Goal: Task Accomplishment & Management: Manage account settings

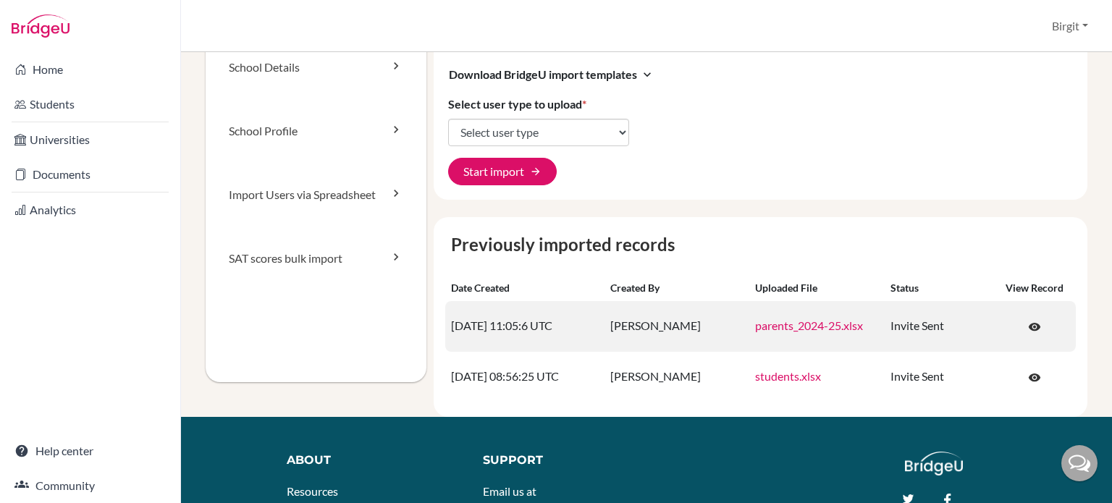
scroll to position [145, 0]
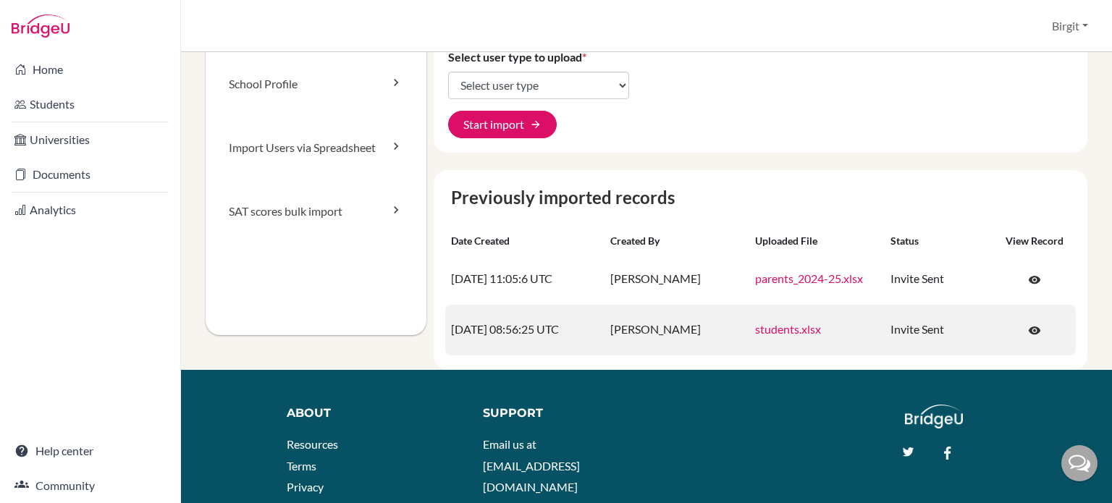
click at [790, 331] on link "students.xlsx" at bounding box center [788, 329] width 66 height 14
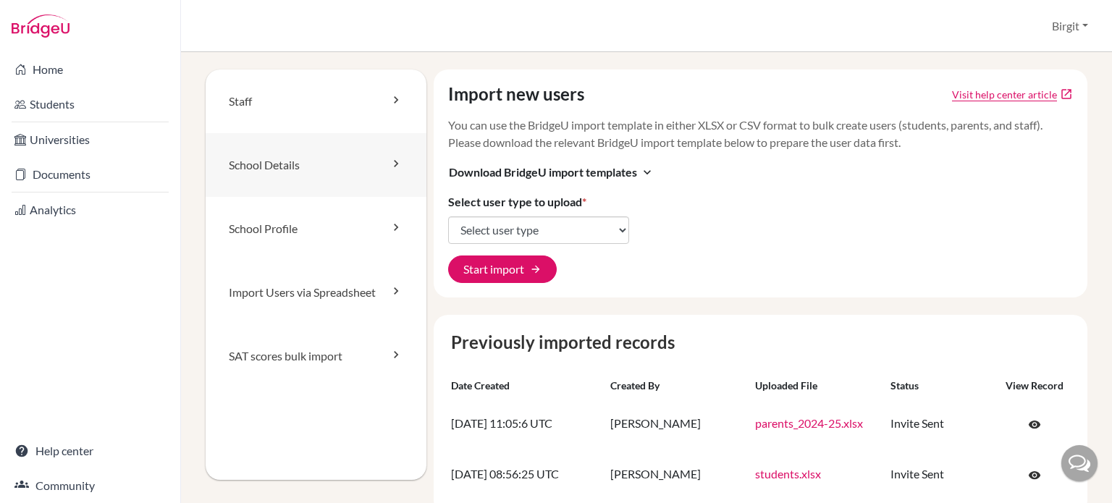
scroll to position [0, 0]
click at [330, 104] on link "Staff" at bounding box center [316, 101] width 221 height 64
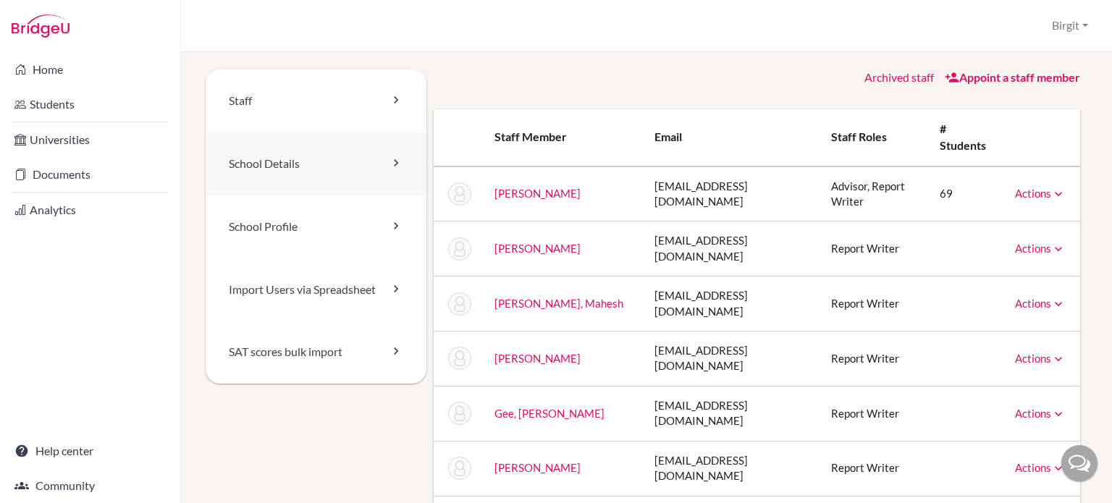
click at [295, 162] on link "School Details" at bounding box center [316, 163] width 221 height 63
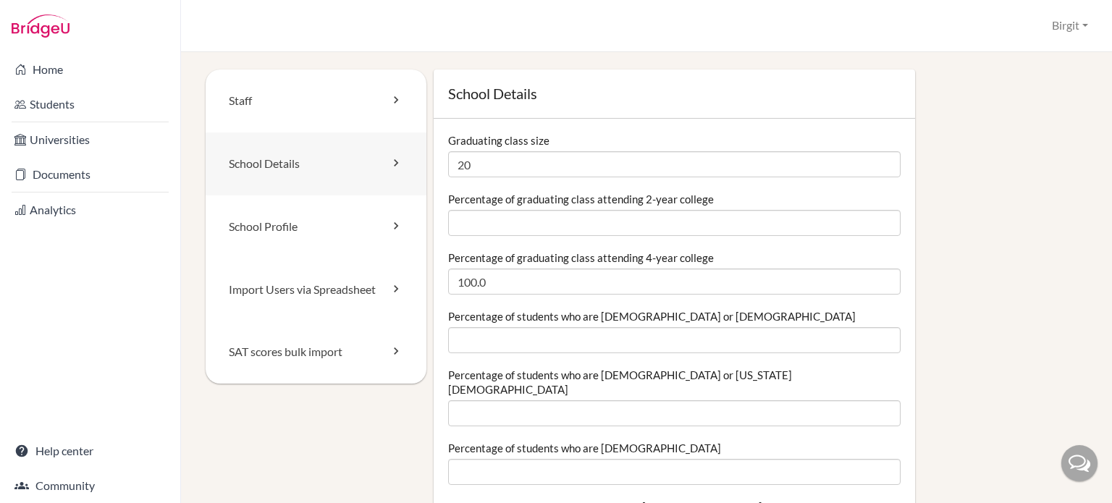
click at [305, 154] on link "School Details" at bounding box center [316, 163] width 221 height 63
click at [287, 212] on link "School Profile" at bounding box center [316, 226] width 221 height 63
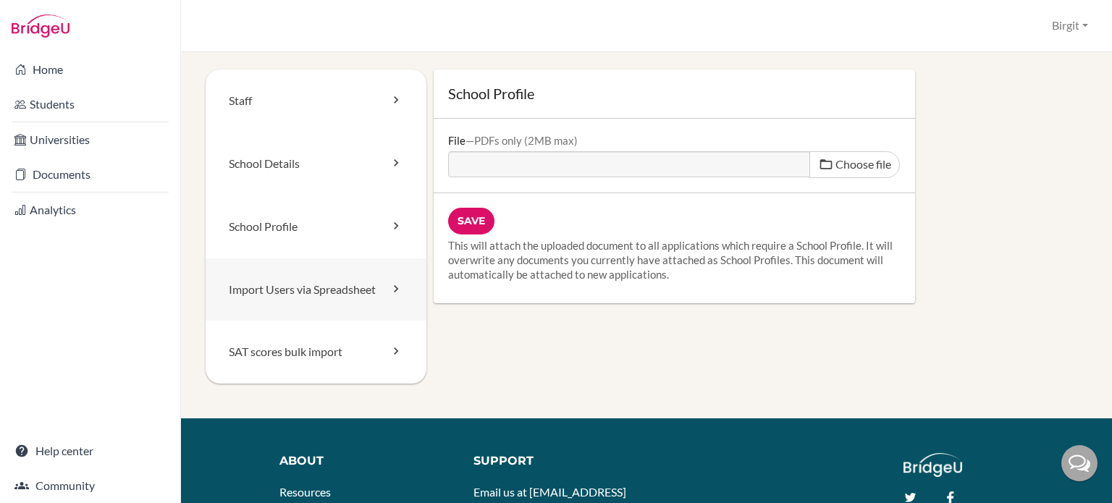
click at [282, 292] on link "Import Users via Spreadsheet" at bounding box center [316, 289] width 221 height 63
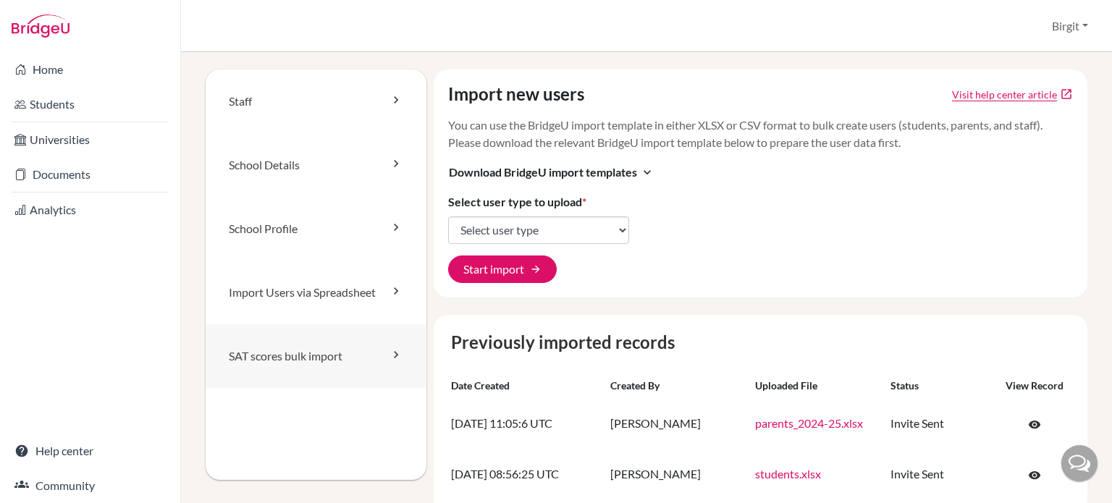
click at [259, 362] on link "SAT scores bulk import" at bounding box center [316, 356] width 221 height 64
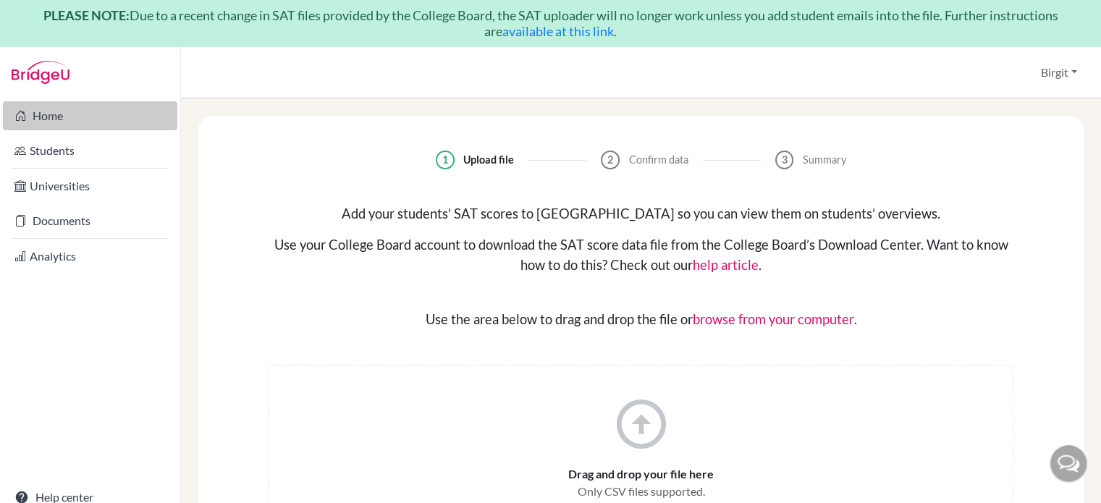
click at [67, 108] on link "Home" at bounding box center [90, 115] width 174 height 29
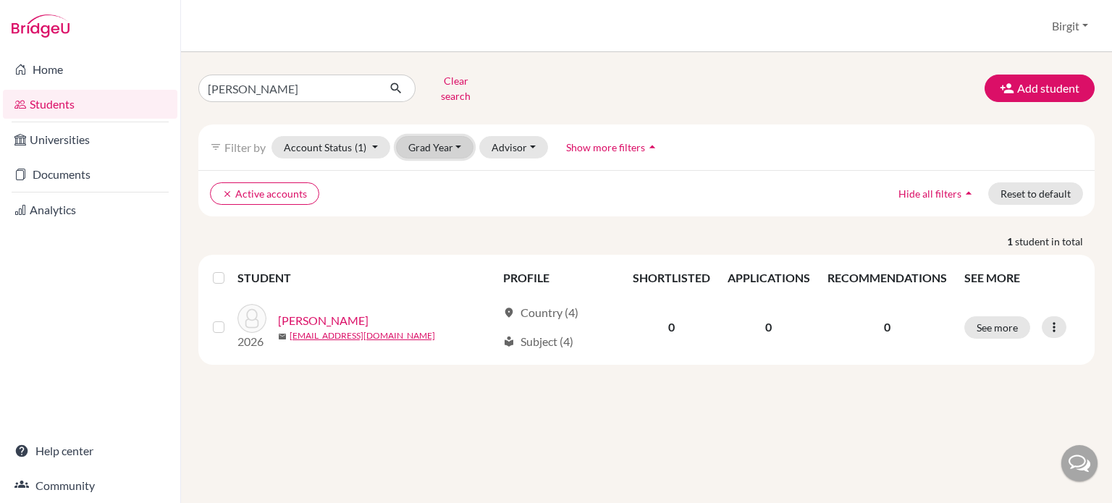
click at [442, 140] on button "Grad Year" at bounding box center [435, 147] width 78 height 22
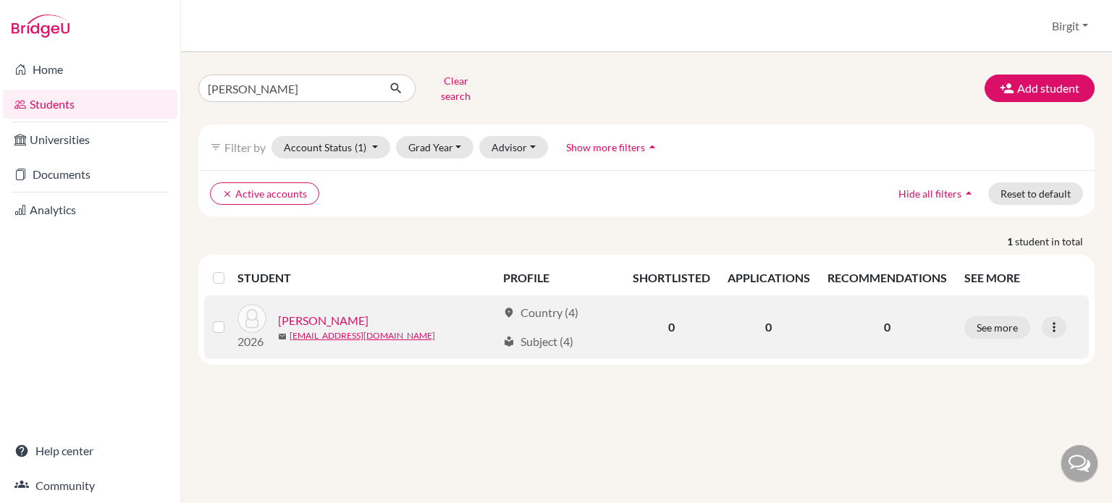
click at [304, 312] on link "Shastri, Alekha" at bounding box center [323, 320] width 90 height 17
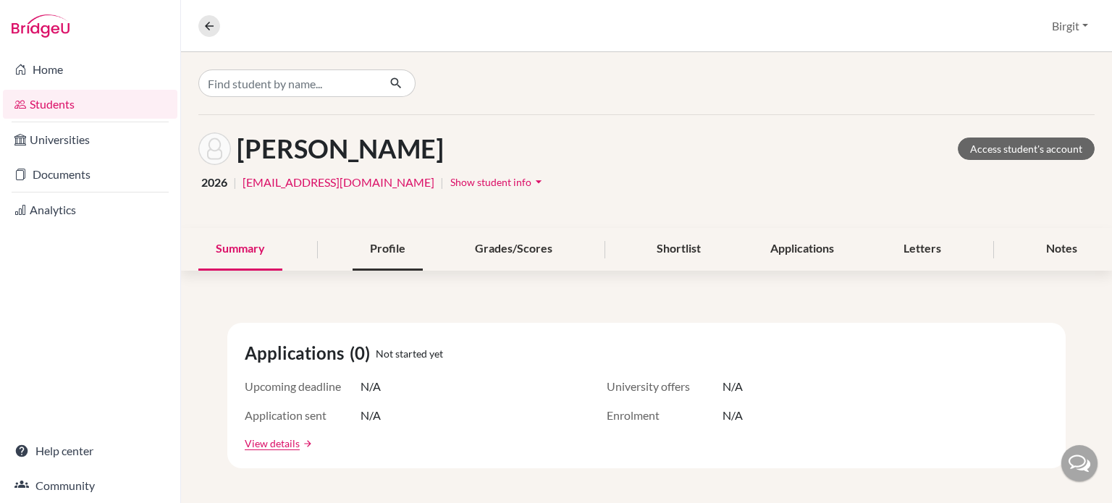
click at [385, 248] on div "Profile" at bounding box center [388, 249] width 70 height 43
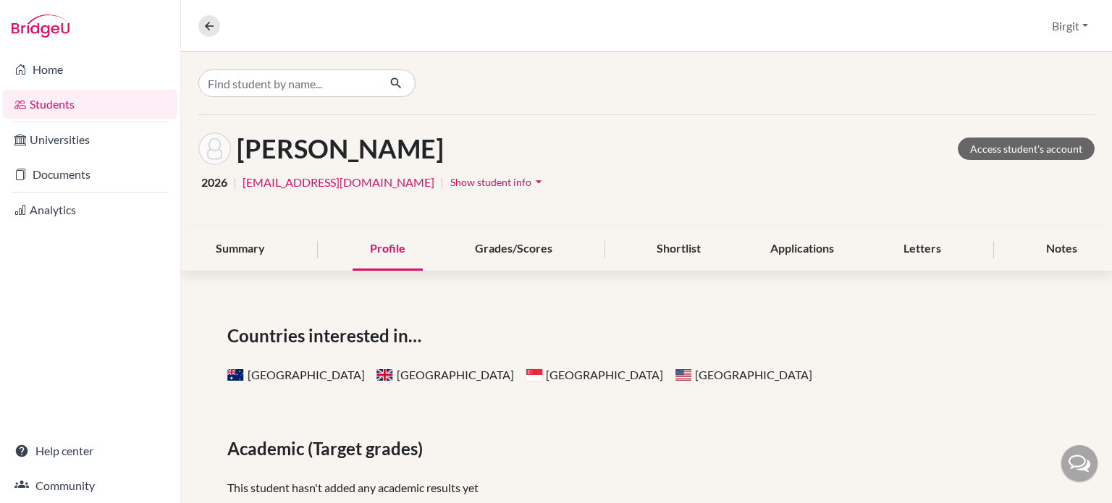
click at [385, 248] on div "Profile" at bounding box center [388, 249] width 70 height 43
click at [531, 180] on icon "arrow_drop_down" at bounding box center [538, 181] width 14 height 14
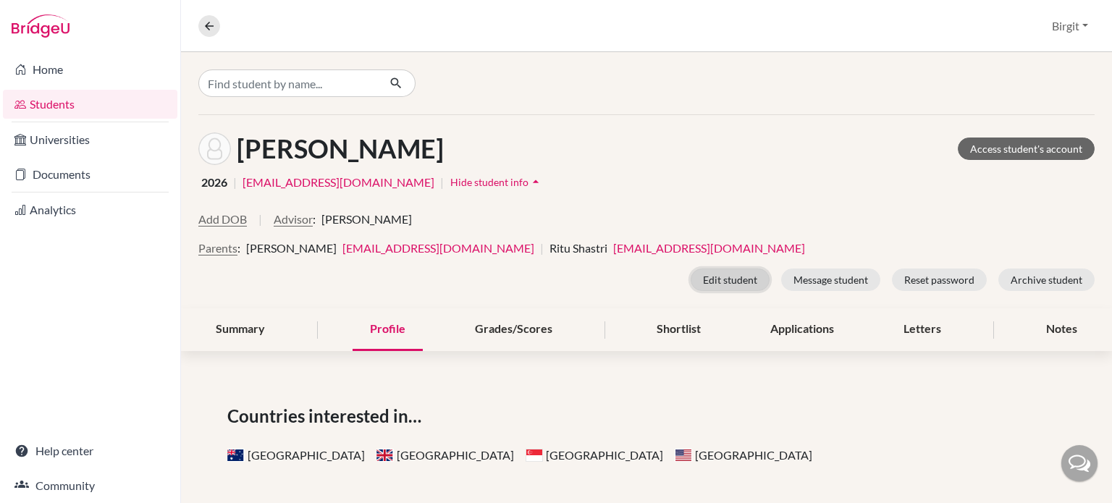
click at [743, 283] on button "Edit student" at bounding box center [730, 280] width 79 height 22
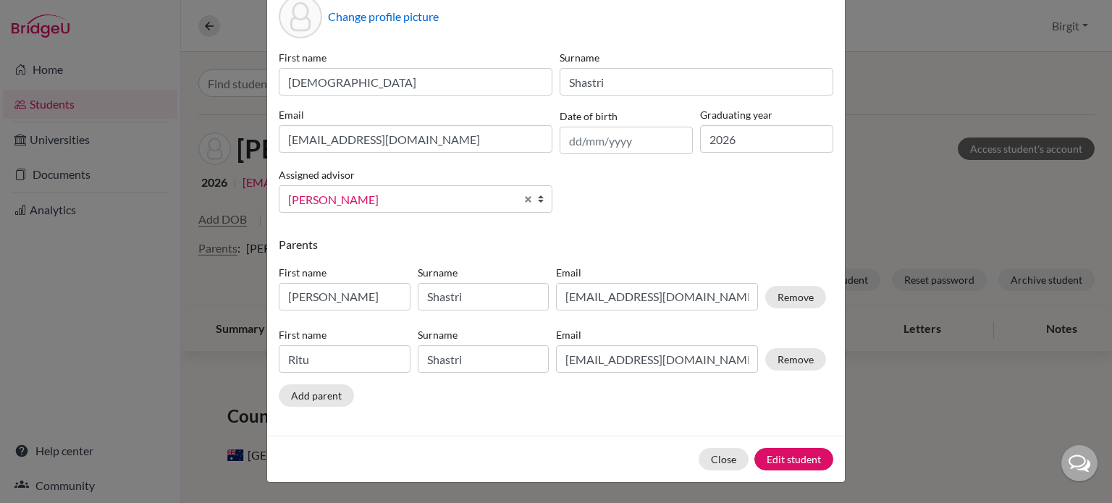
scroll to position [80, 0]
click at [734, 455] on button "Close" at bounding box center [724, 459] width 50 height 22
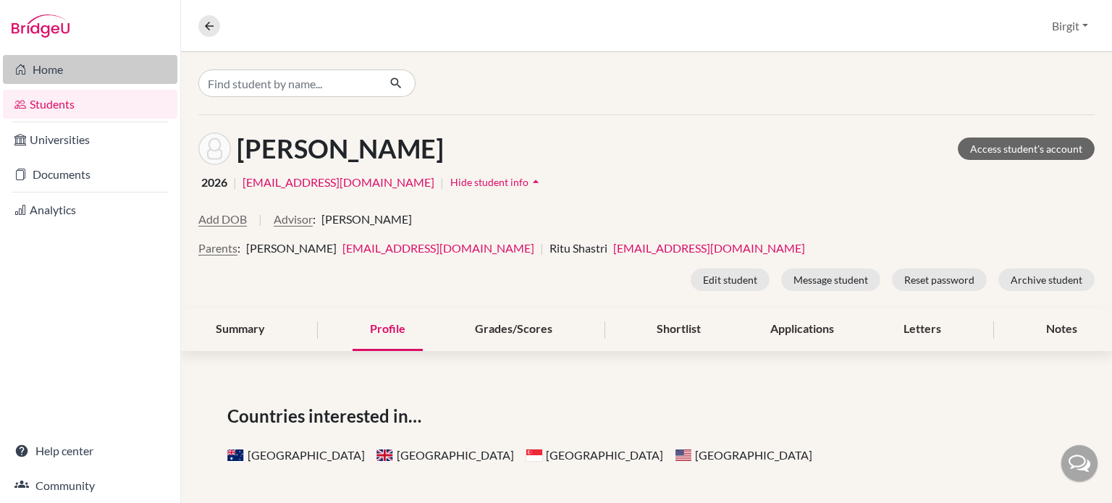
click at [101, 75] on link "Home" at bounding box center [90, 69] width 174 height 29
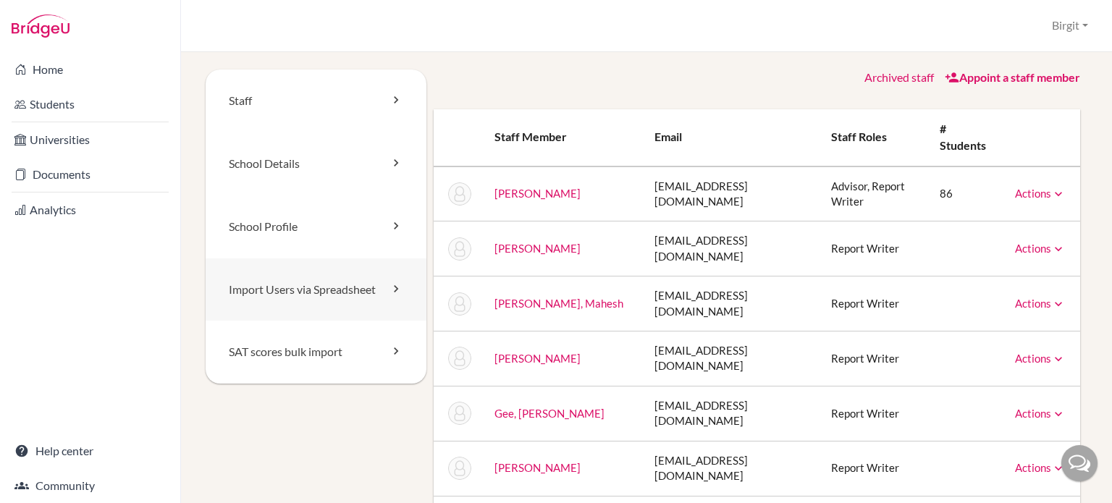
click at [300, 288] on link "Import Users via Spreadsheet" at bounding box center [316, 289] width 221 height 63
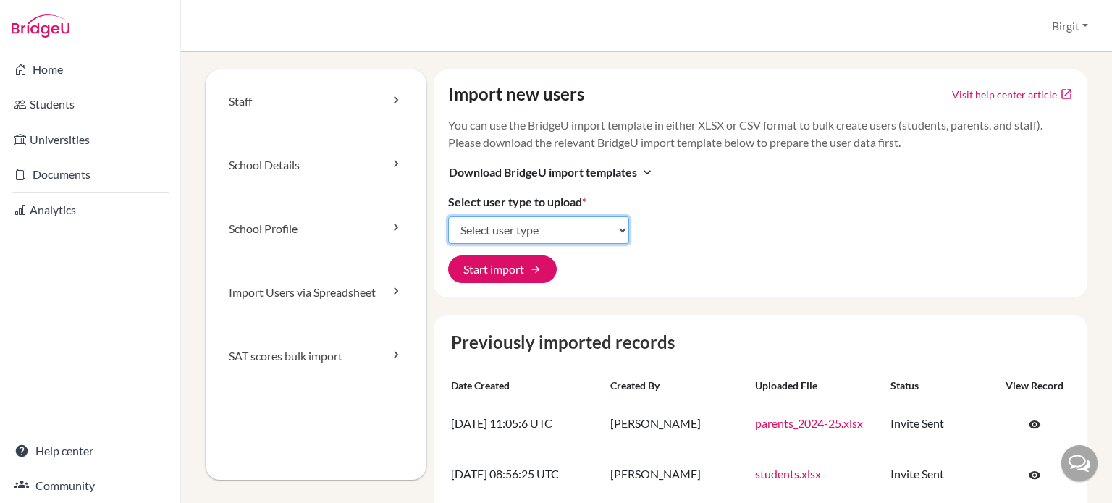
click at [531, 231] on select "Select user type Students Students and parents Parents Advisors Report writers" at bounding box center [538, 230] width 181 height 28
select select "students"
click at [448, 216] on select "Select user type Students Students and parents Parents Advisors Report writers" at bounding box center [538, 230] width 181 height 28
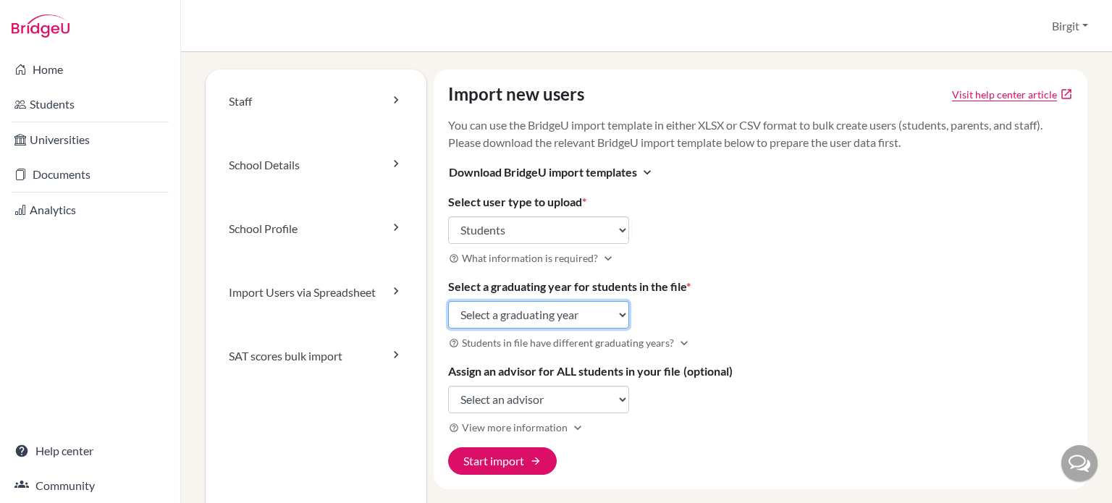
click at [513, 308] on select "Select a graduating year [DATE] 2025 2026 2027 2028 2029" at bounding box center [538, 315] width 181 height 28
select select "2029"
click at [448, 301] on select "Select a graduating year [DATE] 2025 2026 2027 2028 2029" at bounding box center [538, 315] width 181 height 28
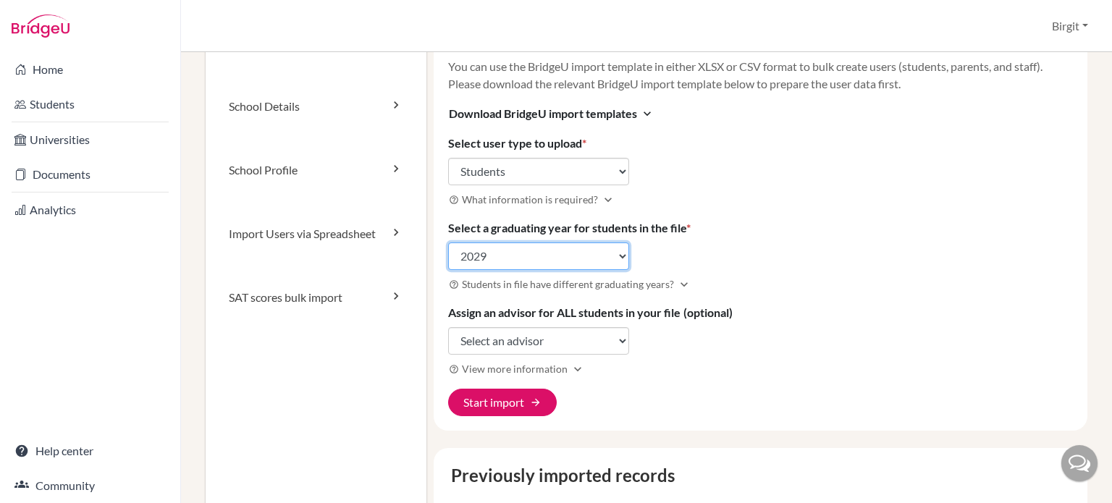
scroll to position [145, 0]
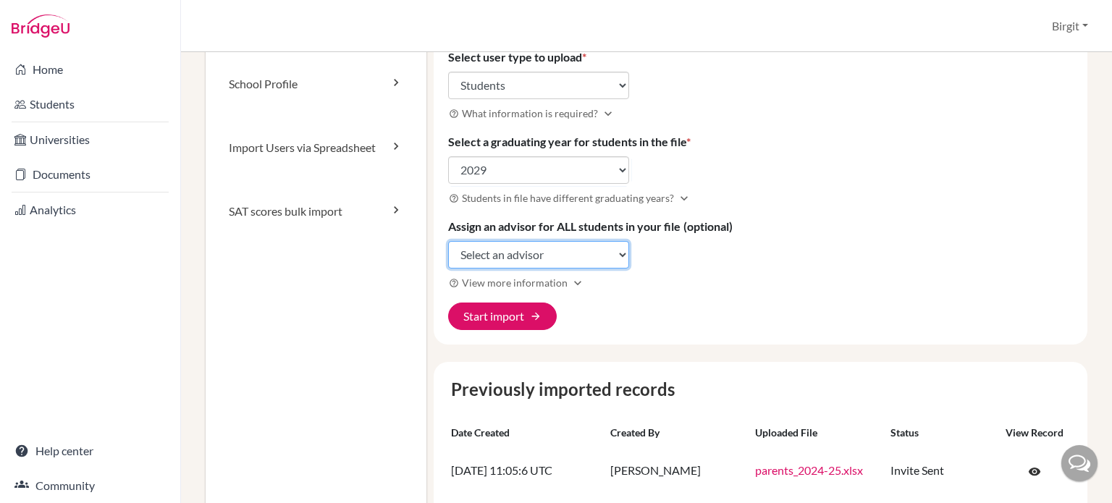
click at [534, 259] on select "Select an advisor [PERSON_NAME]" at bounding box center [538, 255] width 181 height 28
select select "444764"
click at [448, 241] on select "Select an advisor [PERSON_NAME]" at bounding box center [538, 255] width 181 height 28
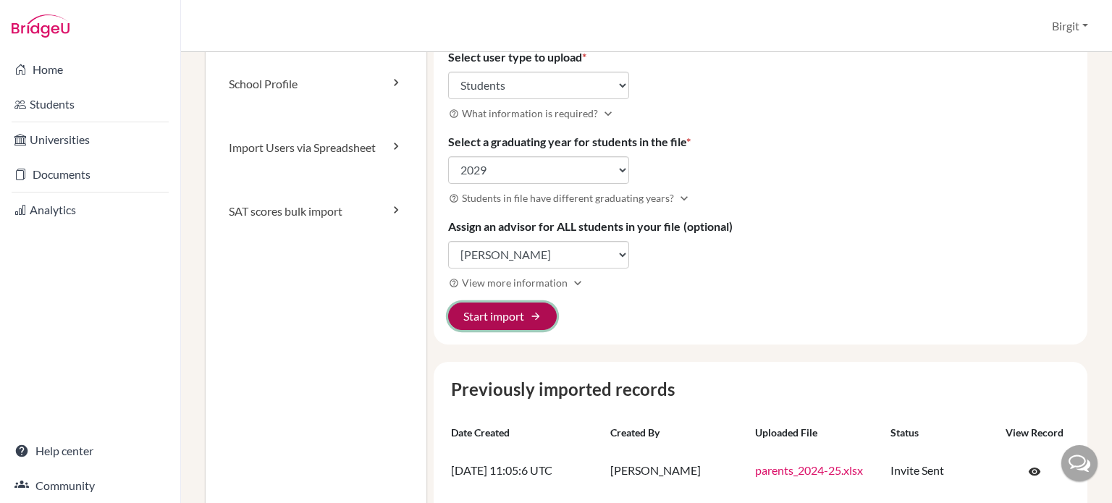
click at [497, 312] on button "Start import arrow_forward" at bounding box center [502, 317] width 109 height 28
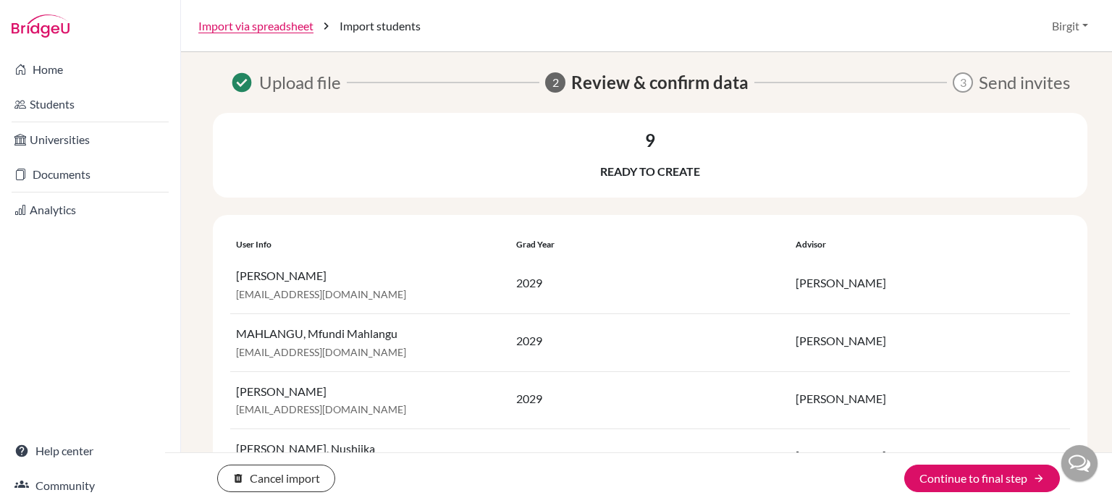
scroll to position [72, 0]
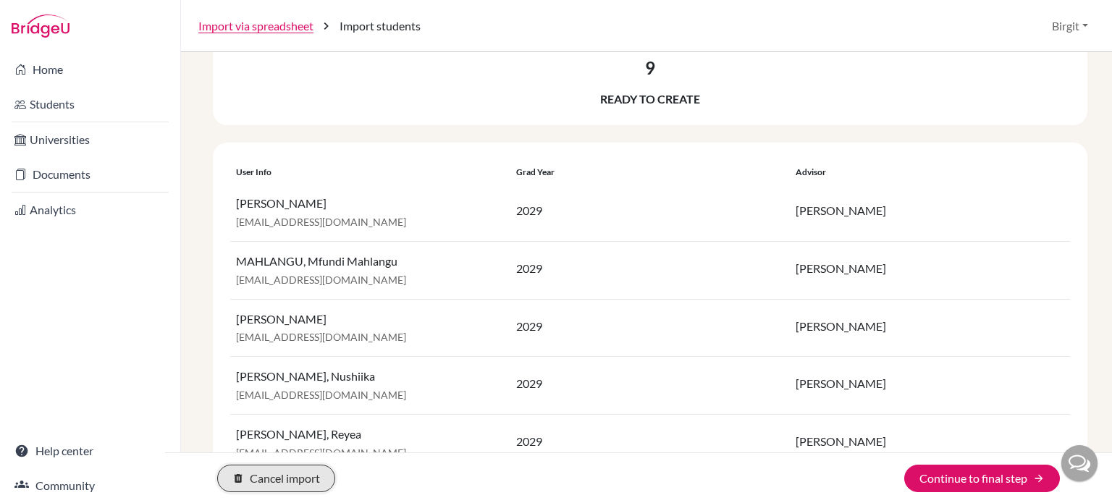
click at [283, 471] on button "delete Cancel import" at bounding box center [276, 479] width 118 height 28
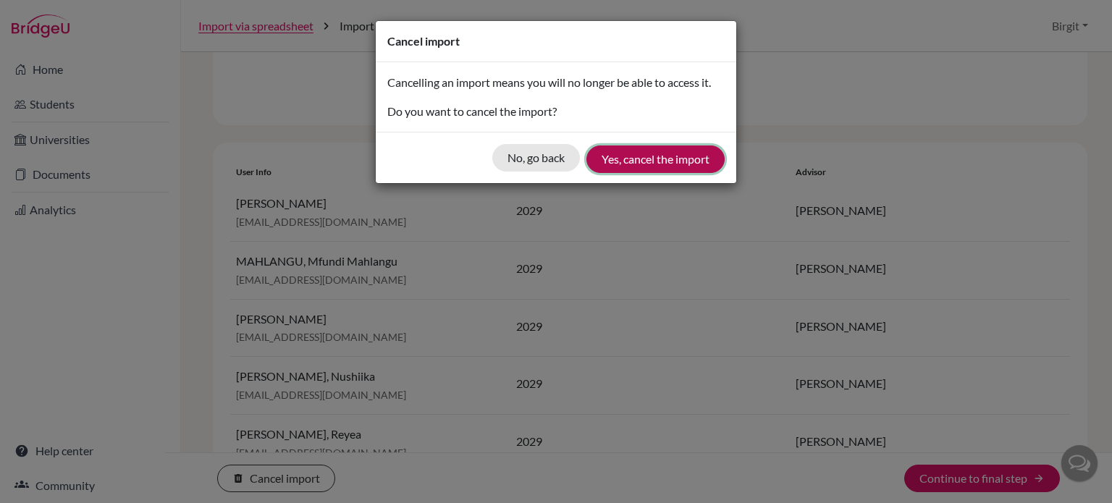
click at [633, 161] on button "Yes, cancel the import" at bounding box center [655, 160] width 138 height 28
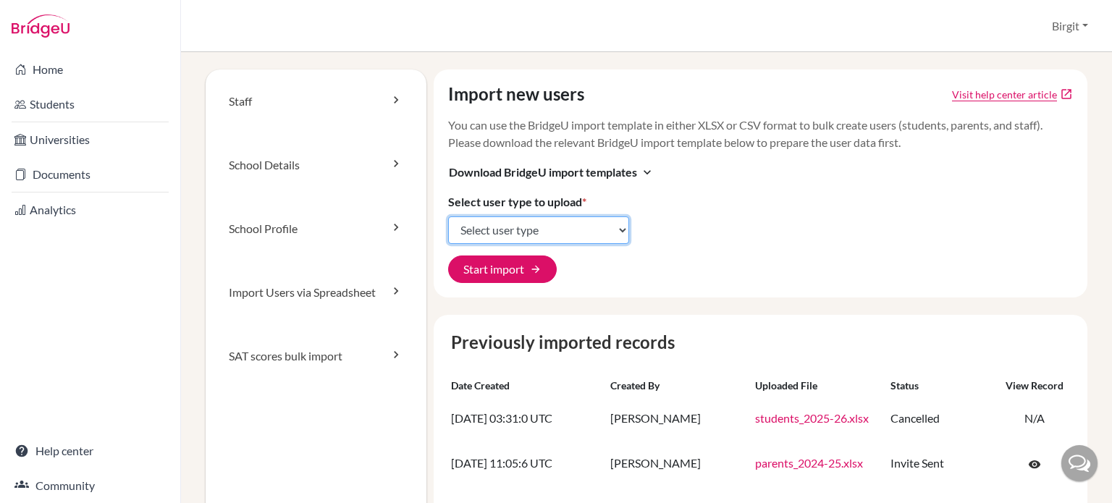
click at [526, 233] on select "Select user type Students Students and parents Parents Advisors Report writers" at bounding box center [538, 230] width 181 height 28
select select "student_parents"
click at [448, 216] on select "Select user type Students Students and parents Parents Advisors Report writers" at bounding box center [538, 230] width 181 height 28
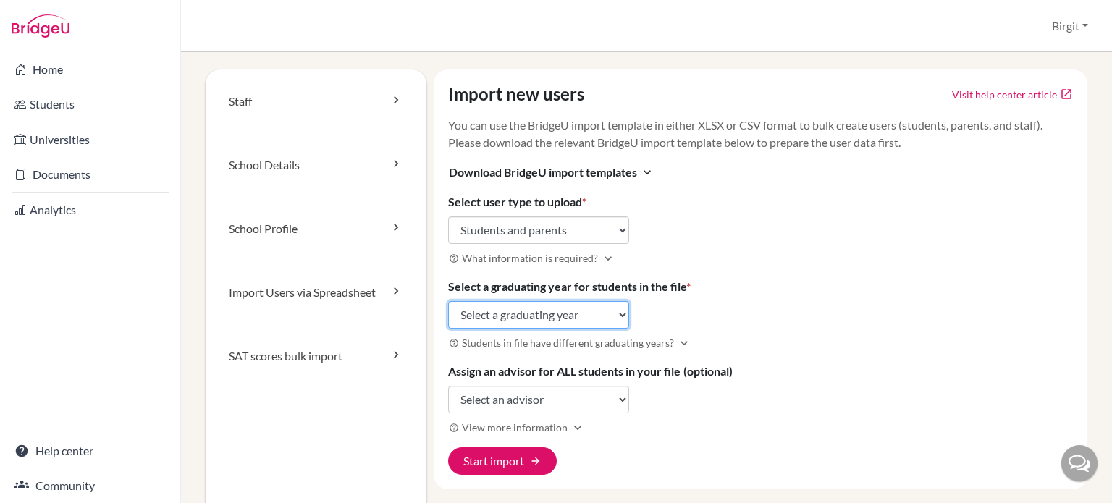
click at [483, 305] on select "Select a graduating year [DATE] 2025 2026 2027 2028 2029" at bounding box center [538, 315] width 181 height 28
click at [483, 306] on select "Select a graduating year [DATE] 2025 2026 2027 2028 2029" at bounding box center [538, 315] width 181 height 28
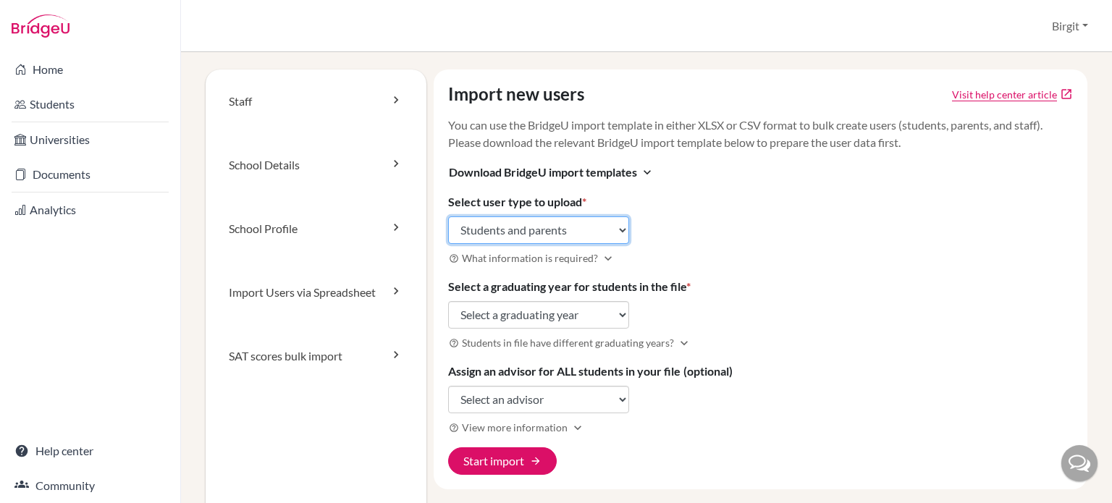
click at [531, 222] on select "Select user type Students Students and parents Parents Advisors Report writers" at bounding box center [538, 230] width 181 height 28
click at [530, 222] on select "Select user type Students Students and parents Parents Advisors Report writers" at bounding box center [538, 230] width 181 height 28
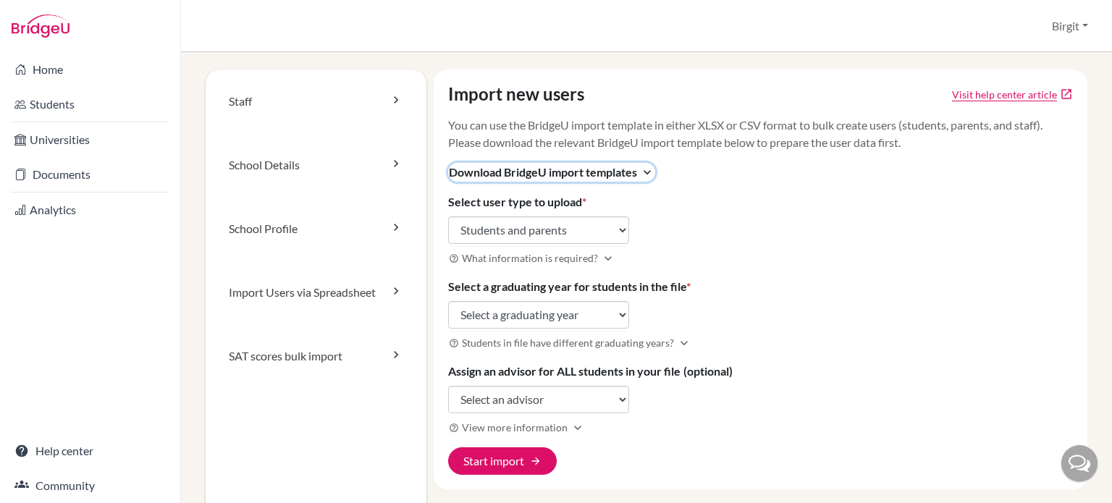
click at [638, 164] on button "Download BridgeU import templates expand_more" at bounding box center [551, 172] width 207 height 19
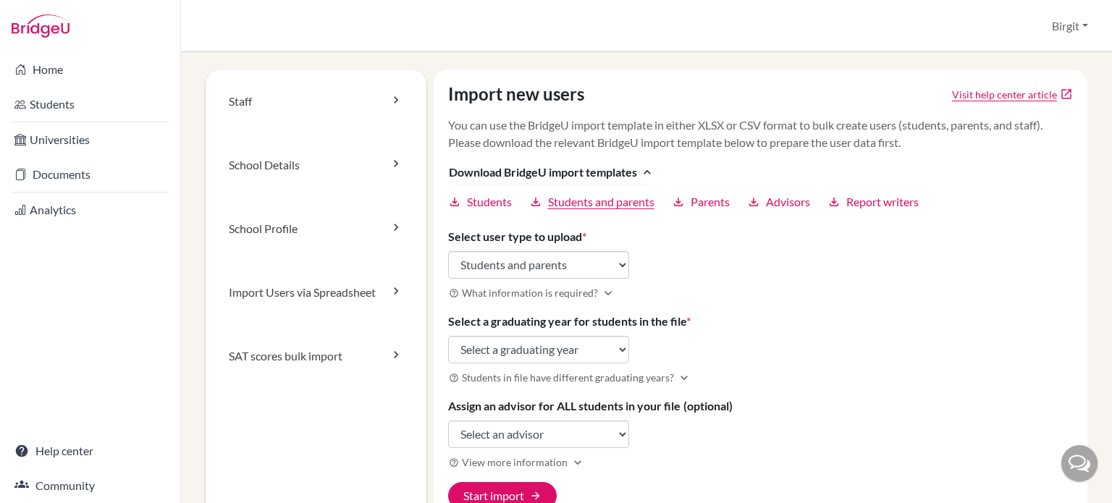
click at [591, 206] on span "Students and parents" at bounding box center [601, 201] width 106 height 17
click at [543, 350] on select "Select a graduating year 2024 2025 2026 2027 2028 2029" at bounding box center [538, 350] width 181 height 28
select select "2029"
click at [448, 336] on select "Select a graduating year 2024 2025 2026 2027 2028 2029" at bounding box center [538, 350] width 181 height 28
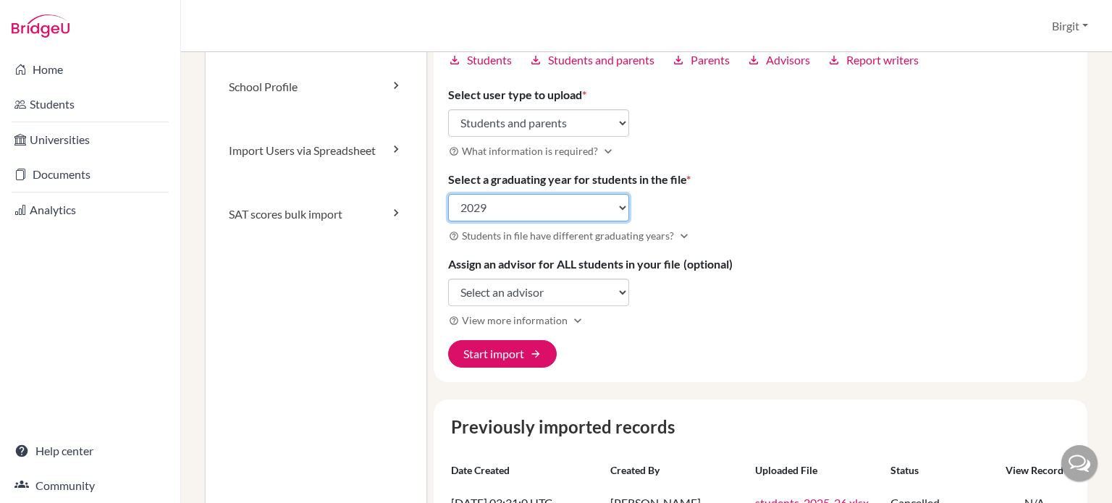
scroll to position [217, 0]
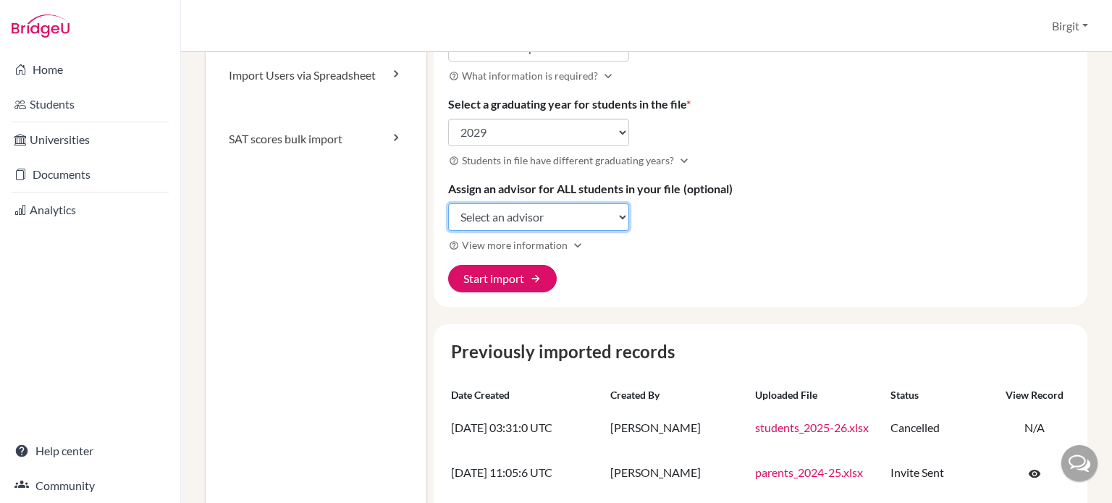
click at [551, 219] on select "Select an advisor Birgit Bery" at bounding box center [538, 217] width 181 height 28
select select "444764"
click at [448, 203] on select "Select an advisor Birgit Bery" at bounding box center [538, 217] width 181 height 28
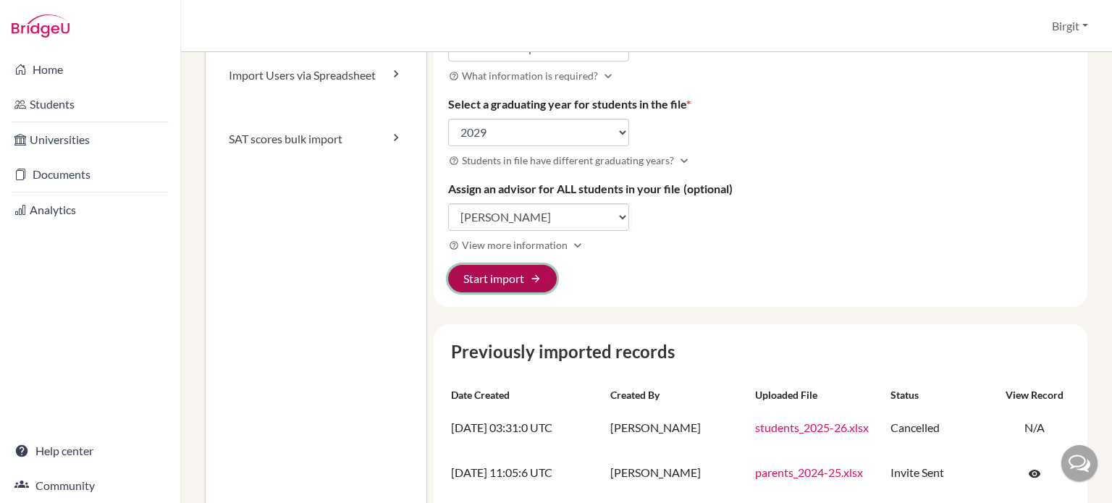
click at [513, 279] on button "Start import arrow_forward" at bounding box center [502, 279] width 109 height 28
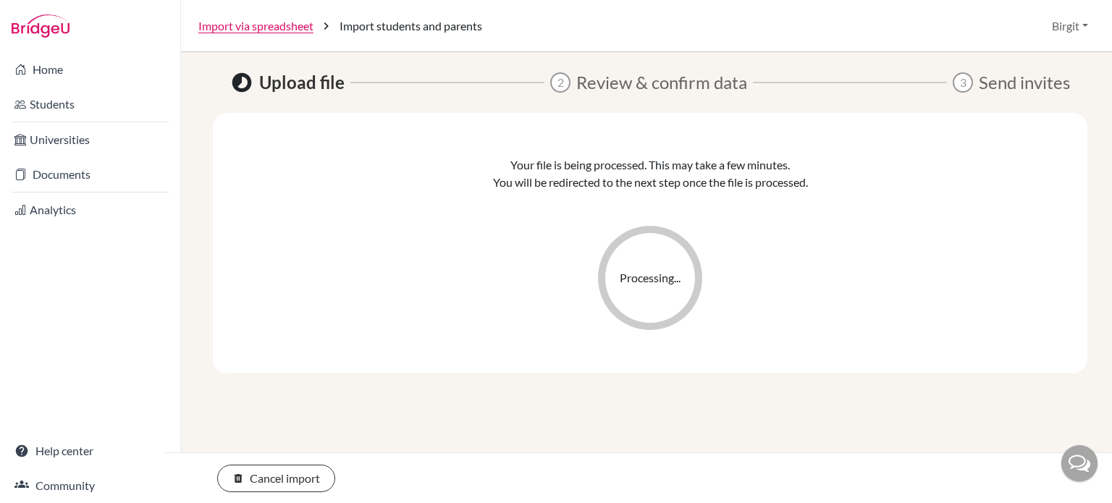
click at [812, 231] on div "Your file is being processed. This may take a few minutes. You will be redirect…" at bounding box center [650, 243] width 788 height 174
click at [308, 473] on button "delete Cancel import" at bounding box center [276, 479] width 118 height 28
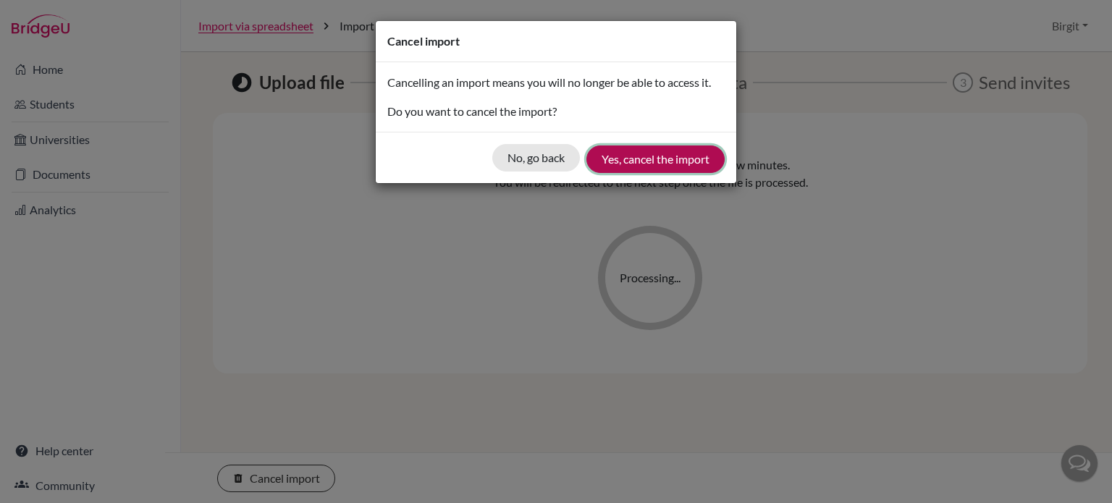
click at [620, 159] on button "Yes, cancel the import" at bounding box center [655, 160] width 138 height 28
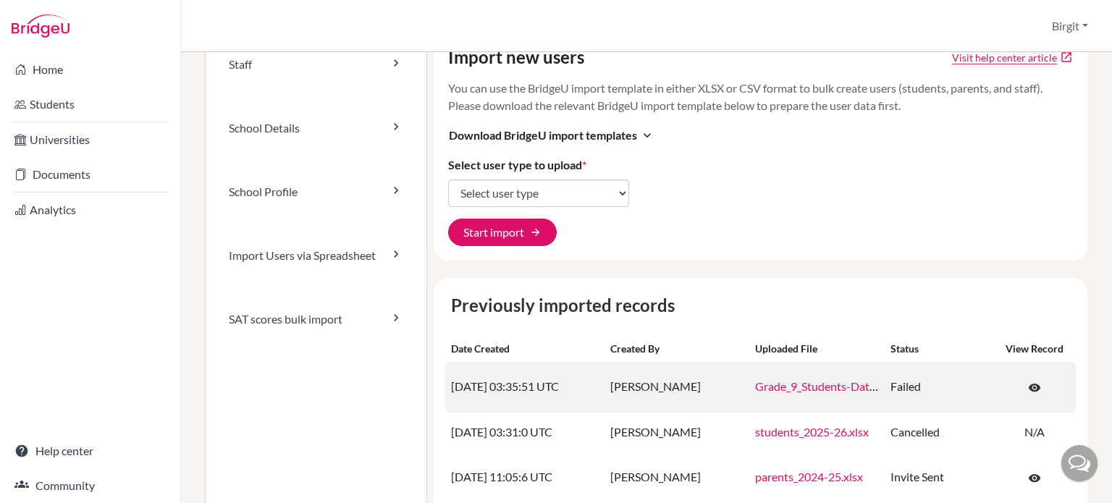
scroll to position [72, 0]
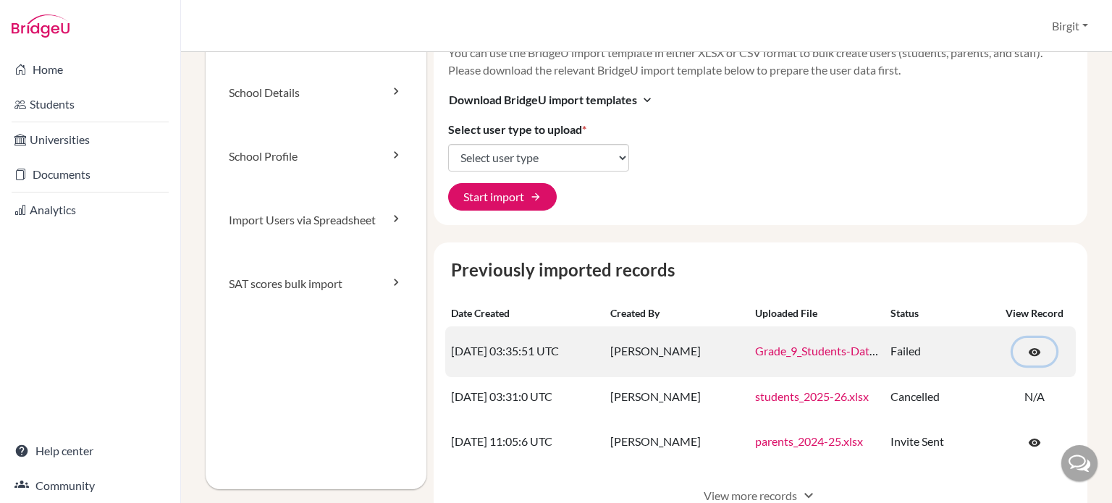
click at [1028, 350] on span "visibility" at bounding box center [1034, 352] width 13 height 13
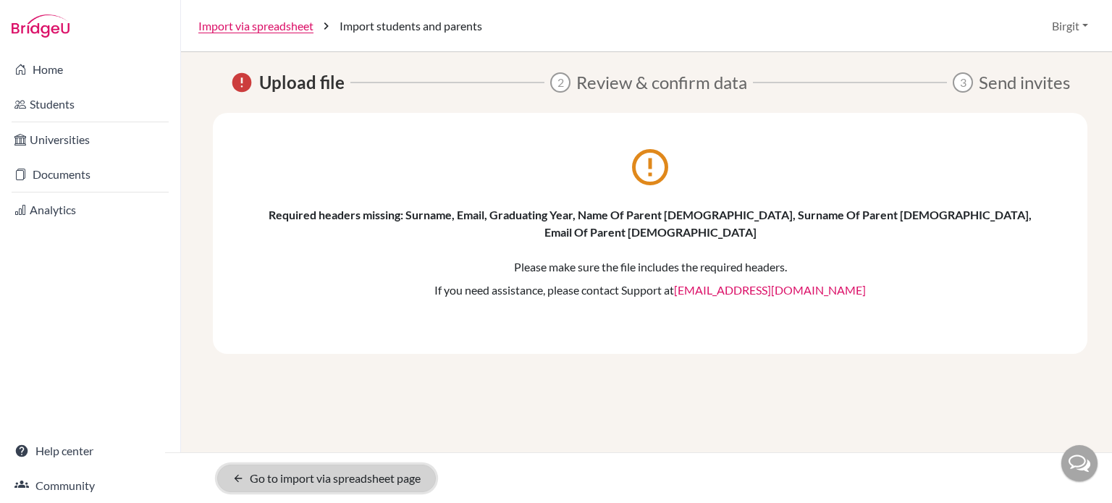
click at [271, 474] on link "arrow_back Go to import via spreadsheet page" at bounding box center [326, 479] width 219 height 28
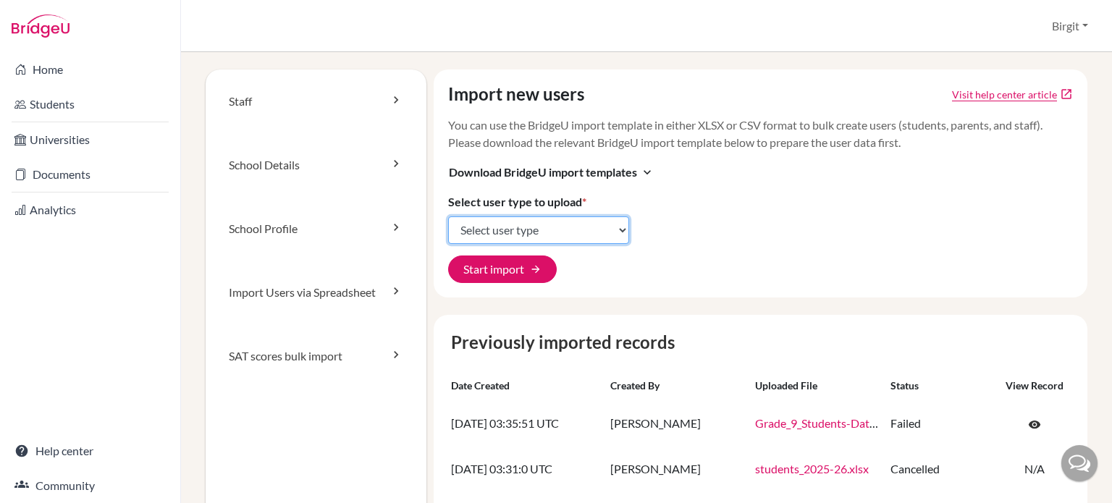
click at [533, 223] on select "Select user type Students Students and parents Parents Advisors Report writers" at bounding box center [538, 230] width 181 height 28
select select "student_parents"
click at [448, 216] on select "Select user type Students Students and parents Parents Advisors Report writers" at bounding box center [538, 230] width 181 height 28
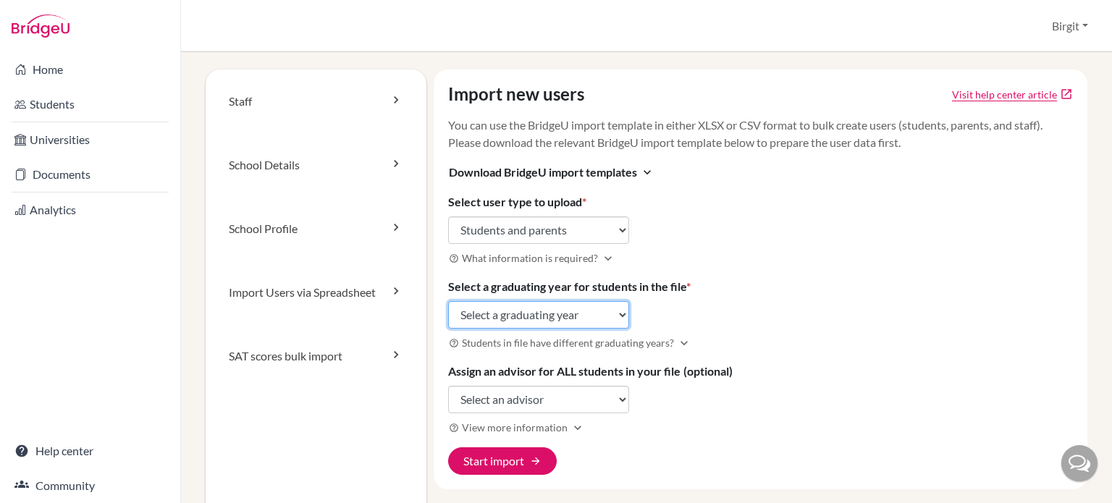
click at [523, 316] on select "Select a graduating year 2024 2025 2026 2027 2028 2029" at bounding box center [538, 315] width 181 height 28
select select "2029"
click at [448, 301] on select "Select a graduating year 2024 2025 2026 2027 2028 2029" at bounding box center [538, 315] width 181 height 28
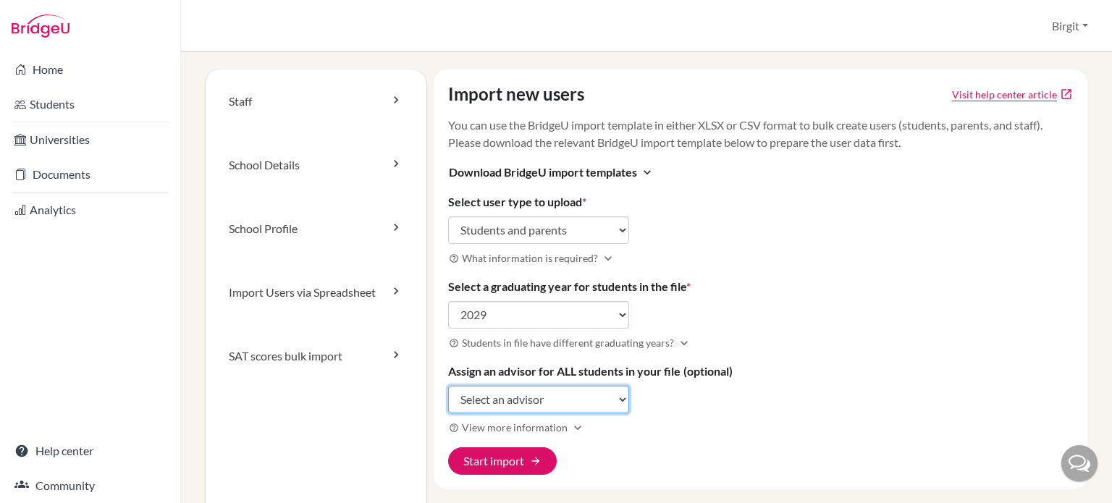
click at [510, 402] on select "Select an advisor Birgit Bery" at bounding box center [538, 400] width 181 height 28
select select "444764"
click at [448, 386] on select "Select an advisor Birgit Bery" at bounding box center [538, 400] width 181 height 28
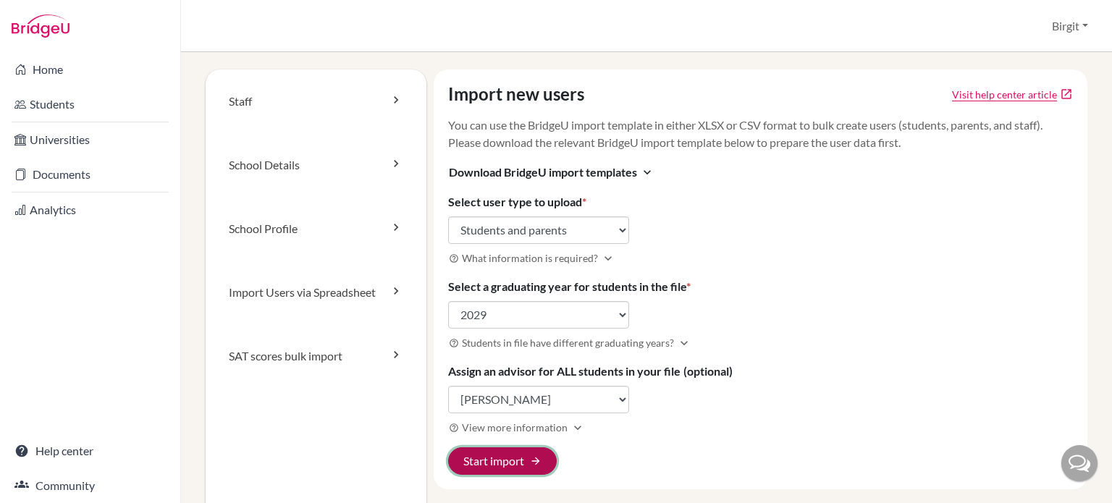
click at [511, 459] on button "Start import arrow_forward" at bounding box center [502, 461] width 109 height 28
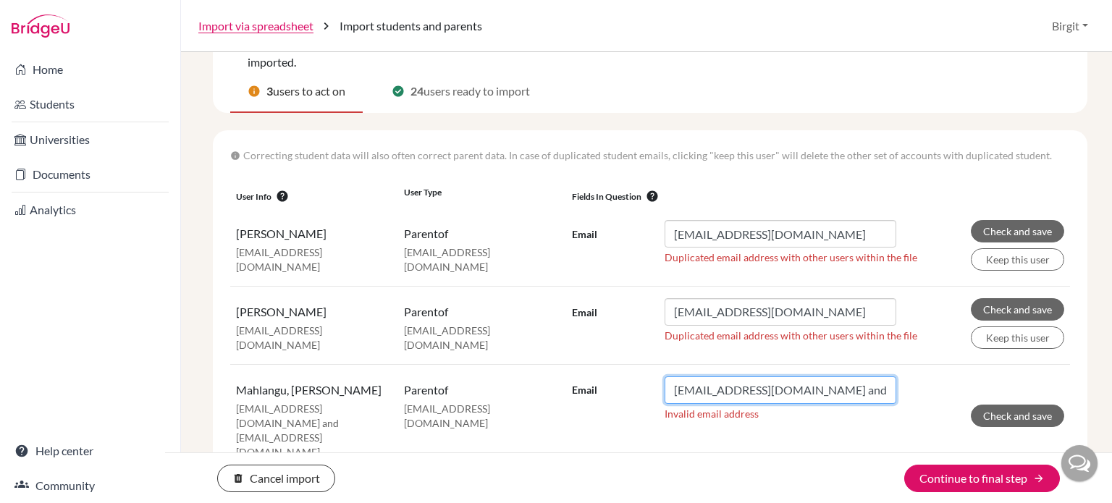
scroll to position [0, 46]
drag, startPoint x: 782, startPoint y: 383, endPoint x: 972, endPoint y: 389, distance: 190.5
click at [972, 389] on form "Email tmathipa1@gmail.com and mahlangut@dirco.gov.za Invalid email address Chec…" at bounding box center [818, 401] width 492 height 51
type input "tmathipa1@gmail.com"
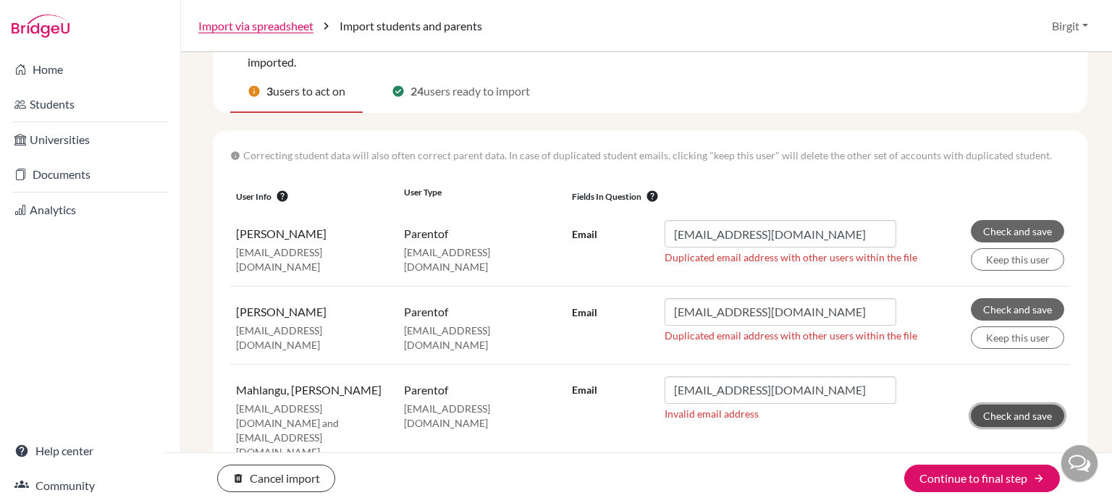
click at [1019, 405] on button "Check and save" at bounding box center [1017, 416] width 93 height 22
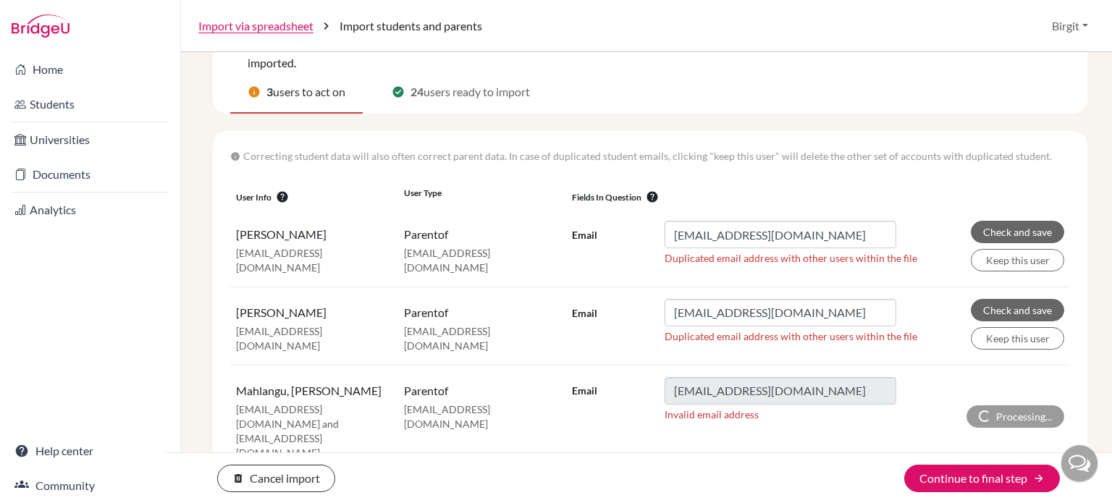
scroll to position [119, 0]
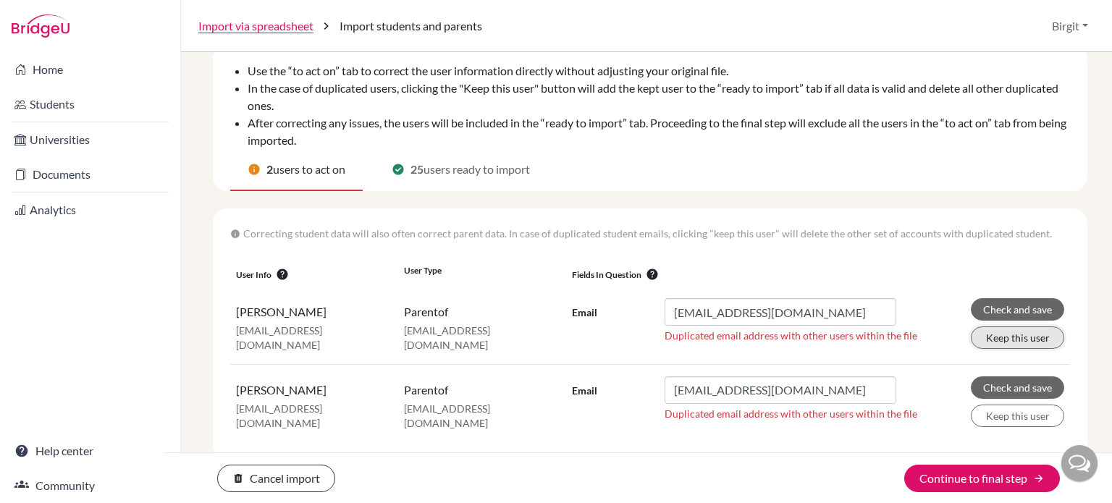
click at [1015, 337] on button "Keep this user" at bounding box center [1017, 337] width 93 height 22
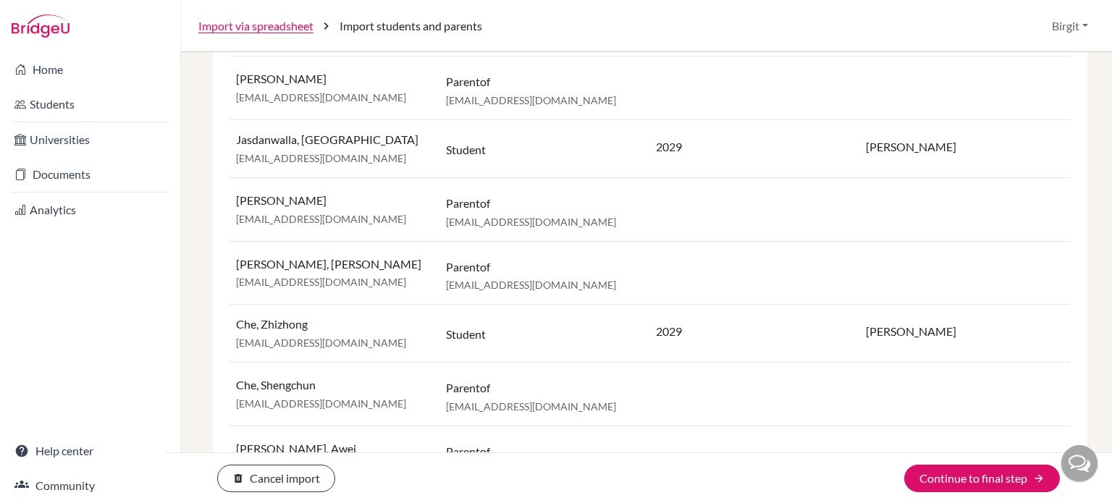
scroll to position [1470, 0]
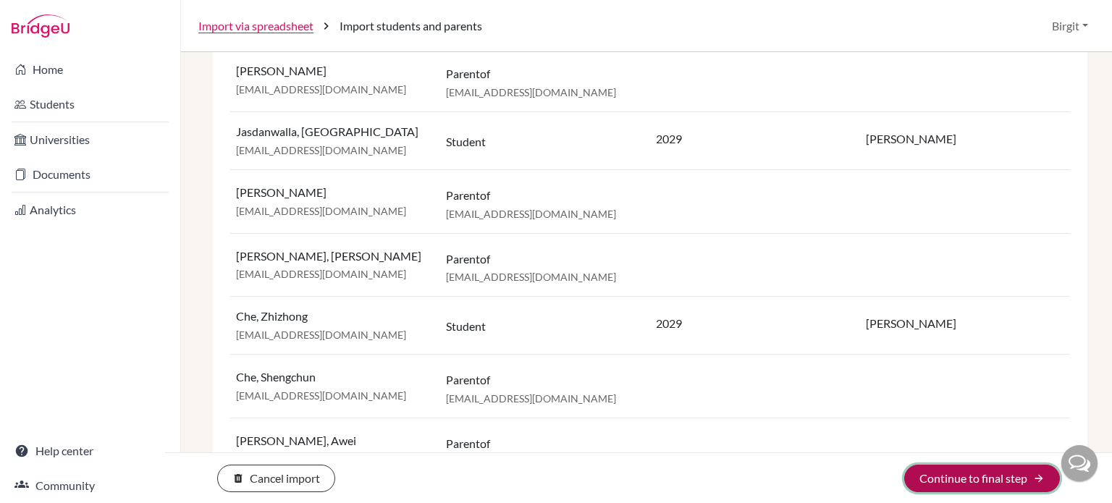
click at [1014, 478] on button "Continue to final step arrow_forward" at bounding box center [982, 479] width 156 height 28
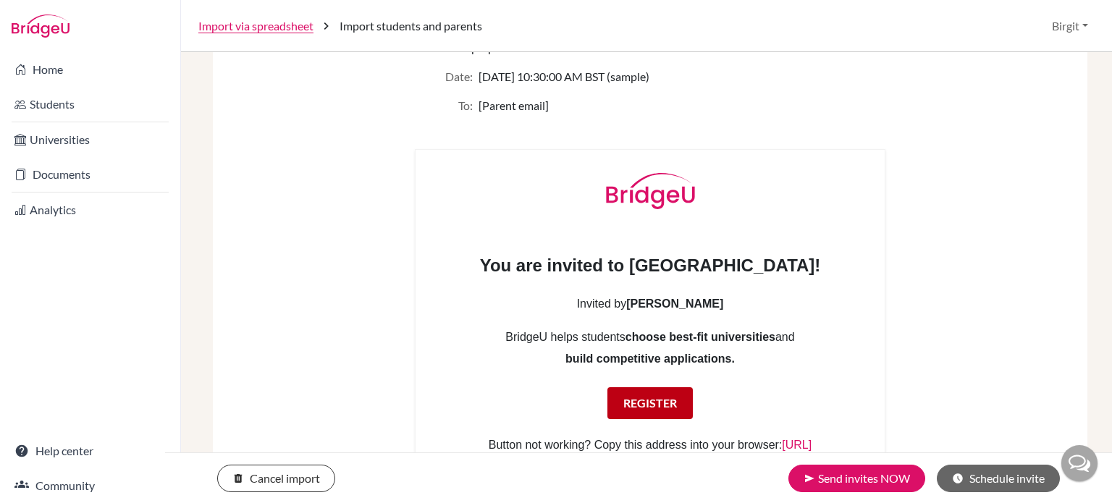
scroll to position [1503, 0]
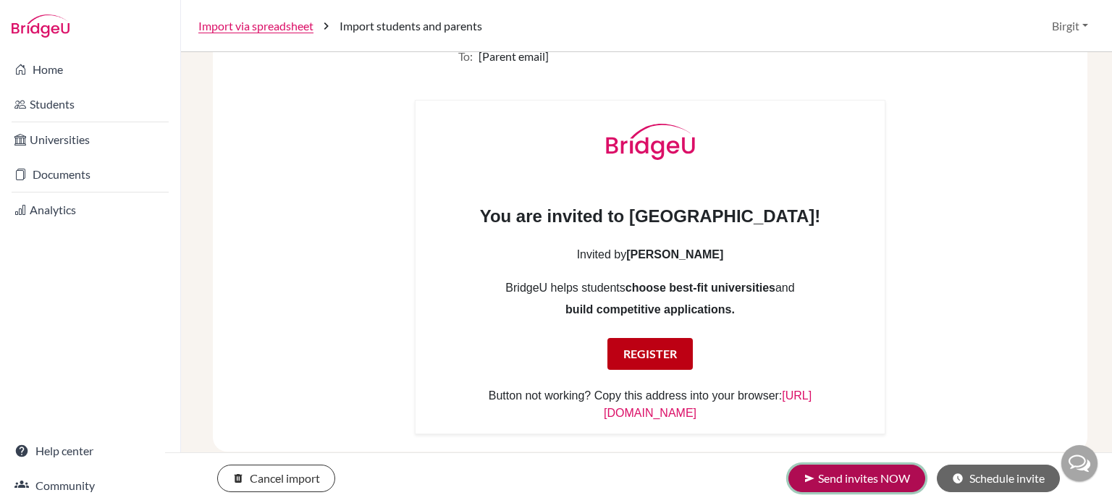
click at [851, 476] on button "send Send invites NOW" at bounding box center [856, 479] width 137 height 28
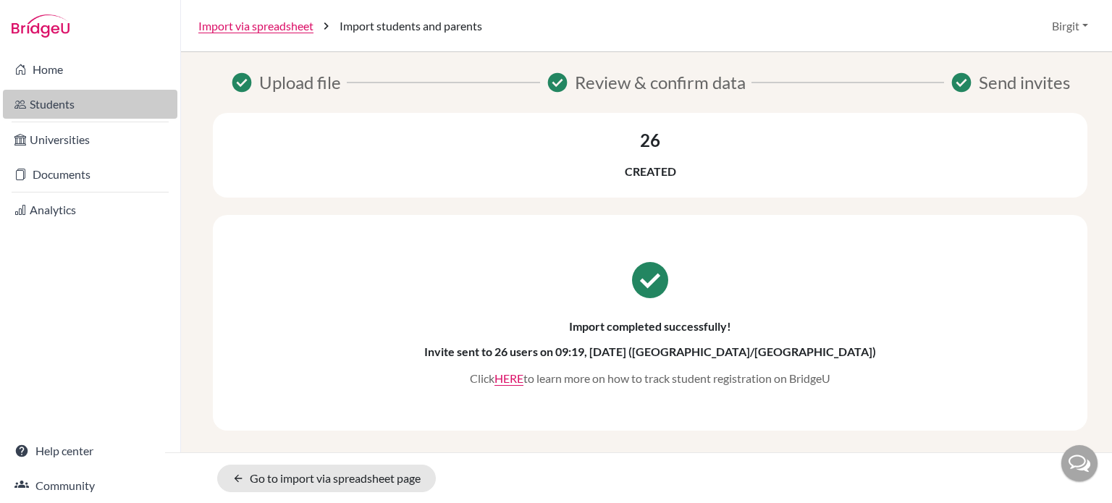
click at [62, 99] on link "Students" at bounding box center [90, 104] width 174 height 29
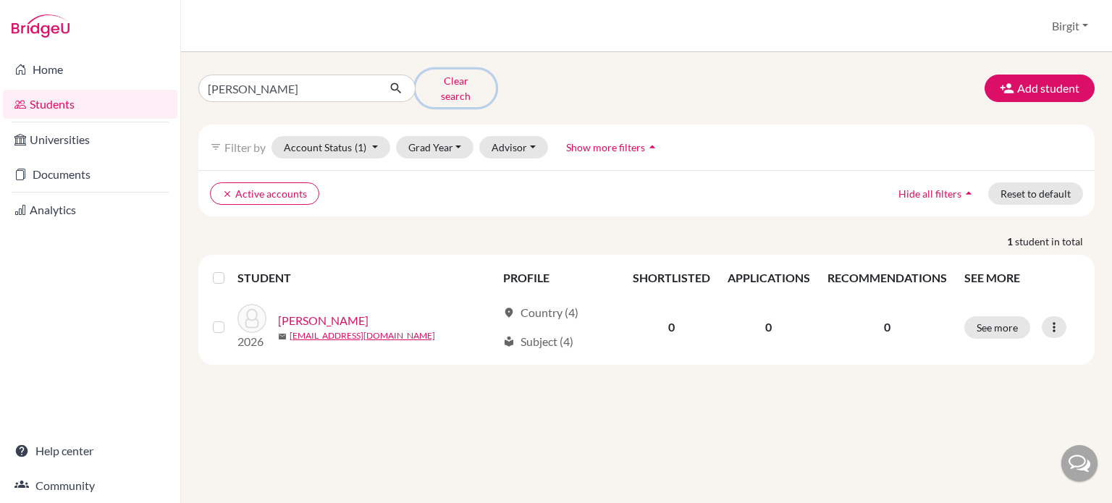
click at [460, 80] on button "Clear search" at bounding box center [456, 88] width 80 height 38
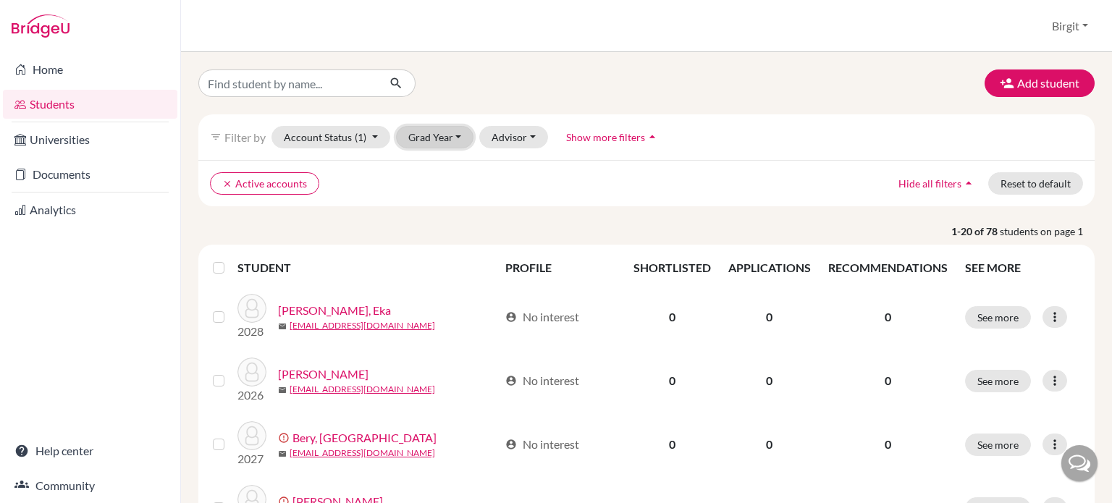
click at [447, 135] on button "Grad Year" at bounding box center [435, 137] width 78 height 22
click at [439, 257] on span "2026" at bounding box center [427, 260] width 26 height 17
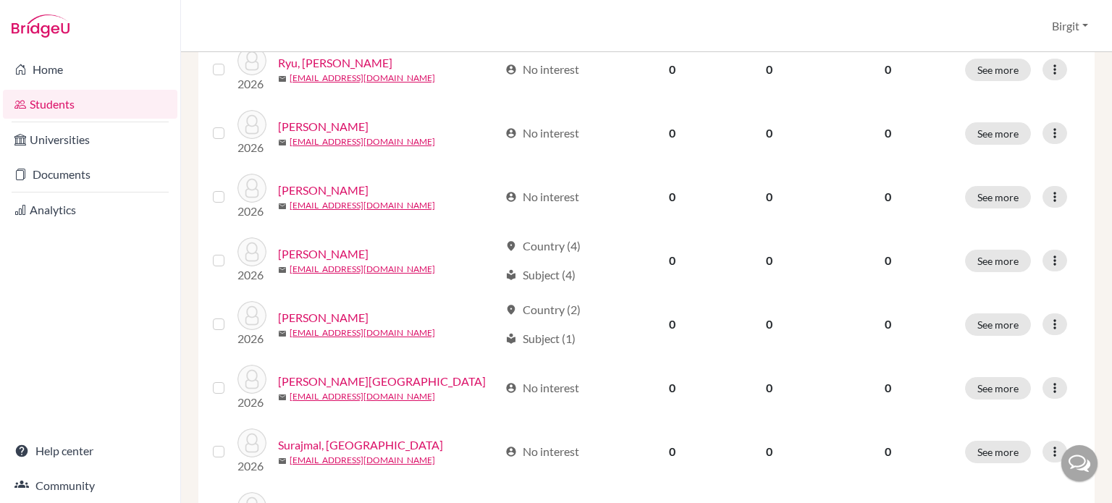
scroll to position [1152, 0]
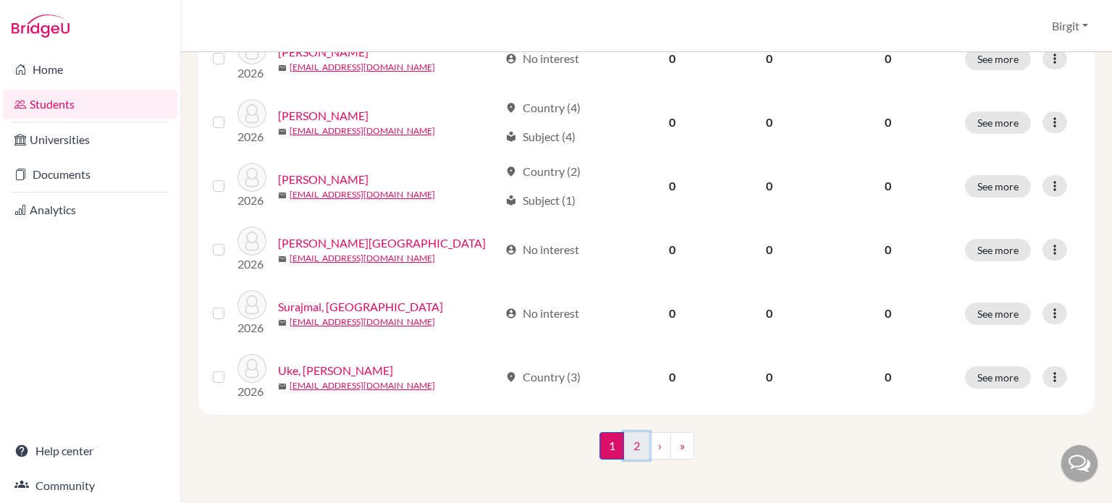
click at [636, 443] on link "2" at bounding box center [636, 446] width 25 height 28
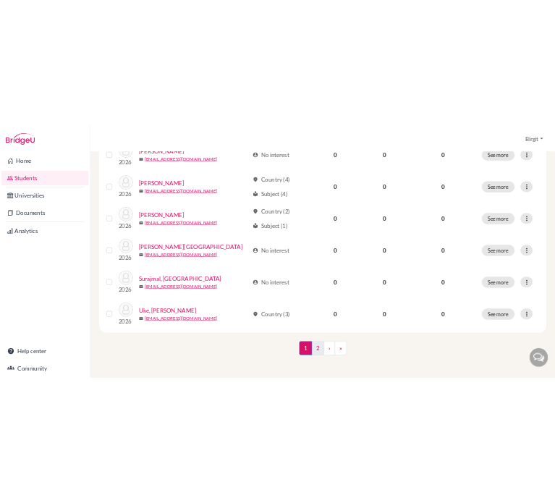
scroll to position [0, 0]
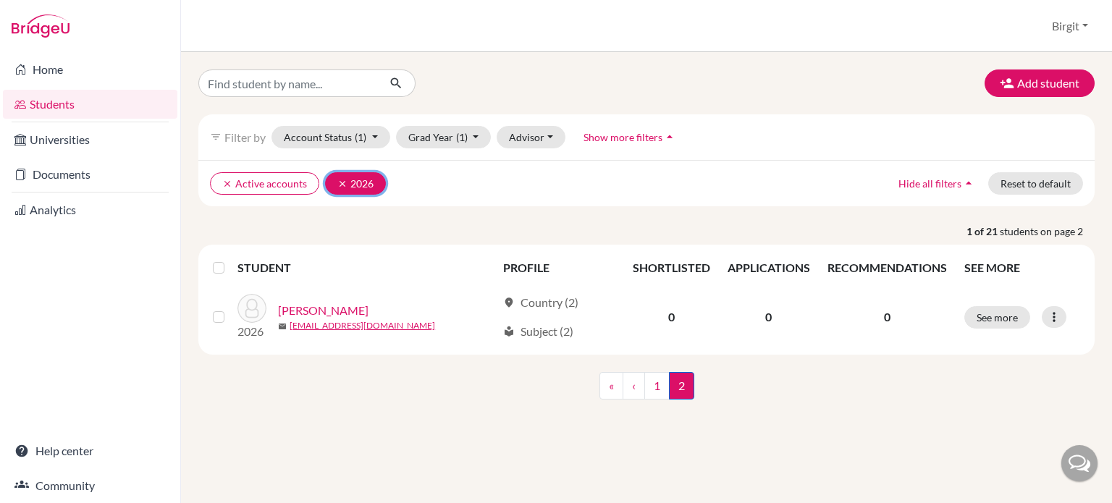
click at [337, 179] on icon "clear" at bounding box center [342, 184] width 10 height 10
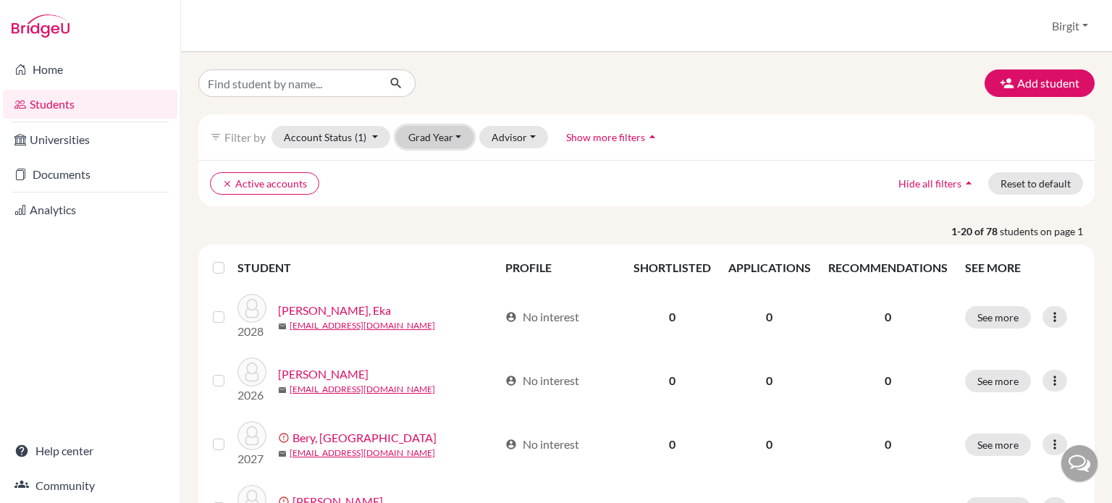
click at [449, 130] on button "Grad Year" at bounding box center [435, 137] width 78 height 22
click at [440, 229] on span "2027" at bounding box center [427, 237] width 26 height 17
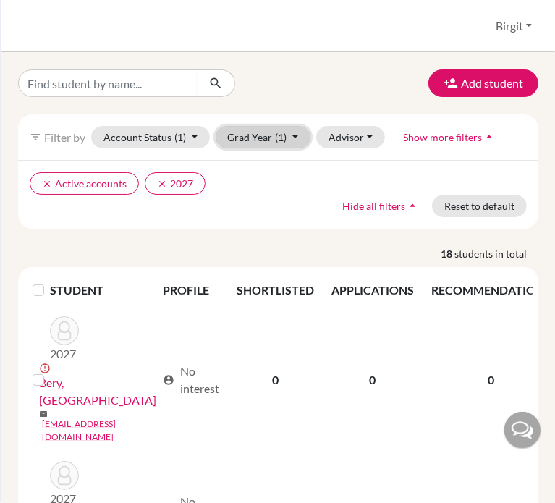
click at [249, 143] on button "Grad Year (1)" at bounding box center [264, 137] width 96 height 22
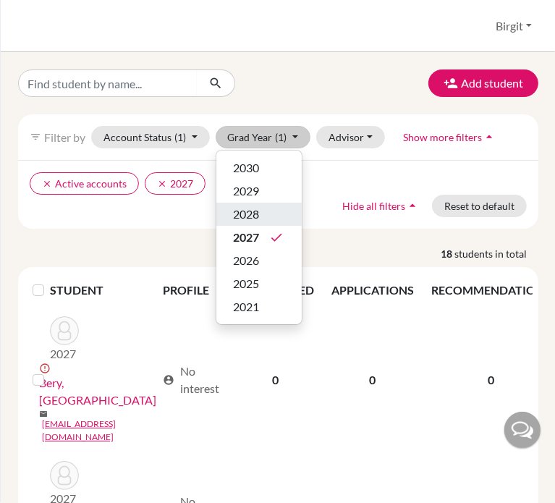
click at [261, 207] on div "2028" at bounding box center [259, 214] width 51 height 17
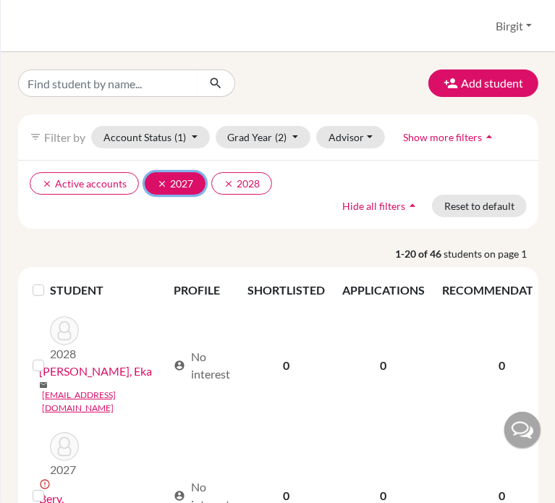
click at [159, 182] on icon "clear" at bounding box center [162, 184] width 10 height 10
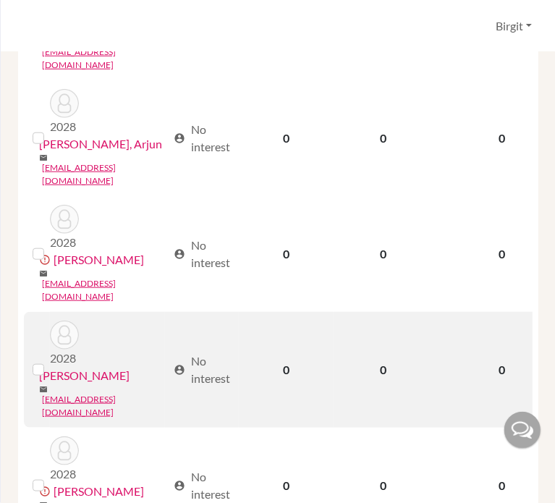
scroll to position [724, 0]
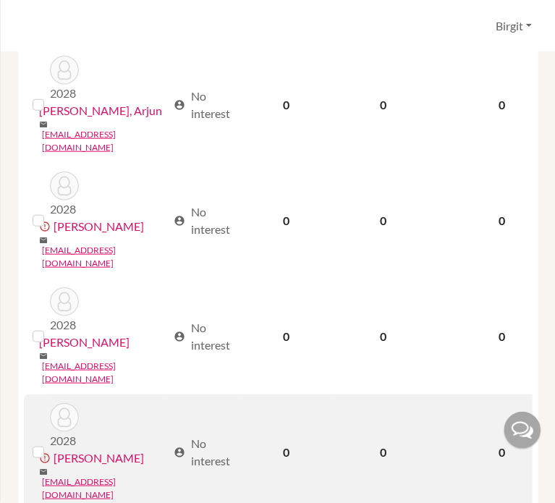
click at [50, 444] on label at bounding box center [50, 444] width 0 height 0
click at [0, 0] on input "checkbox" at bounding box center [0, 0] width 0 height 0
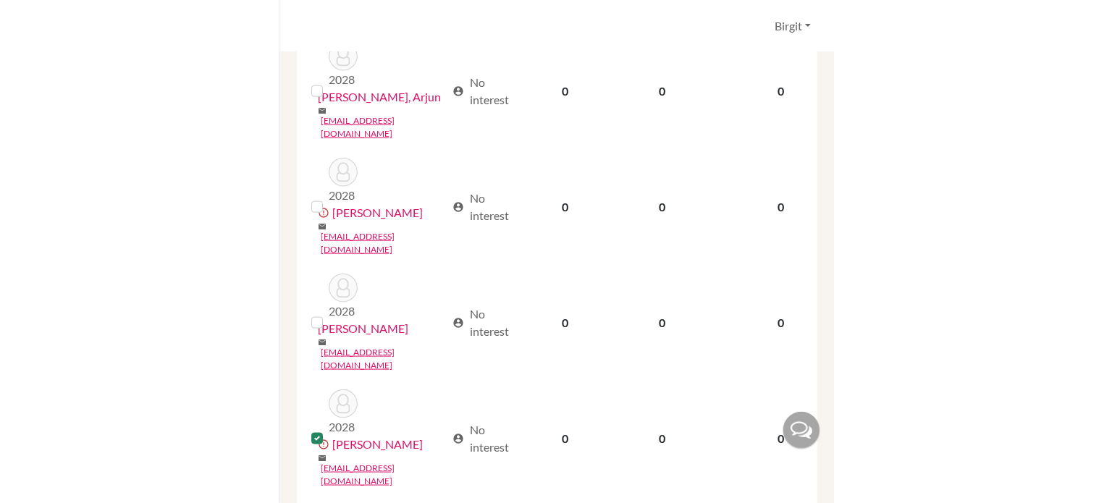
scroll to position [625, 0]
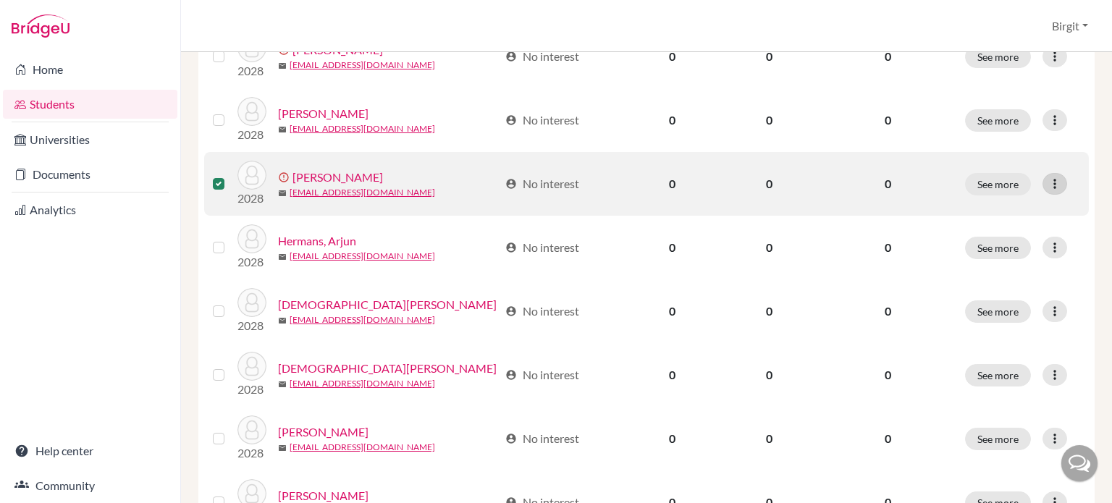
click at [1049, 180] on icon at bounding box center [1054, 184] width 14 height 14
click at [1047, 179] on icon at bounding box center [1054, 184] width 14 height 14
click at [993, 185] on button "See more" at bounding box center [998, 184] width 66 height 22
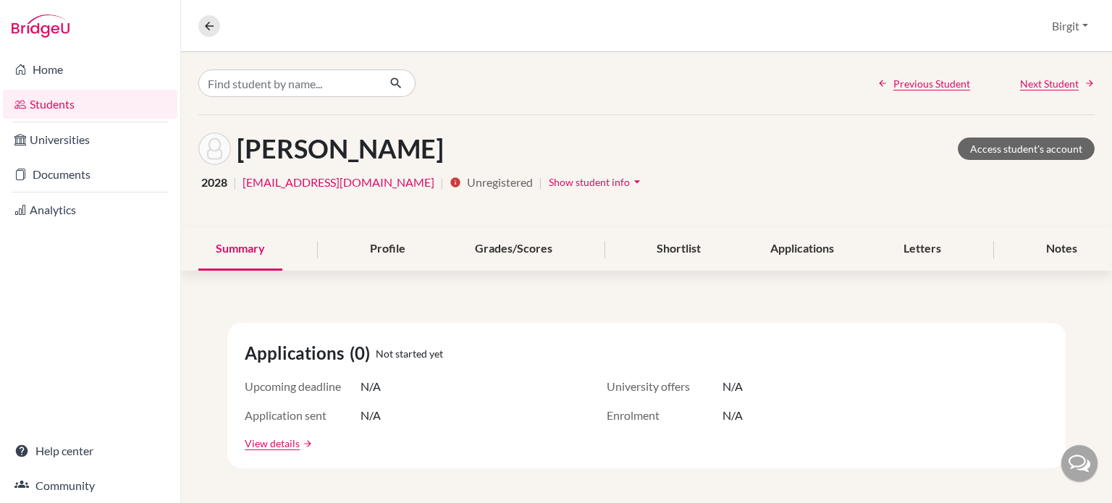
click at [630, 181] on icon "arrow_drop_down" at bounding box center [637, 181] width 14 height 14
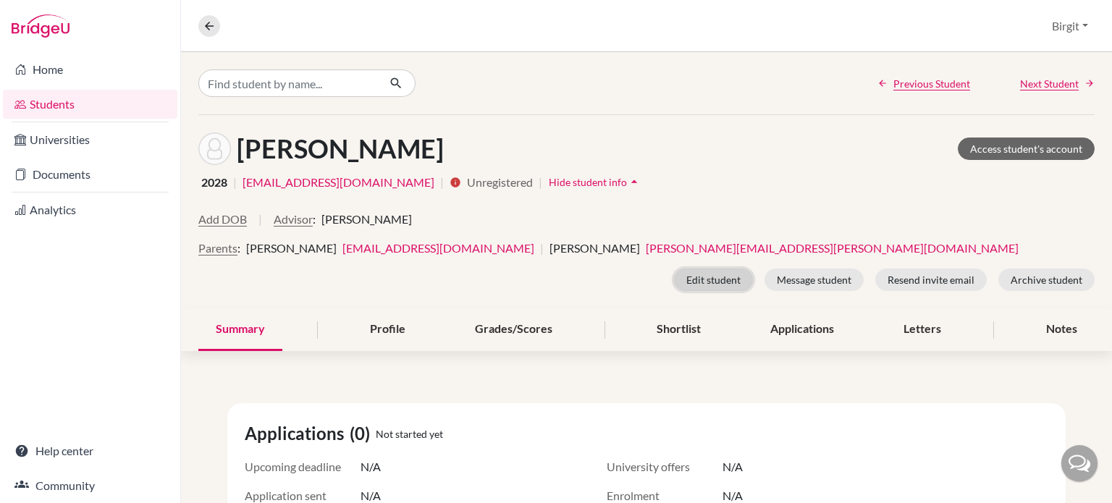
click at [716, 278] on button "Edit student" at bounding box center [713, 280] width 79 height 22
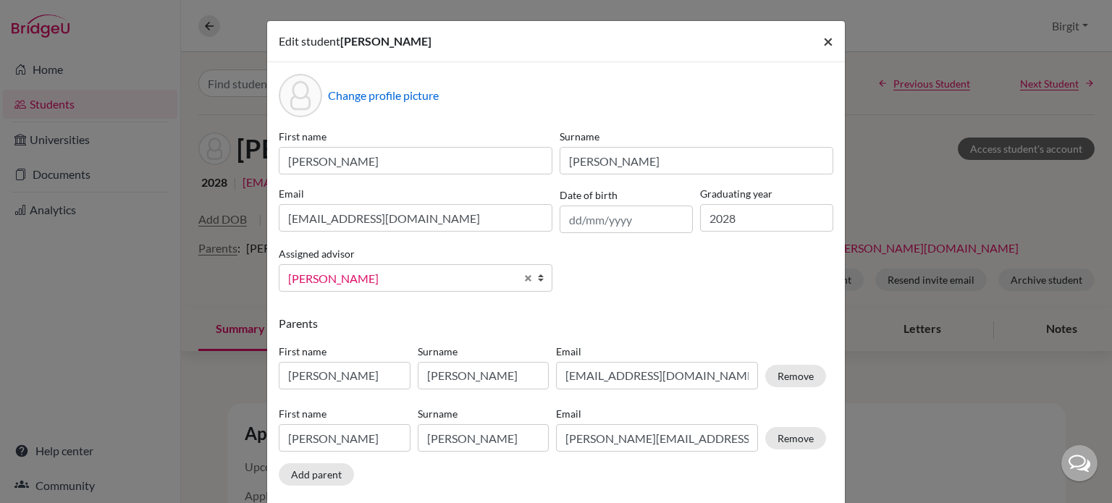
click at [825, 40] on span "×" at bounding box center [828, 40] width 10 height 21
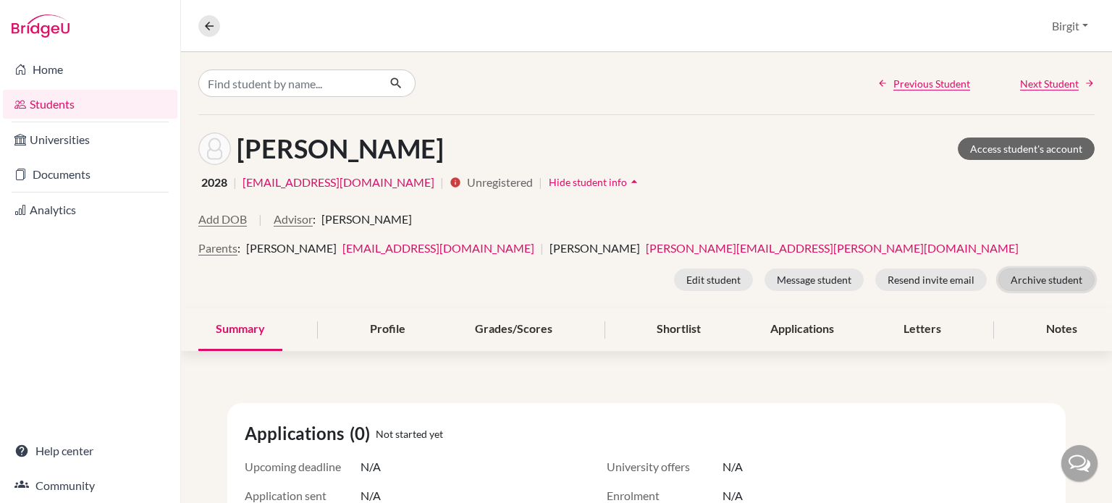
click at [1014, 274] on button "Archive student" at bounding box center [1046, 280] width 96 height 22
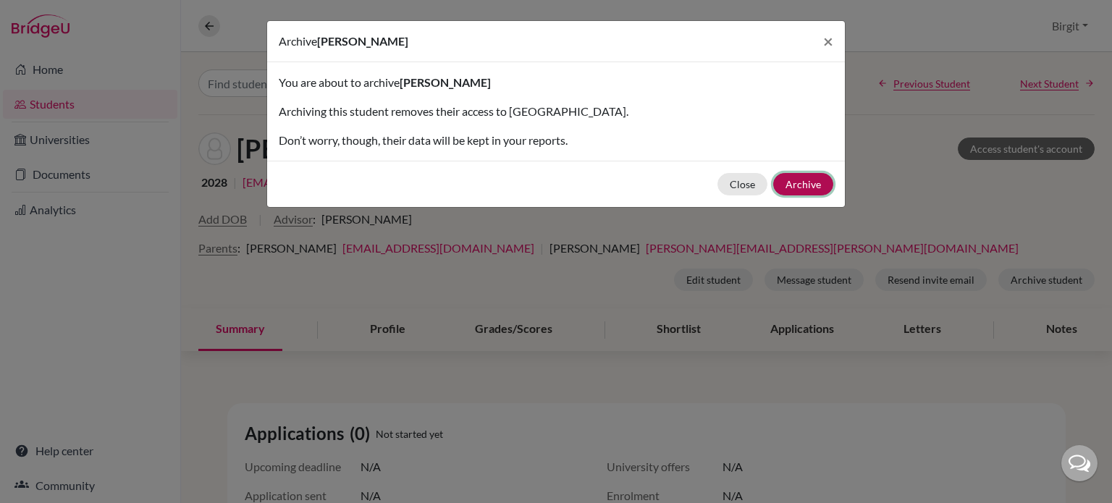
click at [825, 177] on button "Archive" at bounding box center [803, 184] width 60 height 22
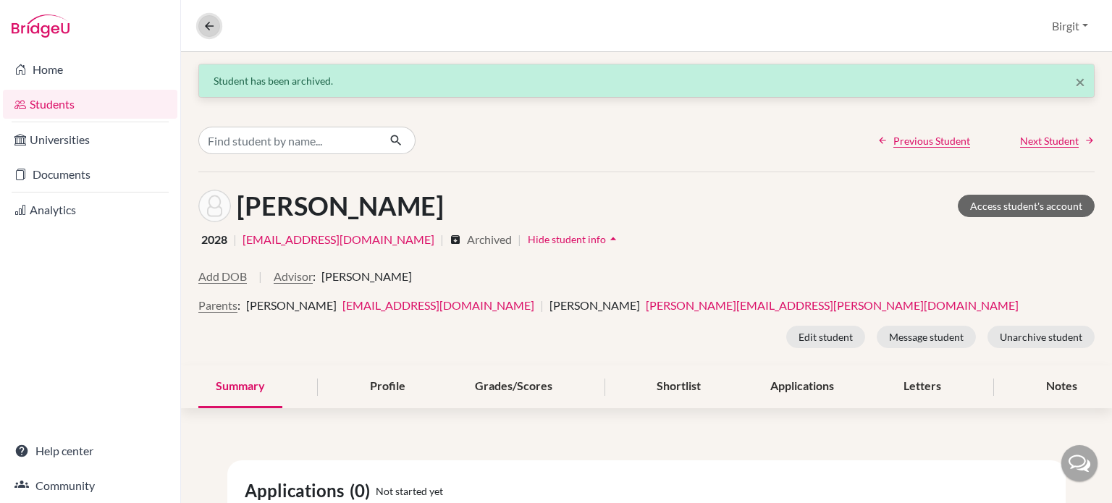
click at [211, 27] on icon at bounding box center [209, 26] width 13 height 13
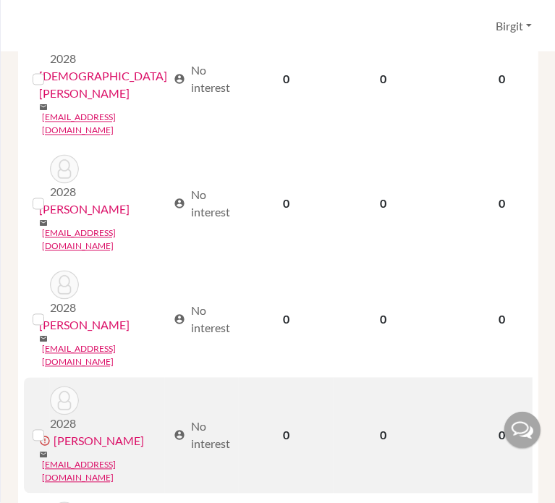
scroll to position [1396, 0]
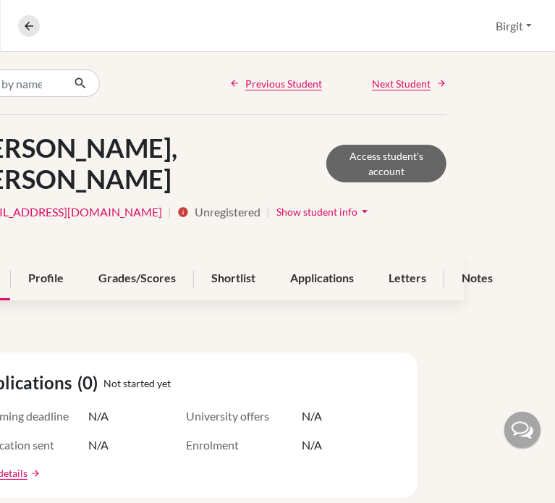
scroll to position [0, 103]
click at [358, 204] on icon "arrow_drop_down" at bounding box center [365, 211] width 14 height 14
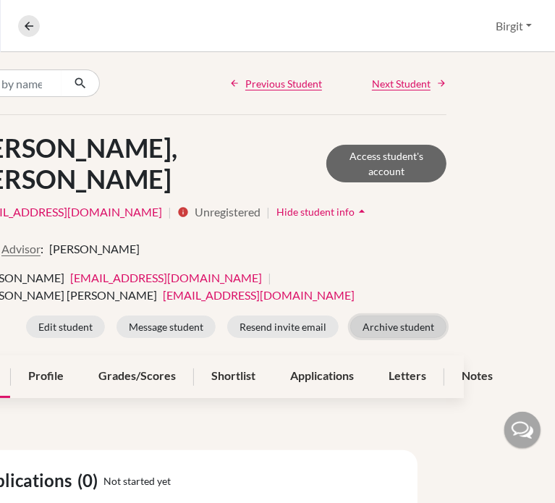
click at [371, 316] on button "Archive student" at bounding box center [398, 327] width 96 height 22
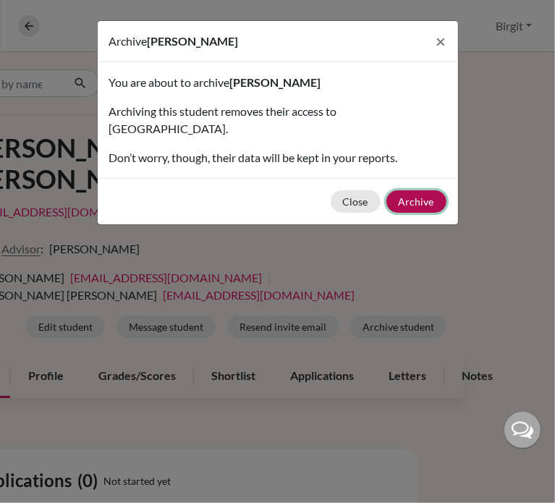
click at [409, 190] on button "Archive" at bounding box center [417, 201] width 60 height 22
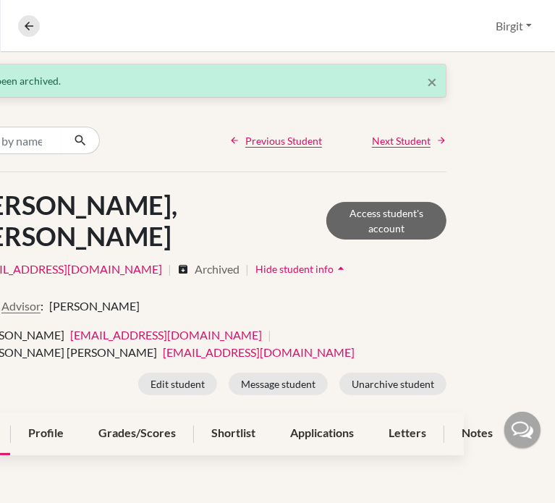
scroll to position [0, 0]
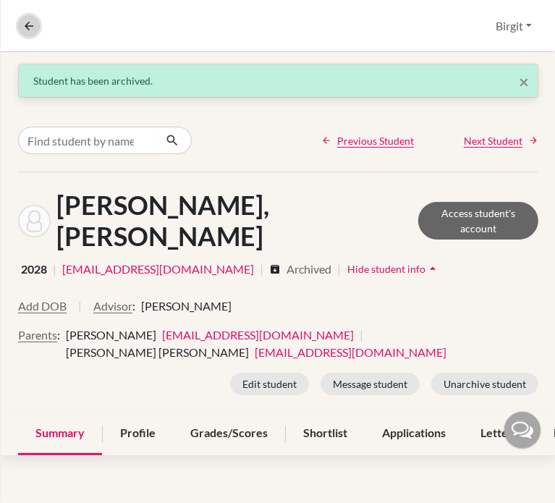
click at [31, 28] on icon at bounding box center [28, 26] width 13 height 13
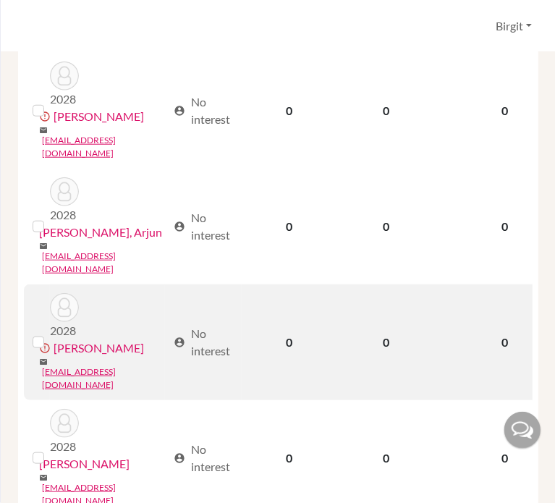
scroll to position [796, 0]
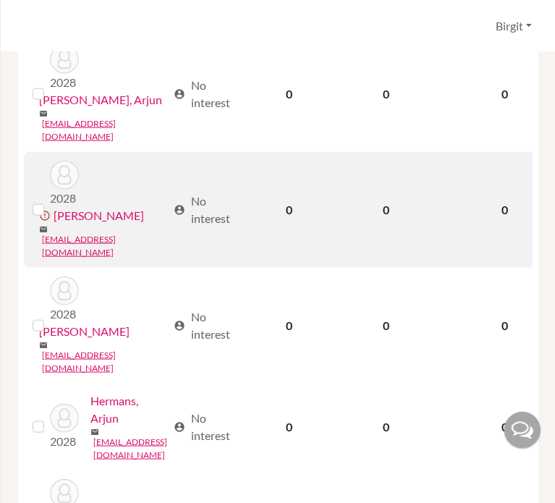
click at [93, 207] on link "Gasque, Constanza" at bounding box center [99, 215] width 90 height 17
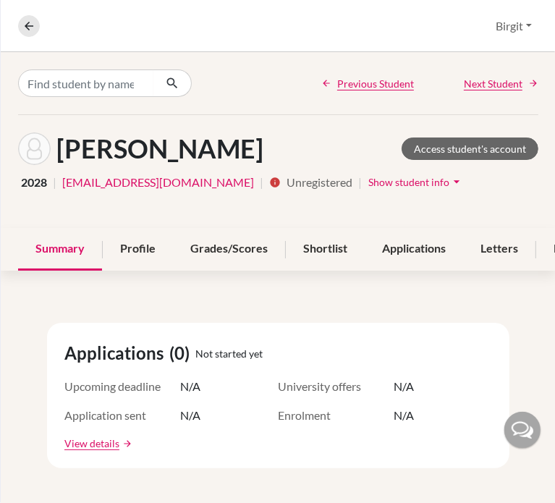
click at [419, 183] on span "Show student info" at bounding box center [408, 182] width 81 height 12
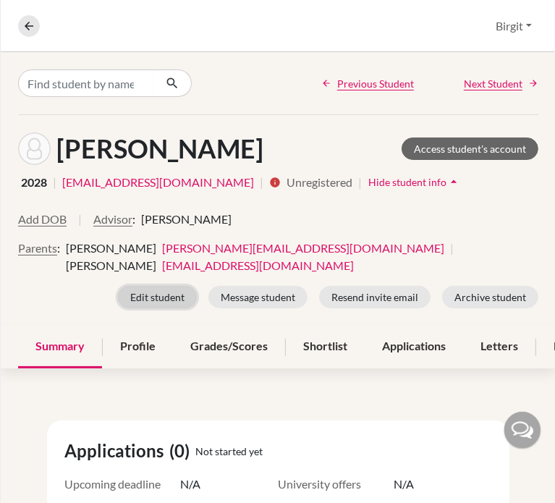
click at [138, 296] on button "Edit student" at bounding box center [157, 297] width 79 height 22
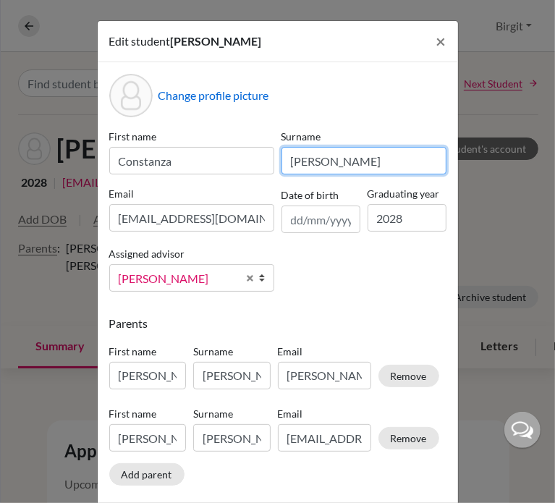
click at [284, 162] on input "Gasque" at bounding box center [364, 161] width 165 height 28
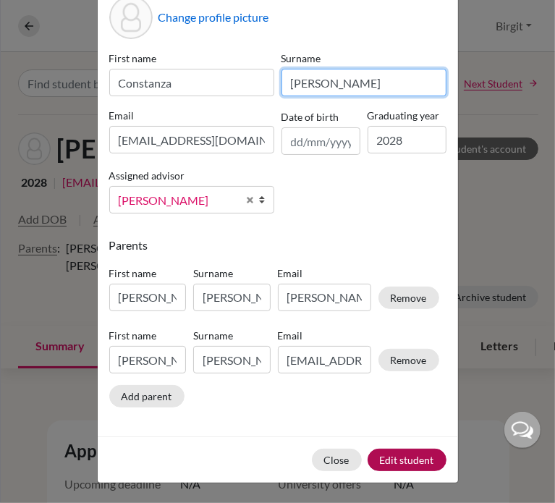
scroll to position [80, 0]
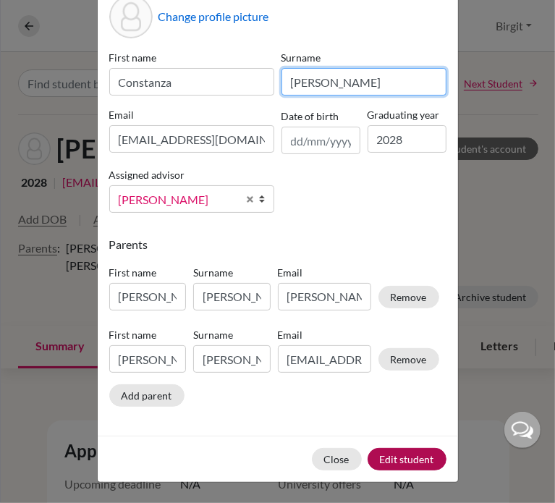
type input "Marri Gasque"
click at [392, 462] on button "Edit student" at bounding box center [407, 459] width 79 height 22
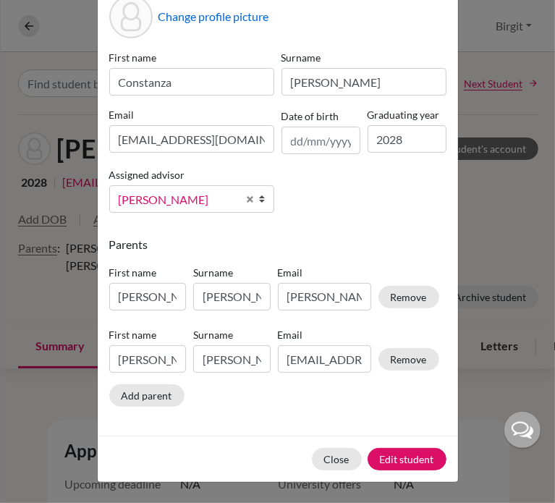
scroll to position [0, 0]
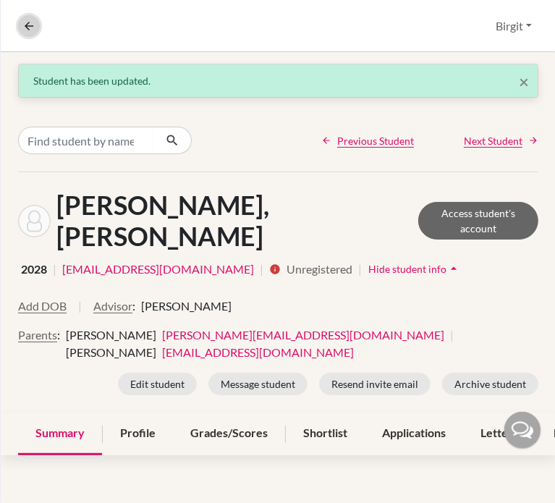
click at [33, 28] on icon at bounding box center [28, 26] width 13 height 13
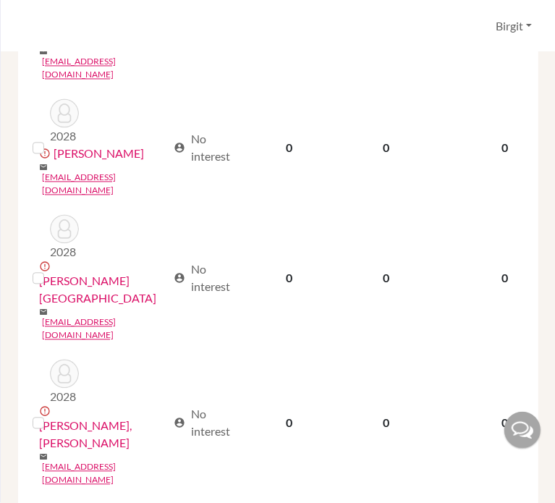
scroll to position [1593, 0]
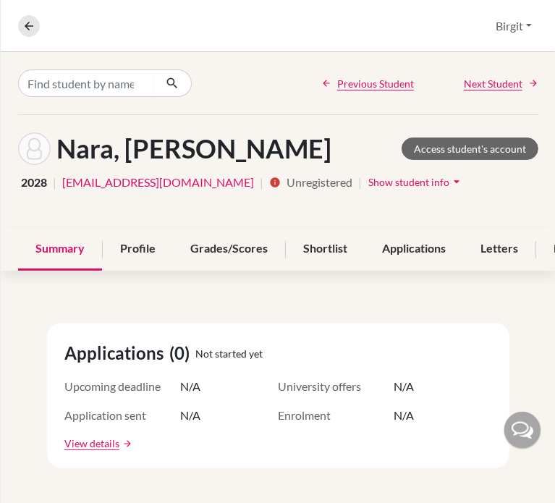
click at [368, 182] on span "Show student info" at bounding box center [408, 182] width 81 height 12
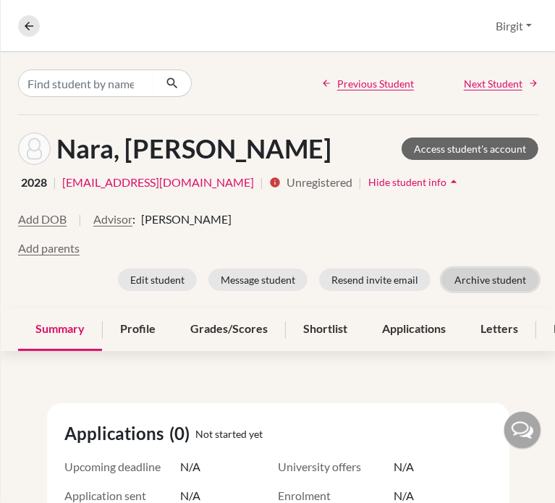
click at [492, 279] on button "Archive student" at bounding box center [490, 280] width 96 height 22
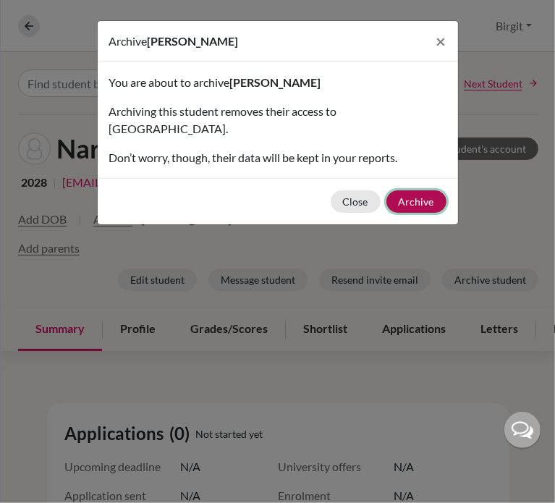
click at [408, 190] on button "Archive" at bounding box center [417, 201] width 60 height 22
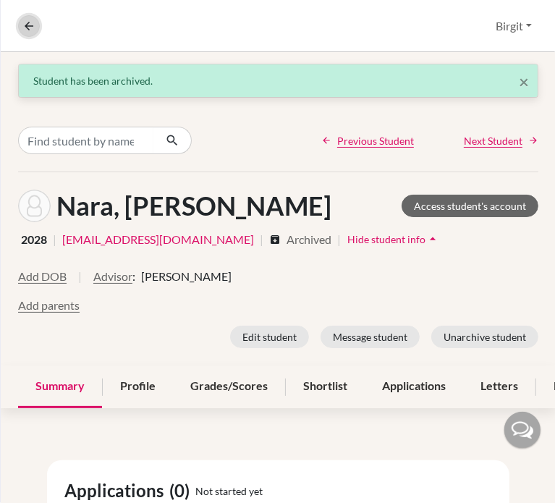
click at [28, 31] on icon at bounding box center [28, 26] width 13 height 13
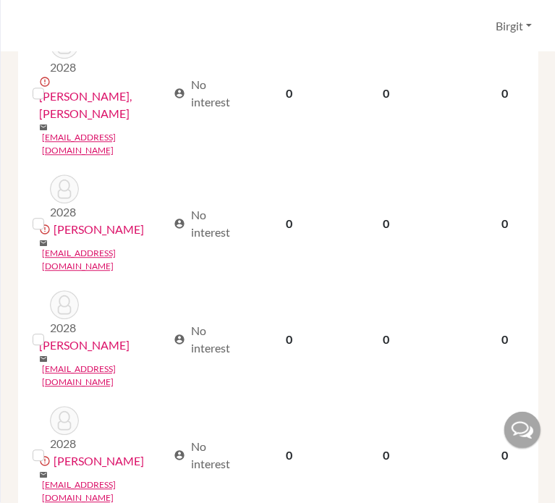
scroll to position [1889, 0]
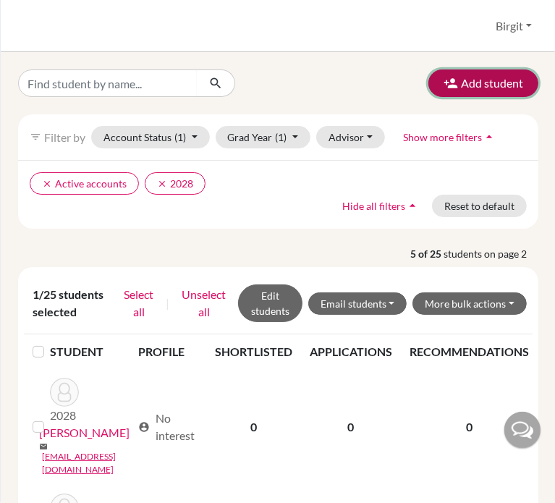
click at [481, 84] on button "Add student" at bounding box center [484, 83] width 110 height 28
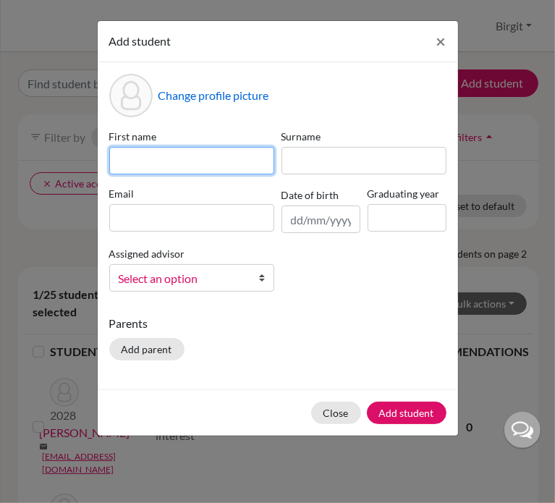
click at [187, 155] on input at bounding box center [191, 161] width 165 height 28
type input "s"
type input "Sarang"
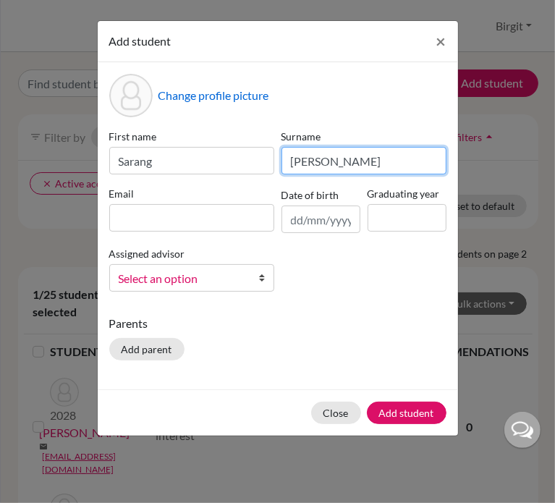
type input "Kim"
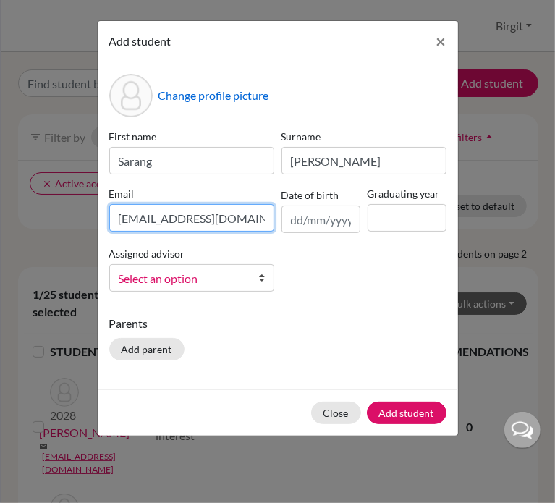
type input "[EMAIL_ADDRESS][DOMAIN_NAME]"
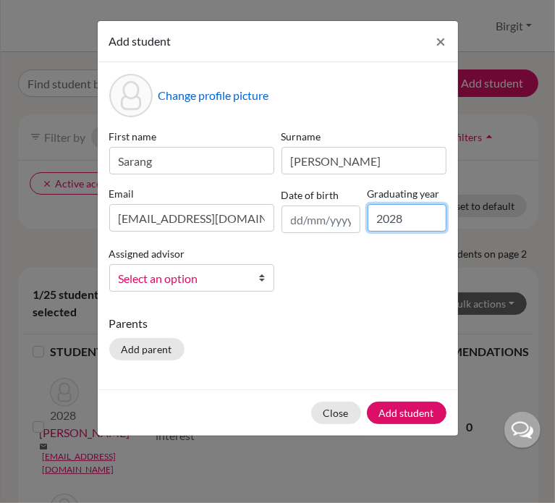
type input "2028"
click at [171, 275] on span "Select an option" at bounding box center [182, 278] width 127 height 19
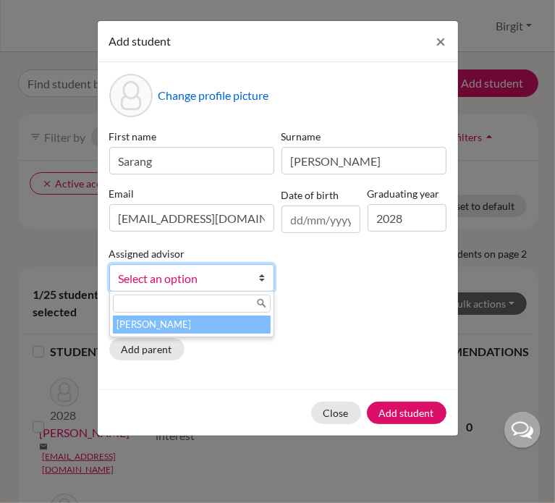
click at [177, 324] on li "[PERSON_NAME]" at bounding box center [192, 325] width 158 height 18
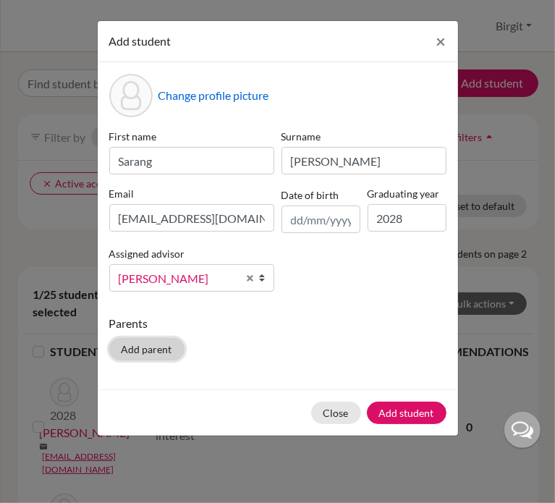
click at [168, 350] on button "Add parent" at bounding box center [146, 349] width 75 height 22
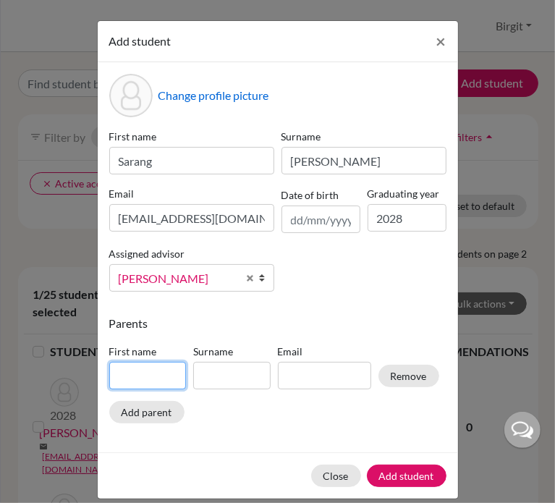
click at [151, 371] on input at bounding box center [147, 376] width 77 height 28
type input "Taewan"
type input "Kim"
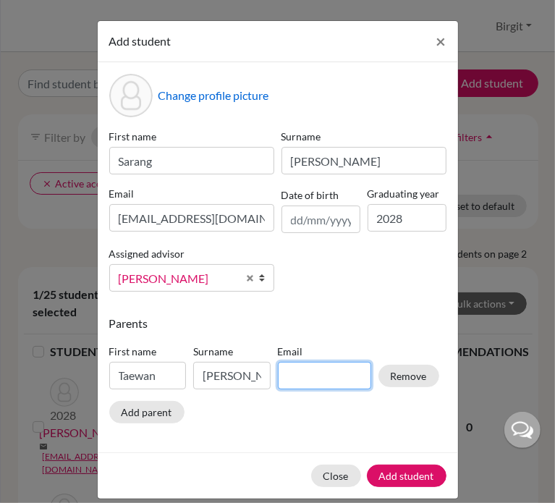
click at [284, 374] on input at bounding box center [324, 376] width 93 height 28
paste input "taewan93@gmail.com"
type input "taewan93@gmail.com"
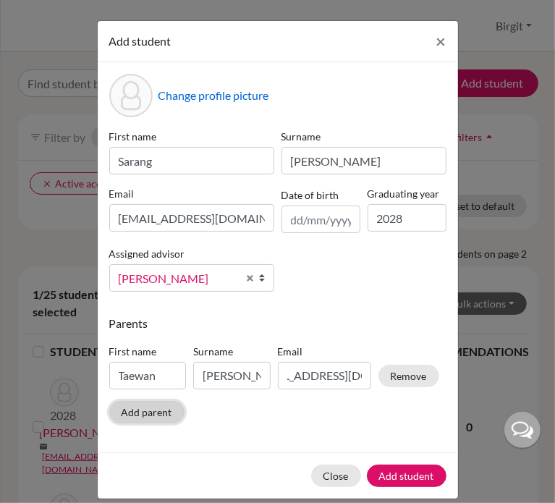
click at [133, 413] on button "Add parent" at bounding box center [146, 412] width 75 height 22
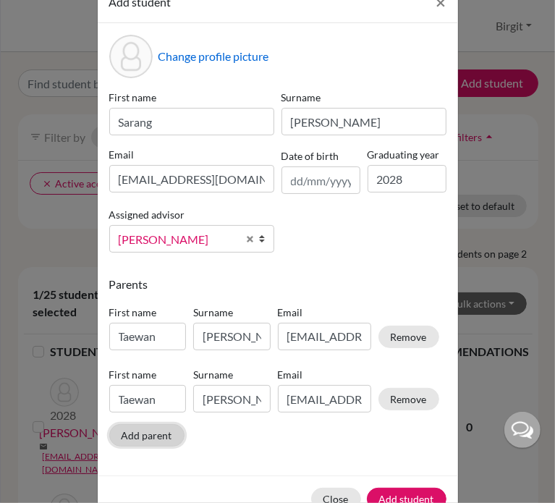
scroll to position [72, 0]
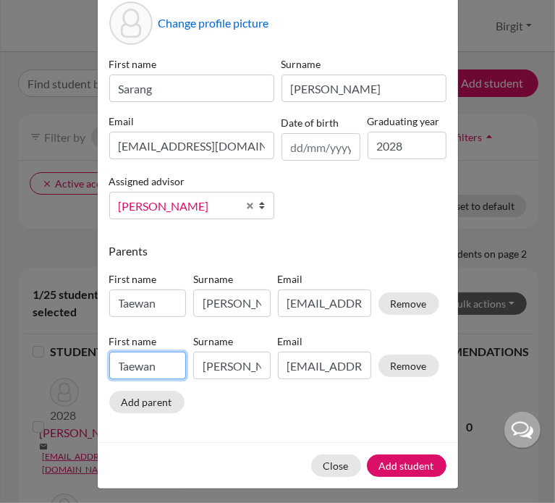
drag, startPoint x: 151, startPoint y: 363, endPoint x: 62, endPoint y: 355, distance: 88.7
click at [62, 355] on div "Add student × Change profile picture First name Sarang Surname Kim Email sarang…" at bounding box center [277, 251] width 555 height 503
type input "Mirim"
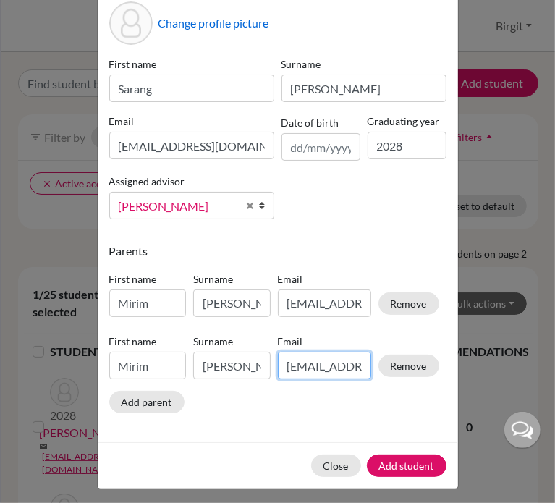
click at [290, 368] on input "taewan93@gmail.com" at bounding box center [324, 366] width 93 height 28
drag, startPoint x: 280, startPoint y: 367, endPoint x: 417, endPoint y: 381, distance: 137.6
click at [417, 381] on div "First name Mirim Surname Kim Email taewan93@gmail.com Remove" at bounding box center [274, 360] width 337 height 63
paste input "mirimi1230@naver"
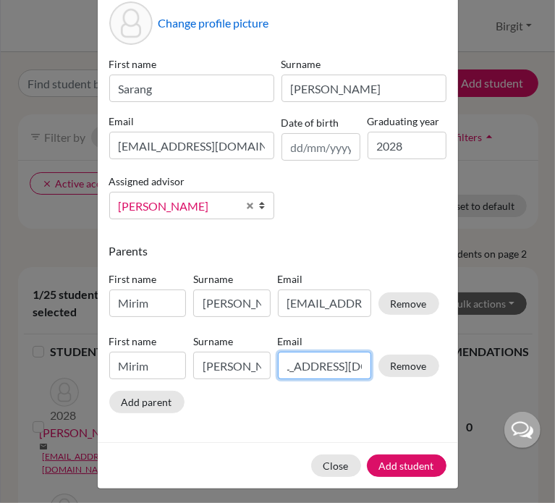
scroll to position [0, 45]
type input "mirimi1230@naver.com"
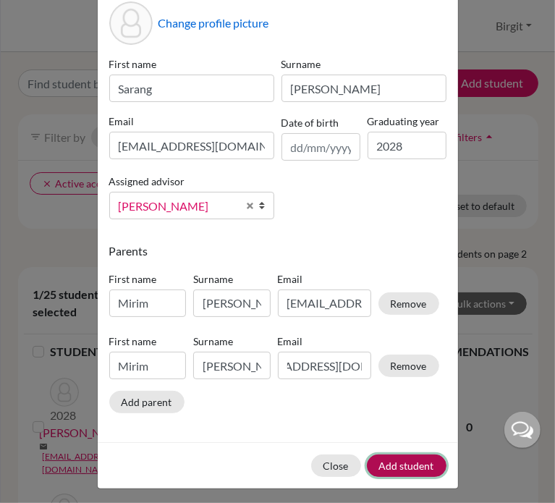
type input "mirimi1230@naver.com"
click at [405, 464] on button "Add student" at bounding box center [407, 466] width 80 height 22
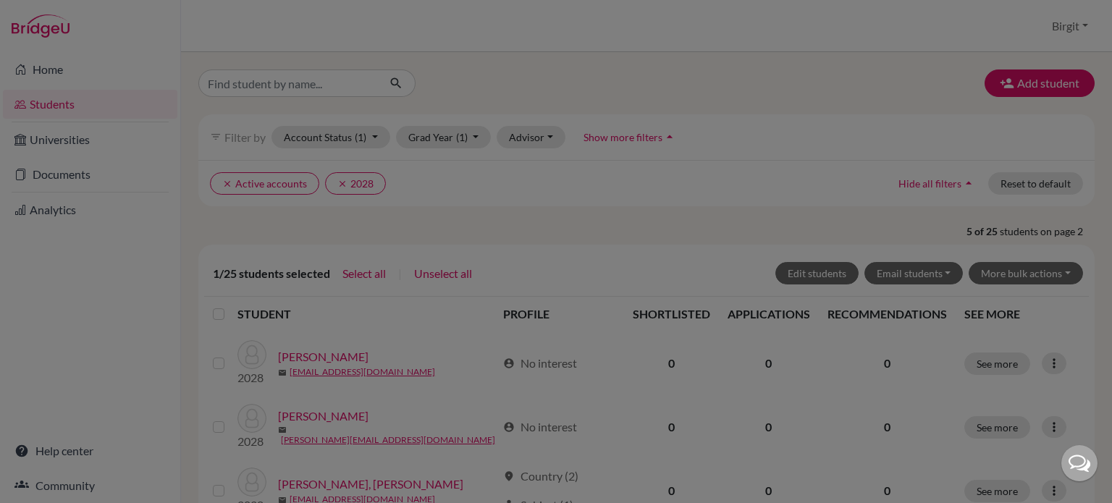
click at [562, 293] on div at bounding box center [556, 251] width 1112 height 503
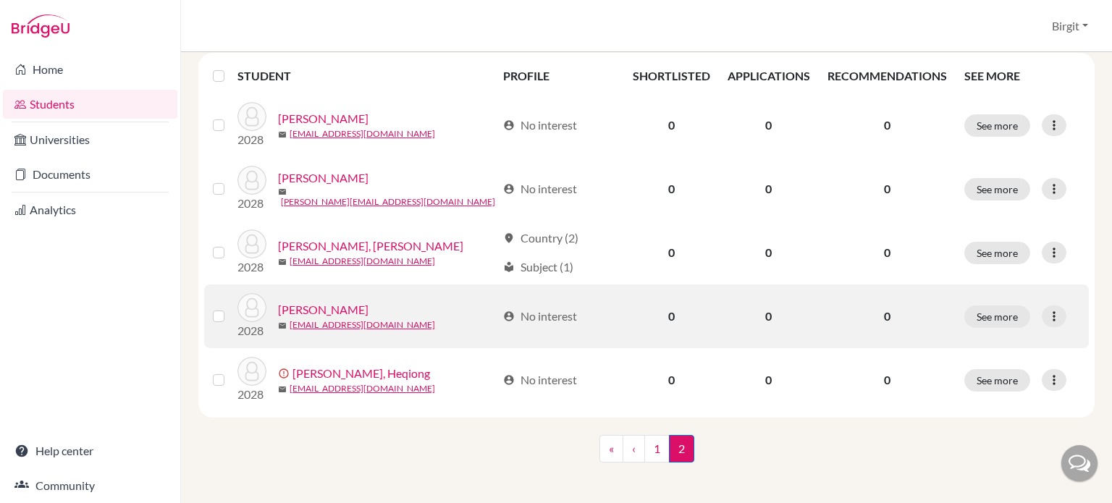
scroll to position [196, 0]
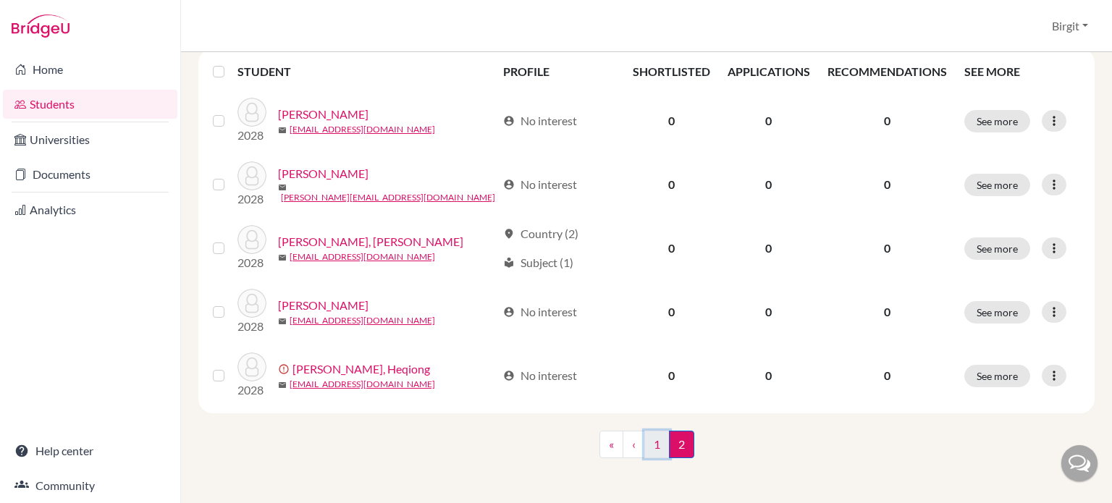
click at [652, 447] on link "1" at bounding box center [656, 445] width 25 height 28
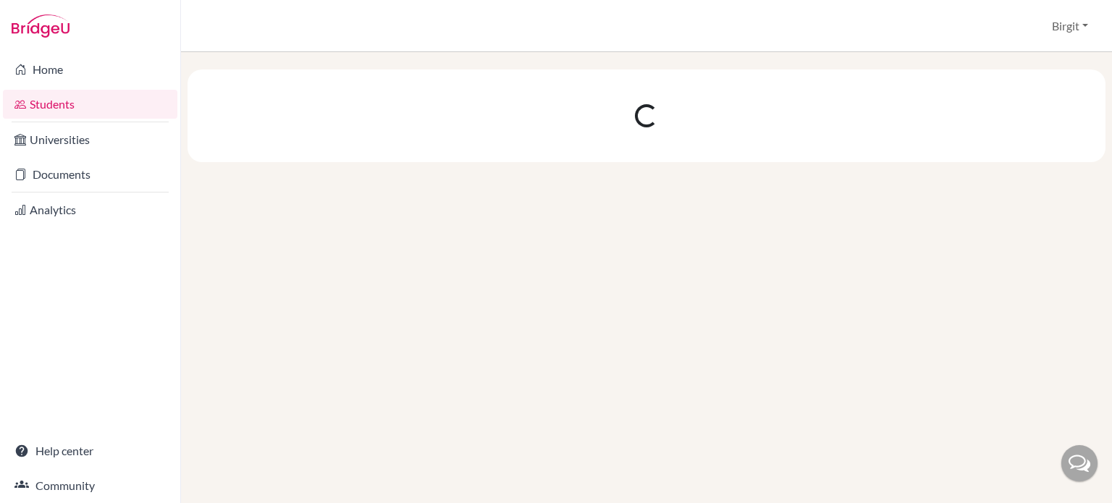
scroll to position [0, 0]
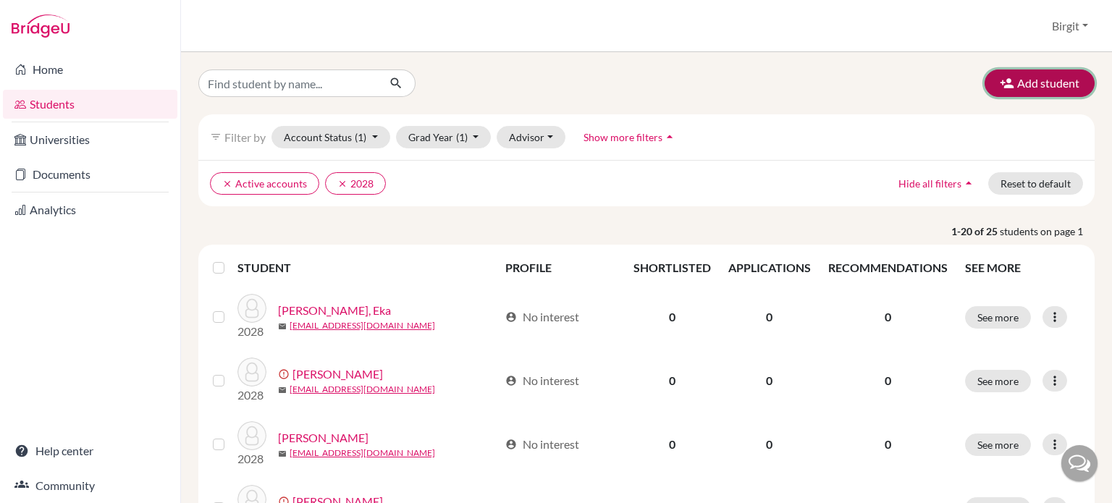
click at [1039, 86] on button "Add student" at bounding box center [1039, 83] width 110 height 28
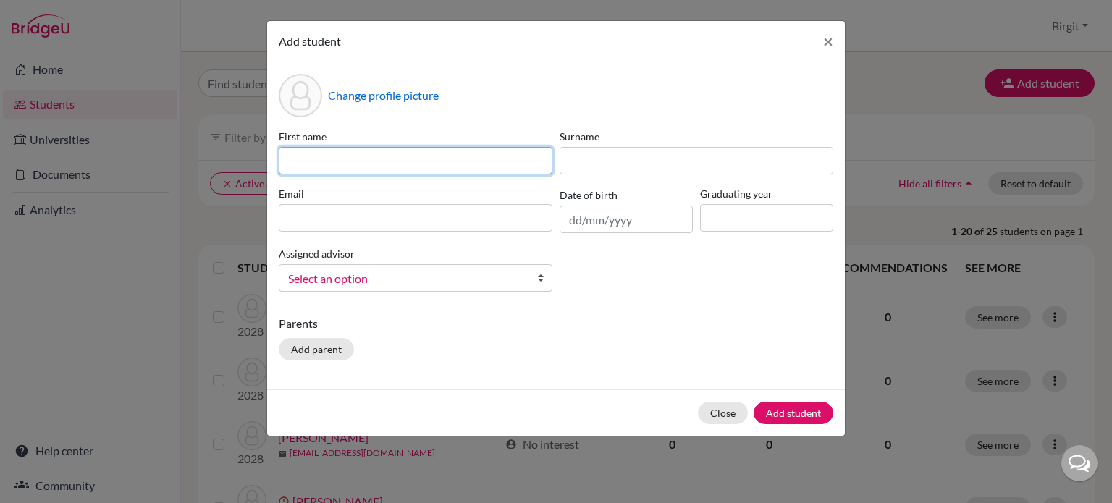
click at [338, 157] on input at bounding box center [416, 161] width 274 height 28
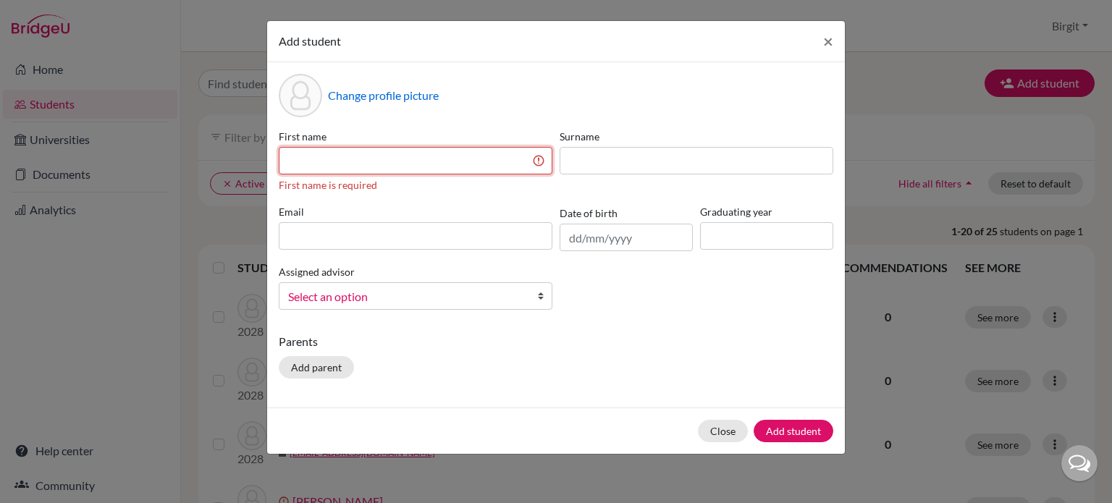
click at [334, 159] on input at bounding box center [416, 161] width 274 height 28
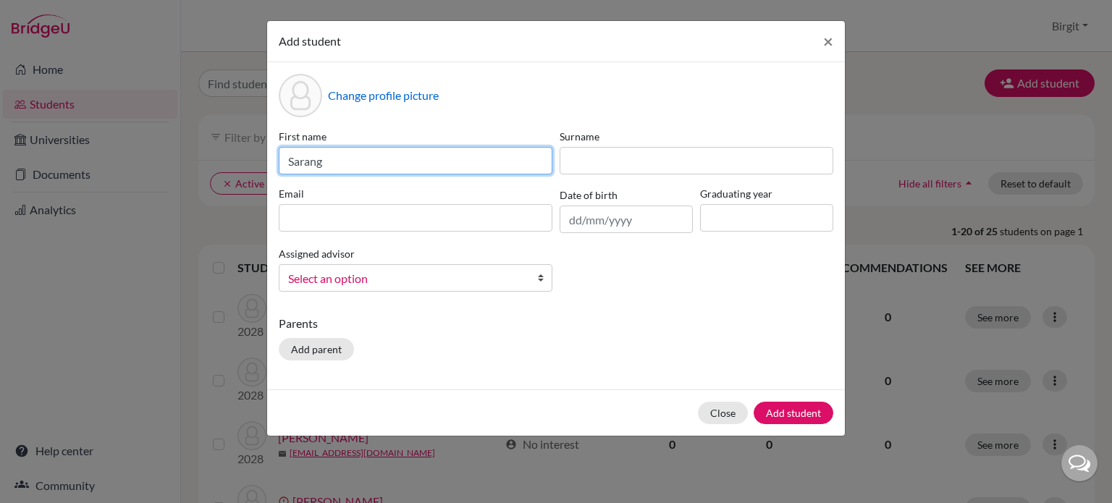
type input "Sarang"
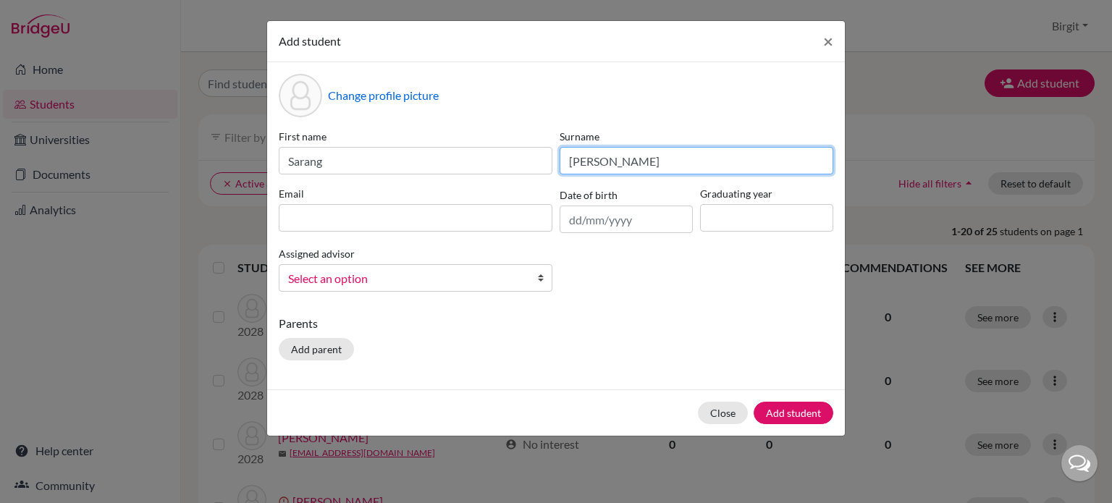
type input "[PERSON_NAME]"
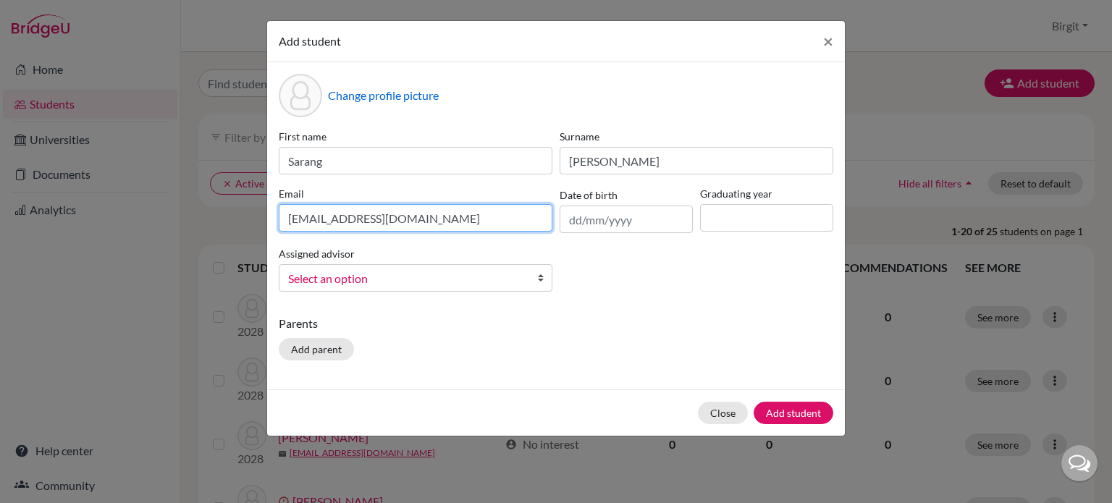
type input "[EMAIL_ADDRESS][DOMAIN_NAME]"
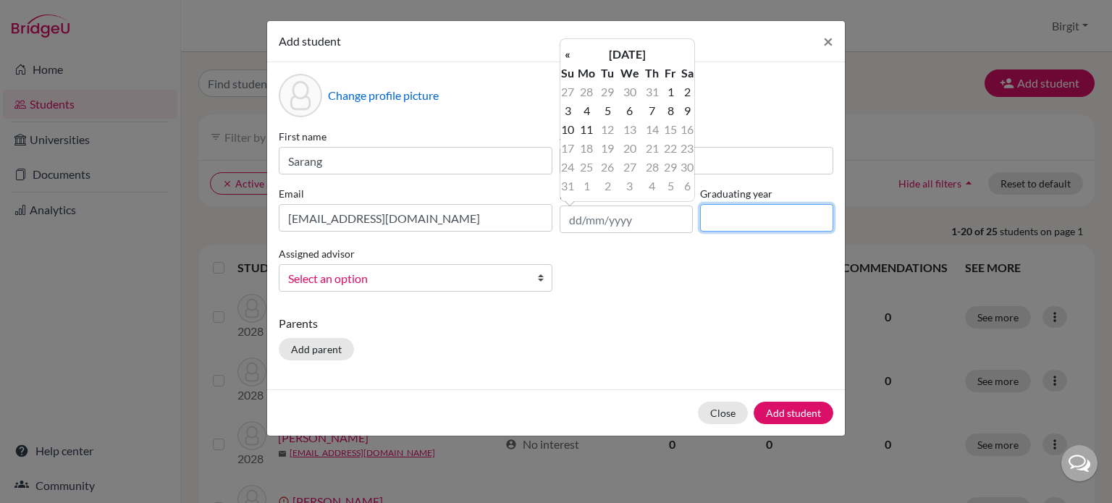
click at [736, 222] on input at bounding box center [766, 218] width 133 height 28
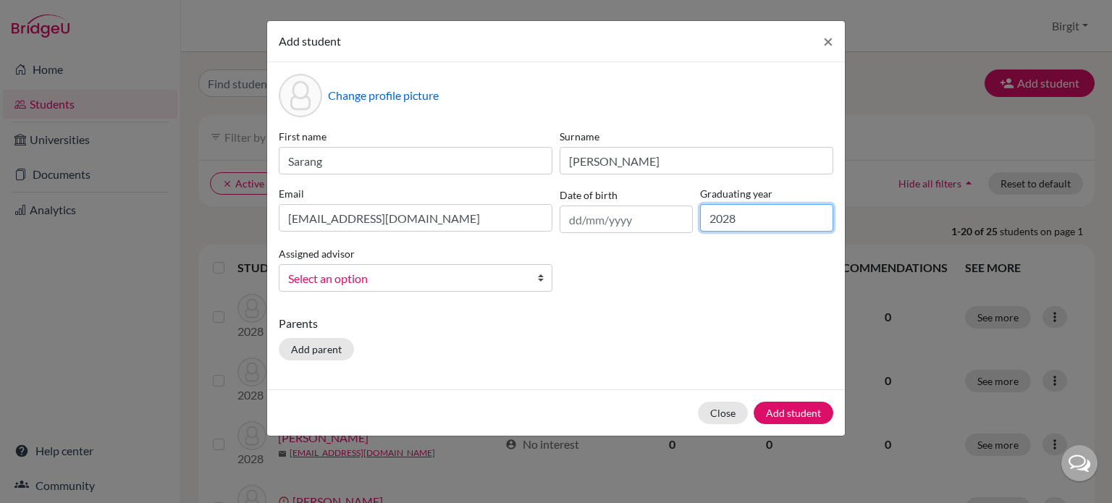
type input "2028"
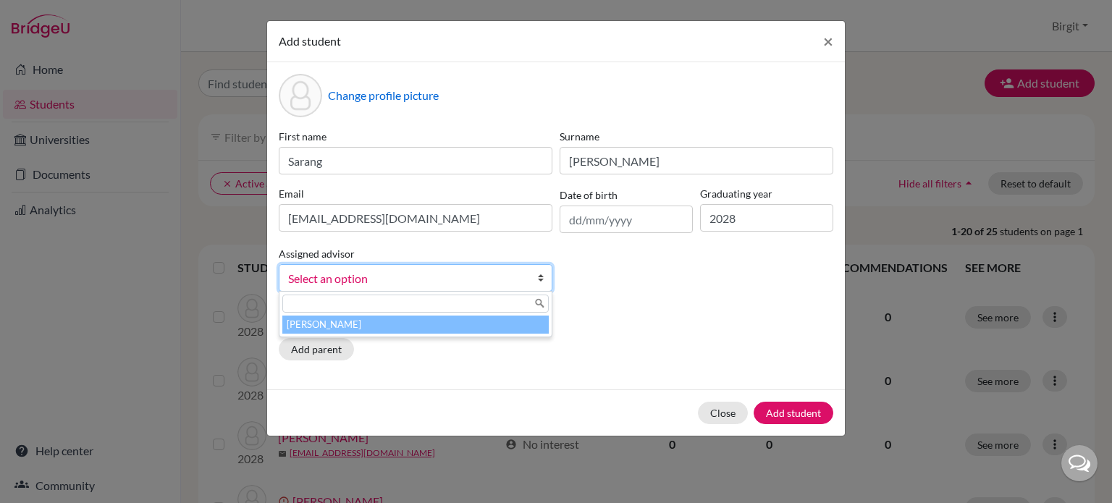
click at [405, 281] on span "Select an option" at bounding box center [406, 278] width 236 height 19
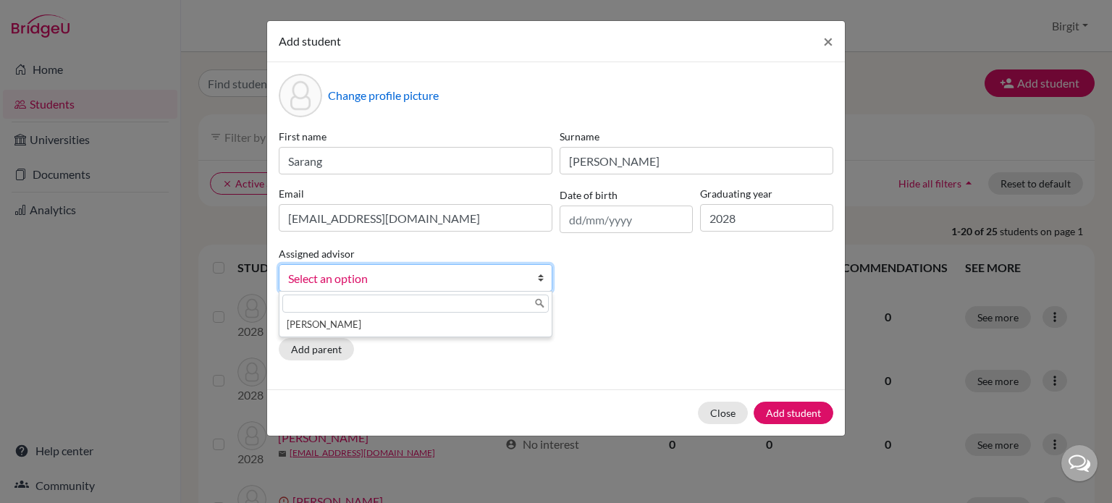
click at [429, 316] on div at bounding box center [415, 304] width 272 height 24
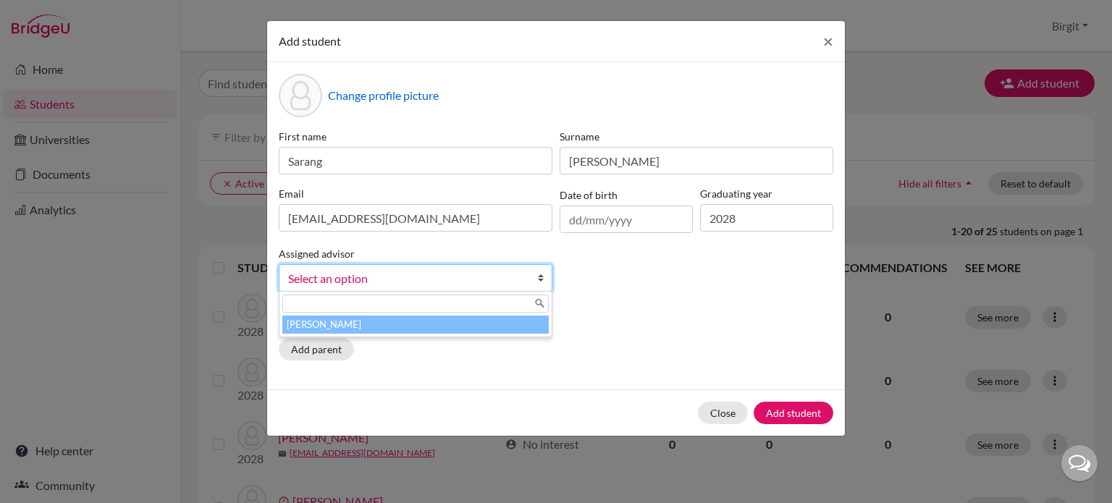
click at [426, 321] on li "[PERSON_NAME]" at bounding box center [415, 325] width 266 height 18
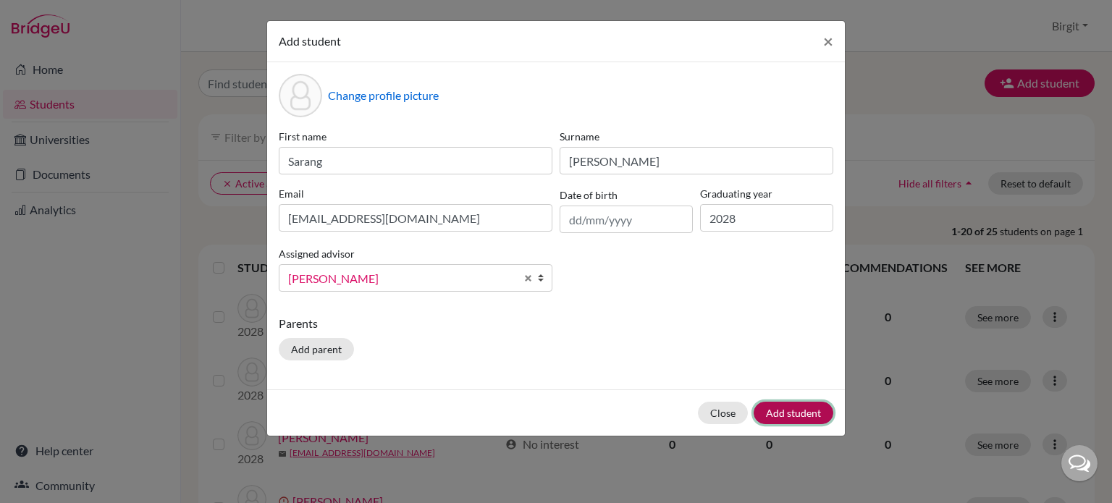
click at [803, 410] on button "Add student" at bounding box center [794, 413] width 80 height 22
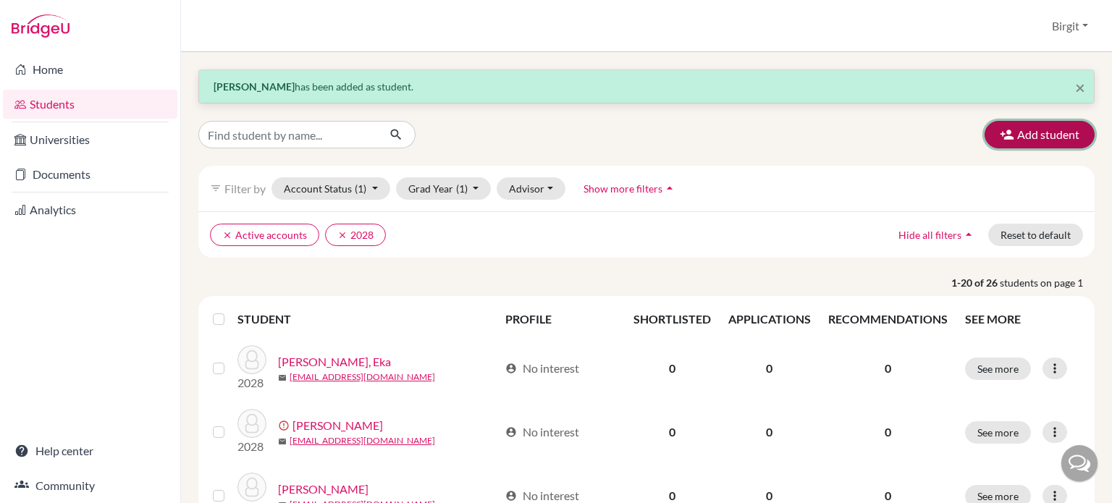
click at [1015, 130] on button "Add student" at bounding box center [1039, 135] width 110 height 28
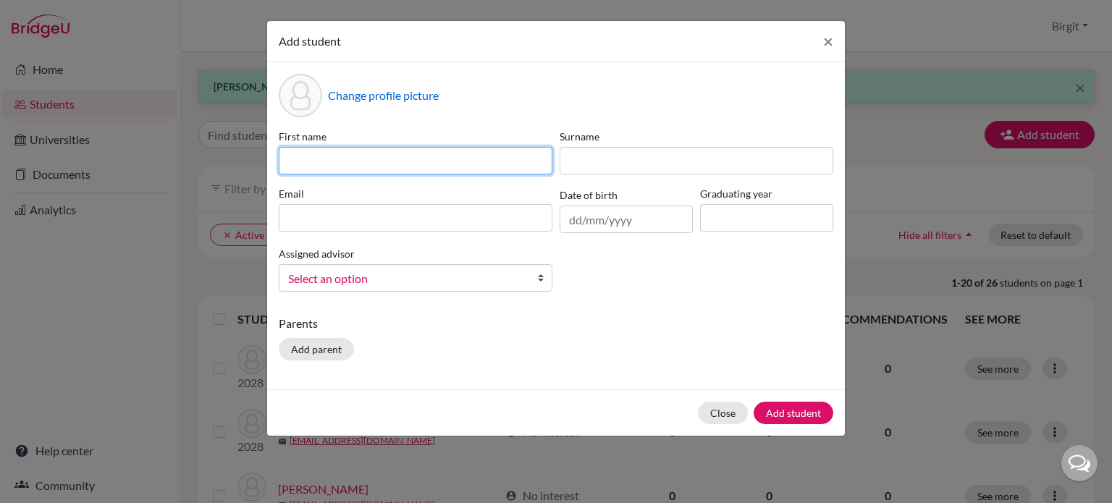
click at [441, 165] on input at bounding box center [416, 161] width 274 height 28
type input "Norah"
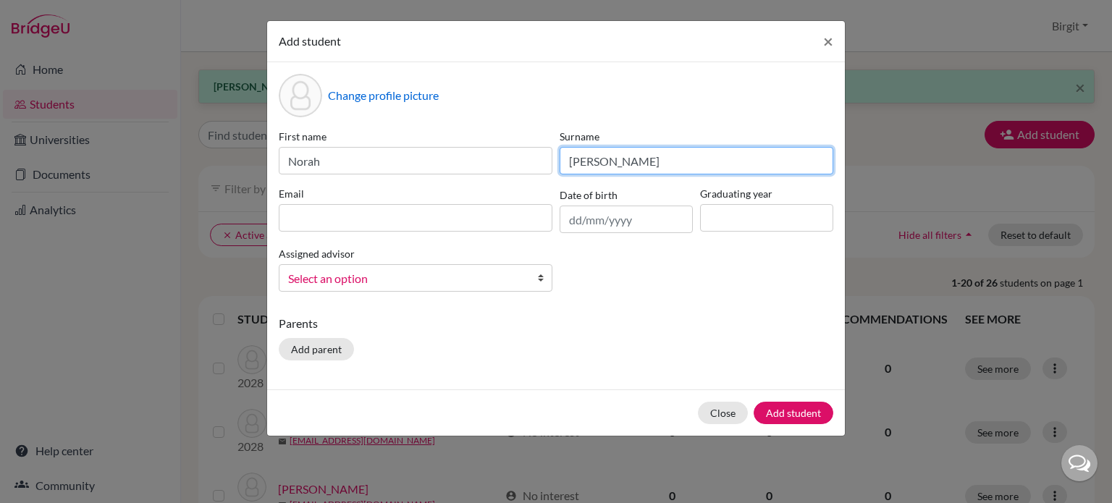
type input "Marchant"
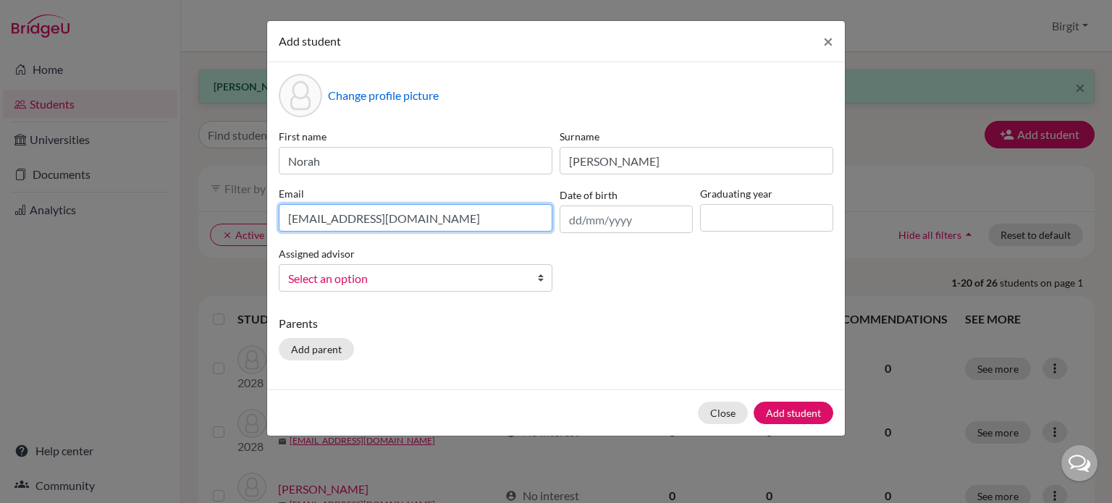
type input "[EMAIL_ADDRESS][DOMAIN_NAME]"
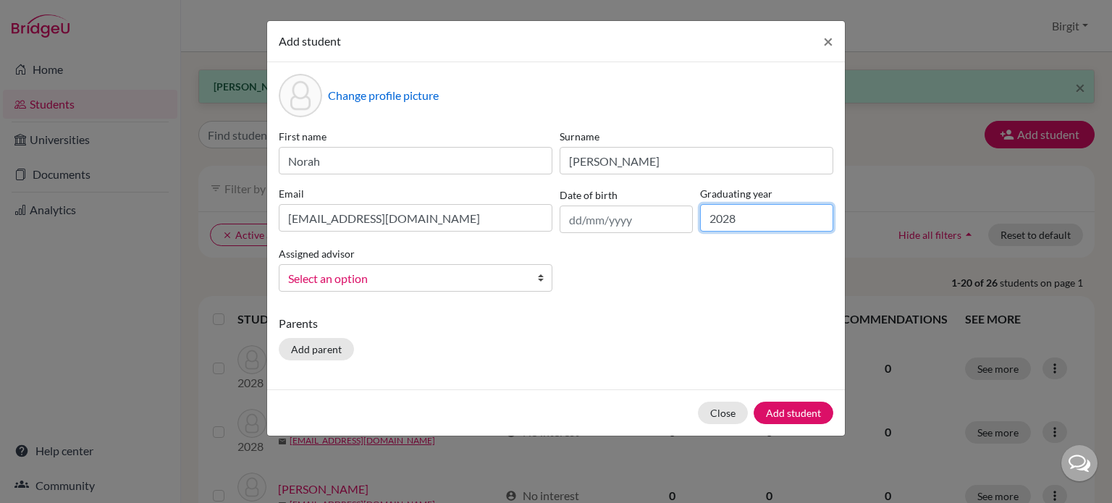
type input "2028"
click at [423, 263] on div "Assigned advisor Bery, Birgit Select an option" at bounding box center [415, 268] width 281 height 47
click at [418, 283] on span "Select an option" at bounding box center [406, 278] width 236 height 19
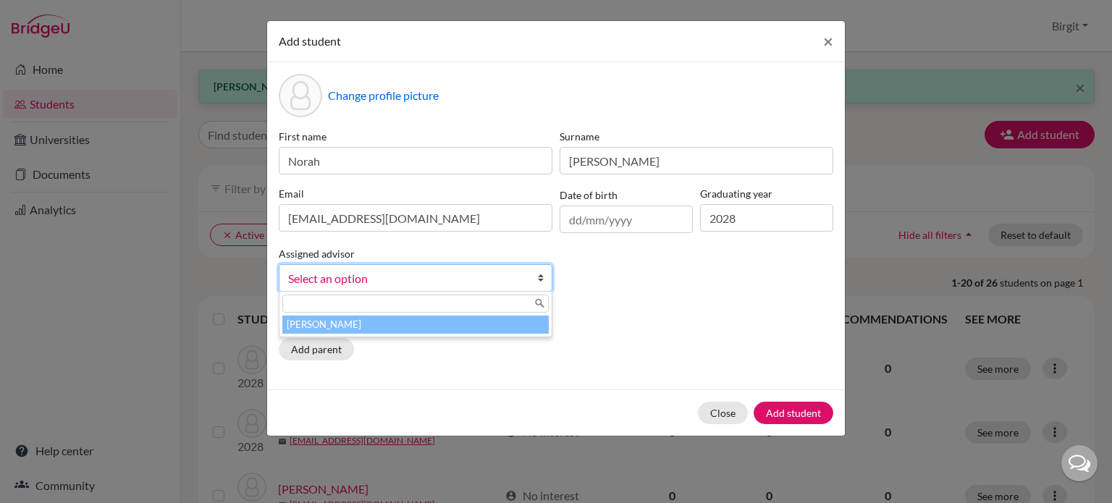
click at [412, 324] on li "[PERSON_NAME]" at bounding box center [415, 325] width 266 height 18
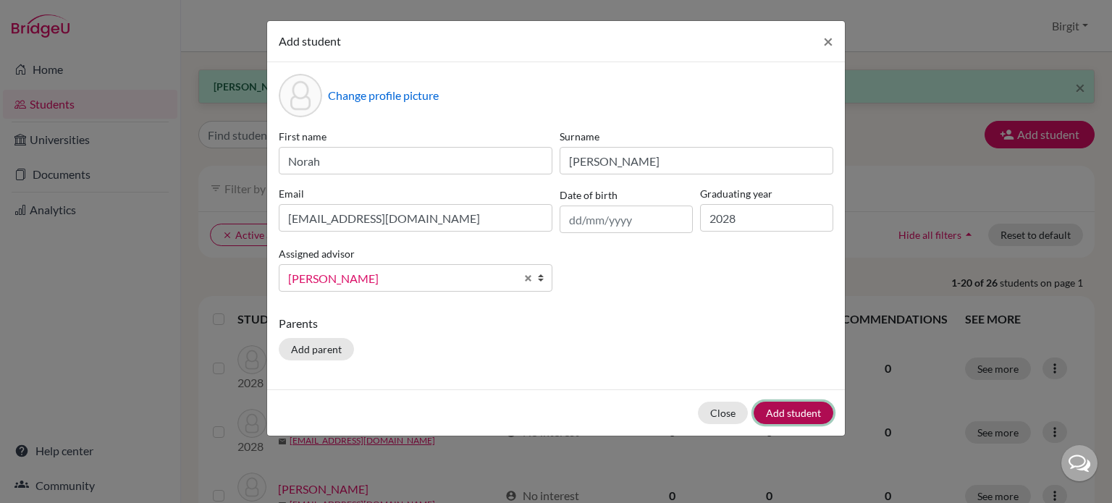
click at [796, 418] on button "Add student" at bounding box center [794, 413] width 80 height 22
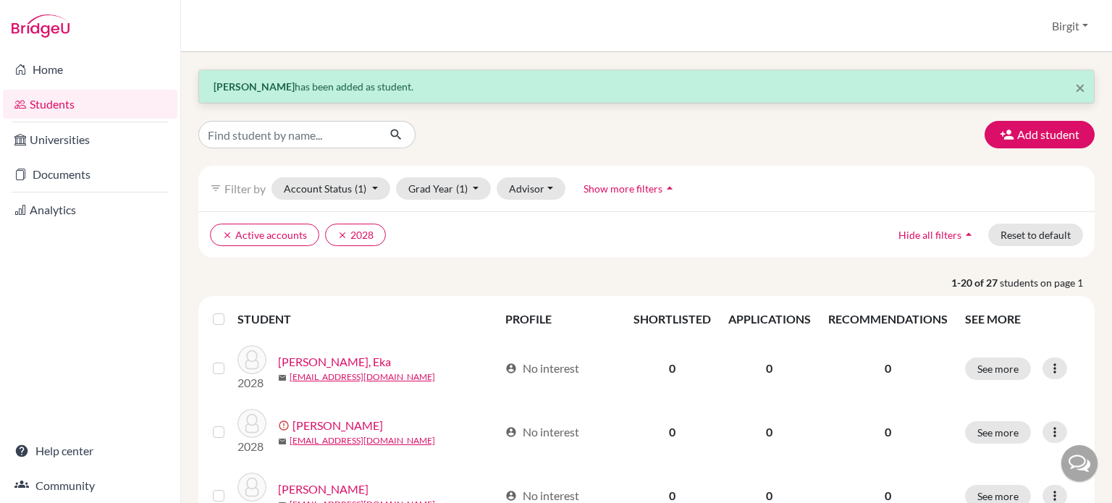
click at [481, 133] on div at bounding box center [340, 135] width 306 height 28
click at [1035, 135] on button "Add student" at bounding box center [1039, 135] width 110 height 28
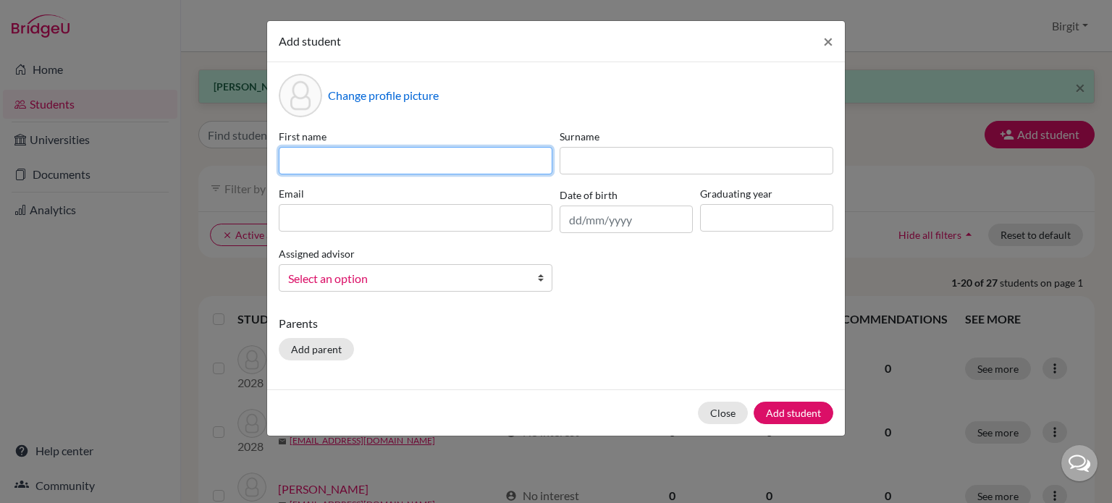
click at [488, 156] on input at bounding box center [416, 161] width 274 height 28
type input "Wataru"
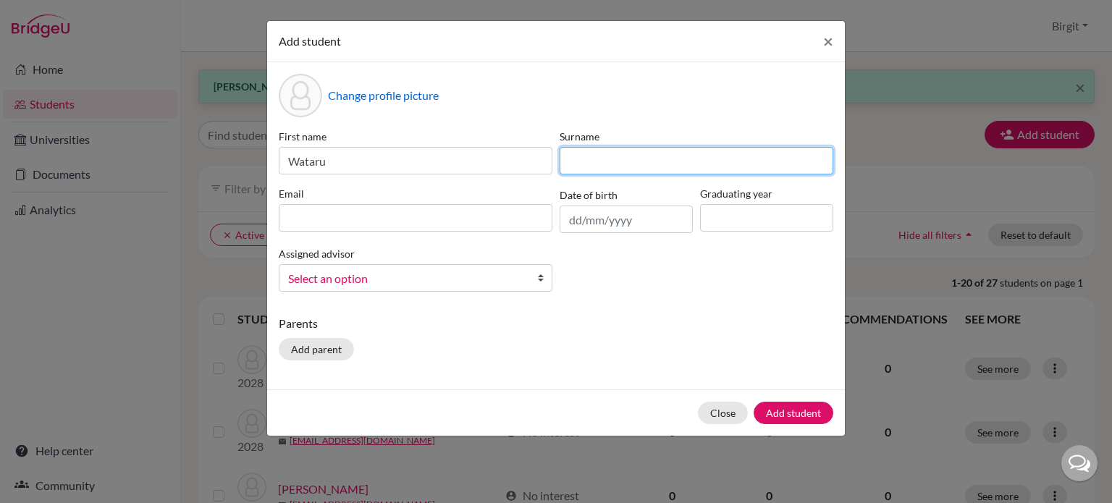
paste input "Nakagawa"
type input "Nakagawa"
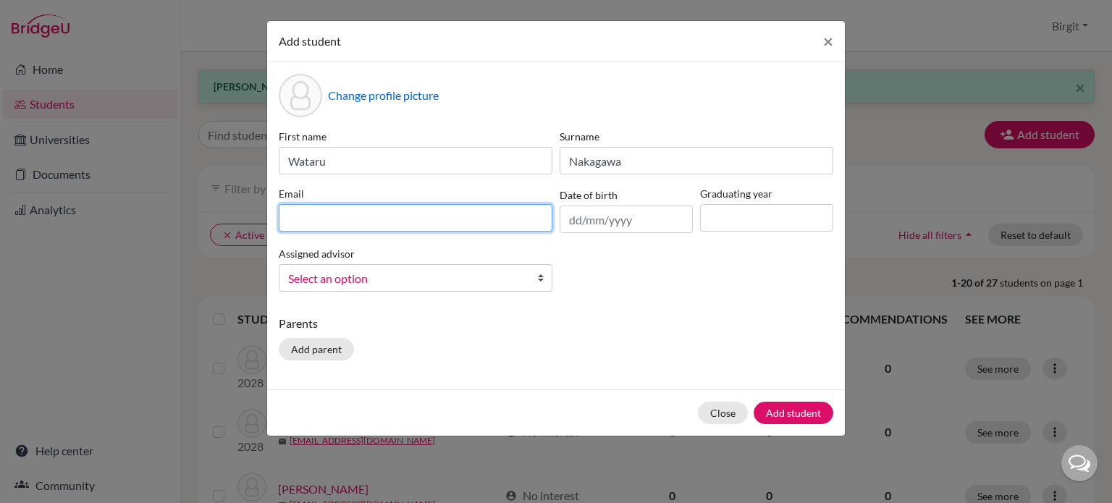
click at [303, 221] on input at bounding box center [416, 218] width 274 height 28
paste input "Nakagawa"
drag, startPoint x: 324, startPoint y: 212, endPoint x: 330, endPoint y: 216, distance: 7.8
click at [330, 216] on input "wataruNakagawa@dsbindia.com" at bounding box center [416, 218] width 274 height 28
type input "[EMAIL_ADDRESS][DOMAIN_NAME]"
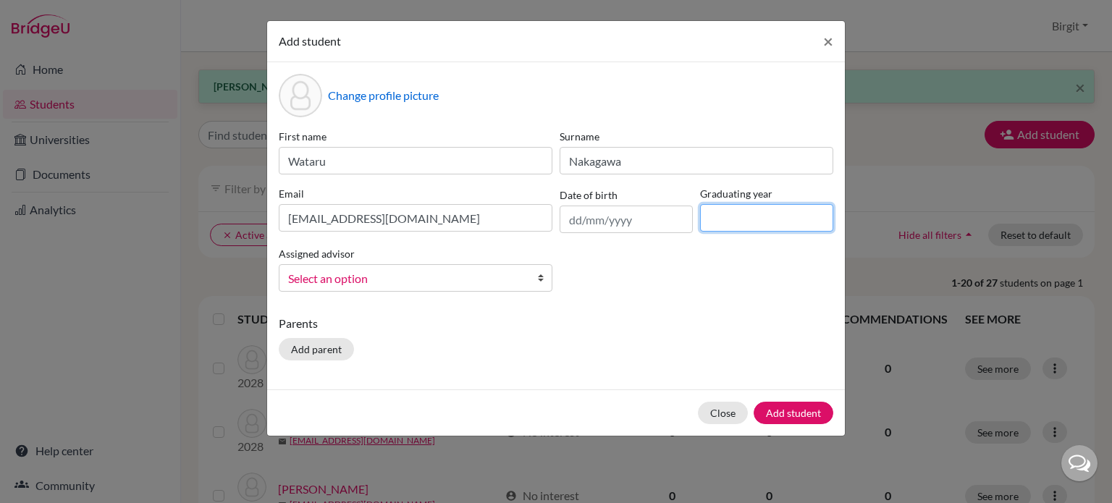
click at [753, 224] on input at bounding box center [766, 218] width 133 height 28
type input "2028"
click at [460, 275] on span "Select an option" at bounding box center [406, 278] width 236 height 19
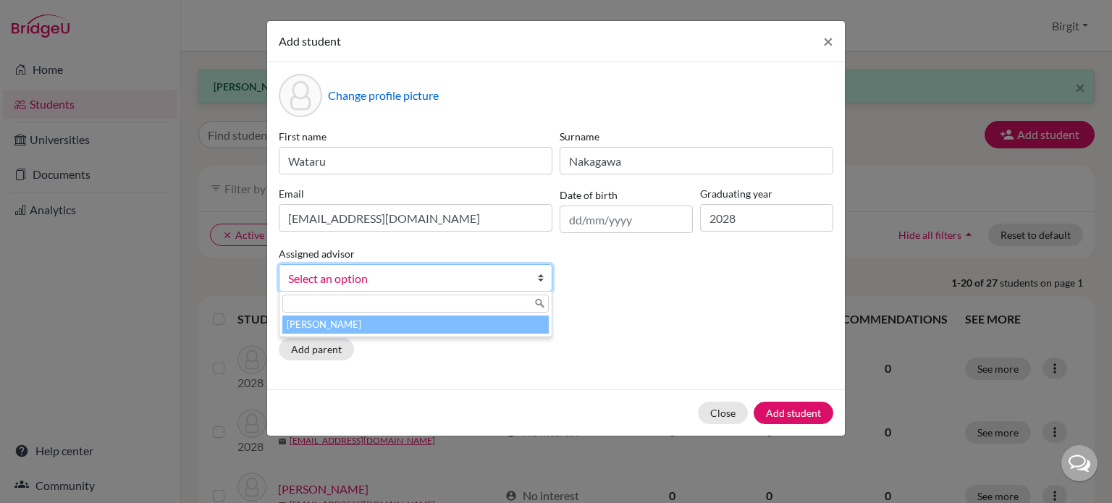
click at [455, 321] on li "[PERSON_NAME]" at bounding box center [415, 325] width 266 height 18
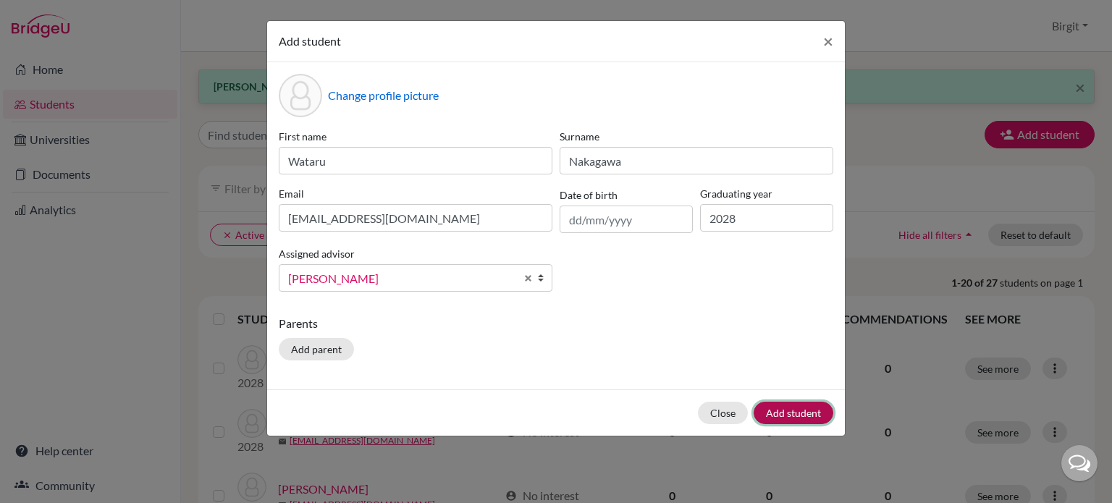
click at [812, 413] on button "Add student" at bounding box center [794, 413] width 80 height 22
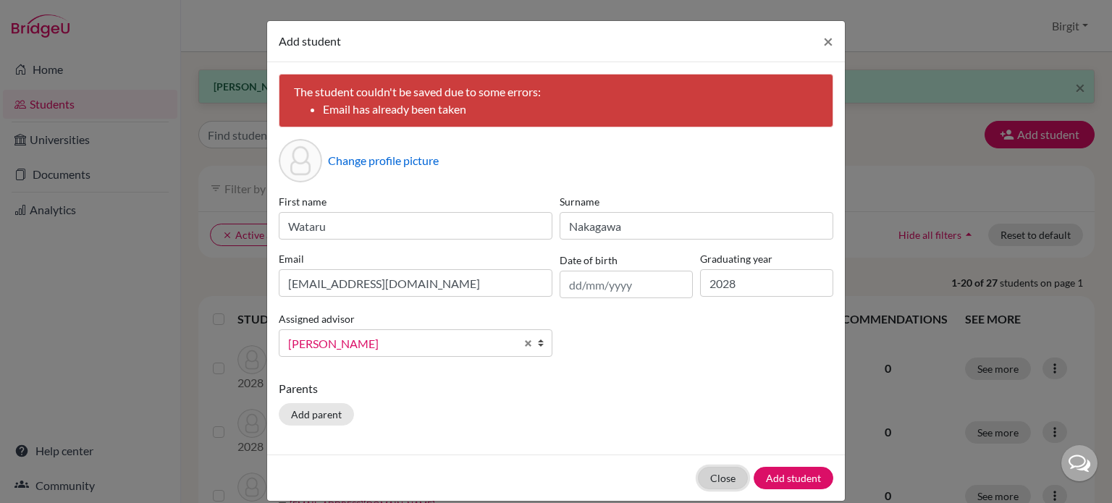
click at [723, 479] on button "Close" at bounding box center [723, 478] width 50 height 22
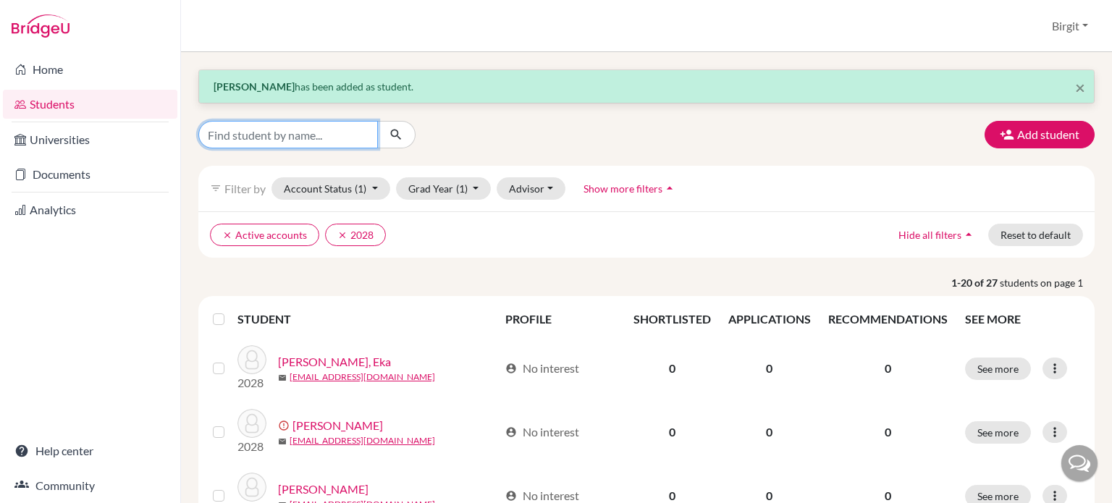
click at [286, 143] on input "Find student by name..." at bounding box center [288, 135] width 180 height 28
type input "wataru"
click button "submit" at bounding box center [396, 135] width 38 height 28
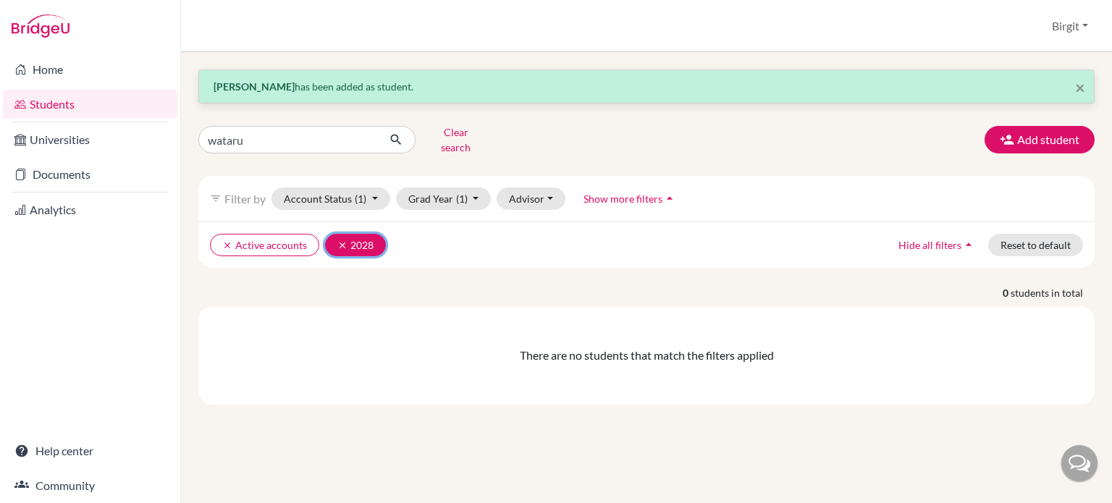
click at [347, 234] on button "clear 2028" at bounding box center [355, 245] width 61 height 22
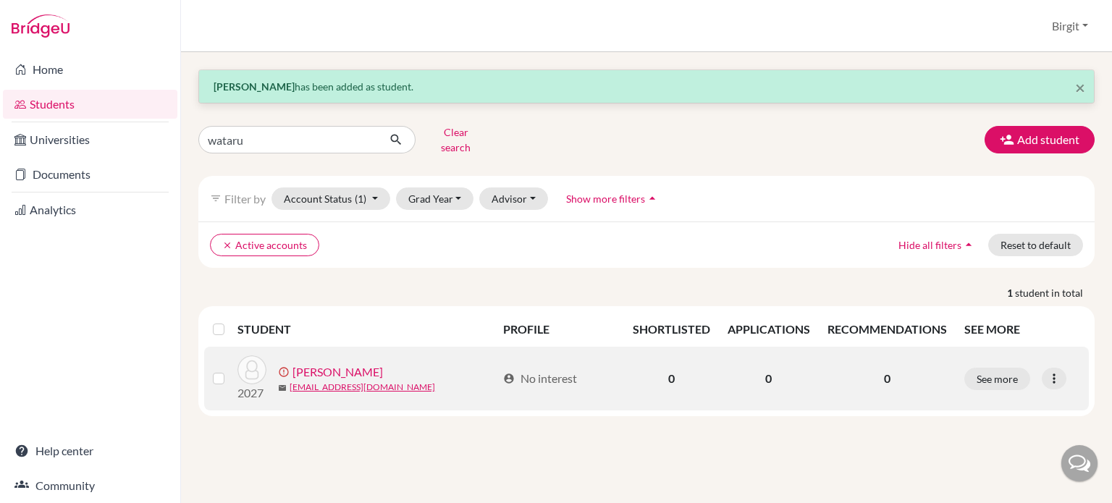
click at [332, 363] on link "[PERSON_NAME]" at bounding box center [337, 371] width 90 height 17
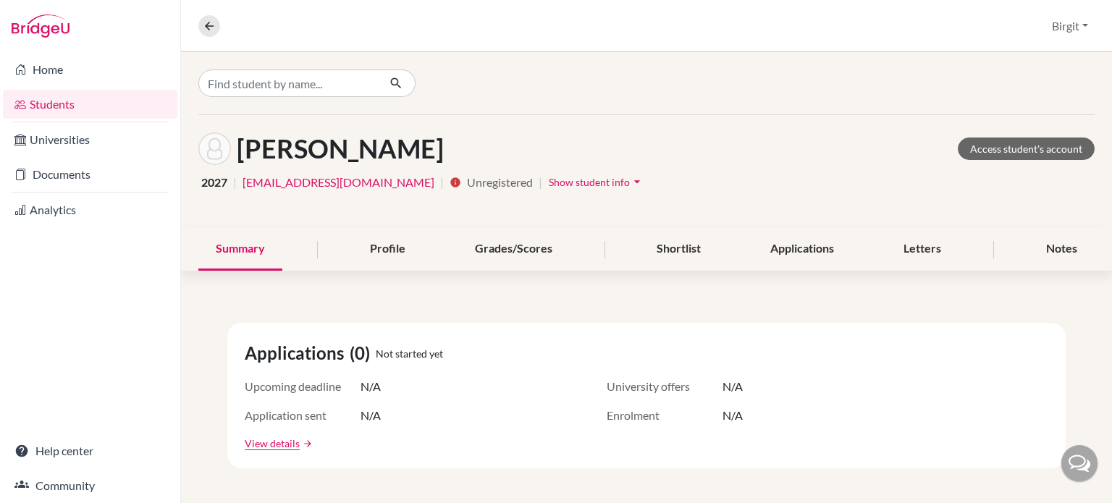
click at [593, 185] on span "Show student info" at bounding box center [589, 182] width 81 height 12
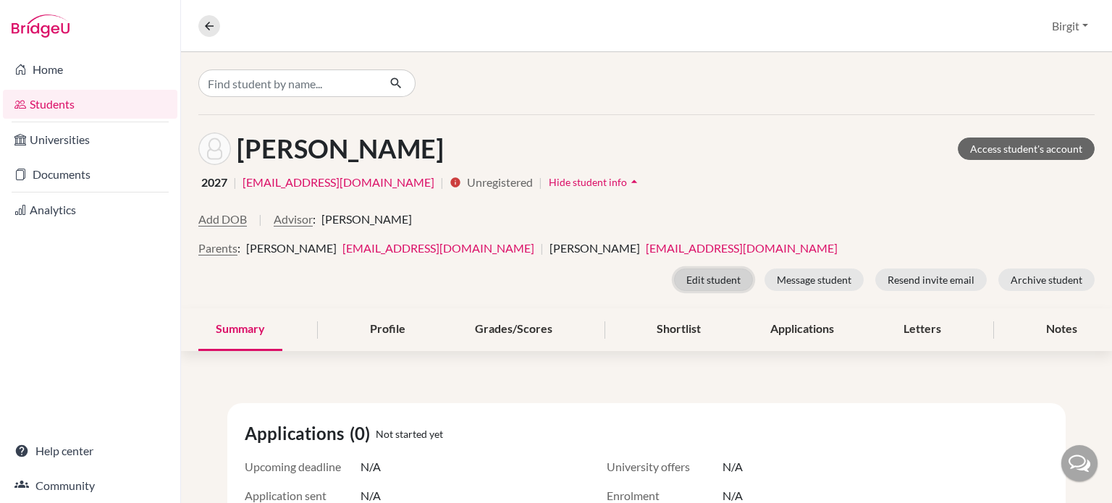
click at [696, 283] on button "Edit student" at bounding box center [713, 280] width 79 height 22
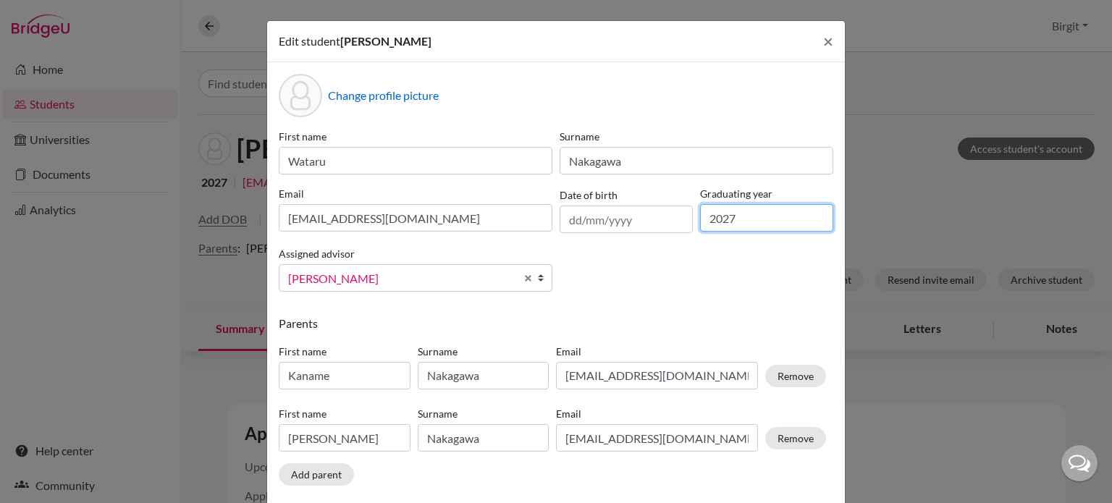
drag, startPoint x: 735, startPoint y: 217, endPoint x: 724, endPoint y: 217, distance: 11.6
click at [724, 217] on input "2027" at bounding box center [766, 218] width 133 height 28
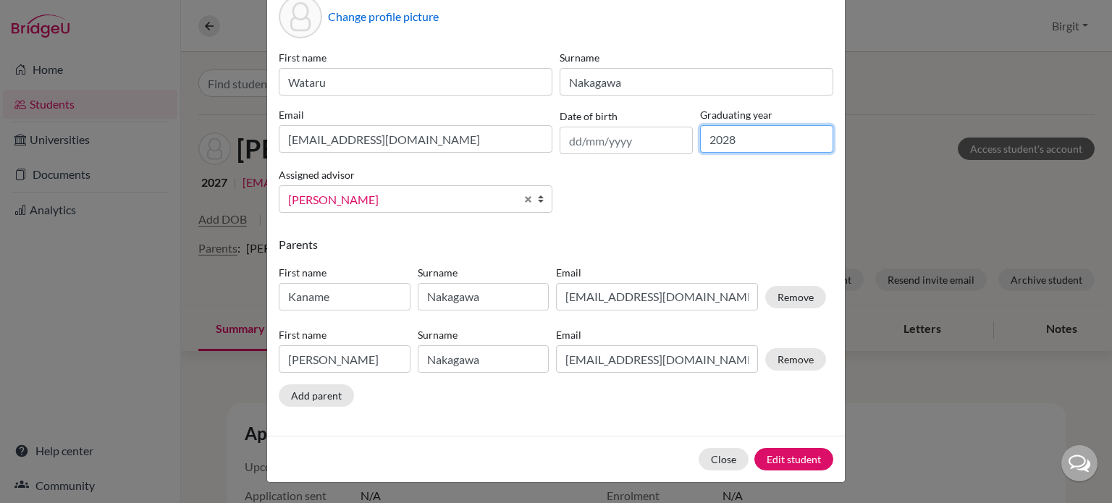
scroll to position [80, 0]
type input "2028"
click at [791, 454] on button "Edit student" at bounding box center [793, 459] width 79 height 22
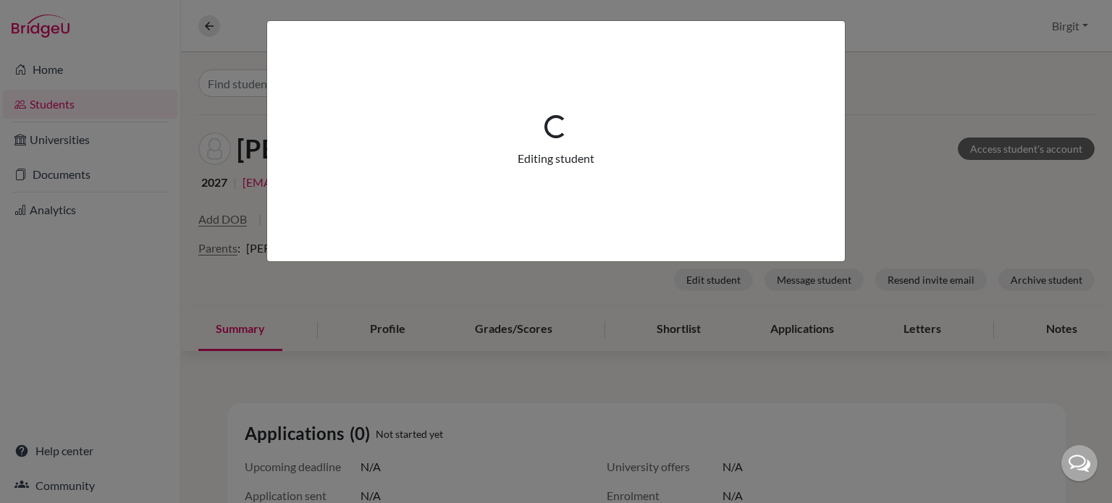
scroll to position [0, 0]
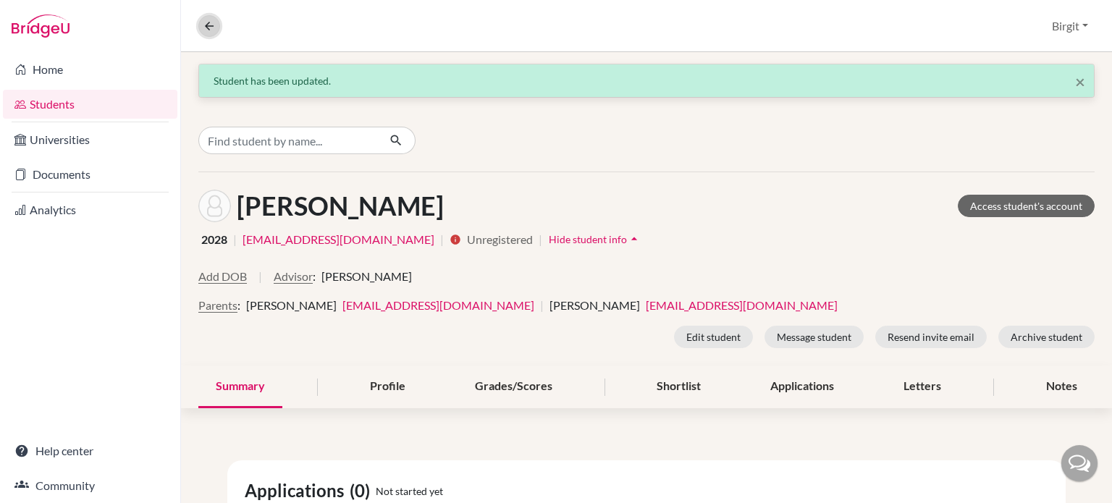
click at [208, 25] on icon at bounding box center [209, 26] width 13 height 13
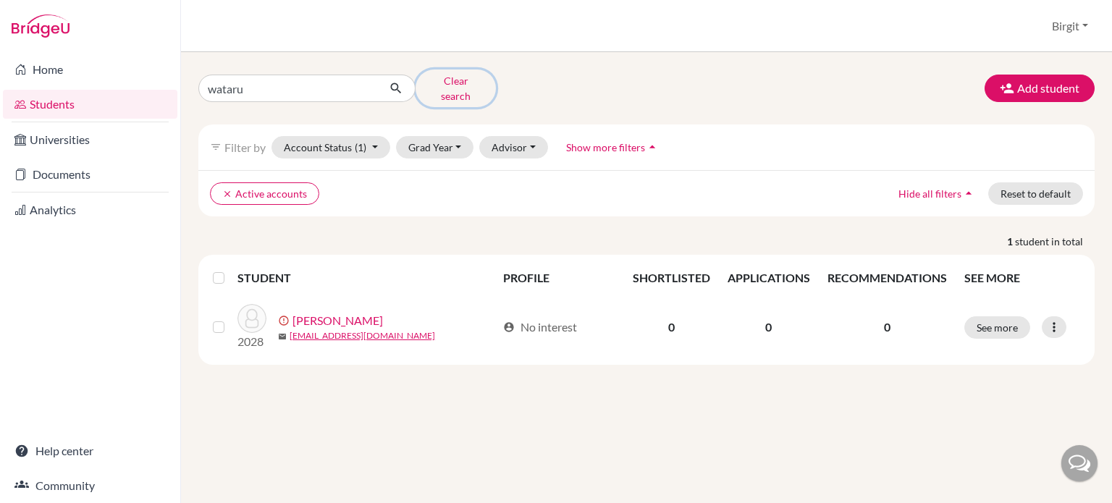
click at [465, 83] on button "Clear search" at bounding box center [456, 88] width 80 height 38
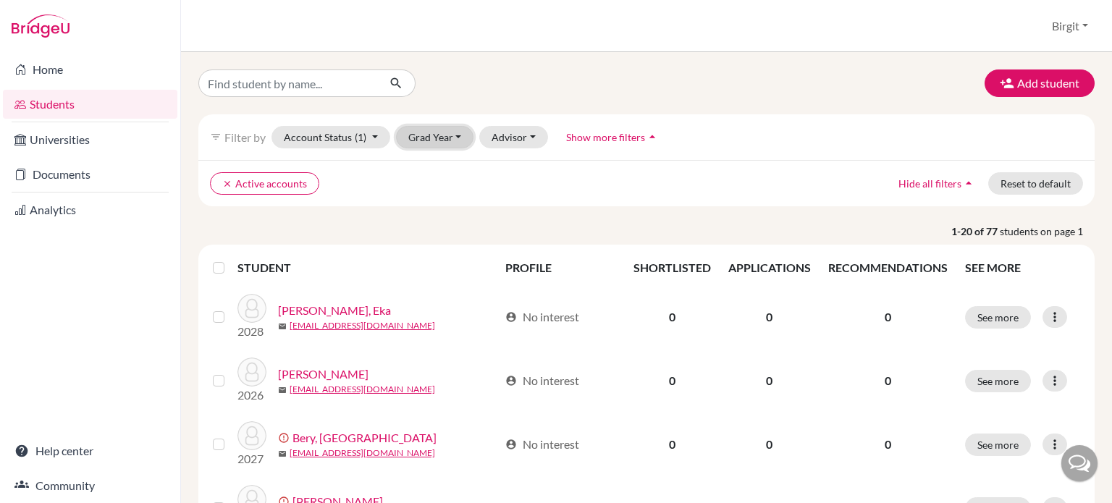
click at [431, 140] on button "Grad Year" at bounding box center [435, 137] width 78 height 22
click at [437, 209] on span "2028" at bounding box center [427, 214] width 26 height 17
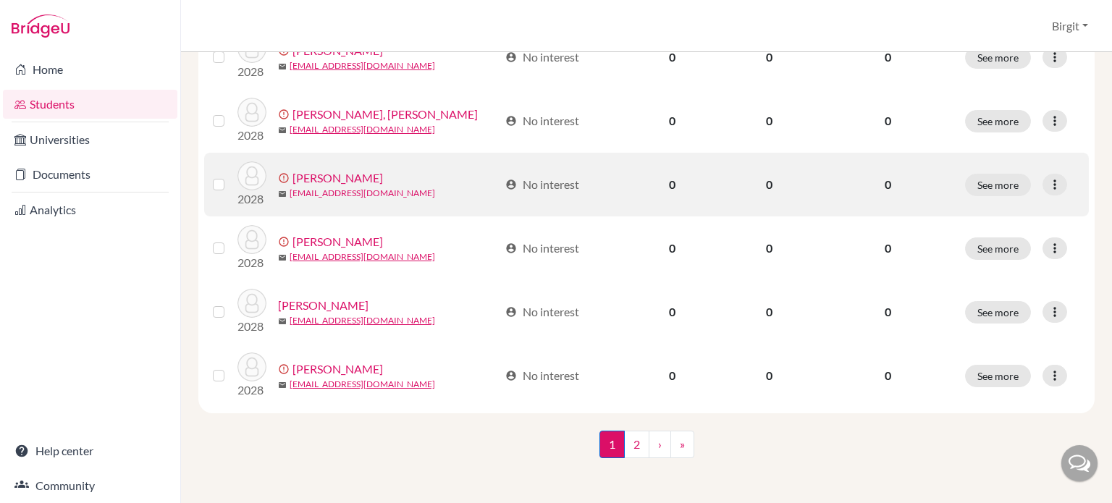
scroll to position [1079, 0]
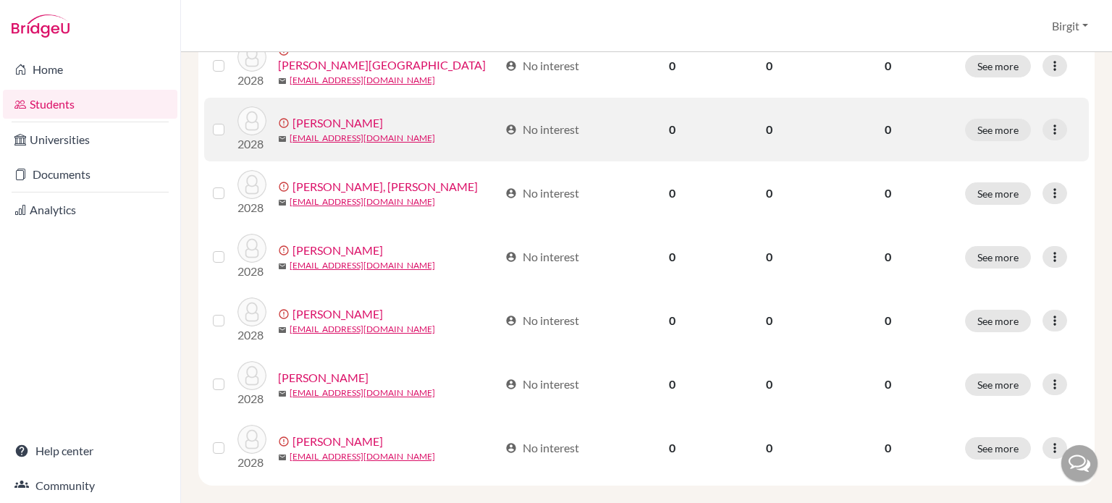
click at [326, 121] on link "[PERSON_NAME]" at bounding box center [337, 122] width 90 height 17
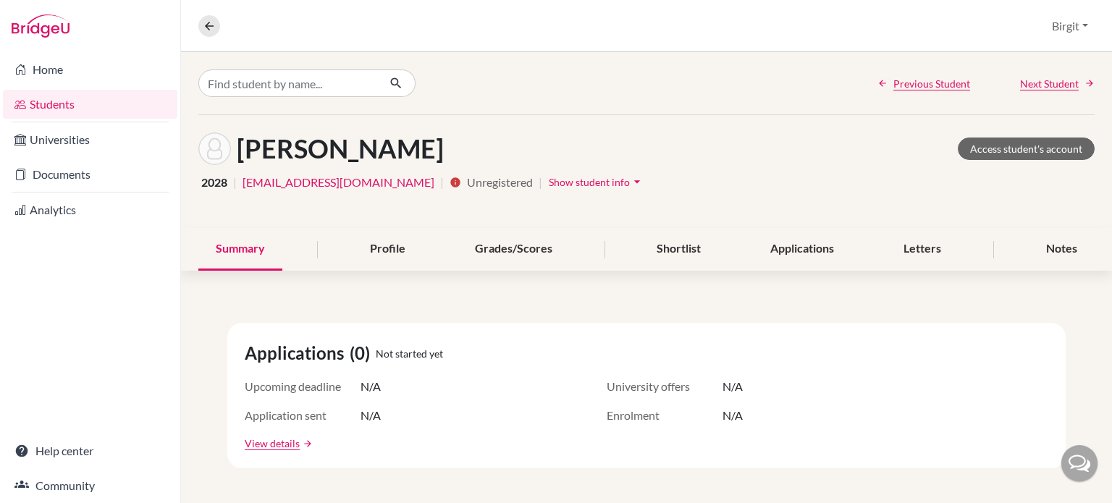
click at [591, 180] on span "Show student info" at bounding box center [589, 182] width 81 height 12
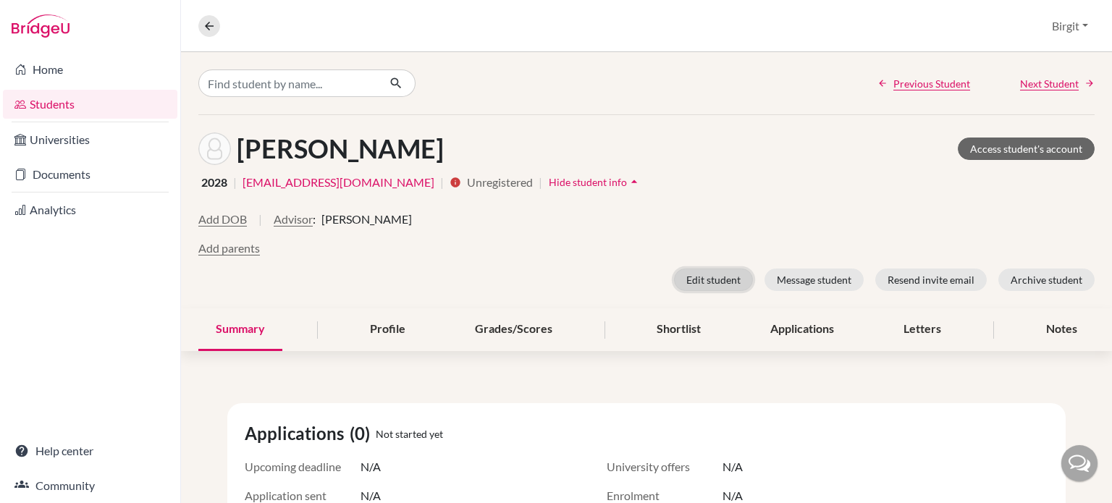
click at [698, 276] on button "Edit student" at bounding box center [713, 280] width 79 height 22
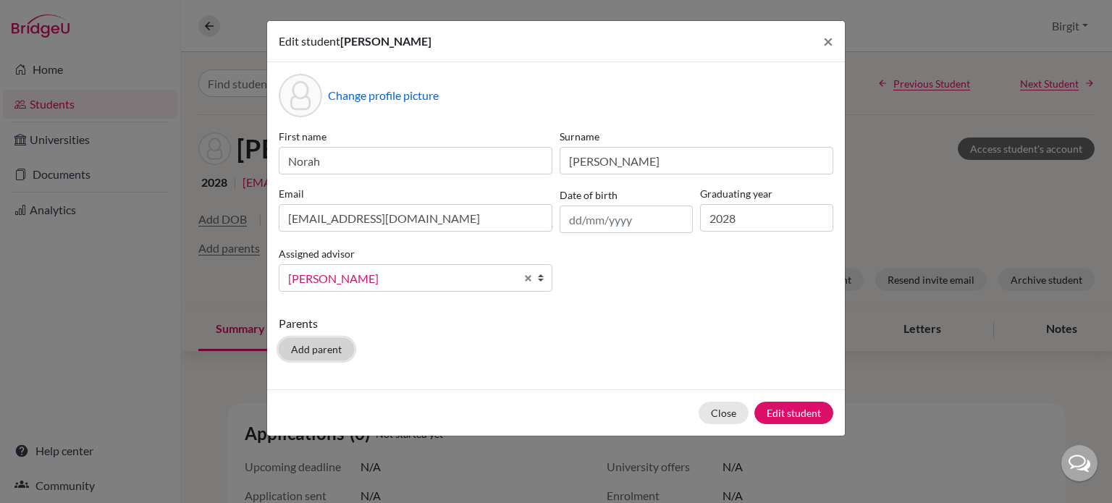
click at [316, 347] on button "Add parent" at bounding box center [316, 349] width 75 height 22
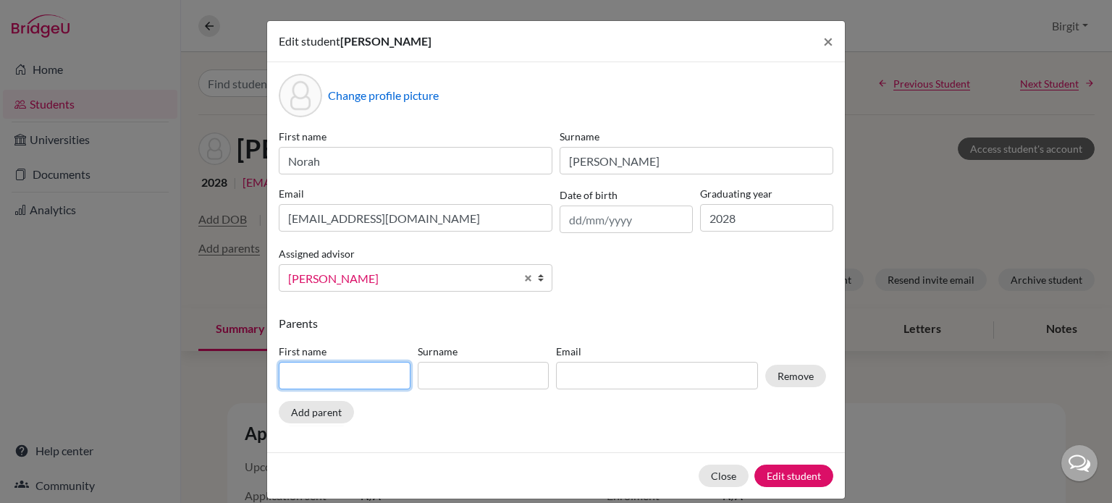
click at [327, 377] on input at bounding box center [345, 376] width 132 height 28
type input "Sid"
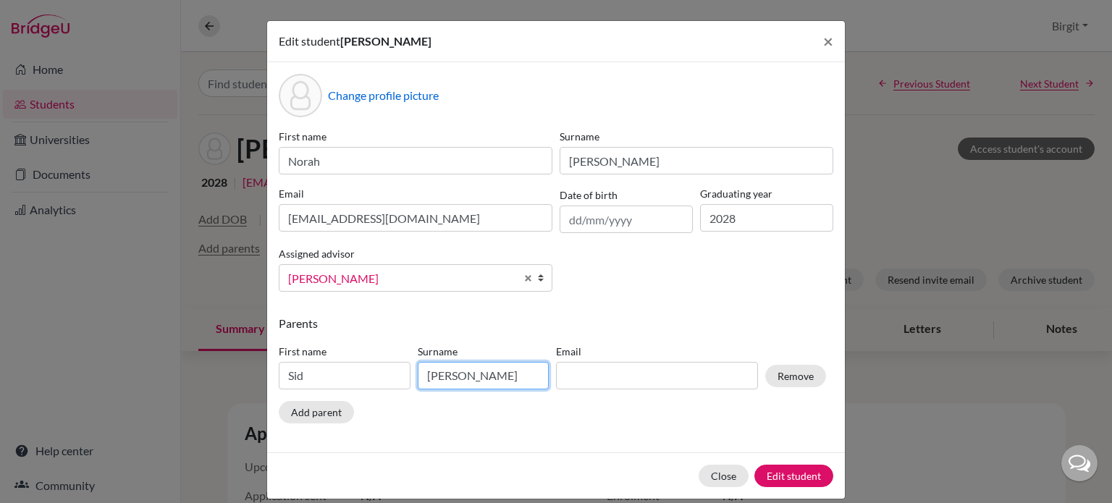
type input "Marchant"
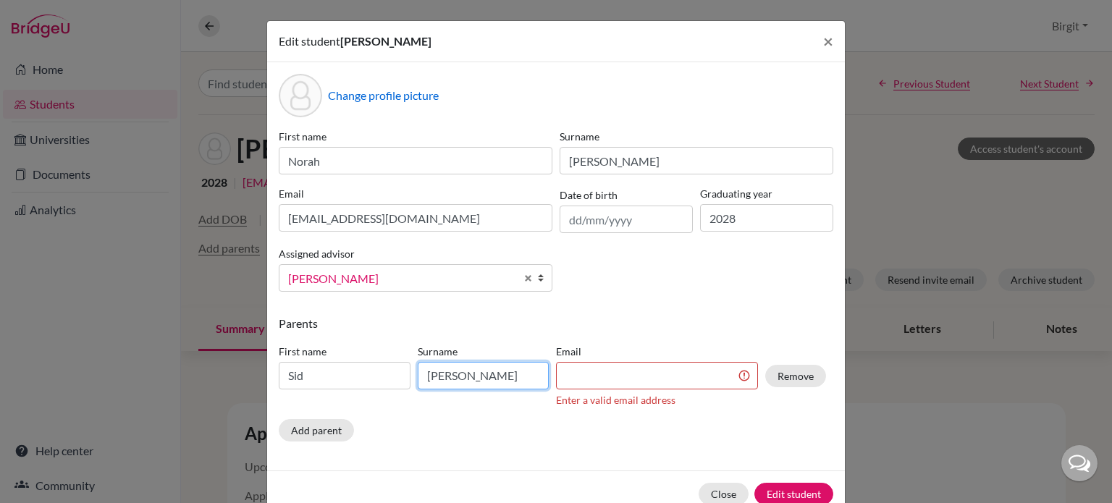
click at [480, 371] on input "Marchant" at bounding box center [484, 376] width 132 height 28
click at [665, 383] on input at bounding box center [657, 376] width 202 height 28
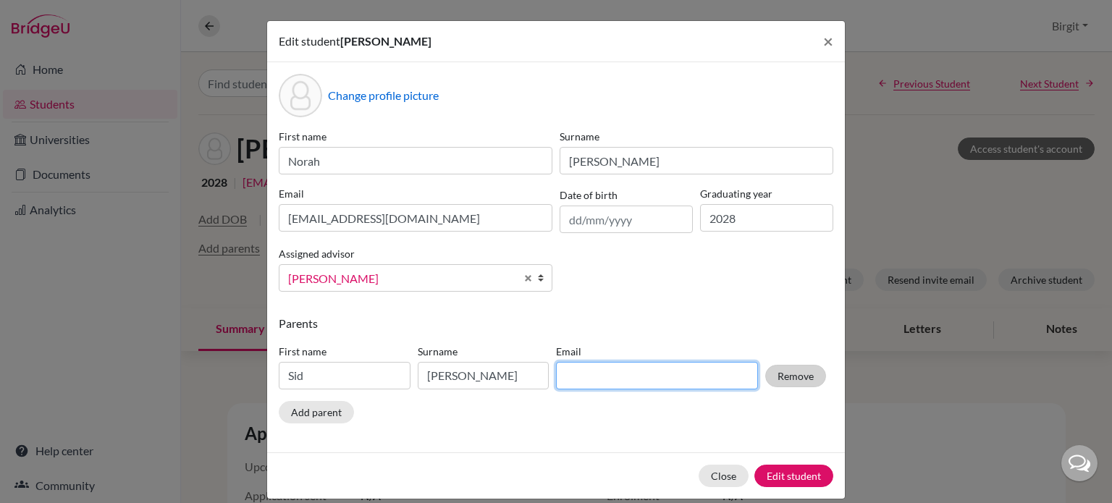
paste input "sid.expat@gmail.com"
type input "sid.expat@gmail.com"
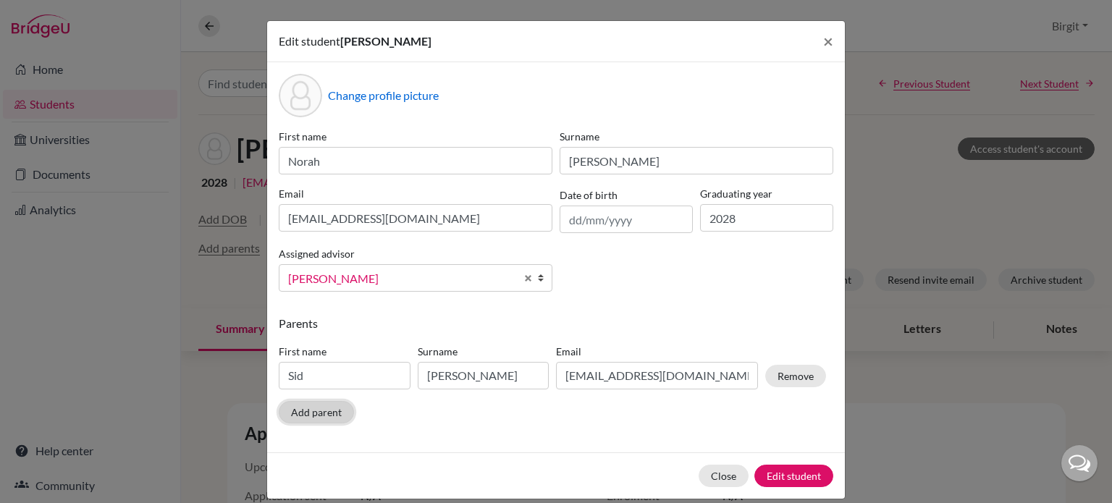
click at [319, 418] on button "Add parent" at bounding box center [316, 412] width 75 height 22
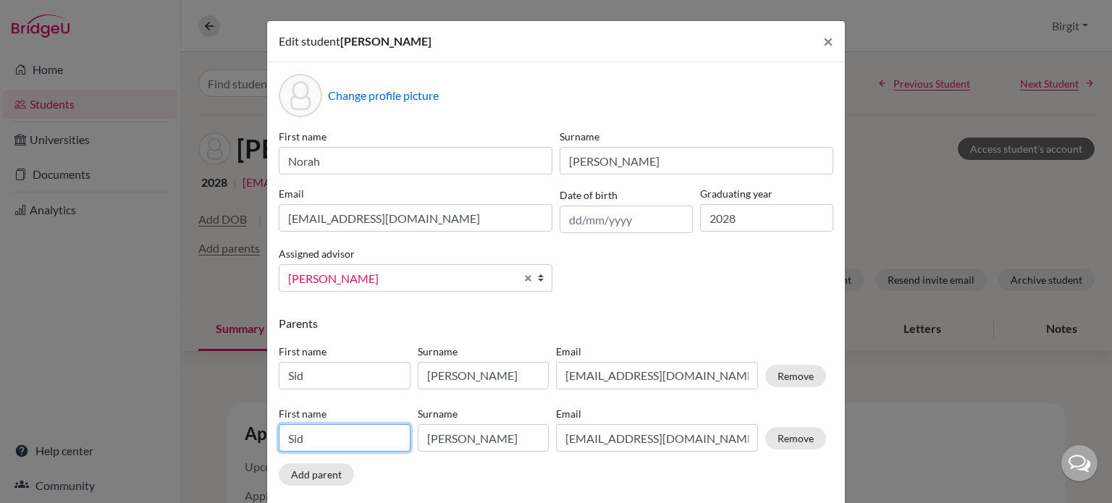
drag, startPoint x: 324, startPoint y: 439, endPoint x: 248, endPoint y: 427, distance: 77.0
click at [248, 427] on div "Edit student Norah Marchant × Change profile picture First name Norah Surname M…" at bounding box center [556, 251] width 1112 height 503
type input "Charlotte"
click at [489, 449] on input "Marchant" at bounding box center [484, 438] width 132 height 28
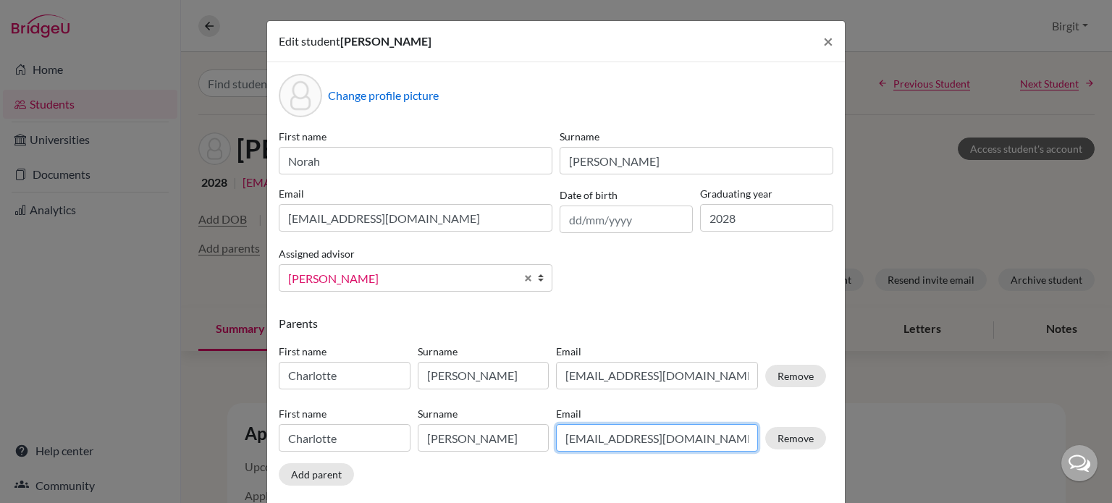
click at [579, 437] on input "sid.expat@gmail.com" at bounding box center [657, 438] width 202 height 28
drag, startPoint x: 694, startPoint y: 440, endPoint x: 466, endPoint y: 428, distance: 228.4
click at [478, 428] on div "First name Charlotte Surname Marchant Email sid.expat@gmail.com Remove" at bounding box center [552, 432] width 555 height 63
paste input "charlsmarchan"
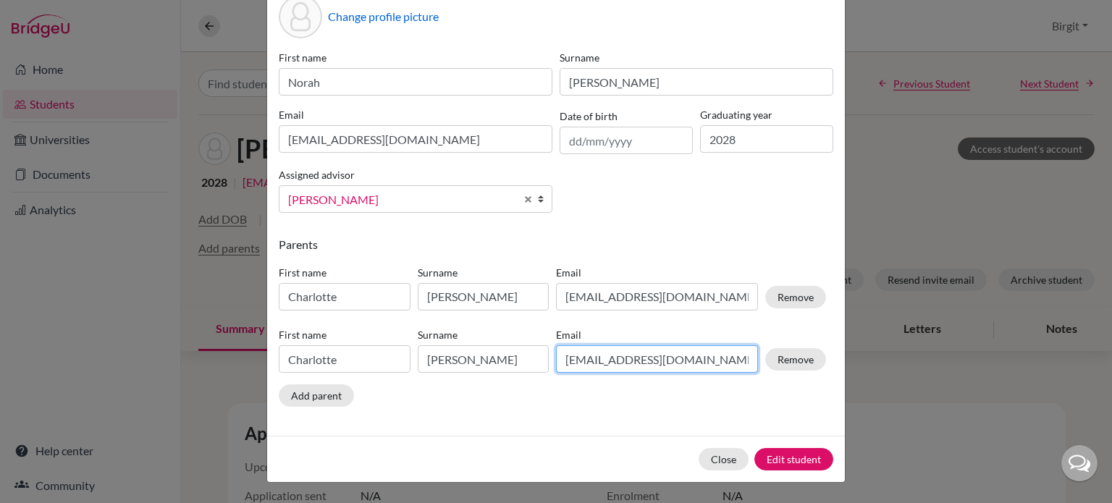
scroll to position [80, 0]
type input "charlsmarchant@gmail.com"
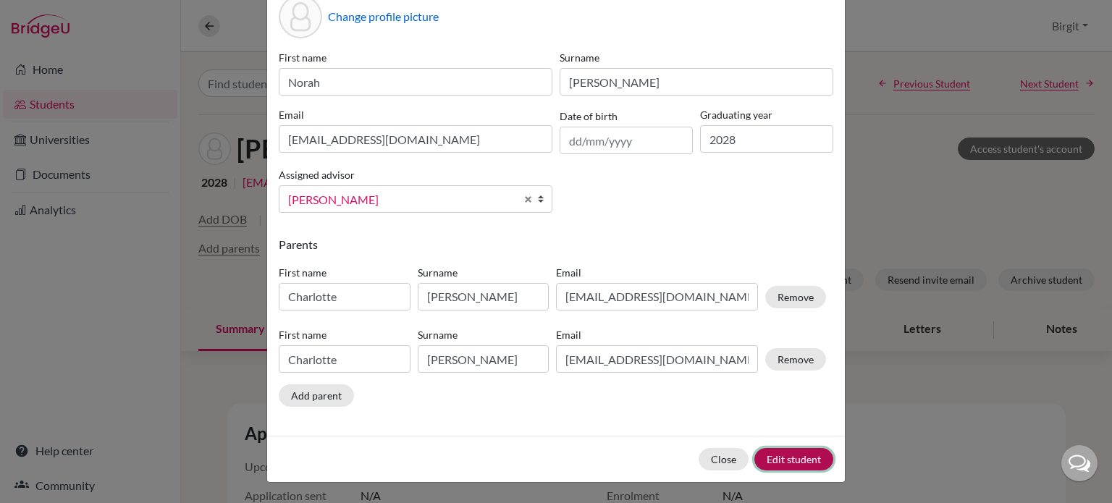
type input "charlsmarchant@gmail.com"
click at [784, 455] on button "Edit student" at bounding box center [793, 459] width 79 height 22
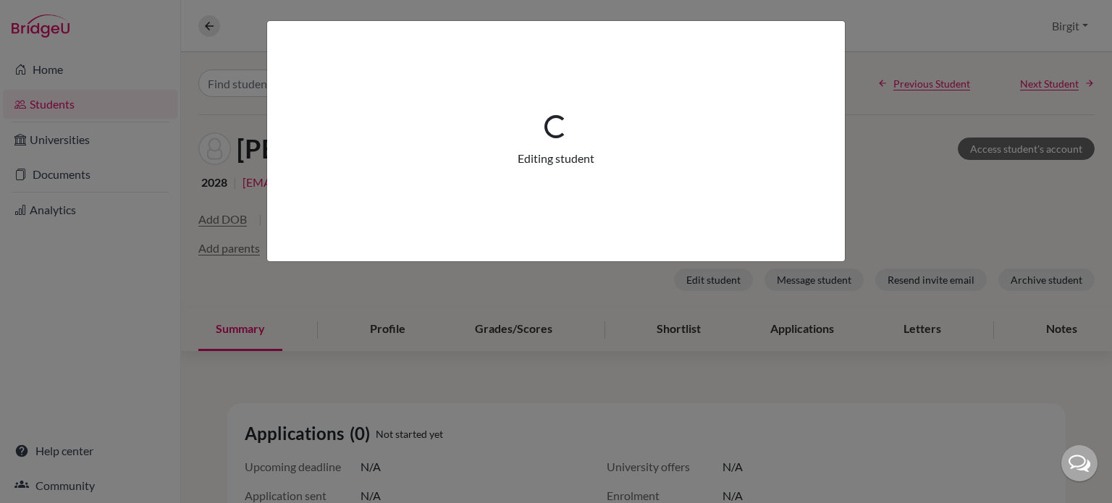
scroll to position [0, 0]
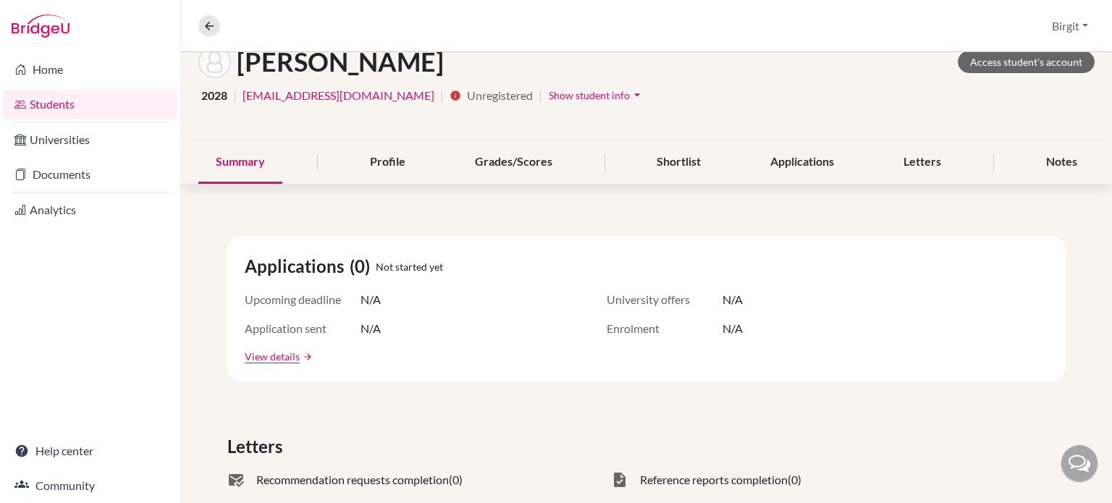
scroll to position [72, 0]
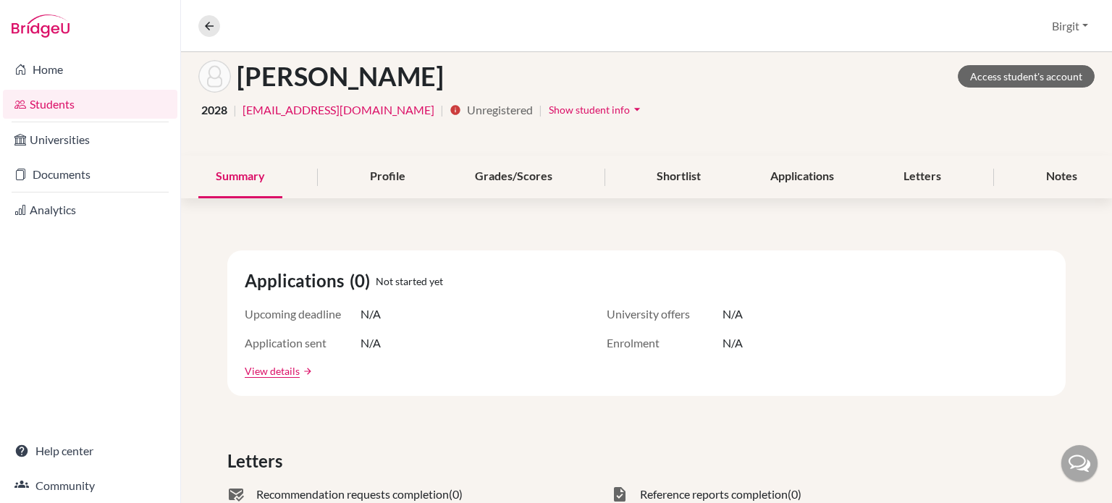
click at [579, 105] on span "Show student info" at bounding box center [589, 110] width 81 height 12
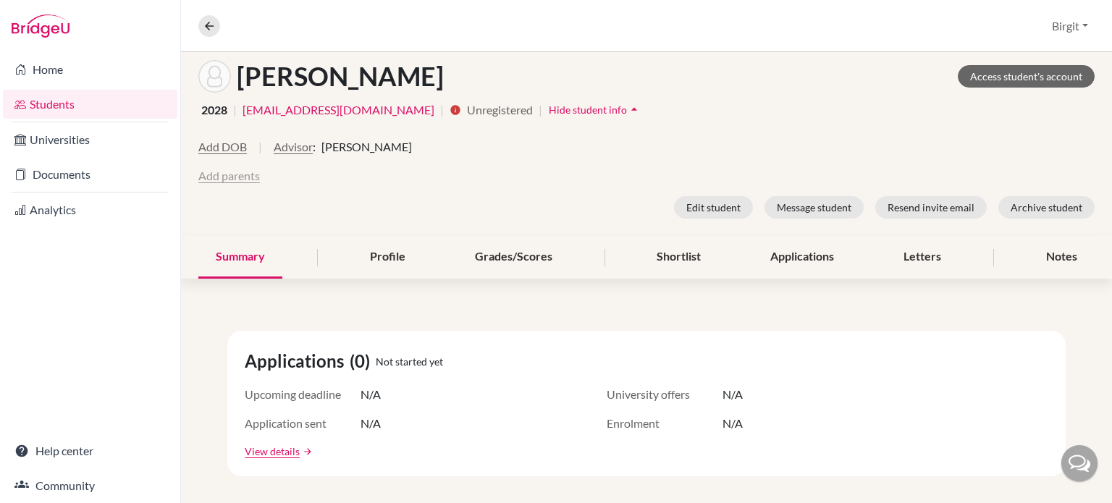
click at [223, 170] on button "Add parents" at bounding box center [229, 175] width 62 height 17
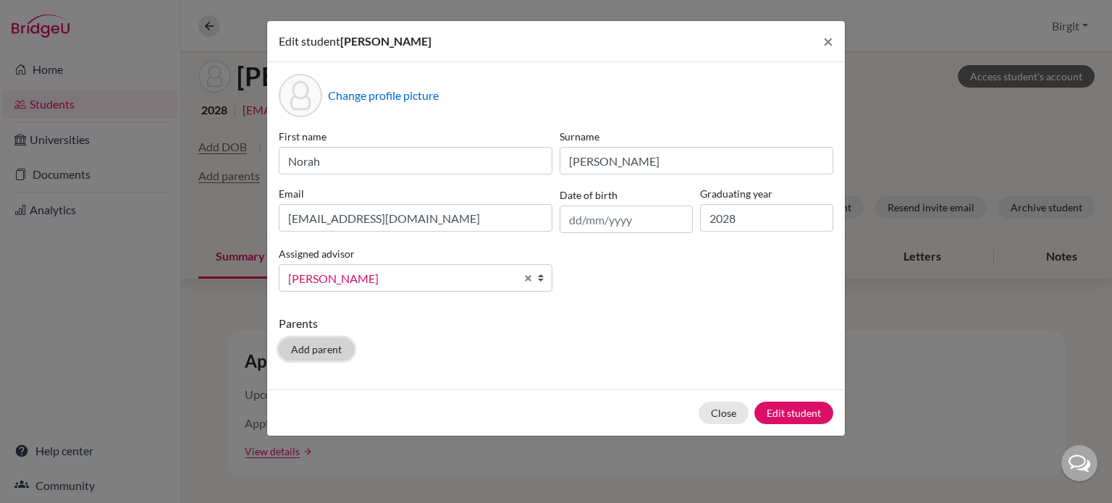
click at [322, 356] on button "Add parent" at bounding box center [316, 349] width 75 height 22
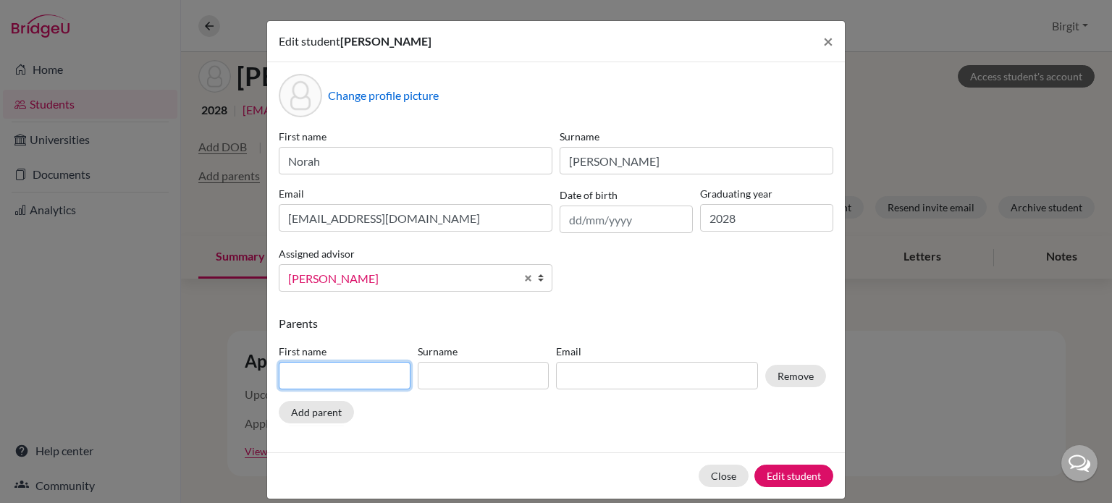
click at [351, 377] on input at bounding box center [345, 376] width 132 height 28
type input "Charlotte"
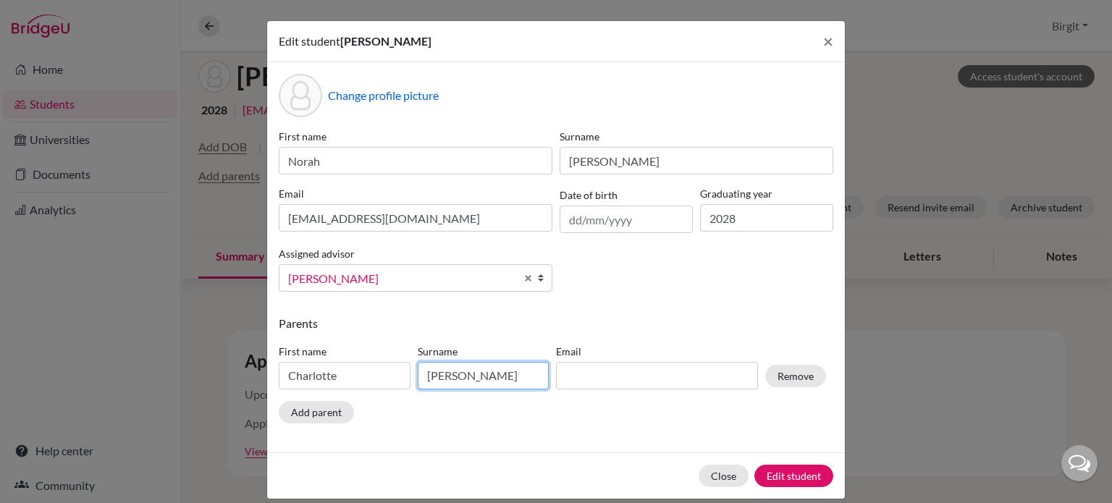
type input "[PERSON_NAME]"
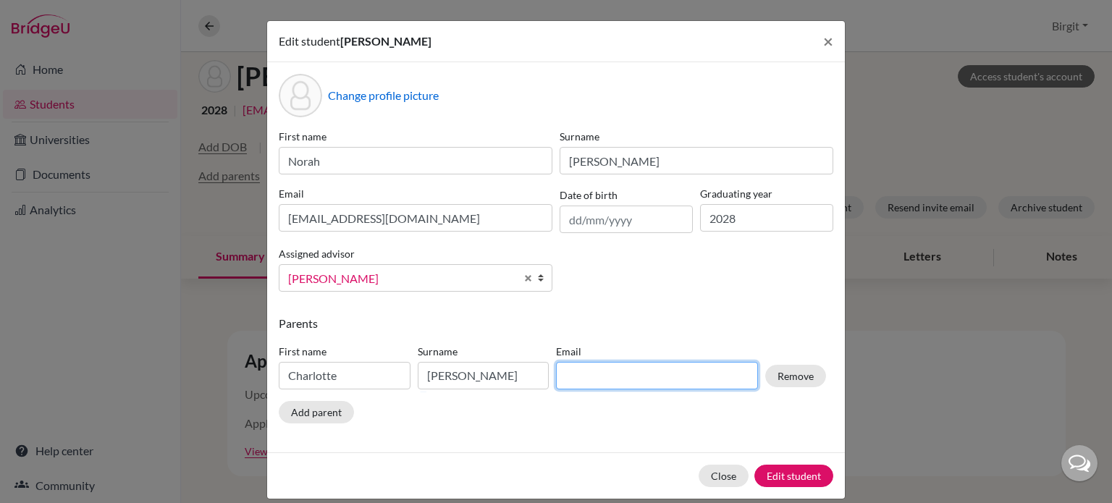
paste input "[EMAIL_ADDRESS][DOMAIN_NAME]"
type input "[EMAIL_ADDRESS][DOMAIN_NAME]"
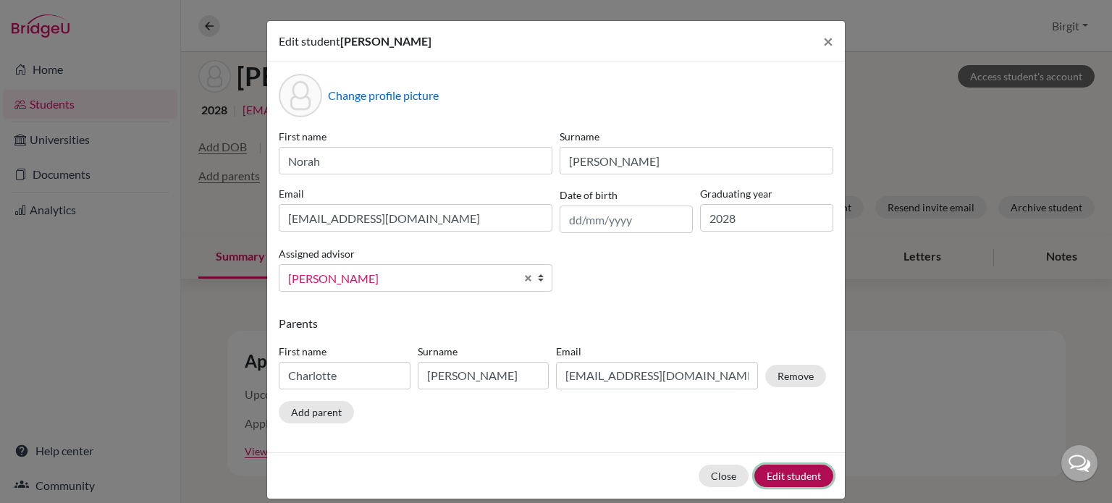
click at [785, 471] on button "Edit student" at bounding box center [793, 476] width 79 height 22
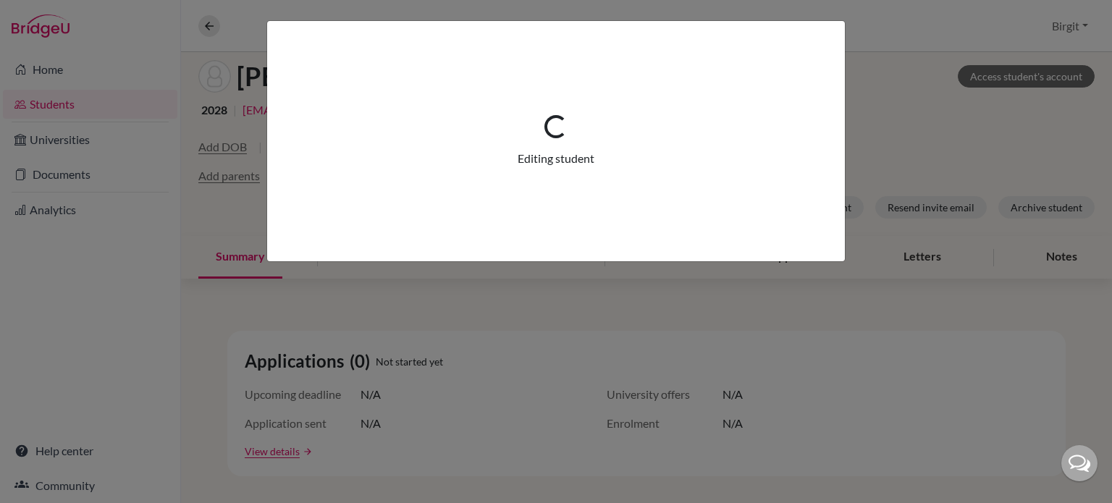
scroll to position [129, 0]
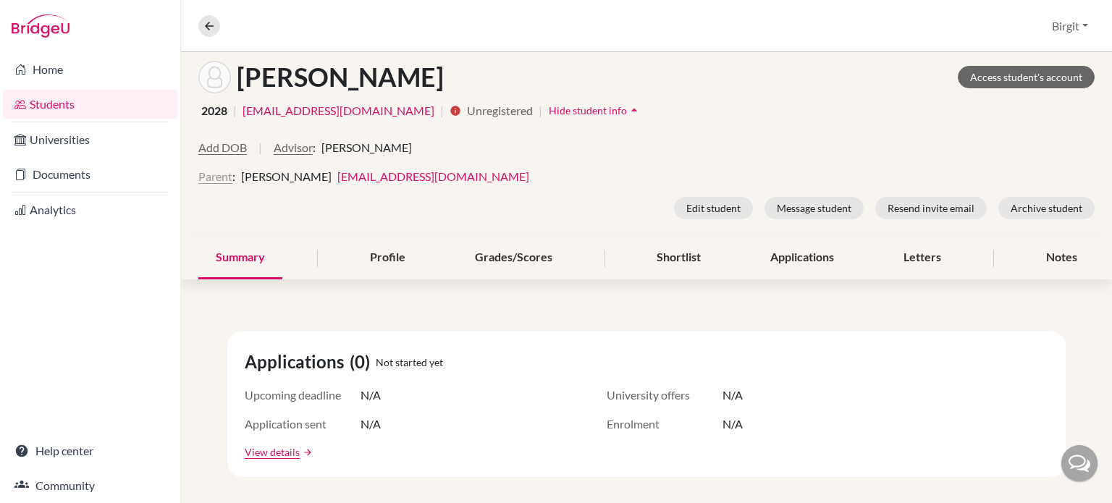
click at [214, 176] on button "Parent" at bounding box center [215, 176] width 34 height 17
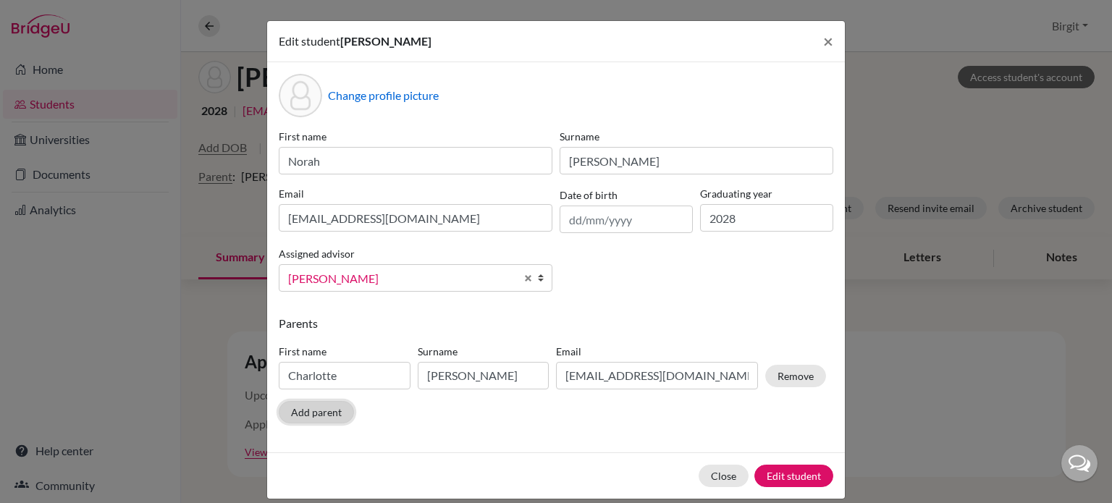
click at [319, 417] on button "Add parent" at bounding box center [316, 412] width 75 height 22
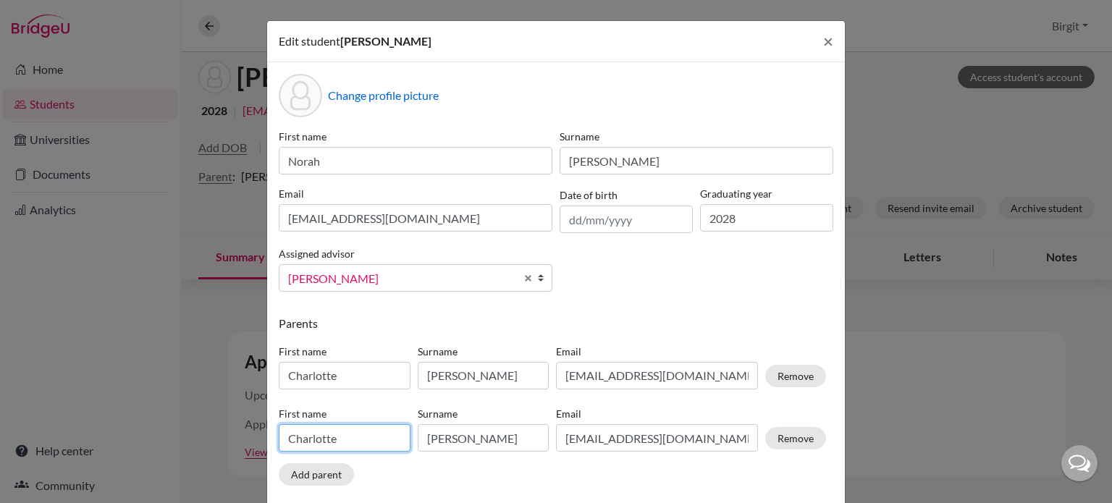
drag, startPoint x: 358, startPoint y: 444, endPoint x: 202, endPoint y: 428, distance: 156.5
click at [204, 426] on div "Edit student Norah Marchant × Change profile picture First name Norah Surname M…" at bounding box center [556, 251] width 1112 height 503
type input "Sid"
click at [495, 431] on input "Marchant" at bounding box center [484, 438] width 132 height 28
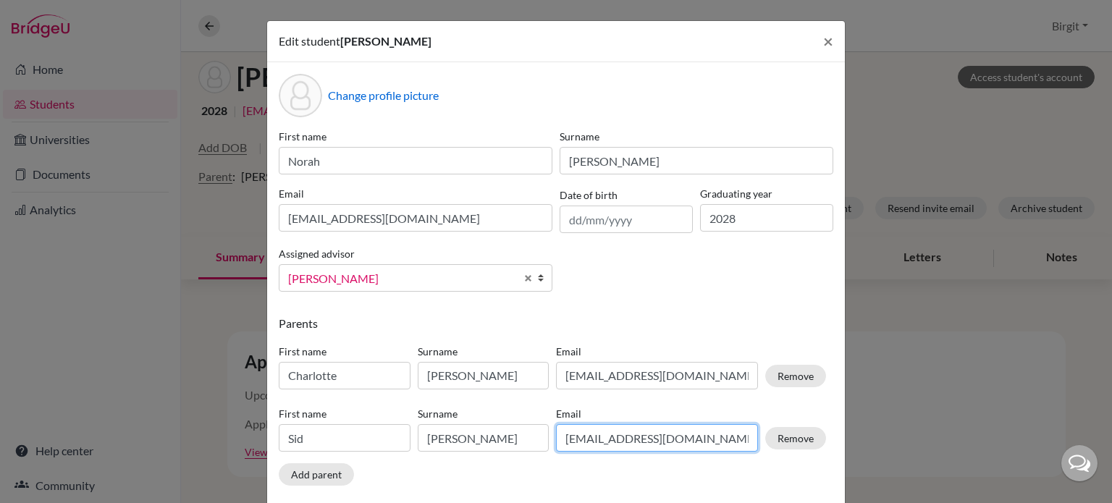
drag, startPoint x: 701, startPoint y: 444, endPoint x: 496, endPoint y: 429, distance: 205.5
click at [497, 429] on div "First name Sid Surname Marchant Email charlsmarchant@gmail.com Remove" at bounding box center [552, 432] width 555 height 63
paste input "sid.expa"
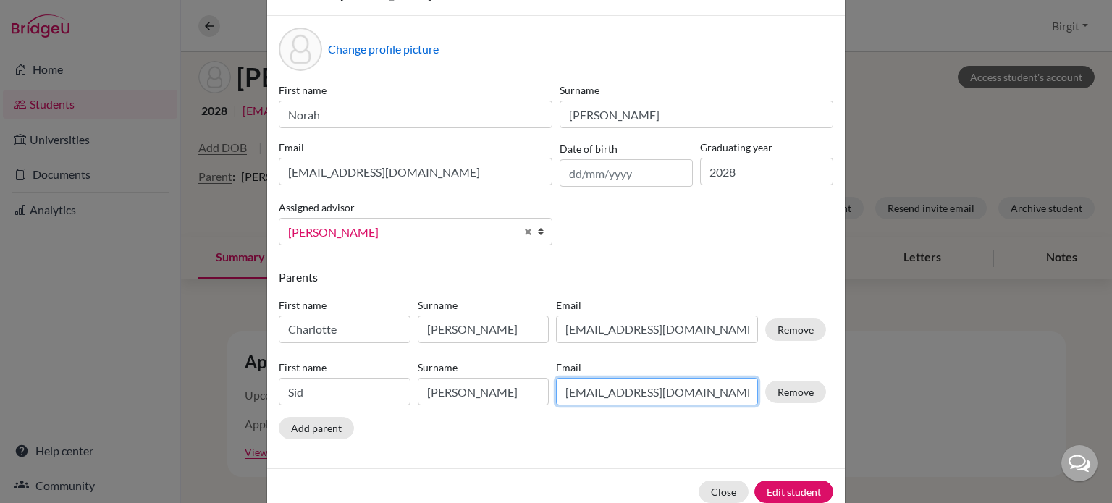
scroll to position [80, 0]
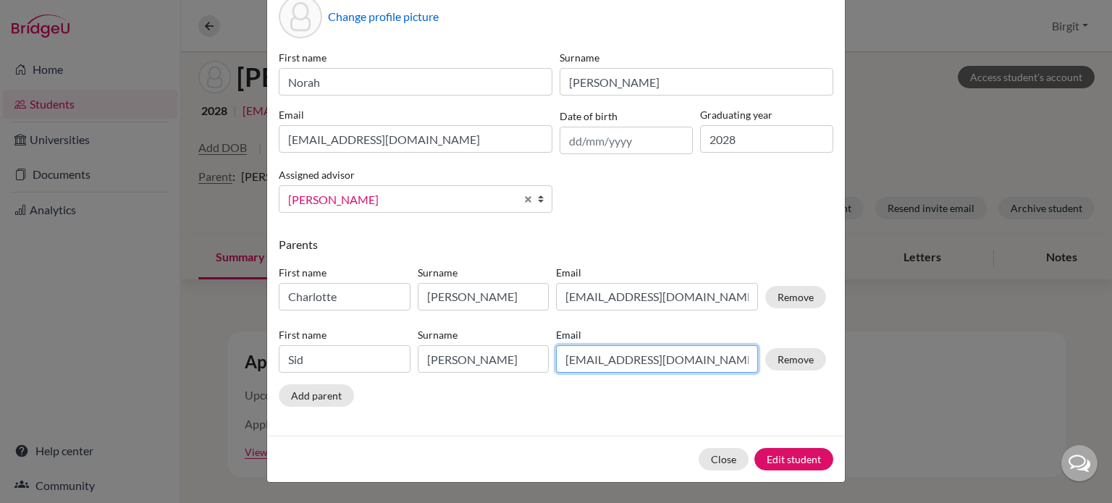
type input "sid.expat@gmail.com"
click at [689, 392] on div "Parents First name Charlotte Surname Marchant Email charlsmarchant@gmail.com Re…" at bounding box center [556, 324] width 555 height 177
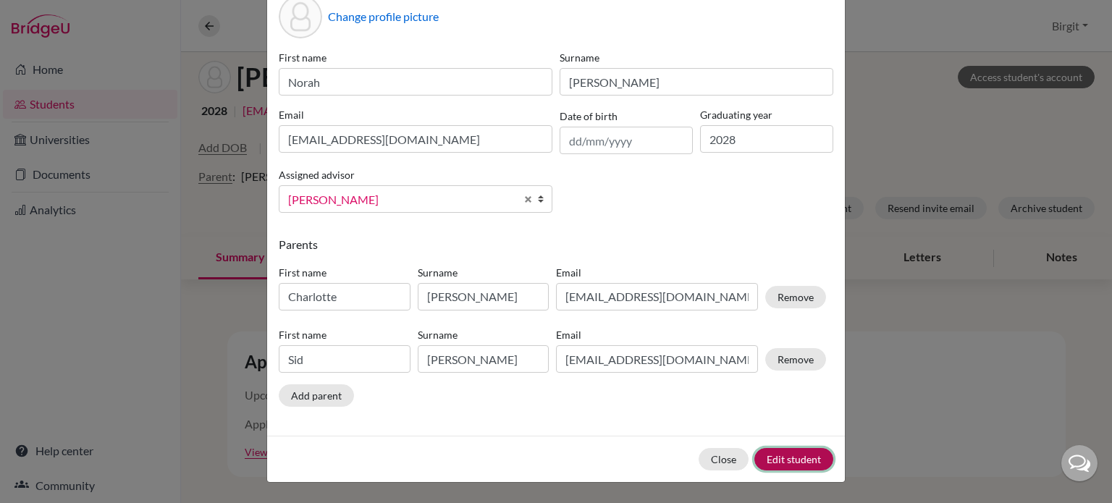
click at [793, 462] on button "Edit student" at bounding box center [793, 459] width 79 height 22
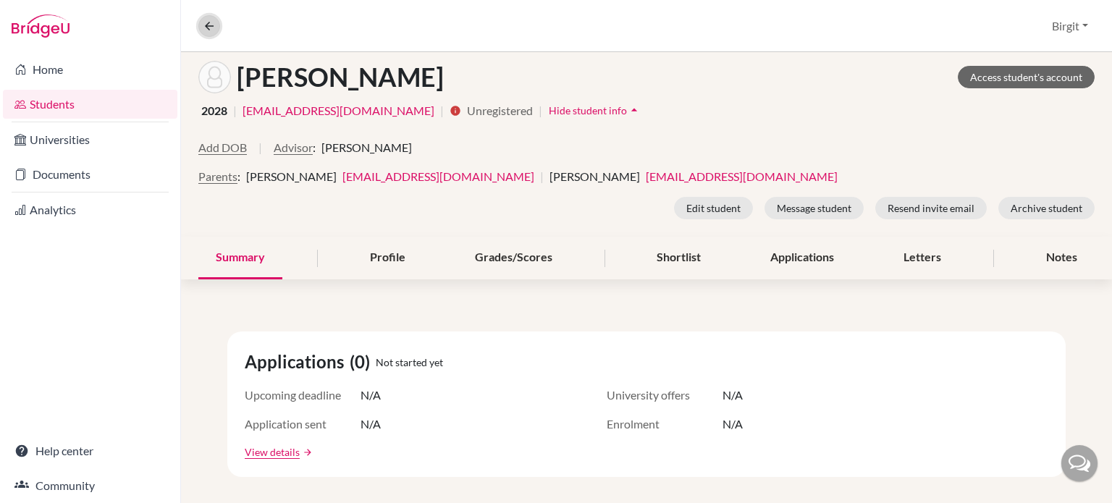
click at [201, 28] on button at bounding box center [209, 26] width 22 height 22
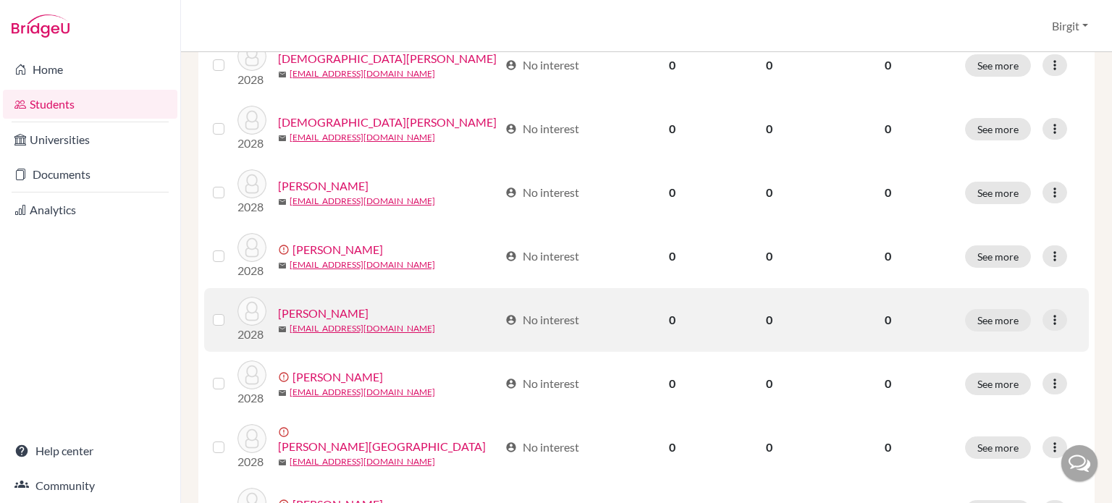
scroll to position [796, 0]
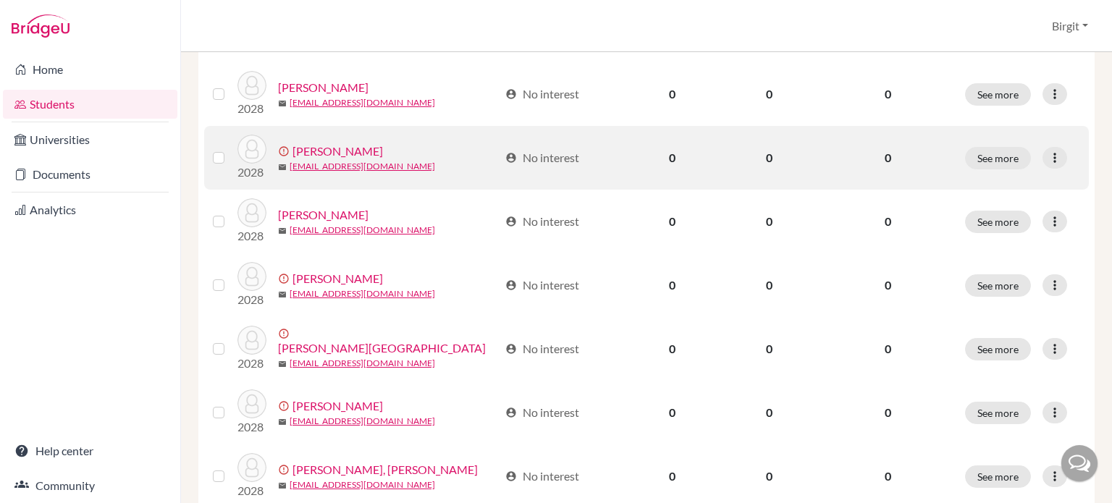
click at [299, 146] on link "[PERSON_NAME]" at bounding box center [337, 151] width 90 height 17
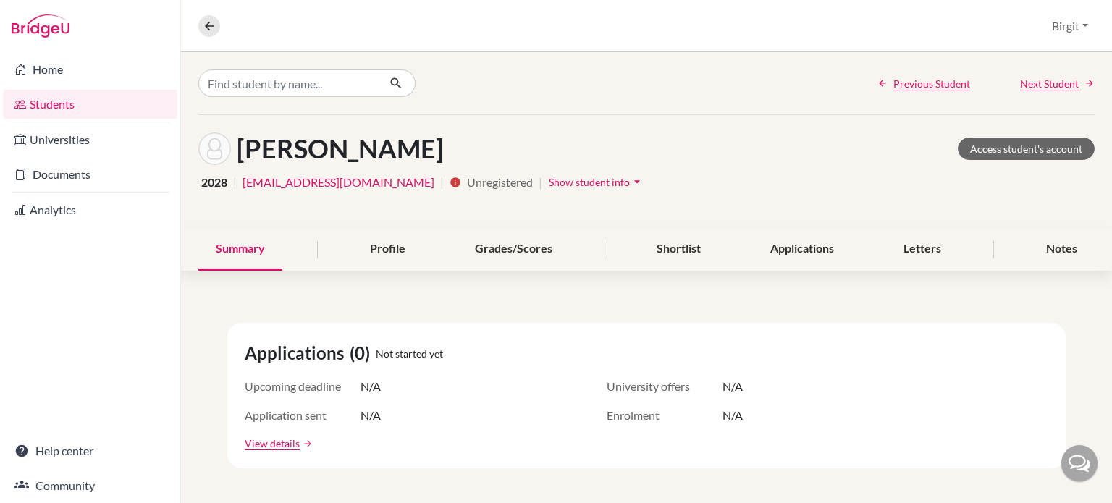
click at [630, 178] on icon "arrow_drop_down" at bounding box center [637, 181] width 14 height 14
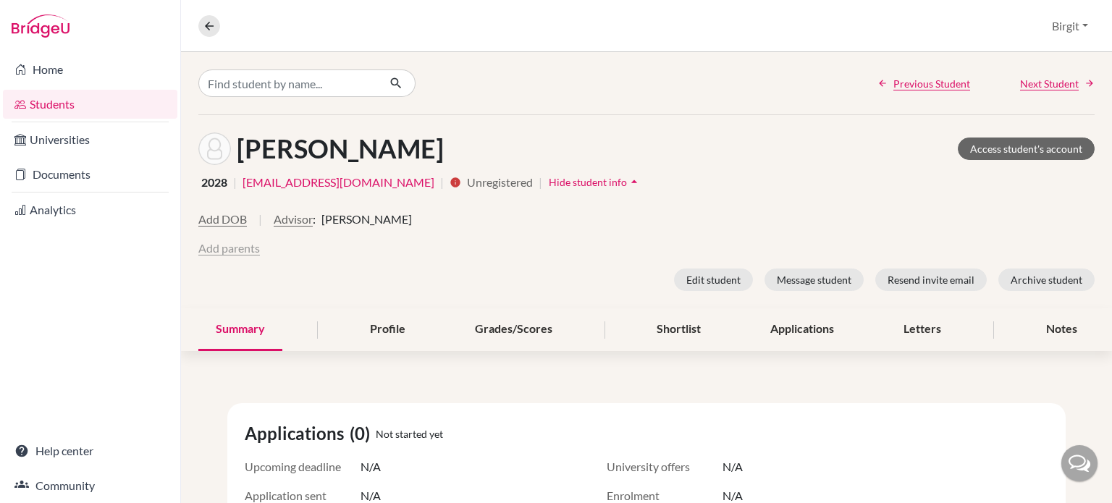
click at [237, 250] on button "Add parents" at bounding box center [229, 248] width 62 height 17
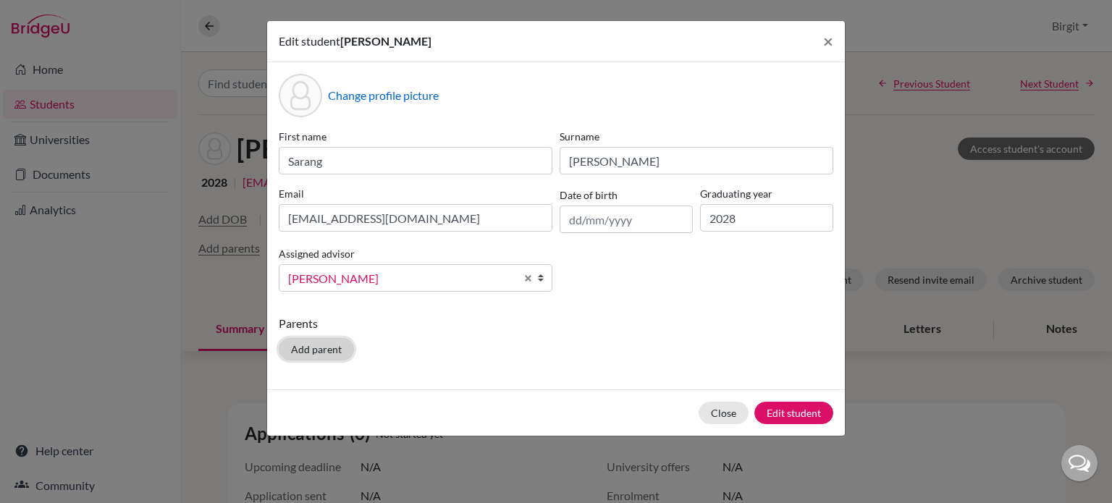
click at [313, 345] on button "Add parent" at bounding box center [316, 349] width 75 height 22
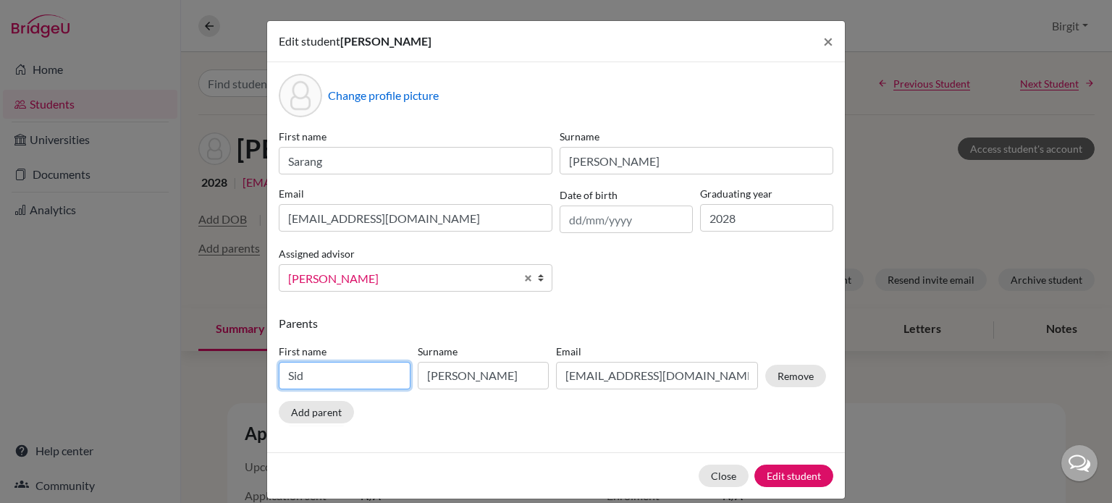
drag, startPoint x: 376, startPoint y: 372, endPoint x: 241, endPoint y: 367, distance: 134.7
click at [241, 367] on div "Edit student Sarang Kim × Change profile picture First name Sarang Surname Kim …" at bounding box center [556, 251] width 1112 height 503
type input "Taewan"
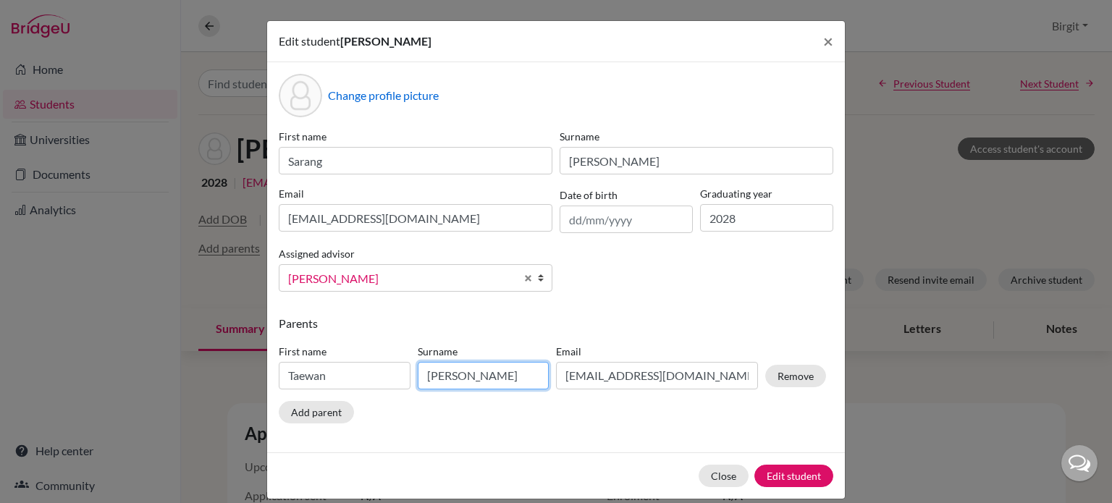
type input "Kim"
click at [541, 438] on div "Change profile picture First name Sarang Surname Kim Email sarangkim@dsbindia.c…" at bounding box center [556, 257] width 578 height 390
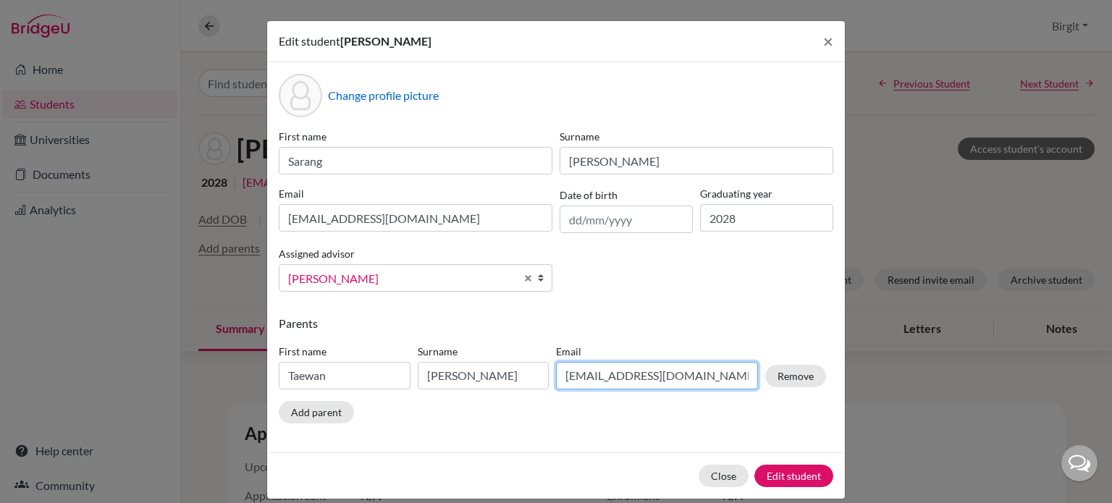
drag, startPoint x: 683, startPoint y: 384, endPoint x: 459, endPoint y: 361, distance: 225.6
click at [476, 363] on div "First name Taewan Surname Kim Email sid.expat@gmail.com Remove" at bounding box center [552, 369] width 555 height 63
paste input "taewan93"
type input "taewan93@gmail.com"
click at [495, 424] on div "Parents First name Taewan Surname Kim Email taewan93@gmail.com Remove Add parent" at bounding box center [556, 372] width 555 height 114
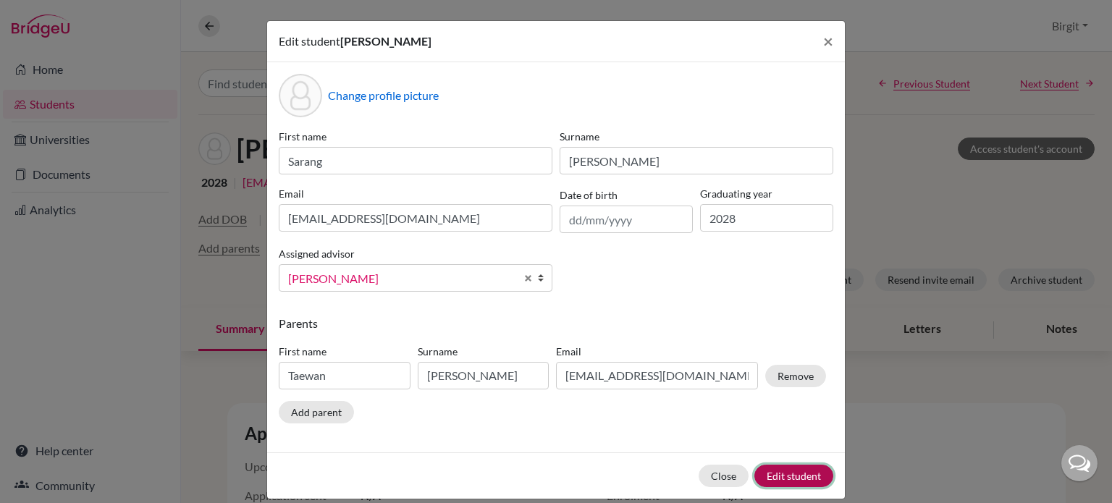
click at [802, 471] on button "Edit student" at bounding box center [793, 476] width 79 height 22
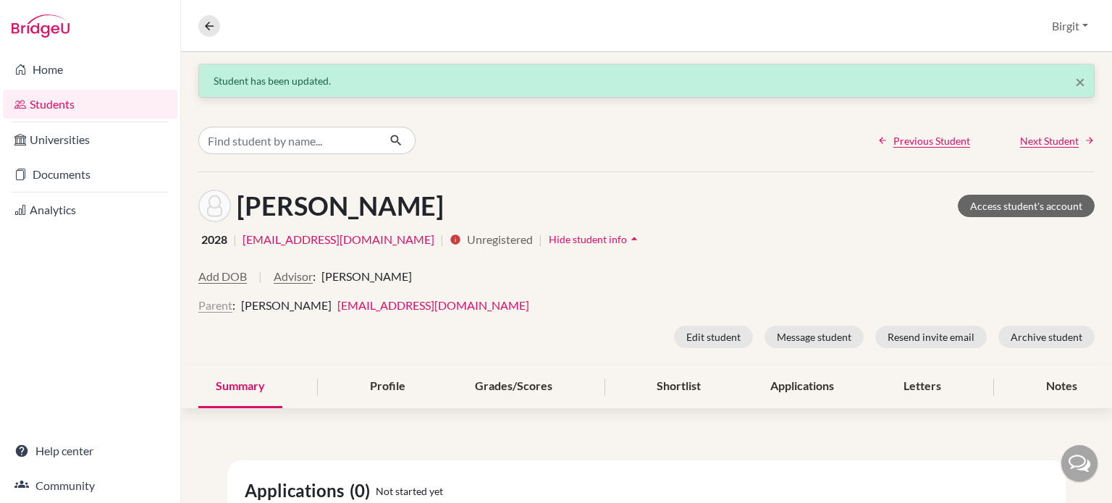
click at [223, 303] on button "Parent" at bounding box center [215, 305] width 34 height 17
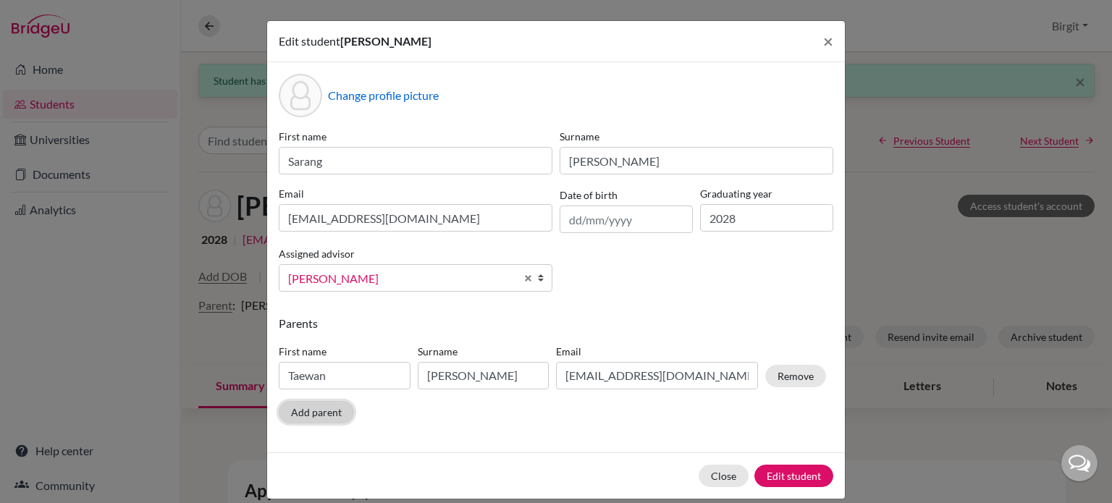
click at [324, 413] on button "Add parent" at bounding box center [316, 412] width 75 height 22
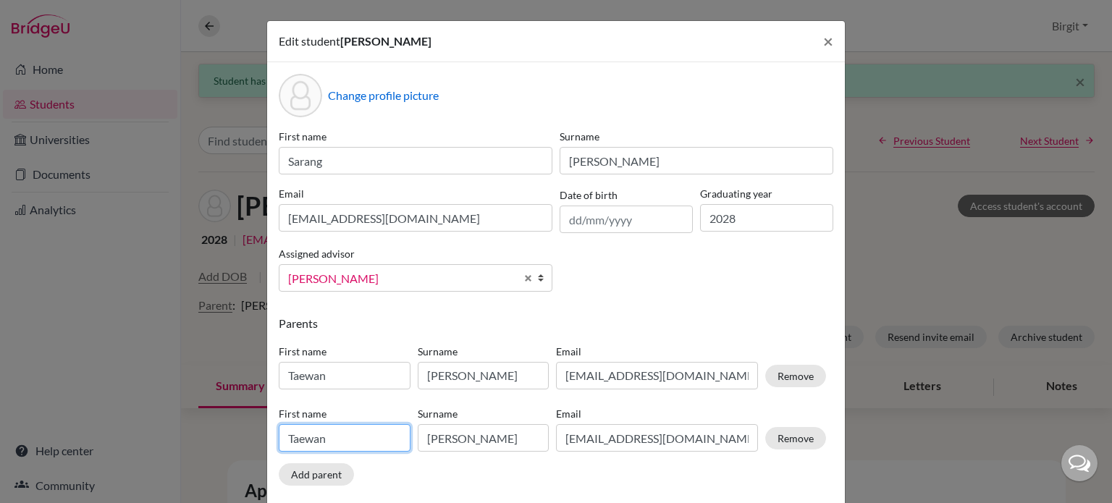
drag, startPoint x: 337, startPoint y: 439, endPoint x: 174, endPoint y: 432, distance: 163.0
click at [174, 432] on div "Edit student Sarang Kim × Change profile picture First name Sarang Surname Kim …" at bounding box center [556, 251] width 1112 height 503
type input "Mirim"
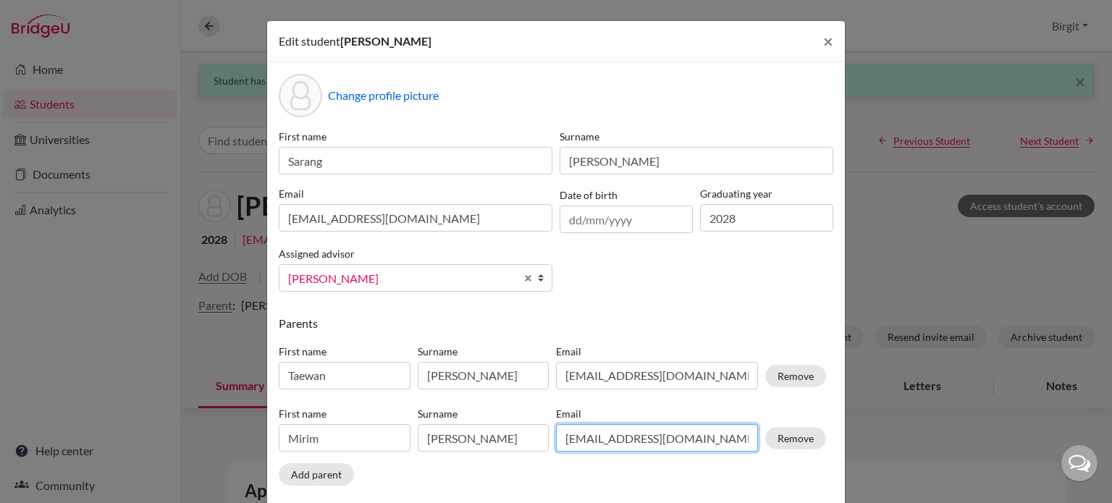
paste input "mirimi1230@naver"
type input "mirimi1230@naver.com"
click at [771, 483] on div "Parents First name Taewan Surname Kim Email taewan93@gmail.com Remove First nam…" at bounding box center [556, 403] width 555 height 177
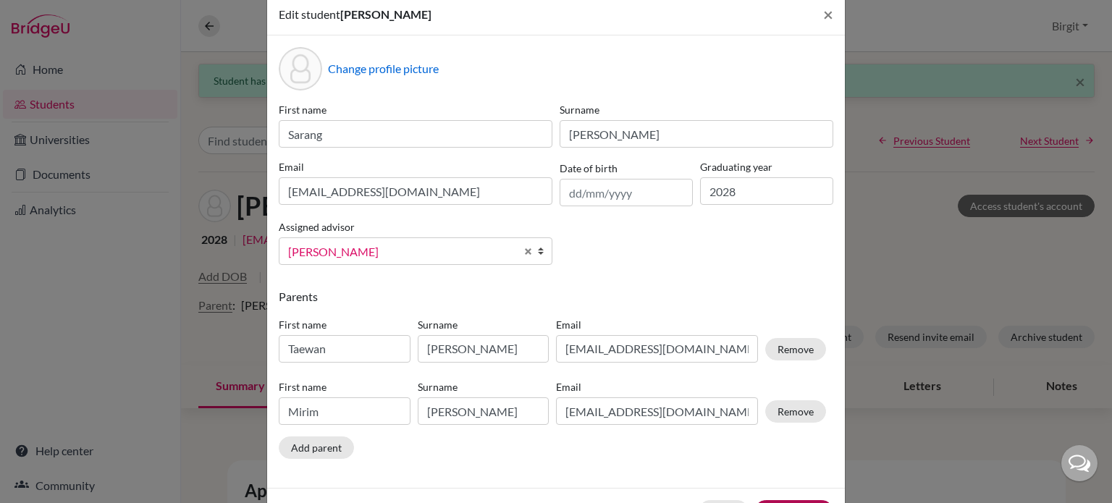
scroll to position [72, 0]
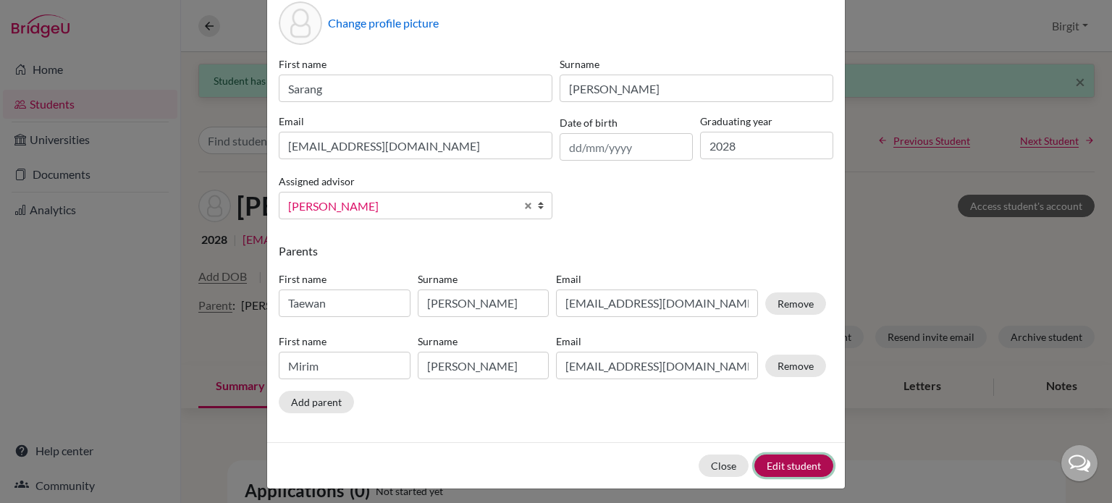
click at [801, 464] on button "Edit student" at bounding box center [793, 466] width 79 height 22
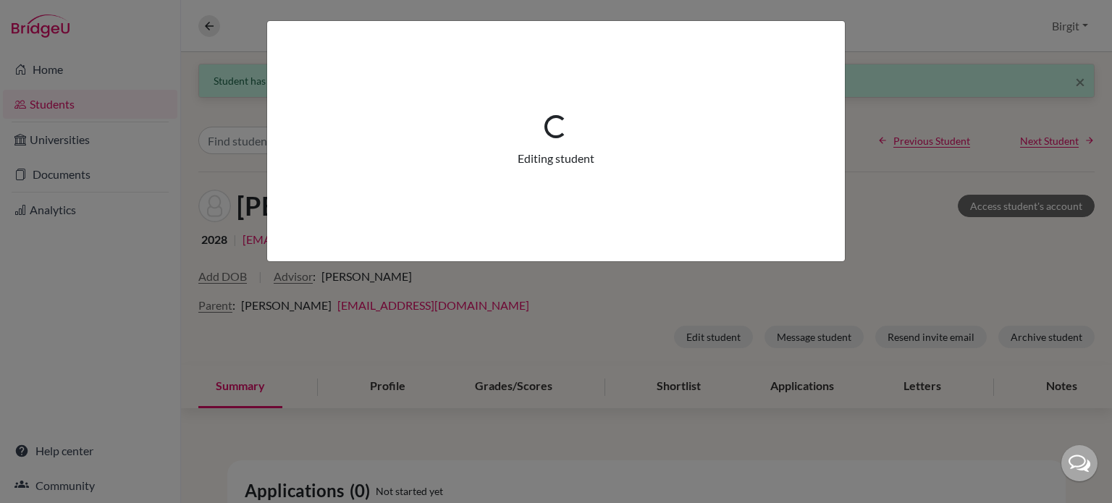
scroll to position [0, 0]
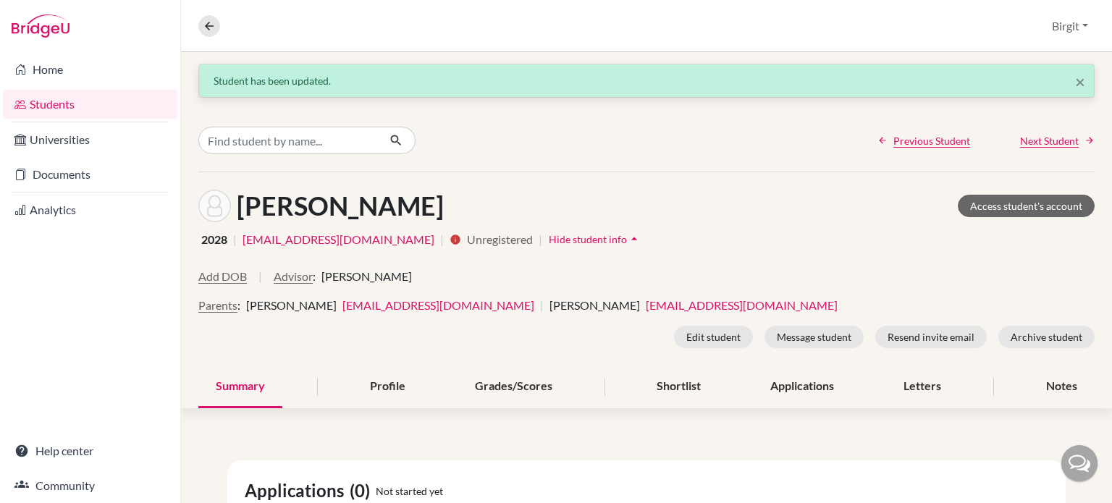
click at [206, 14] on div "Overview Student details Birgit Profile School Settings Log out" at bounding box center [646, 26] width 931 height 52
click at [203, 20] on icon at bounding box center [209, 26] width 13 height 13
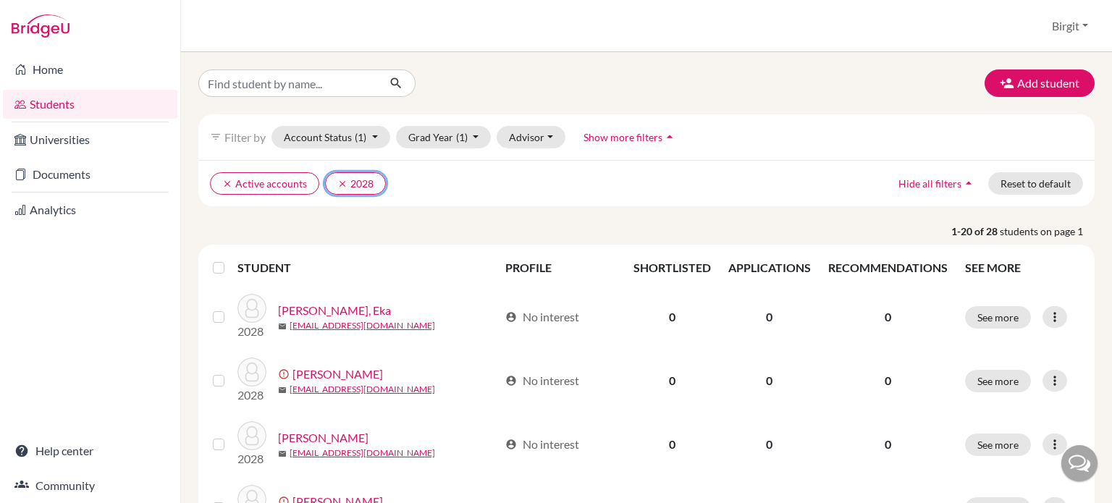
click at [337, 185] on icon "clear" at bounding box center [342, 184] width 10 height 10
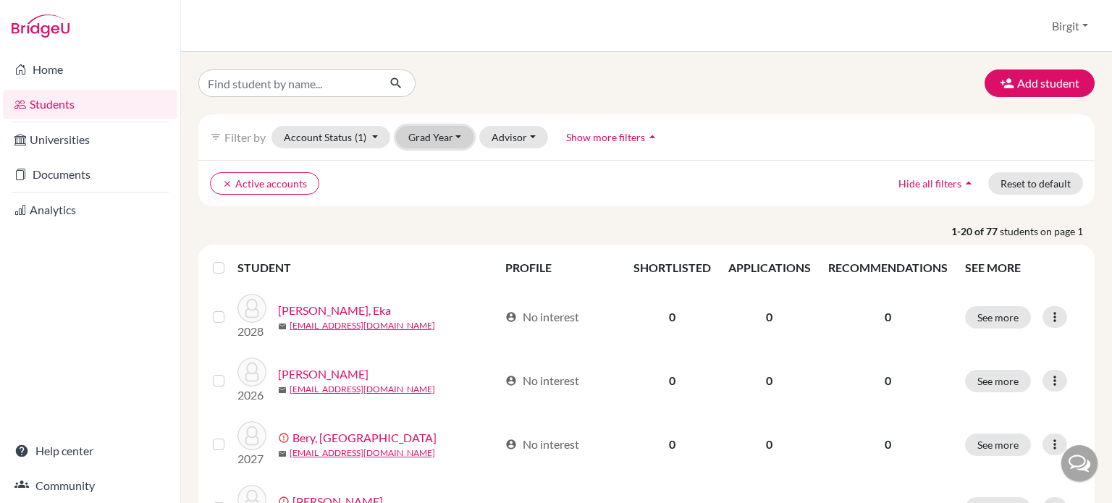
click at [434, 127] on button "Grad Year" at bounding box center [435, 137] width 78 height 22
click at [442, 188] on div "2029" at bounding box center [439, 190] width 51 height 17
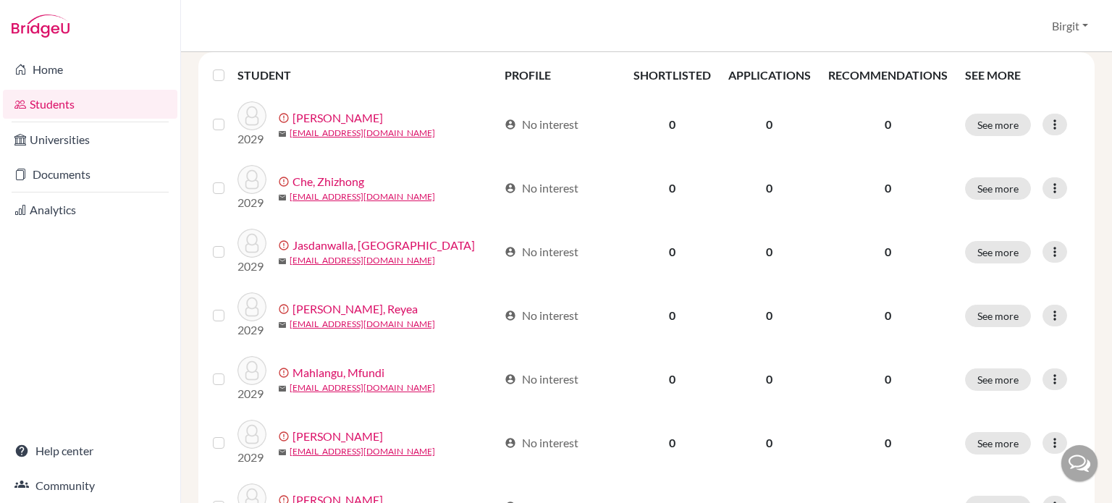
scroll to position [169, 0]
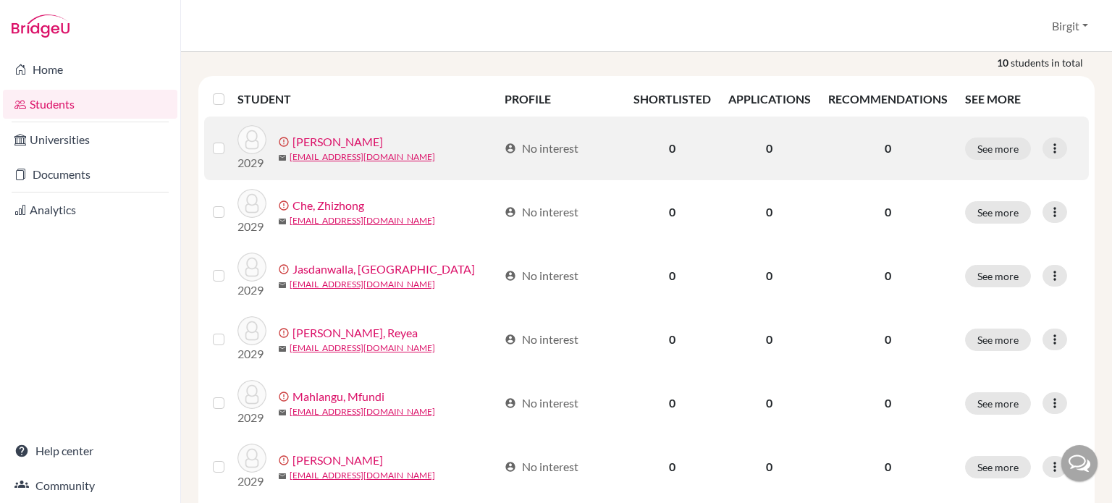
click at [383, 137] on link "[PERSON_NAME]" at bounding box center [337, 141] width 90 height 17
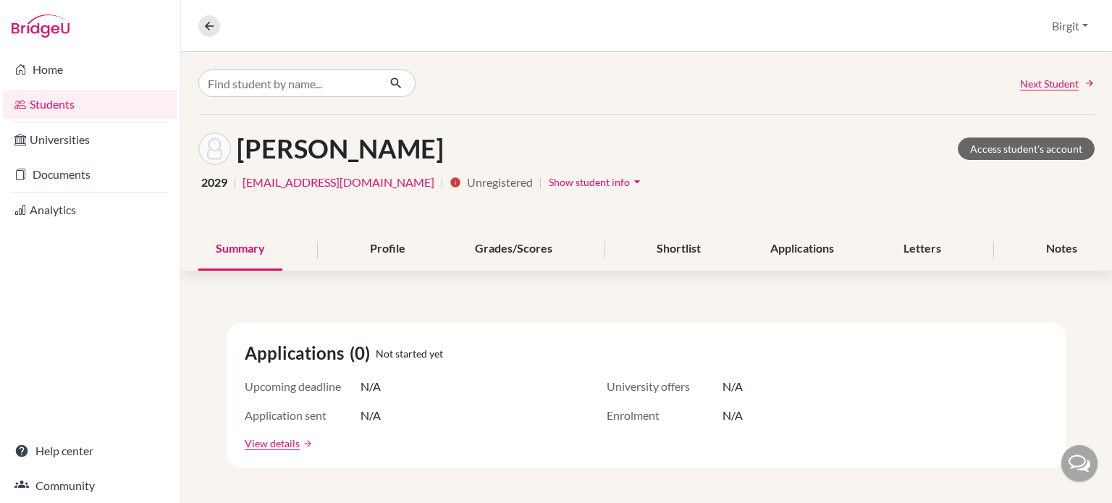
click at [569, 178] on span "Show student info" at bounding box center [589, 182] width 81 height 12
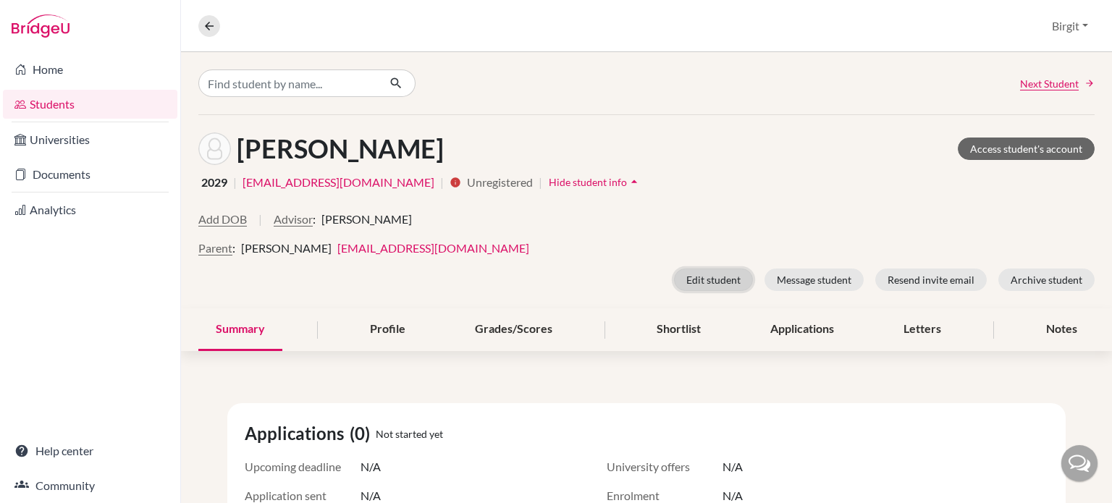
click at [687, 274] on button "Edit student" at bounding box center [713, 280] width 79 height 22
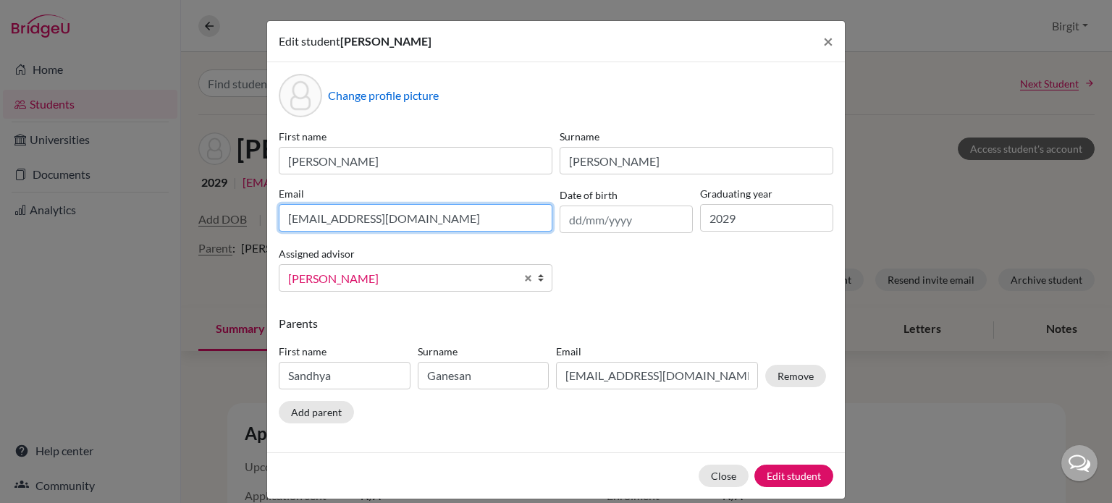
drag, startPoint x: 405, startPoint y: 219, endPoint x: 159, endPoint y: 187, distance: 248.9
click at [159, 187] on div "Edit student Smaran Bharathwaj × Change profile picture First name Smaran Surna…" at bounding box center [556, 251] width 1112 height 503
paste input "maranbharathwaj"
type input "[EMAIL_ADDRESS][DOMAIN_NAME]"
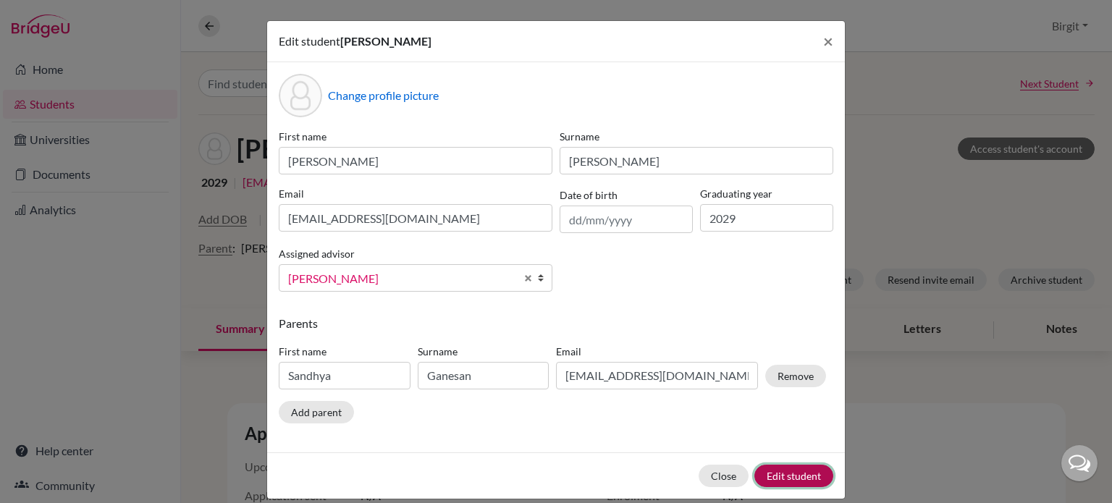
click at [780, 480] on button "Edit student" at bounding box center [793, 476] width 79 height 22
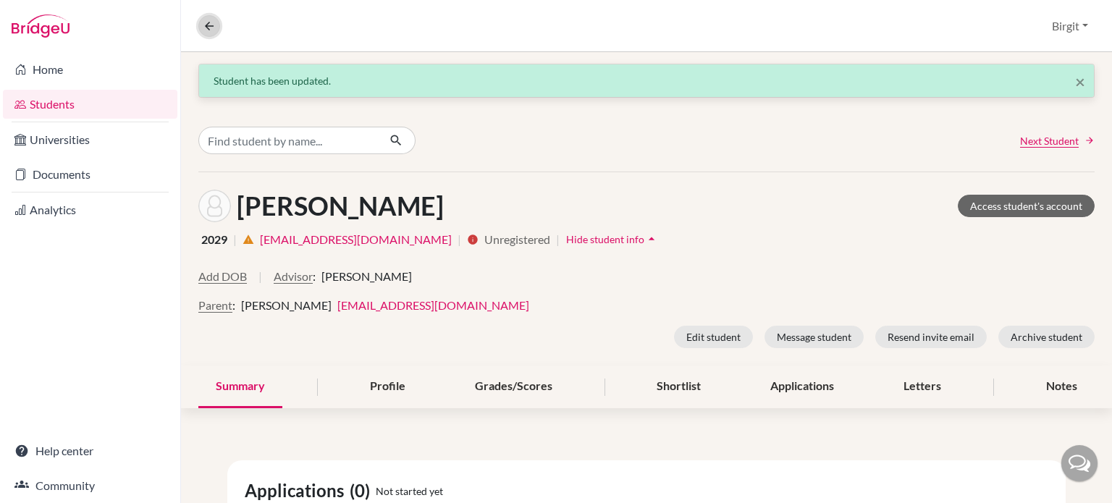
click at [215, 25] on icon at bounding box center [209, 26] width 13 height 13
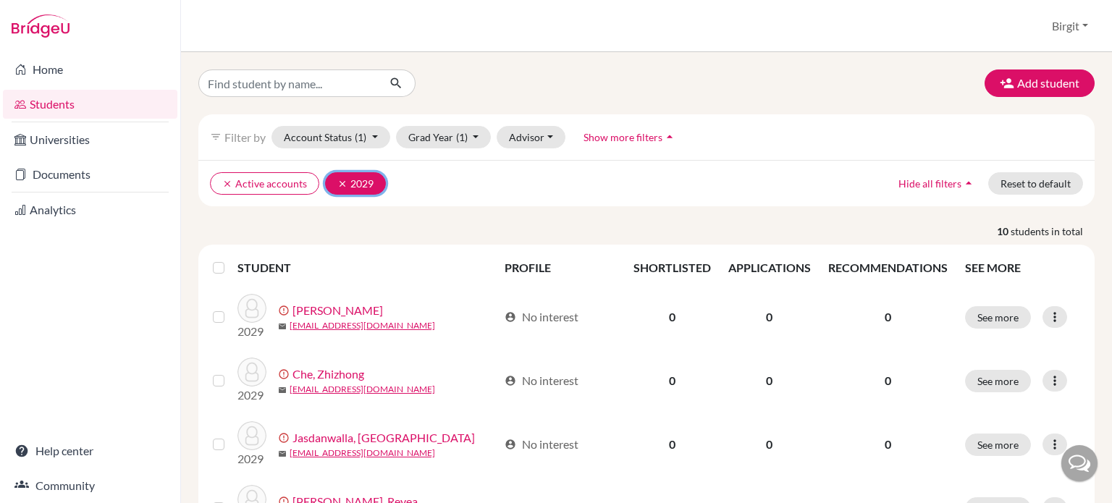
click at [340, 182] on icon "clear" at bounding box center [342, 184] width 10 height 10
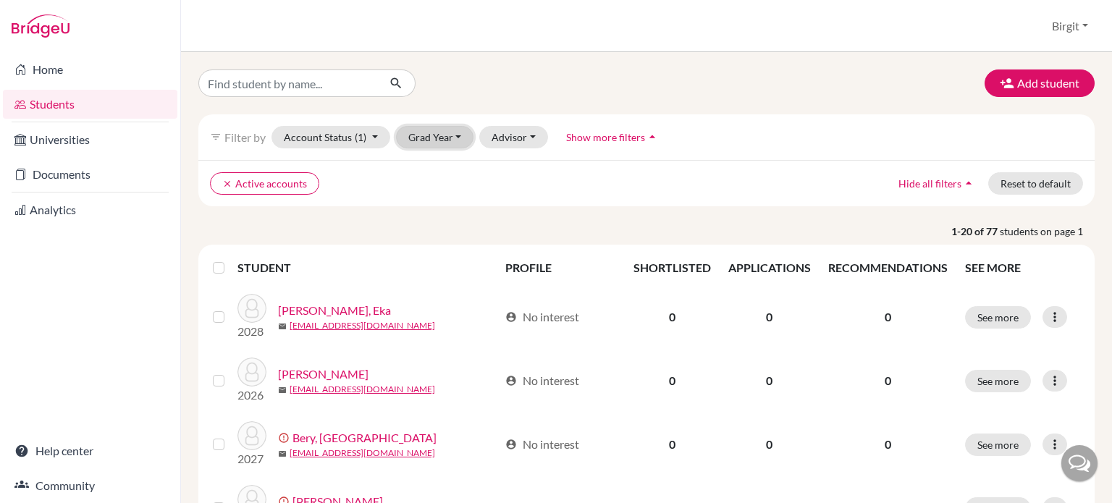
click at [434, 137] on button "Grad Year" at bounding box center [435, 137] width 78 height 22
click at [430, 238] on span "2027" at bounding box center [427, 237] width 26 height 17
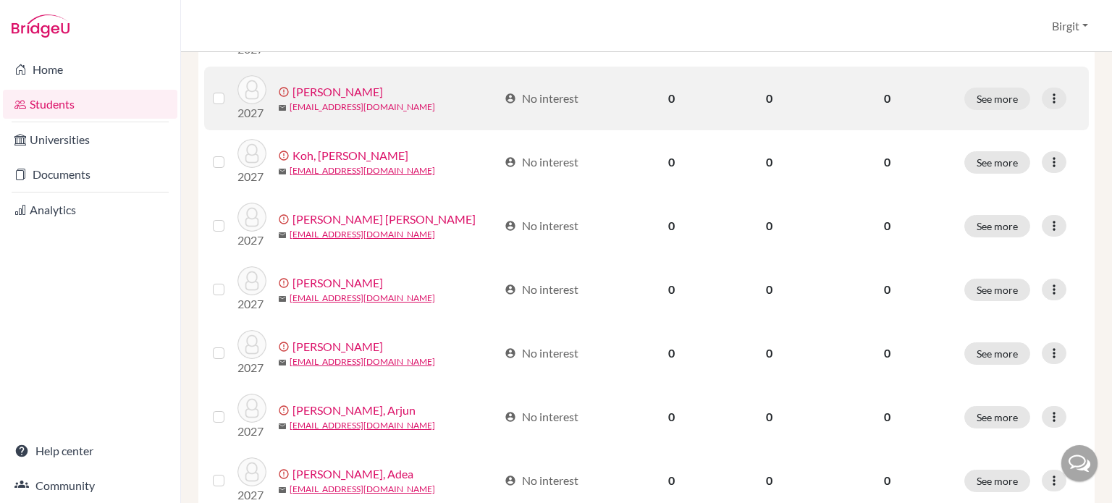
scroll to position [579, 0]
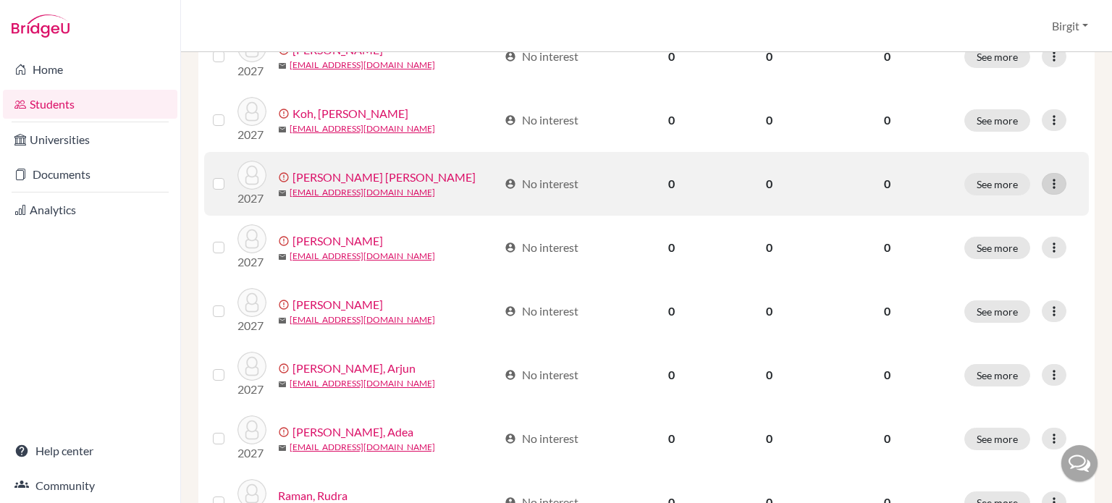
click at [1047, 188] on icon at bounding box center [1054, 184] width 14 height 14
click at [350, 175] on link "Kotas, Paula Naemi" at bounding box center [383, 177] width 183 height 17
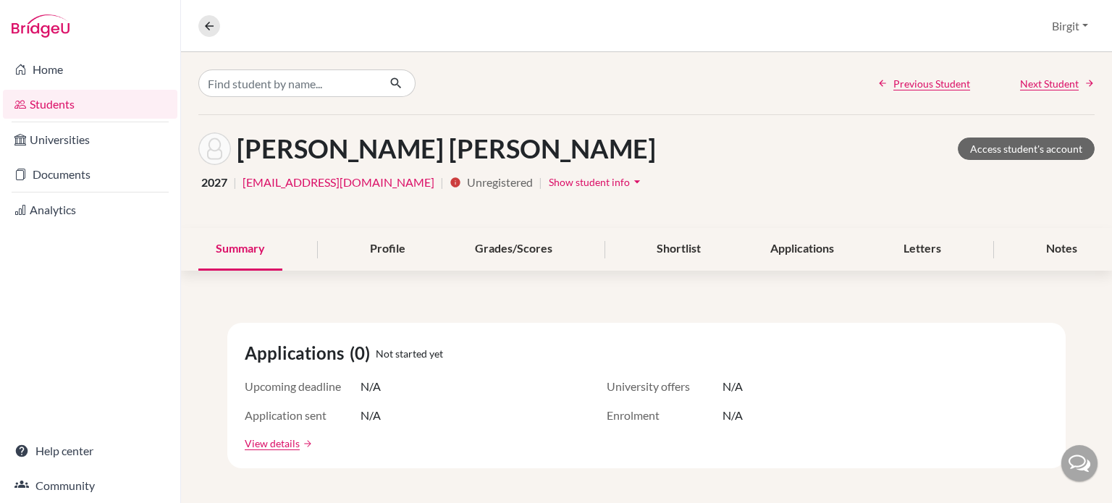
click at [630, 181] on icon "arrow_drop_down" at bounding box center [637, 181] width 14 height 14
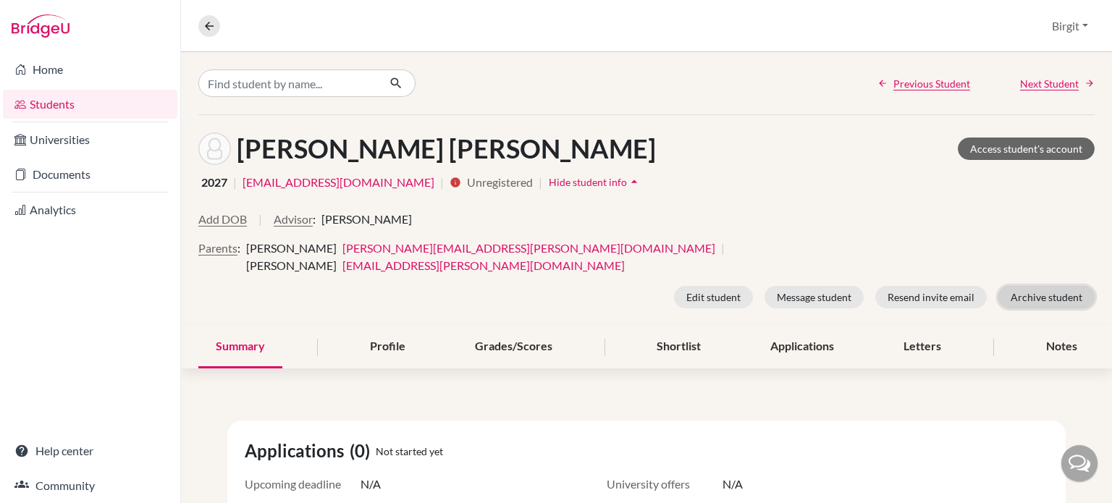
click at [1040, 286] on button "Archive student" at bounding box center [1046, 297] width 96 height 22
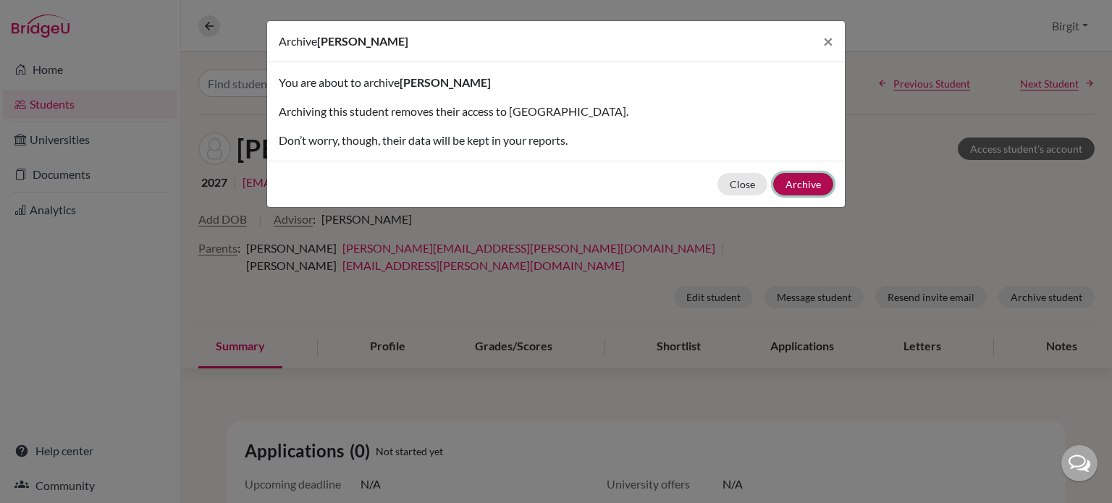
click at [807, 185] on button "Archive" at bounding box center [803, 184] width 60 height 22
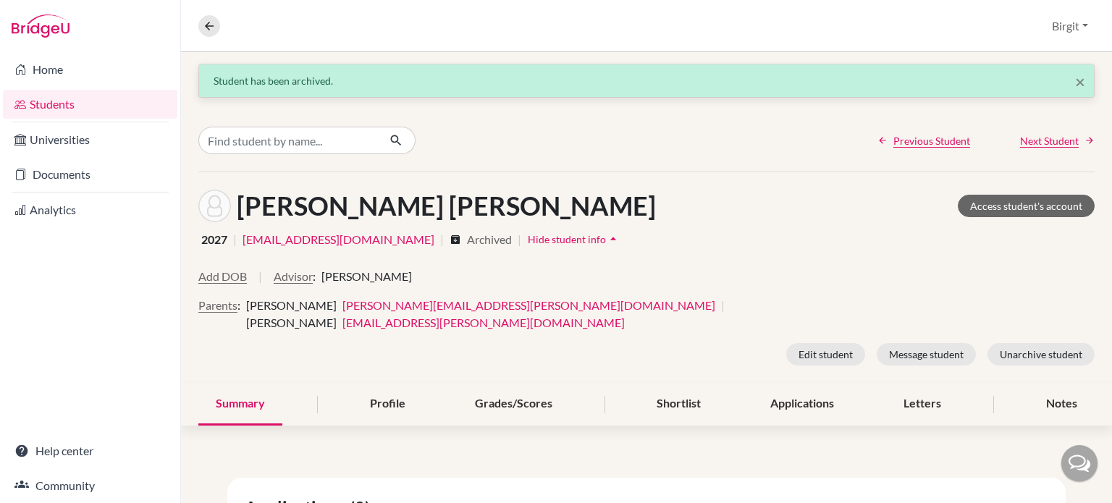
click at [220, 20] on nav "Overview Student details" at bounding box center [214, 26] width 33 height 22
click at [216, 25] on button at bounding box center [209, 26] width 22 height 22
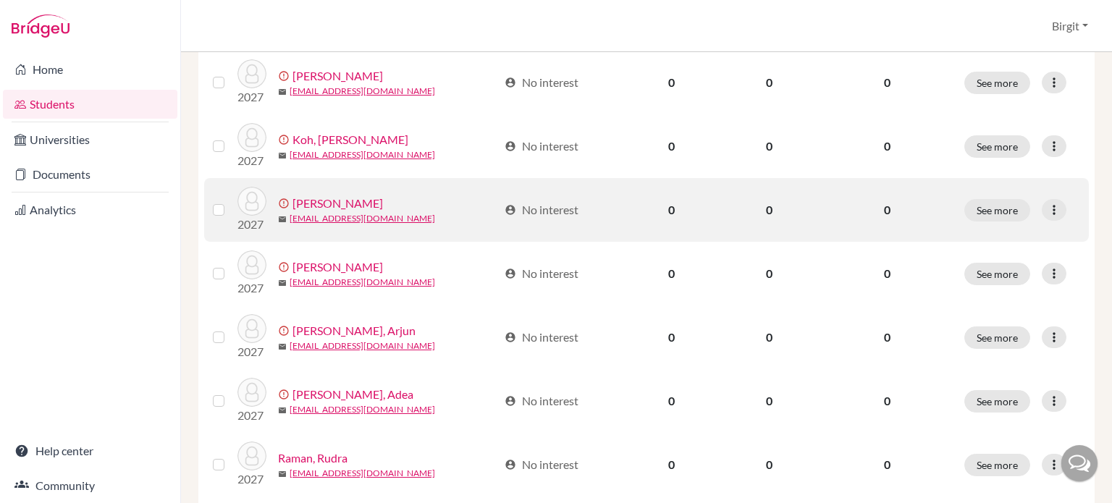
scroll to position [579, 0]
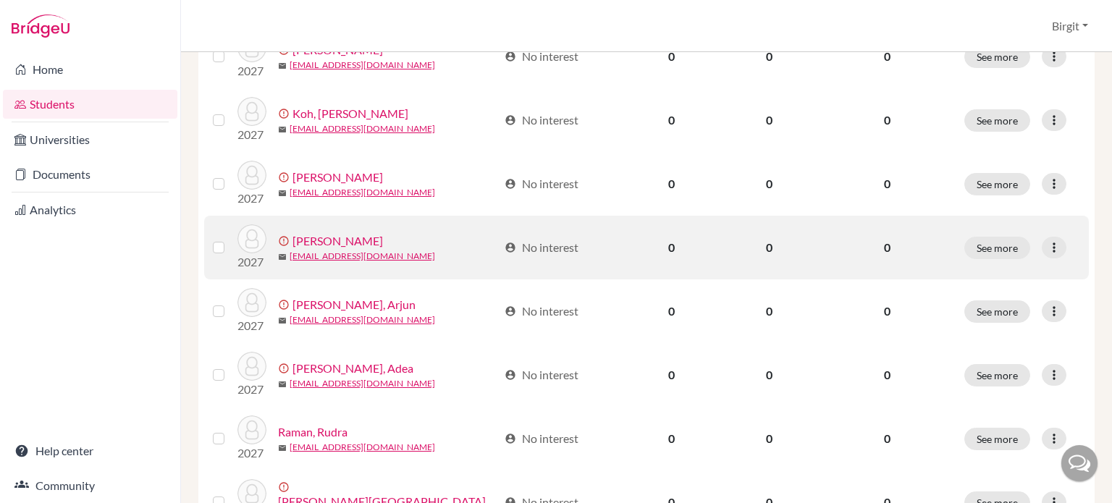
click at [302, 239] on link "Patel, Krish" at bounding box center [337, 240] width 90 height 17
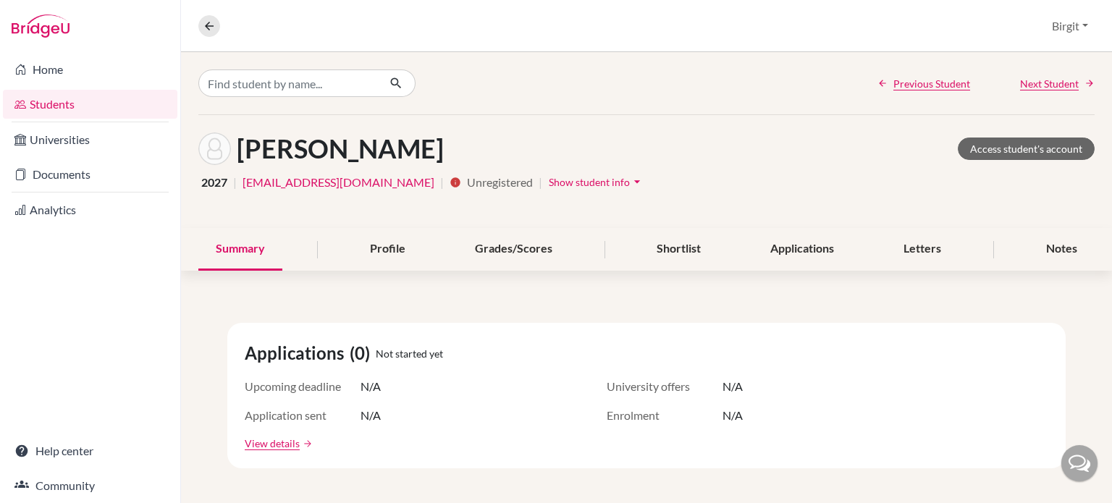
click at [630, 182] on icon "arrow_drop_down" at bounding box center [637, 181] width 14 height 14
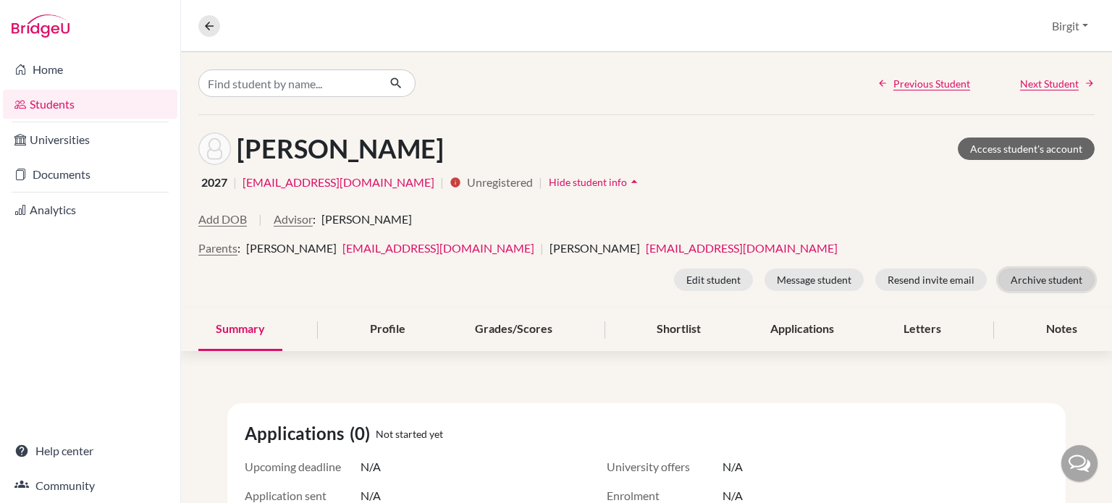
click at [1029, 283] on button "Archive student" at bounding box center [1046, 280] width 96 height 22
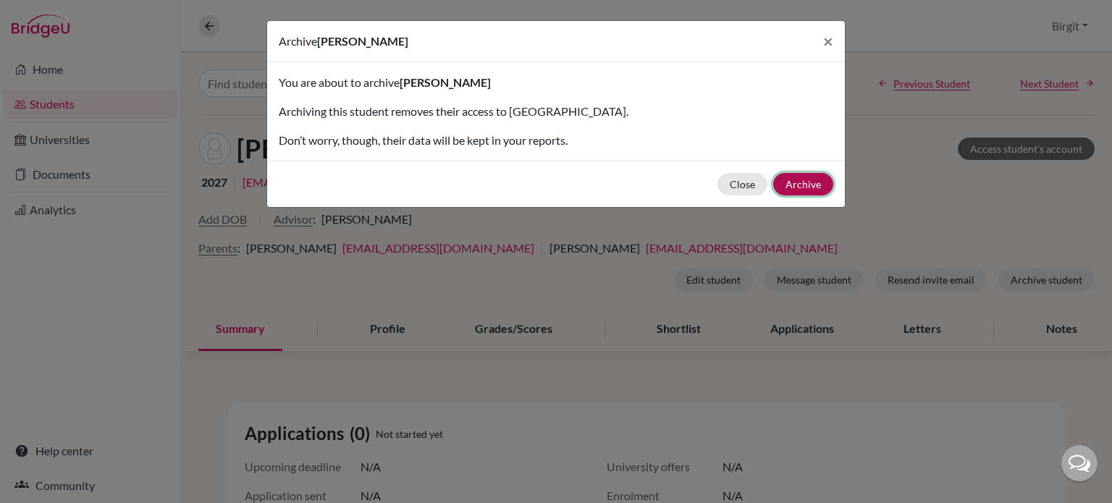
click at [811, 180] on button "Archive" at bounding box center [803, 184] width 60 height 22
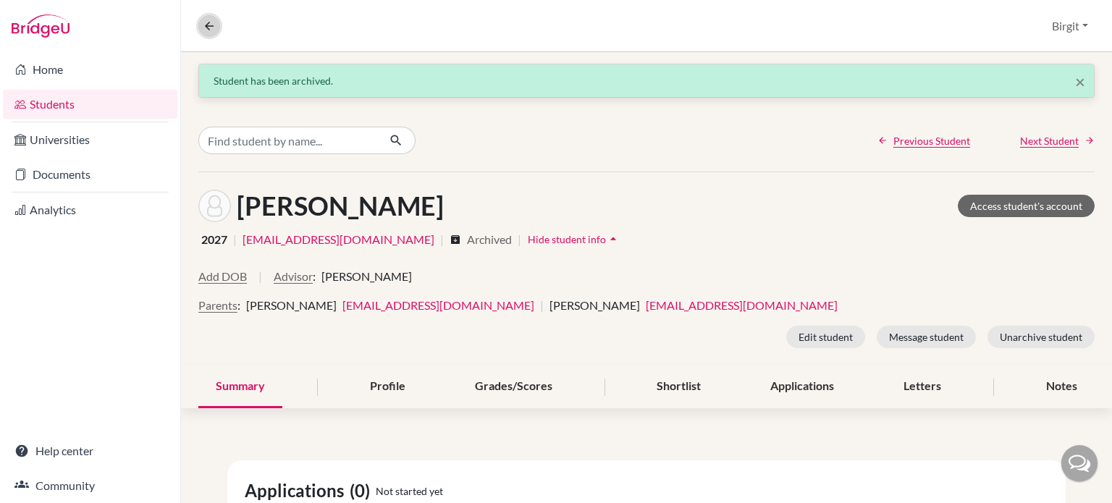
click at [211, 26] on icon at bounding box center [209, 26] width 13 height 13
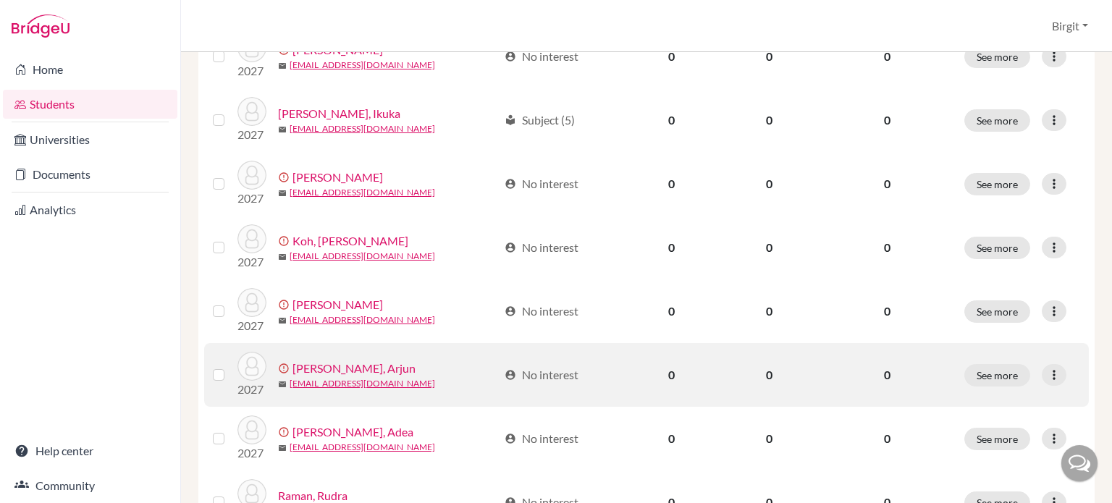
scroll to position [507, 0]
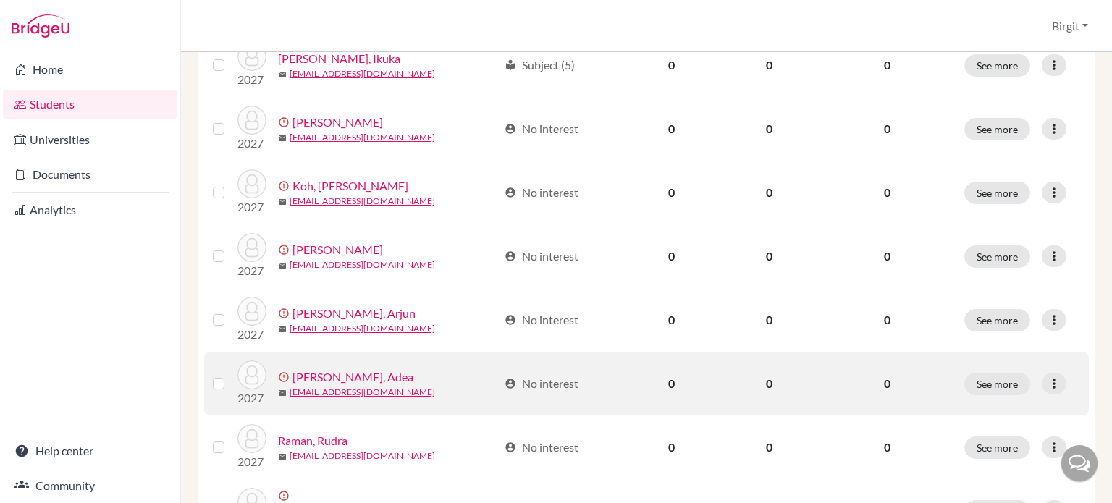
click at [316, 376] on link "Quadros, Adea" at bounding box center [352, 376] width 121 height 17
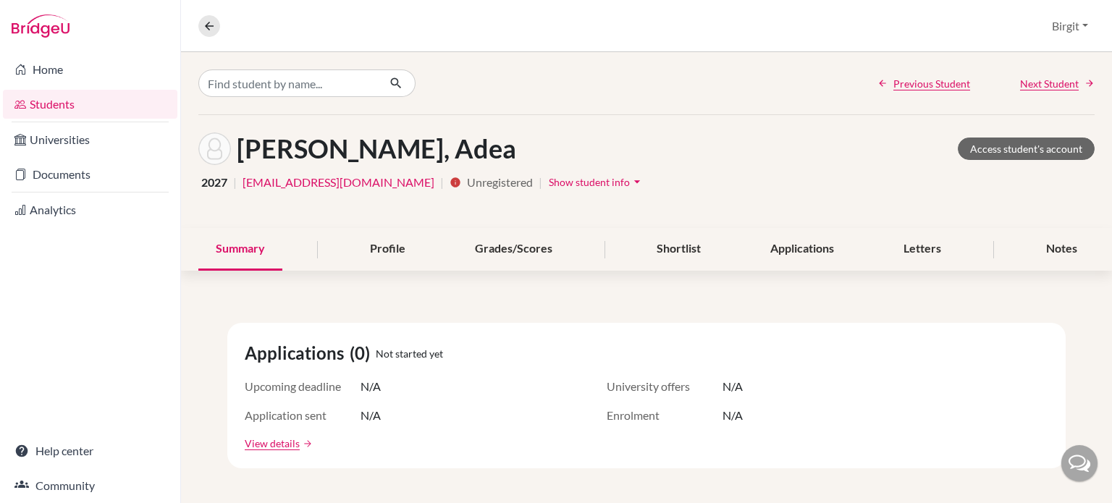
click at [630, 176] on icon "arrow_drop_down" at bounding box center [637, 181] width 14 height 14
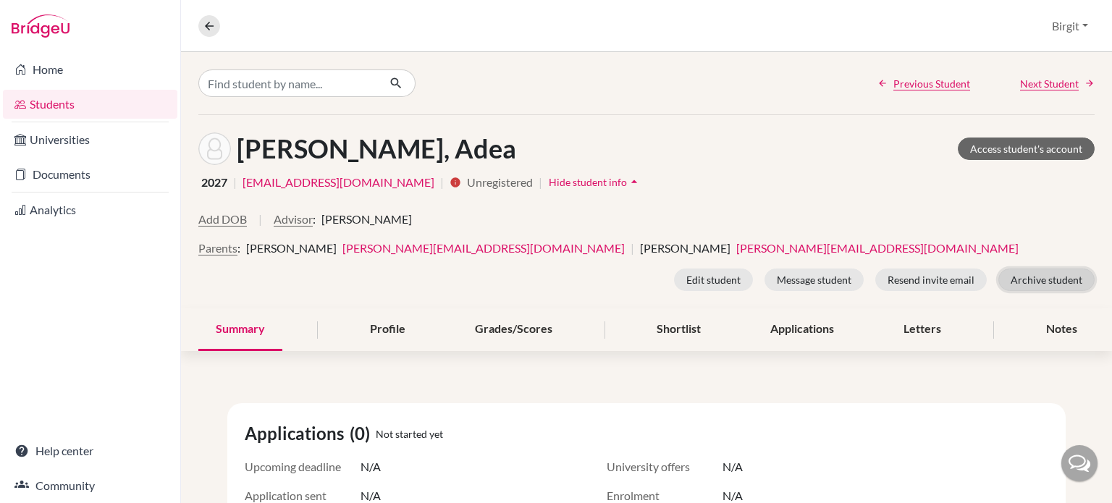
click at [1011, 282] on button "Archive student" at bounding box center [1046, 280] width 96 height 22
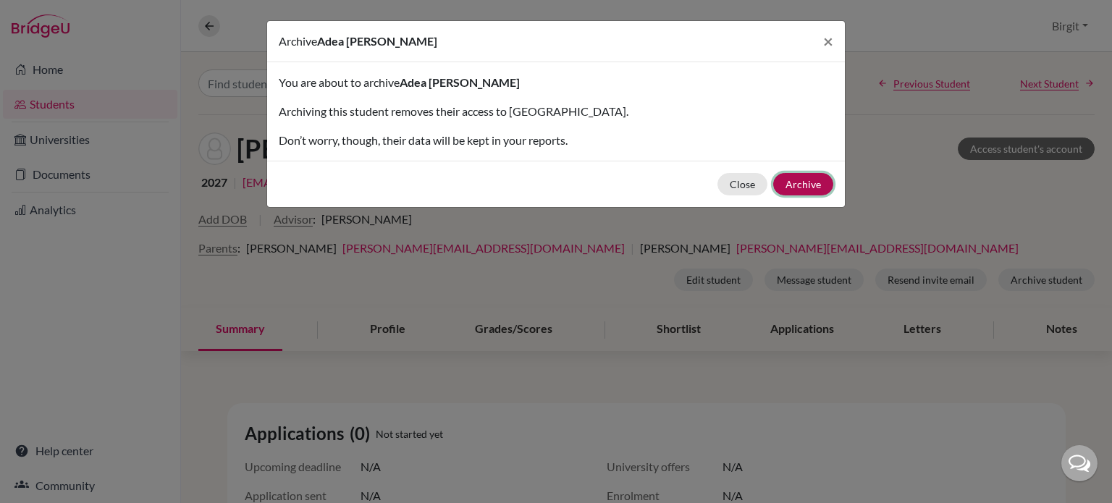
click at [807, 182] on button "Archive" at bounding box center [803, 184] width 60 height 22
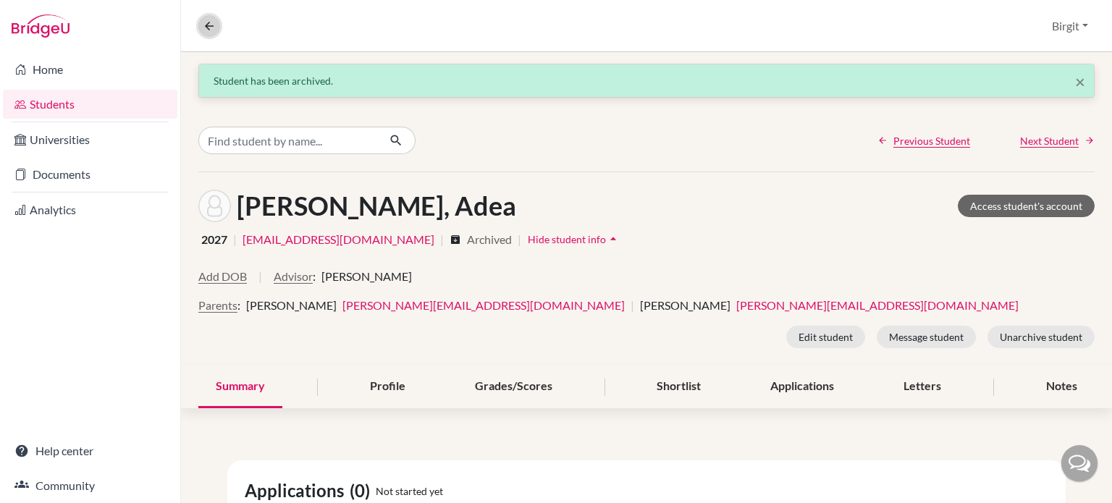
drag, startPoint x: 215, startPoint y: 30, endPoint x: 232, endPoint y: 62, distance: 35.9
click at [215, 30] on icon at bounding box center [209, 26] width 13 height 13
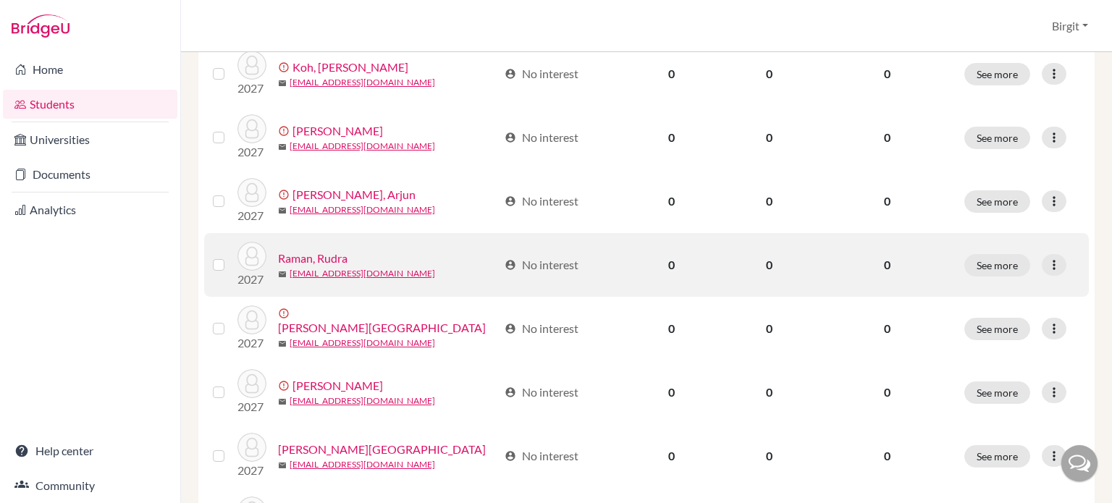
scroll to position [652, 0]
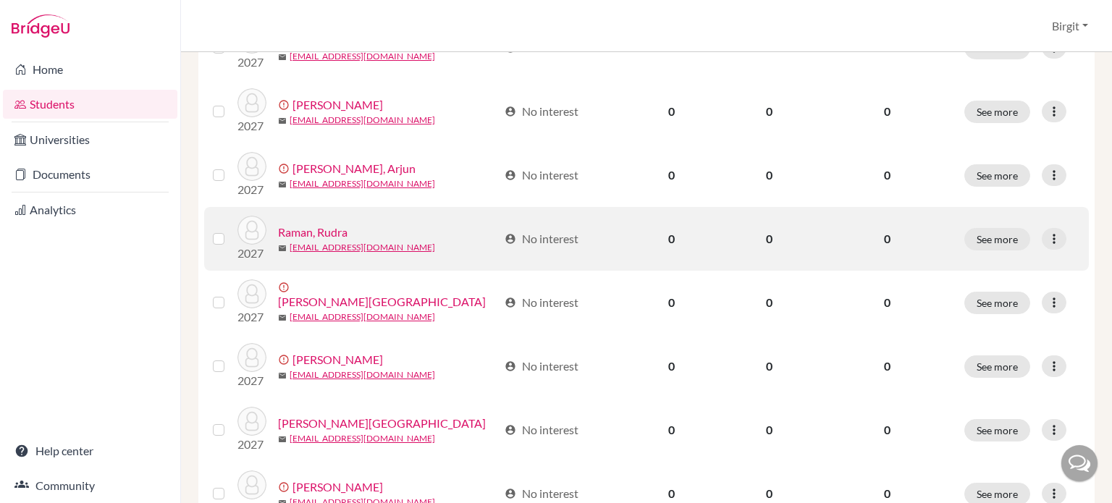
click at [324, 229] on link "Raman, Rudra" at bounding box center [312, 232] width 69 height 17
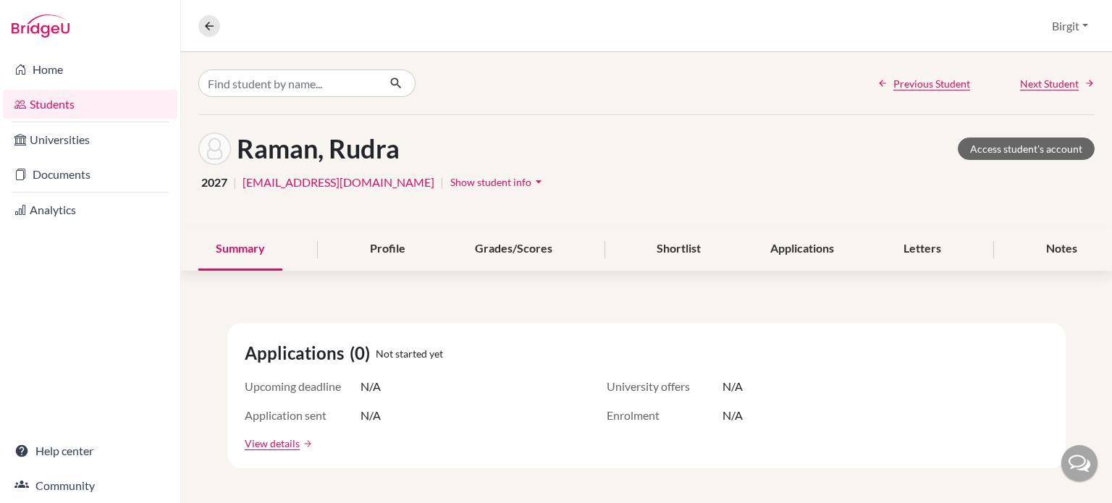
click at [452, 184] on span "Show student info" at bounding box center [490, 182] width 81 height 12
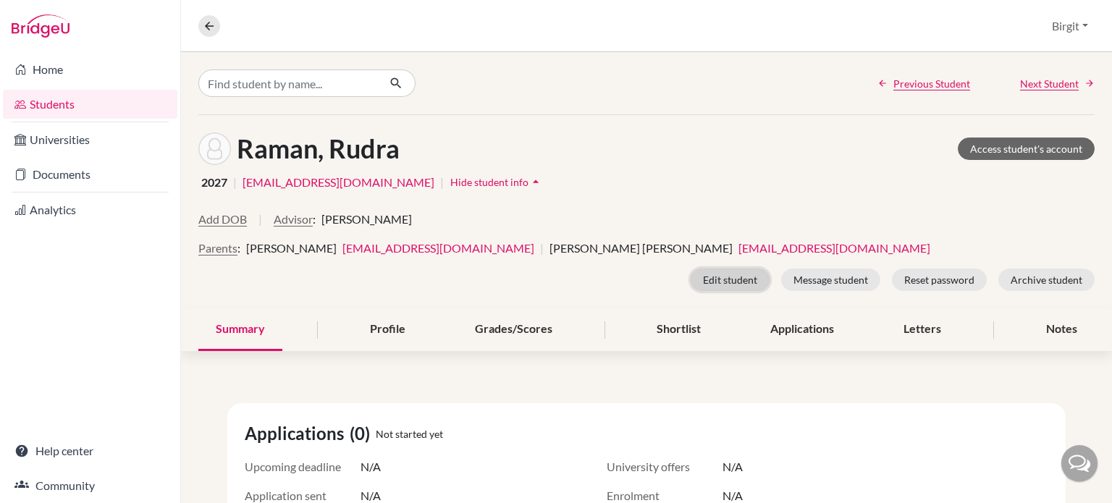
click at [724, 275] on button "Edit student" at bounding box center [730, 280] width 79 height 22
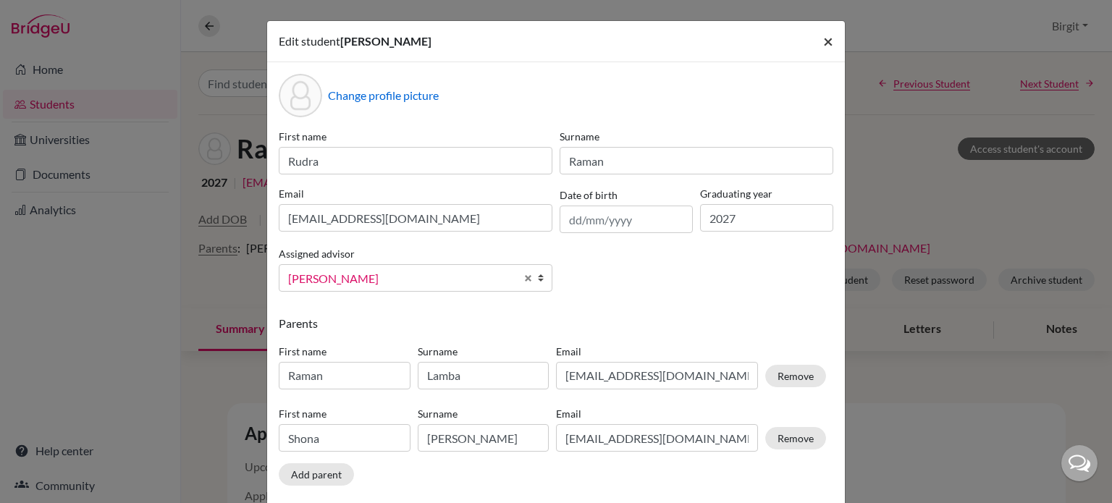
click at [817, 43] on button "×" at bounding box center [827, 41] width 33 height 41
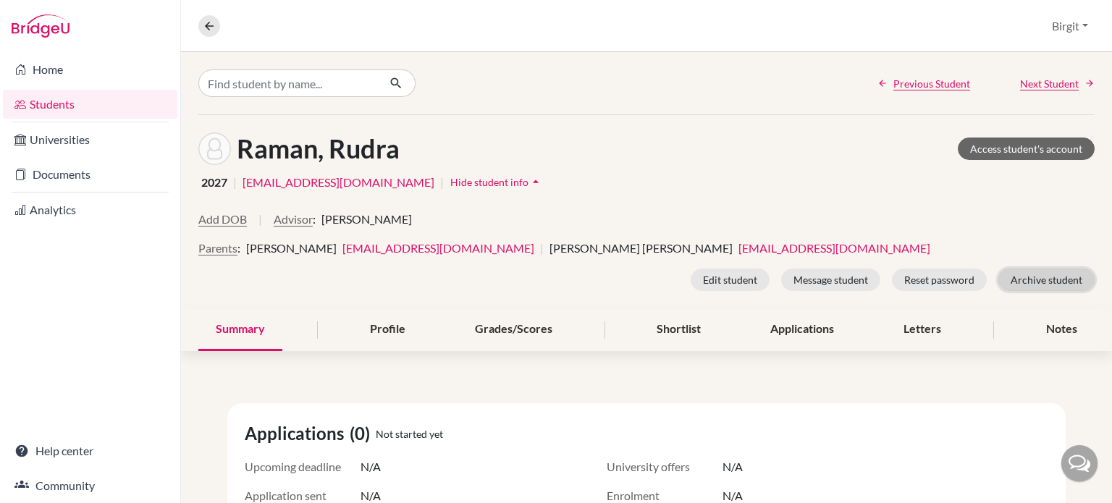
click at [1059, 283] on button "Archive student" at bounding box center [1046, 280] width 96 height 22
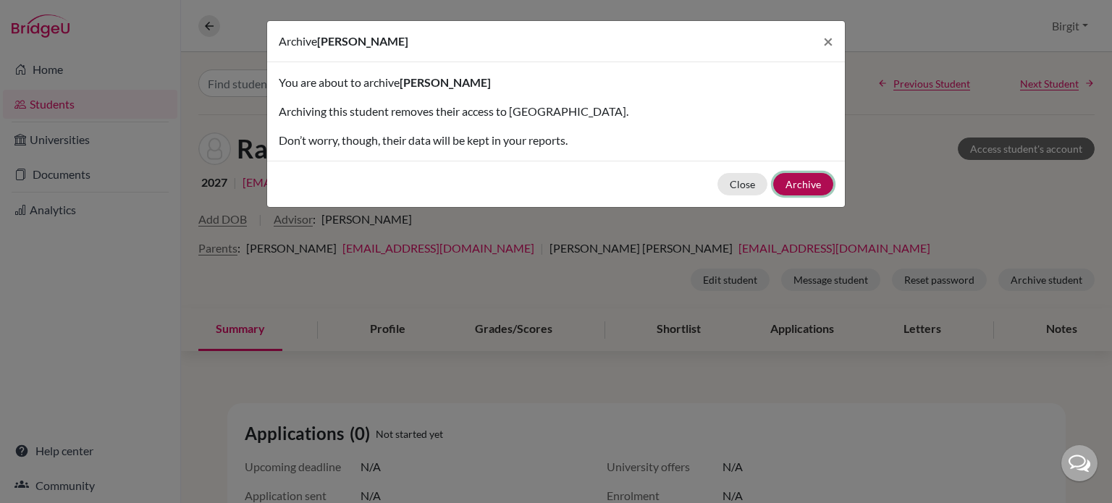
click at [825, 188] on button "Archive" at bounding box center [803, 184] width 60 height 22
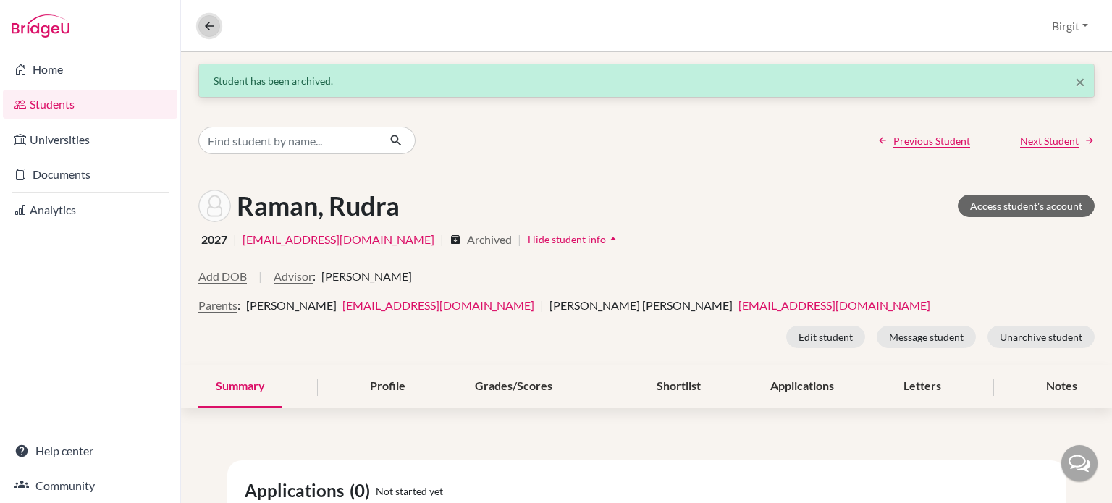
click at [211, 22] on icon at bounding box center [209, 26] width 13 height 13
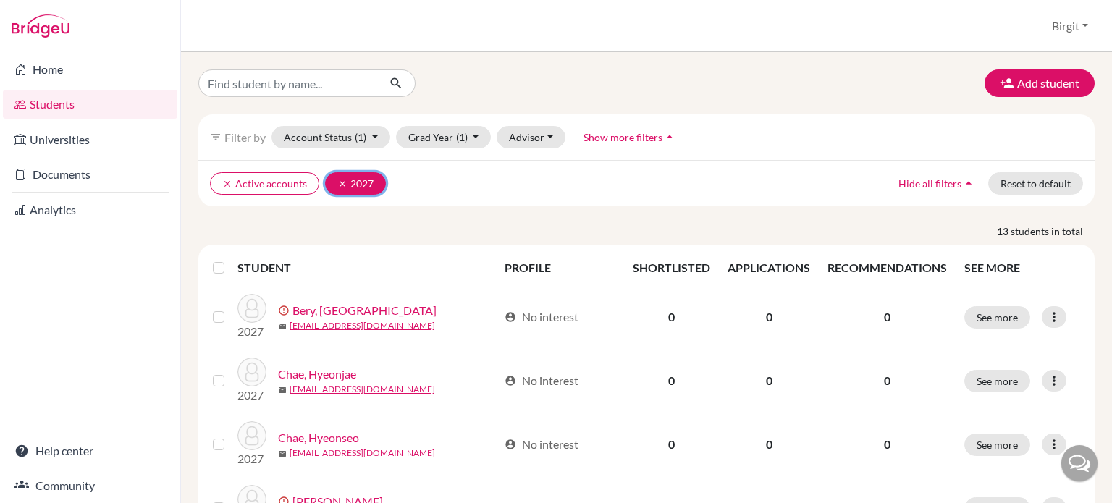
click at [342, 175] on button "clear 2027" at bounding box center [355, 183] width 61 height 22
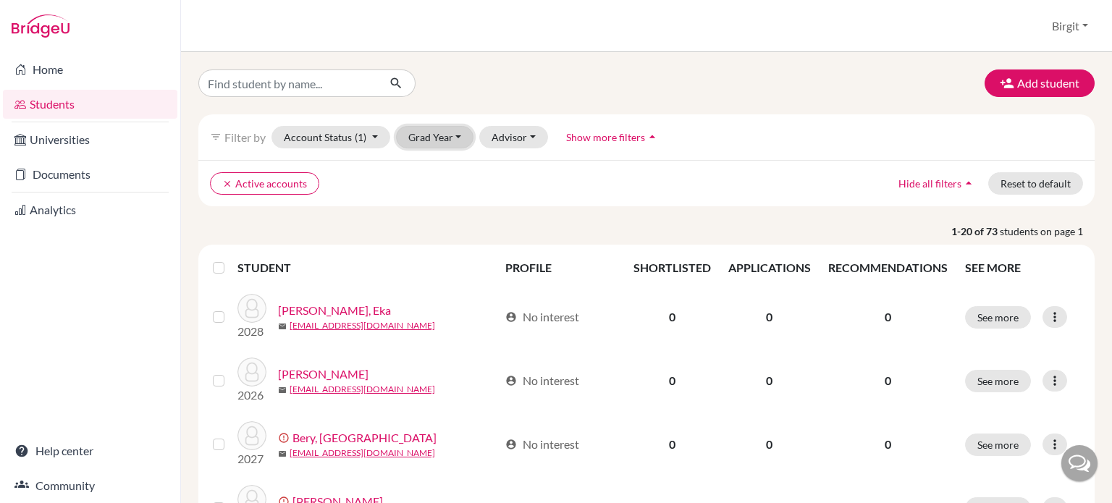
click at [452, 138] on button "Grad Year" at bounding box center [435, 137] width 78 height 22
click at [451, 258] on div "2026" at bounding box center [439, 260] width 51 height 17
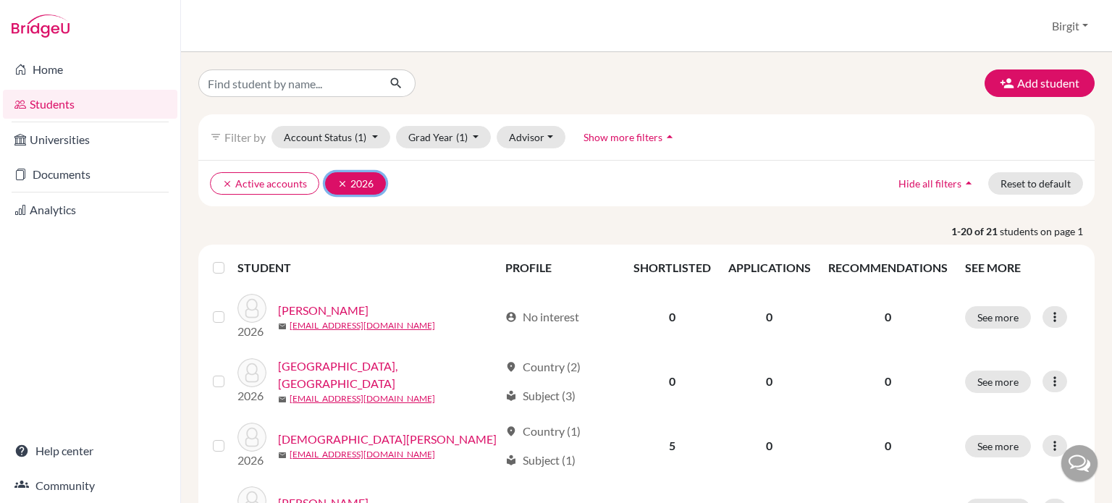
click at [339, 179] on icon "clear" at bounding box center [342, 184] width 10 height 10
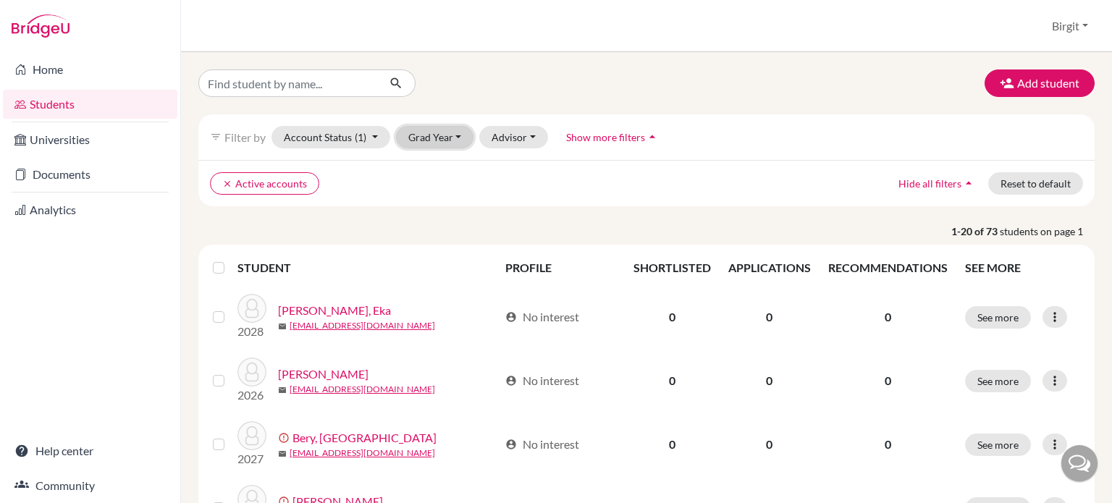
click at [461, 138] on button "Grad Year" at bounding box center [435, 137] width 78 height 22
click at [452, 235] on div "2027" at bounding box center [439, 237] width 51 height 17
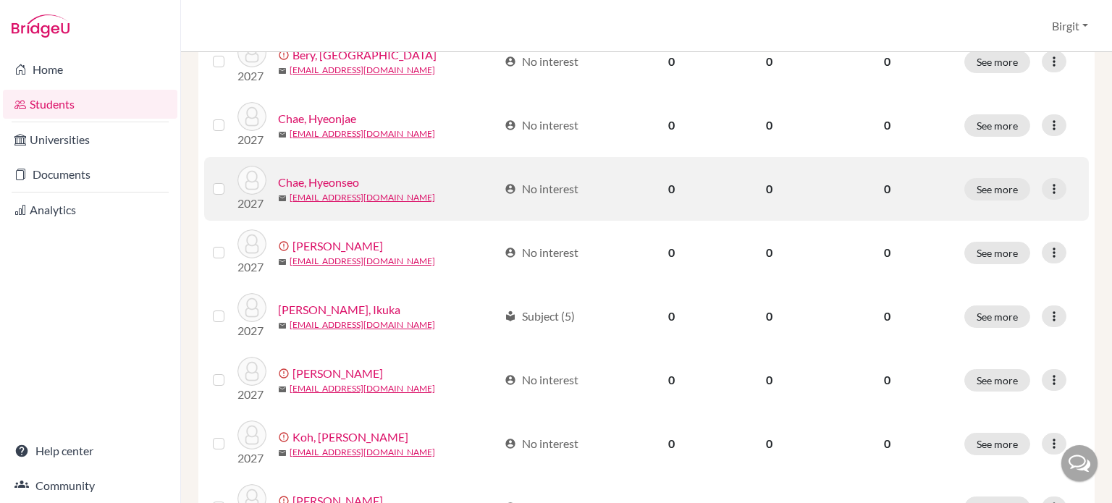
scroll to position [287, 0]
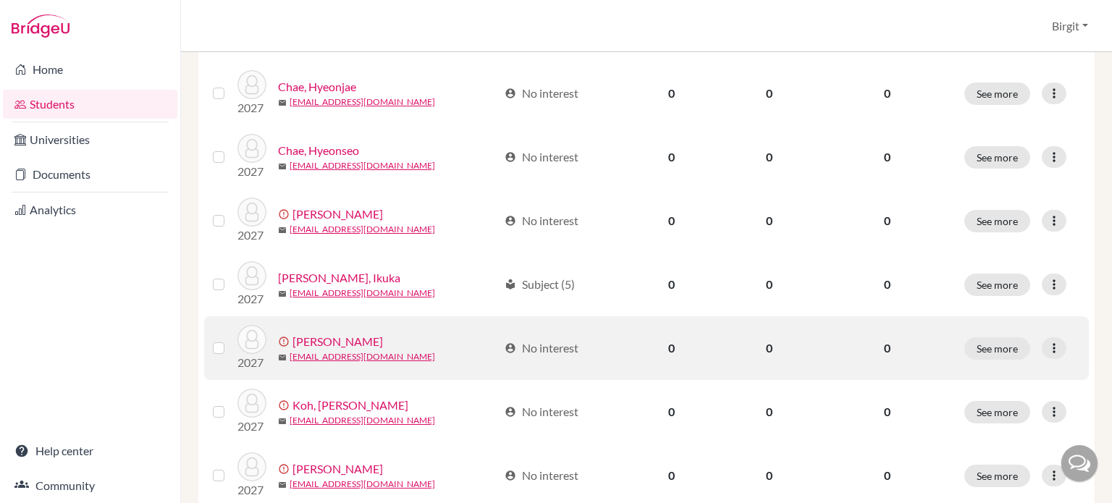
click at [347, 342] on link "Kim, Taeahn" at bounding box center [337, 341] width 90 height 17
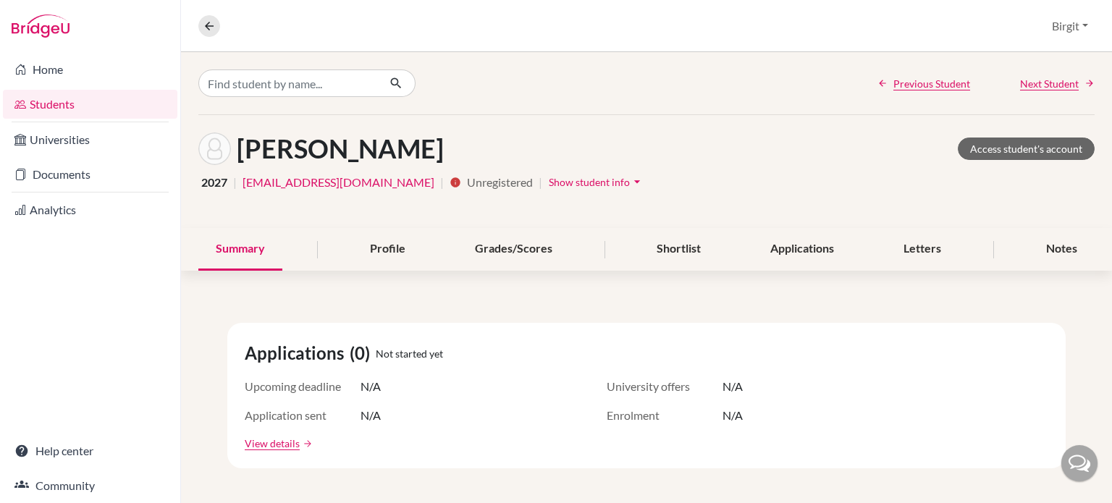
click at [549, 177] on span "Show student info" at bounding box center [589, 182] width 81 height 12
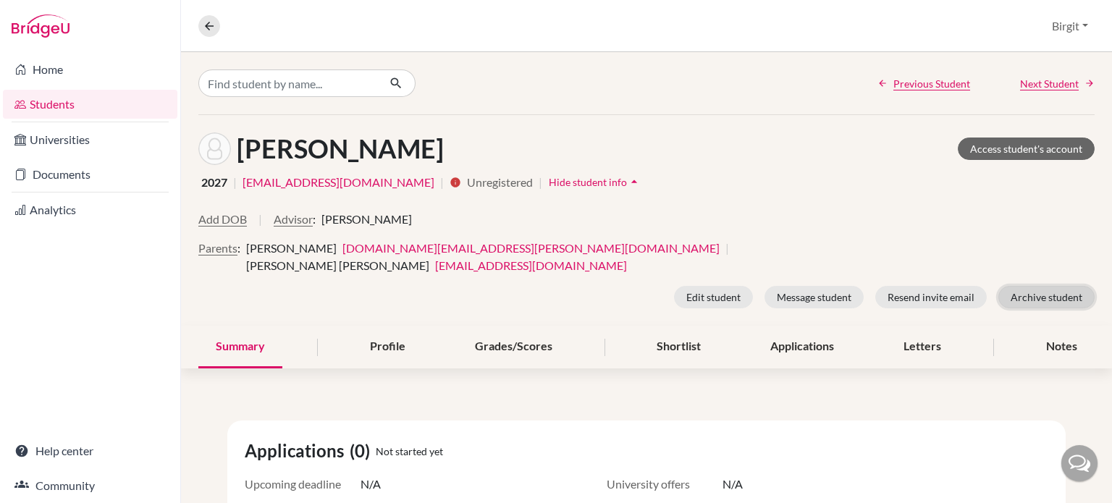
click at [1036, 286] on button "Archive student" at bounding box center [1046, 297] width 96 height 22
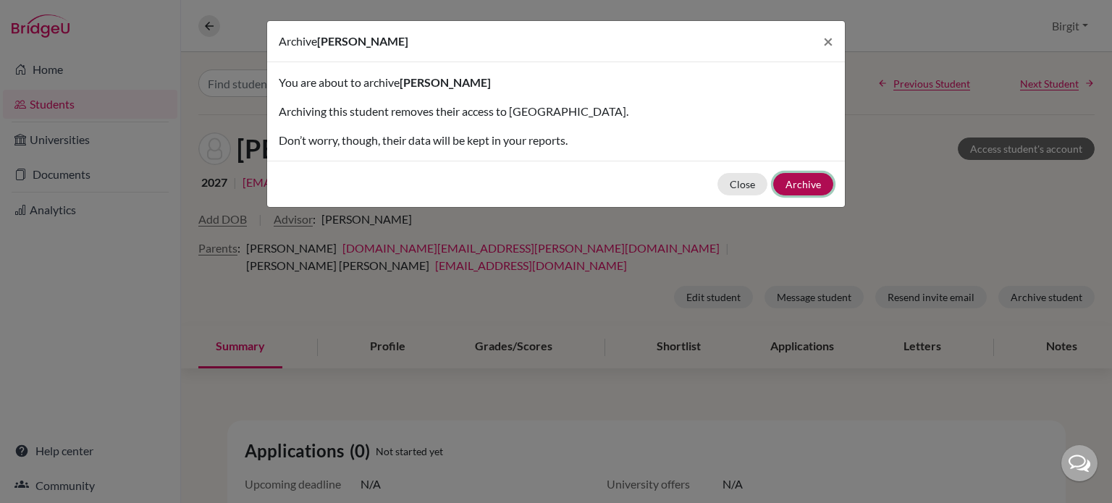
click at [805, 177] on button "Archive" at bounding box center [803, 184] width 60 height 22
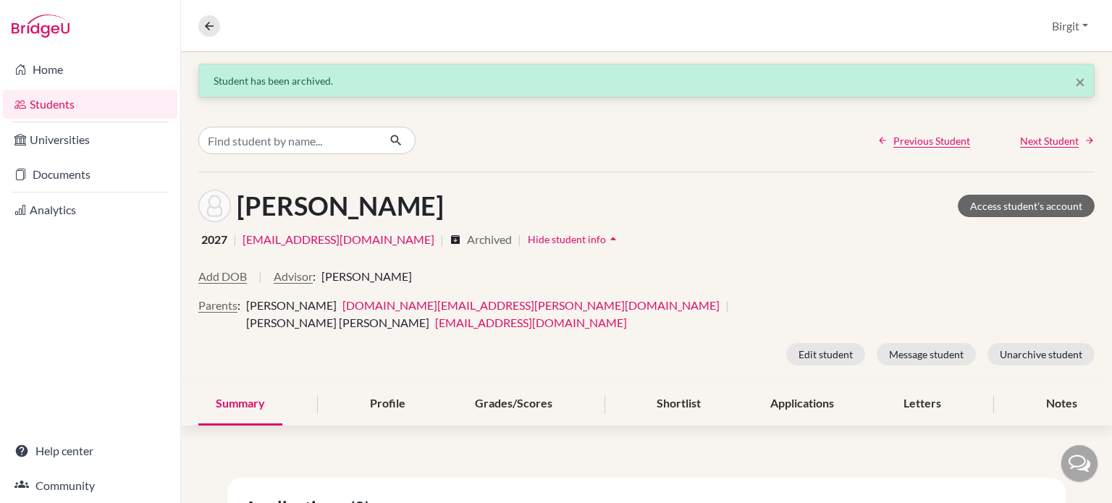
scroll to position [72, 0]
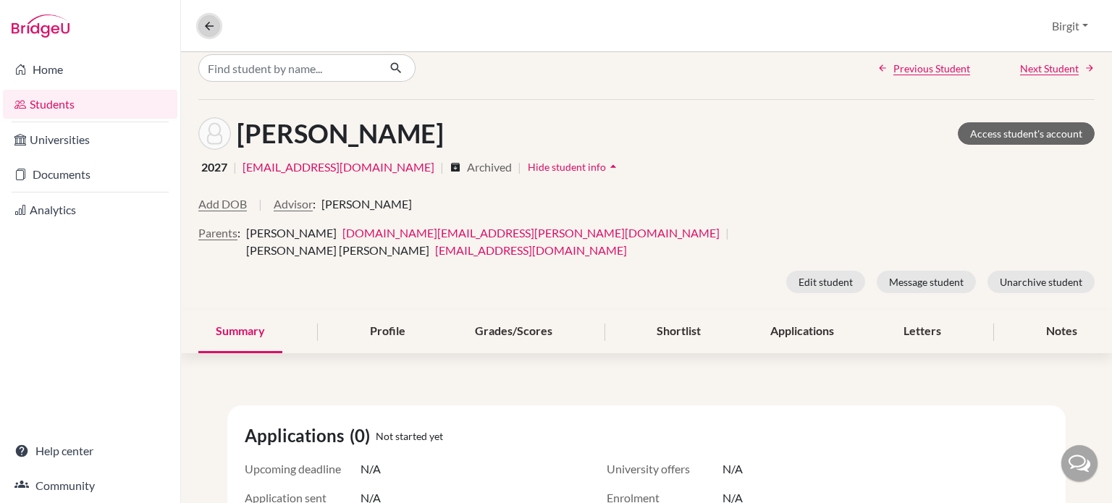
click at [212, 22] on icon at bounding box center [209, 26] width 13 height 13
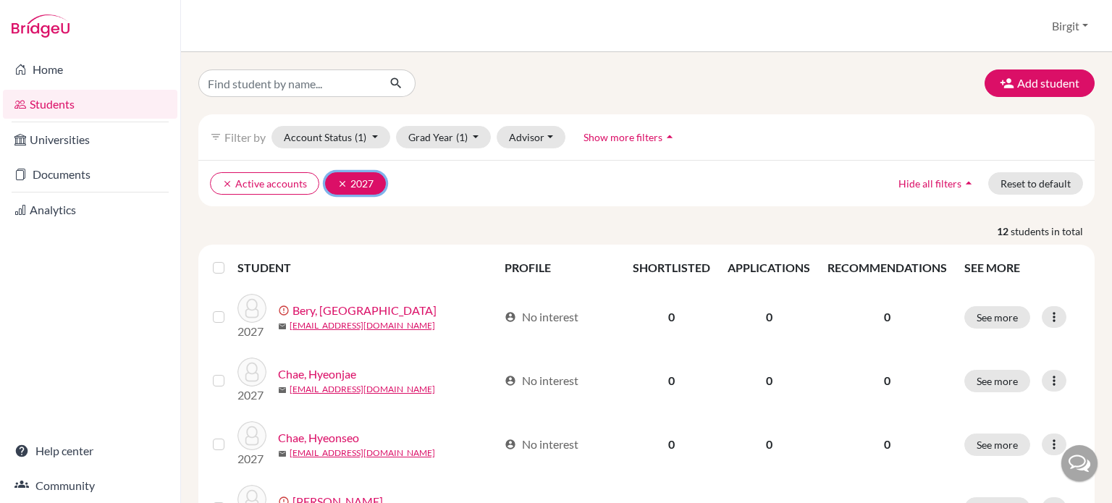
click at [340, 184] on icon "clear" at bounding box center [342, 184] width 10 height 10
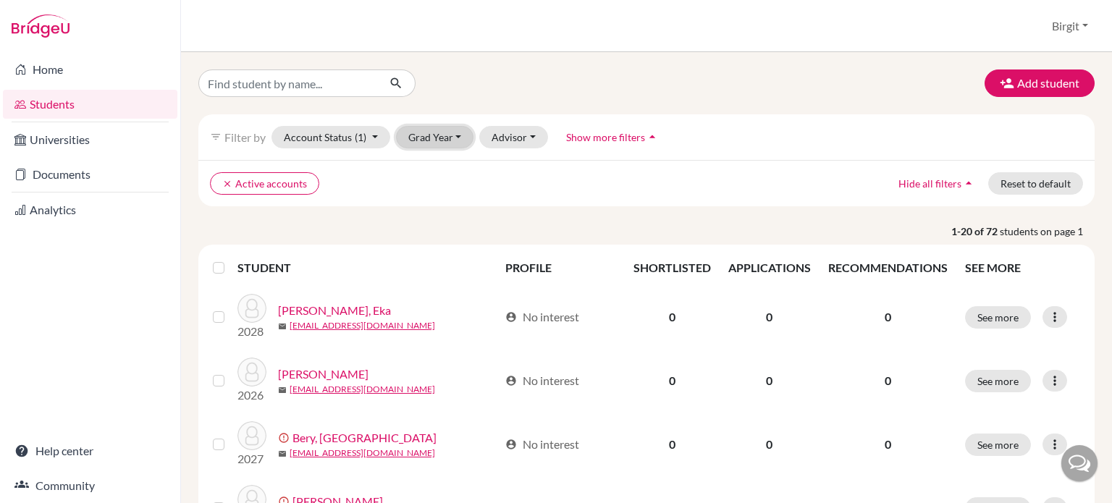
click at [452, 141] on button "Grad Year" at bounding box center [435, 137] width 78 height 22
click at [444, 252] on div "2026" at bounding box center [439, 260] width 51 height 17
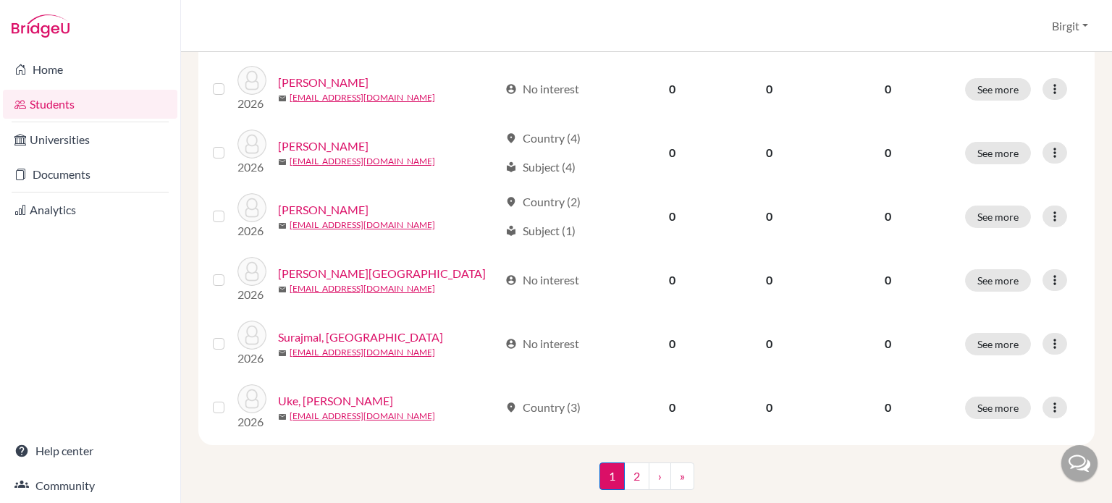
scroll to position [1152, 0]
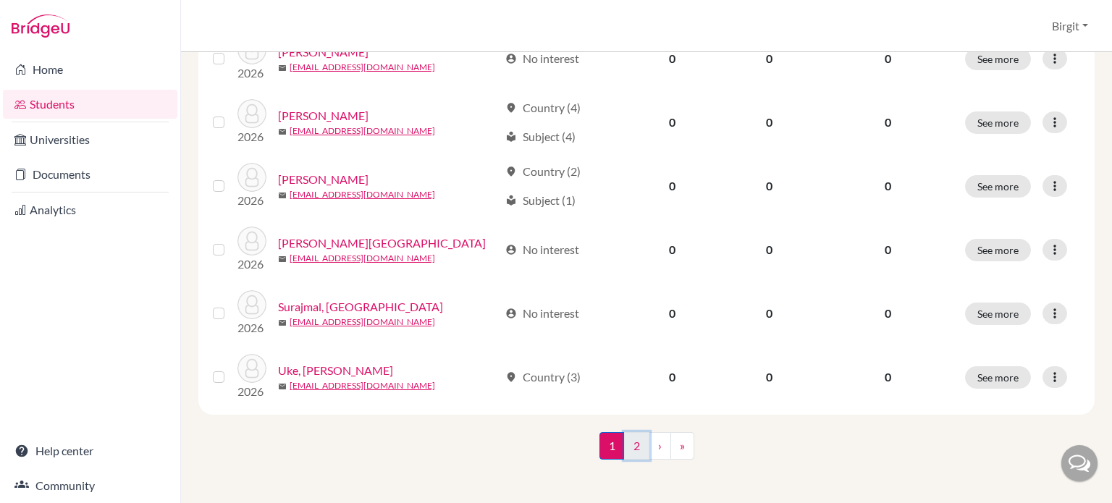
click at [630, 443] on link "2" at bounding box center [636, 446] width 25 height 28
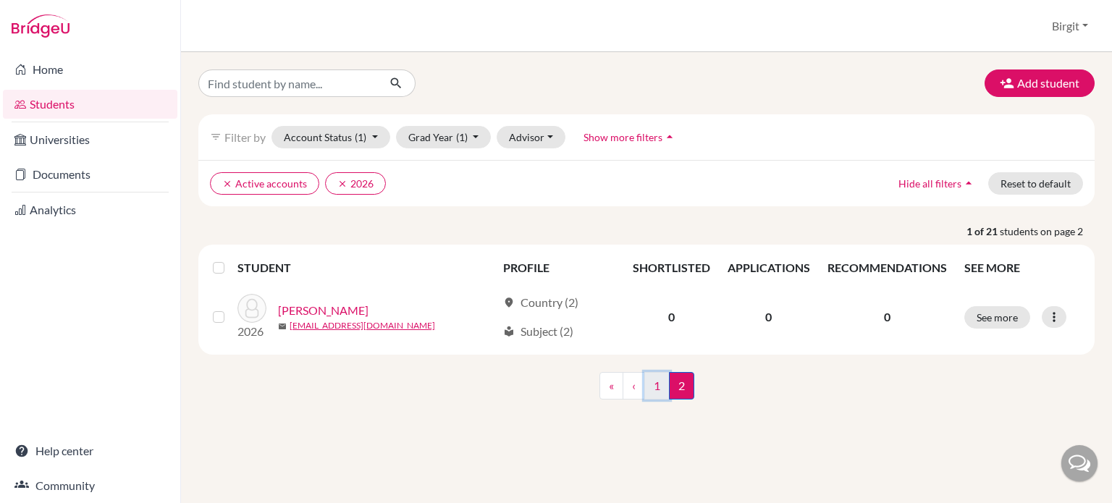
click at [653, 379] on link "1" at bounding box center [656, 386] width 25 height 28
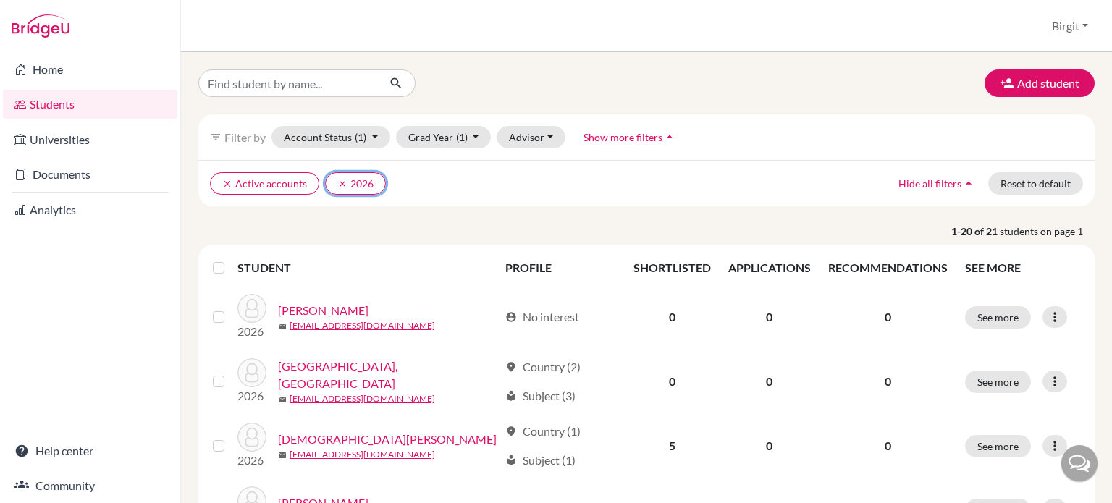
click at [340, 179] on icon "clear" at bounding box center [342, 184] width 10 height 10
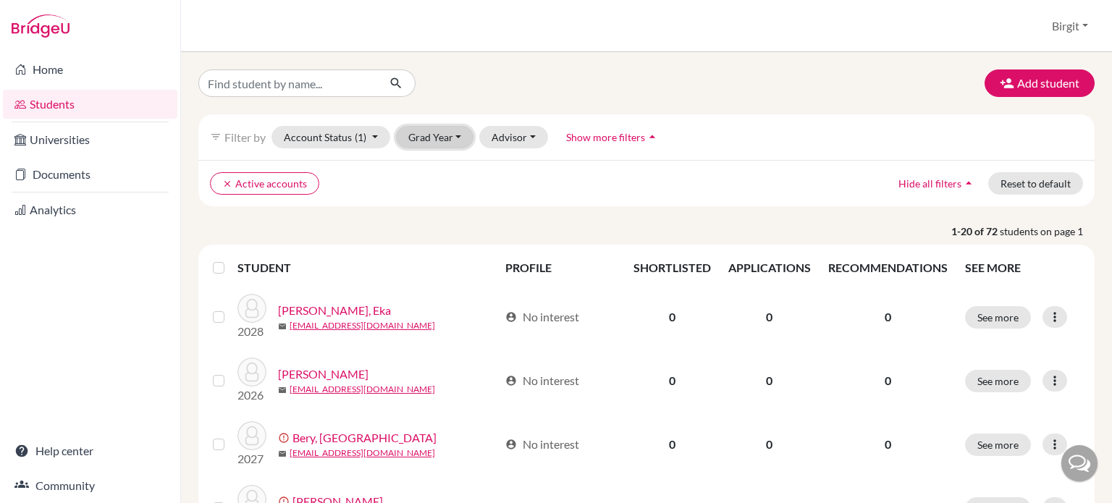
click at [449, 138] on button "Grad Year" at bounding box center [435, 137] width 78 height 22
click at [431, 208] on span "2028" at bounding box center [427, 214] width 26 height 17
click at [446, 134] on button "Grad Year (1)" at bounding box center [444, 137] width 96 height 22
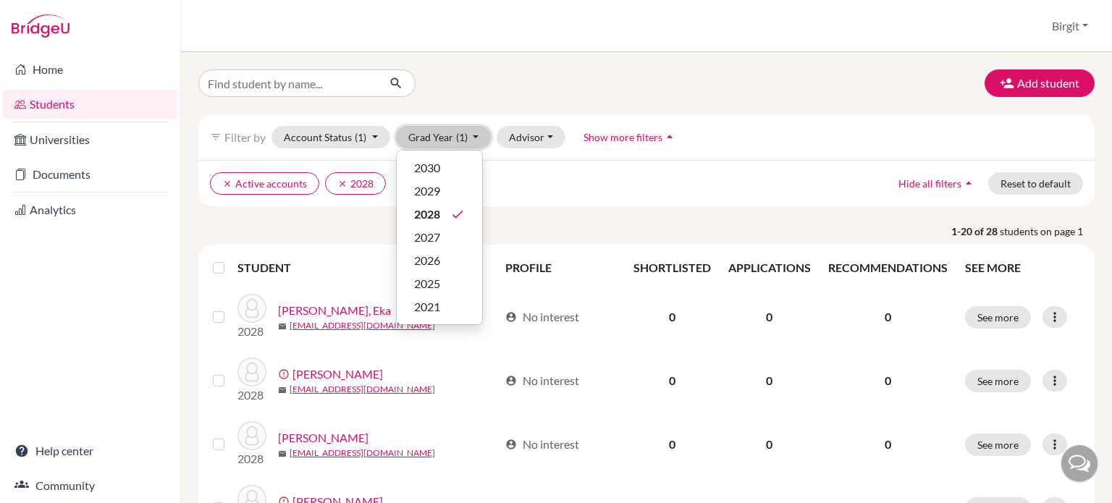
click at [464, 127] on button "Grad Year (1)" at bounding box center [444, 137] width 96 height 22
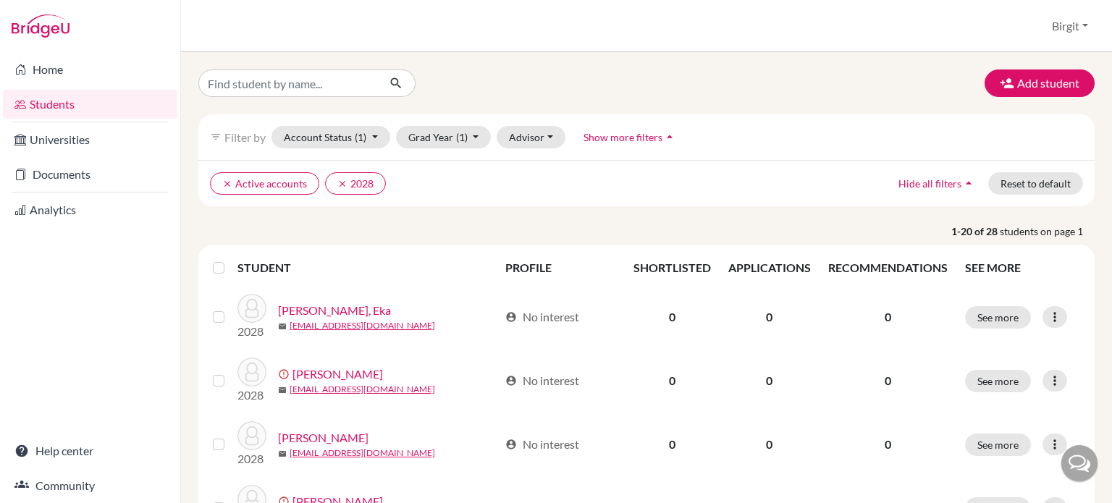
click at [614, 131] on span "Show more filters" at bounding box center [622, 137] width 79 height 12
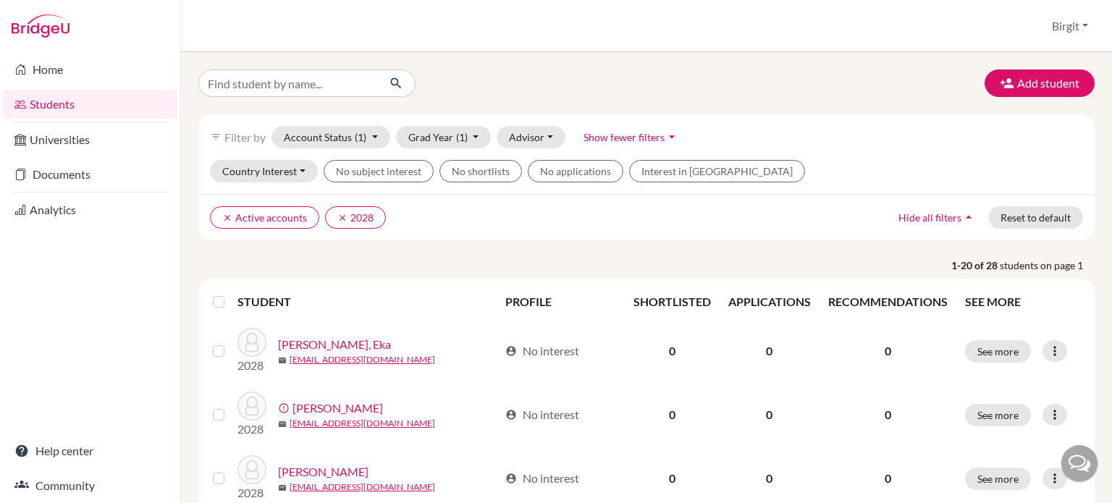
click at [612, 132] on span "Show fewer filters" at bounding box center [623, 137] width 81 height 12
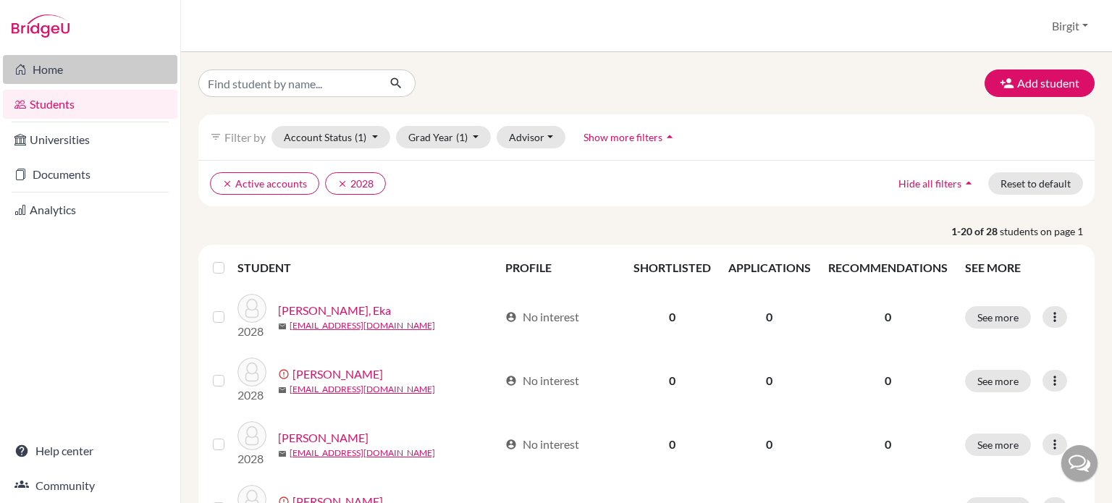
click at [61, 72] on link "Home" at bounding box center [90, 69] width 174 height 29
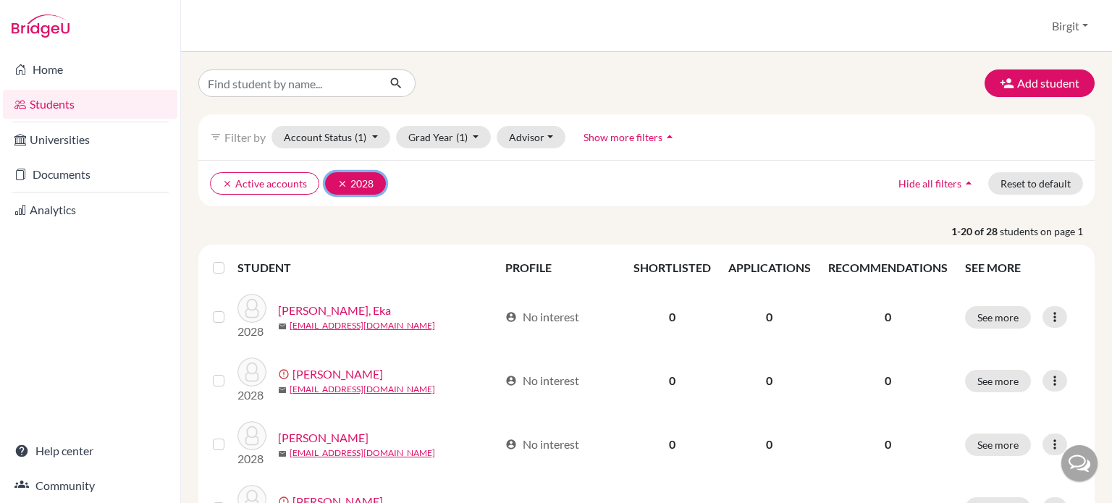
click at [337, 182] on icon "clear" at bounding box center [342, 184] width 10 height 10
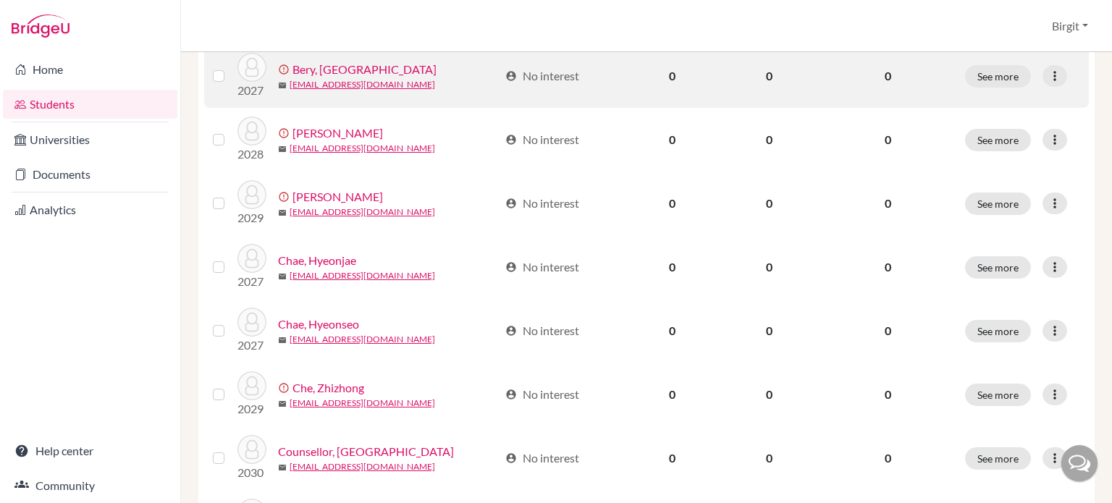
scroll to position [362, 0]
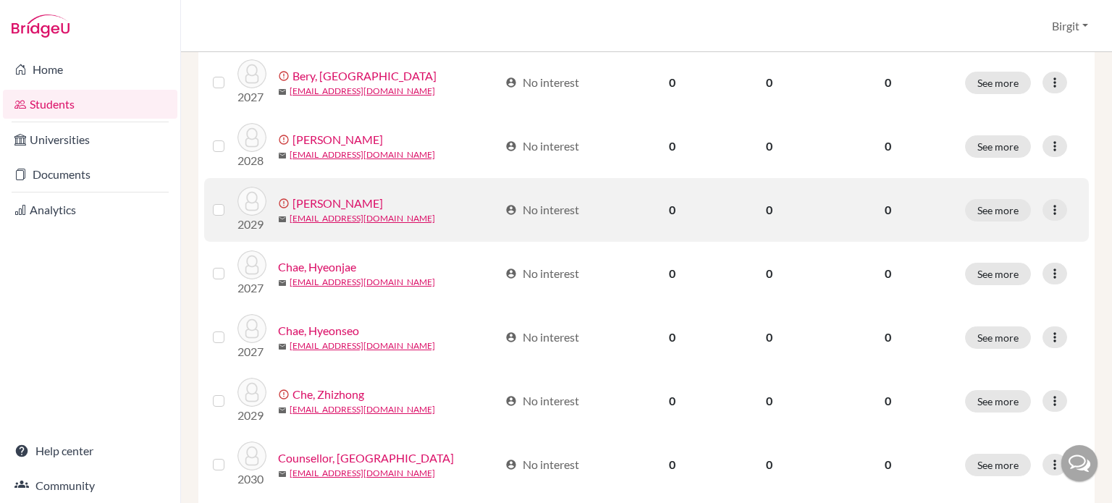
click at [355, 200] on link "[PERSON_NAME]" at bounding box center [337, 203] width 90 height 17
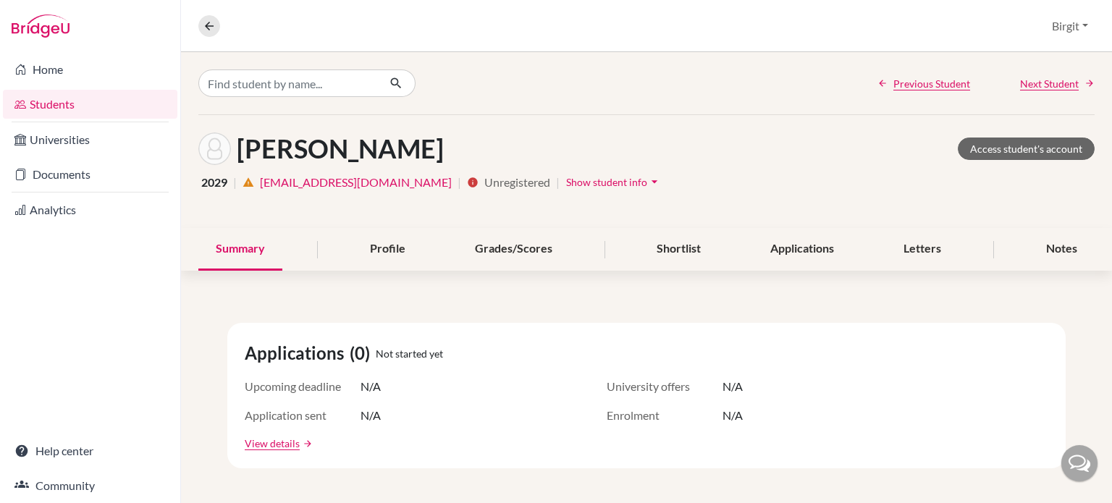
click at [647, 182] on icon "arrow_drop_down" at bounding box center [654, 181] width 14 height 14
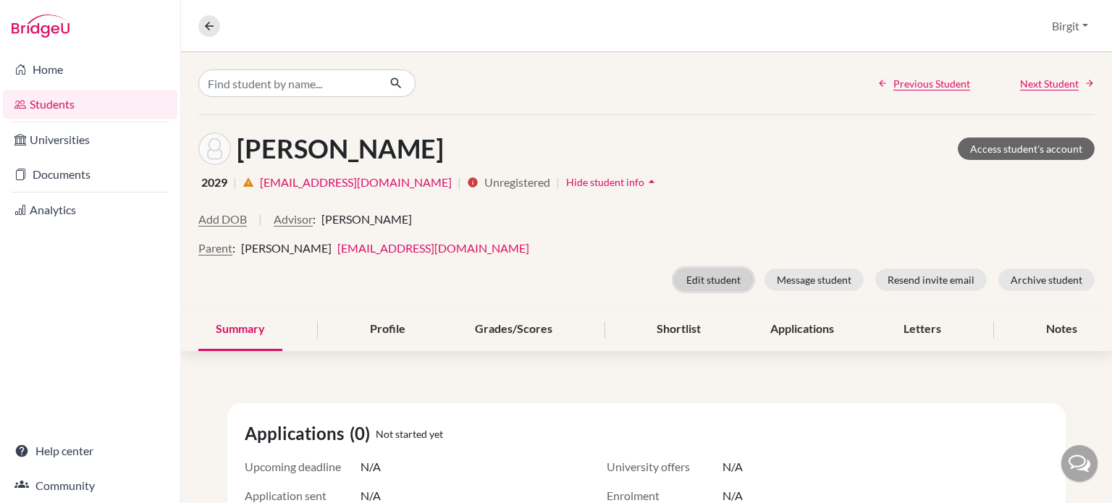
click at [716, 279] on button "Edit student" at bounding box center [713, 280] width 79 height 22
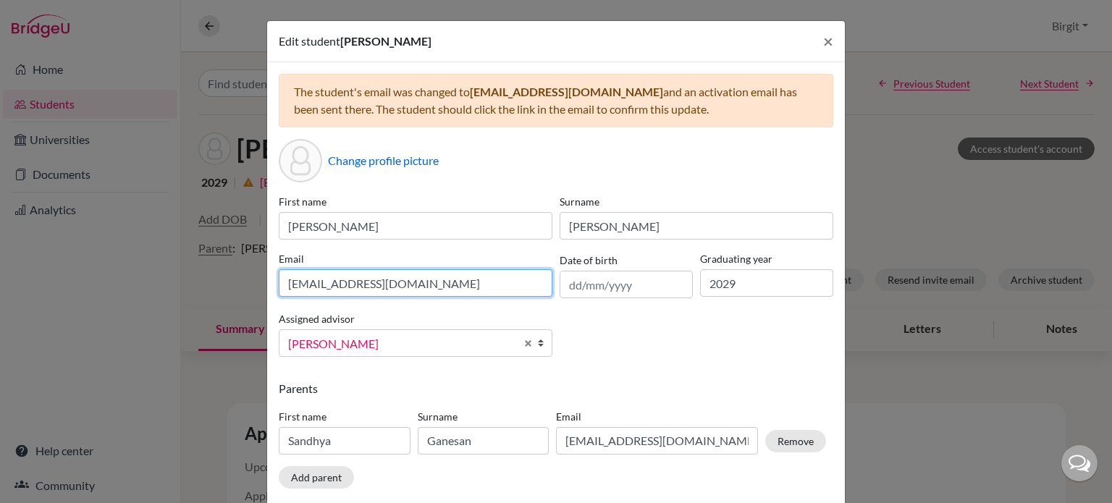
drag, startPoint x: 292, startPoint y: 280, endPoint x: 284, endPoint y: 280, distance: 8.0
click at [284, 280] on input "[EMAIL_ADDRESS][DOMAIN_NAME]" at bounding box center [416, 283] width 274 height 28
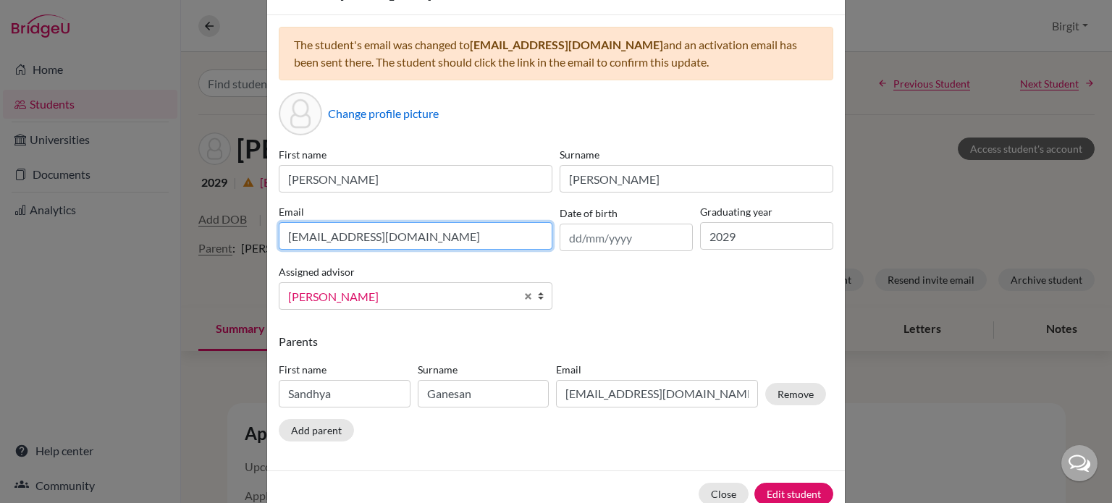
scroll to position [72, 0]
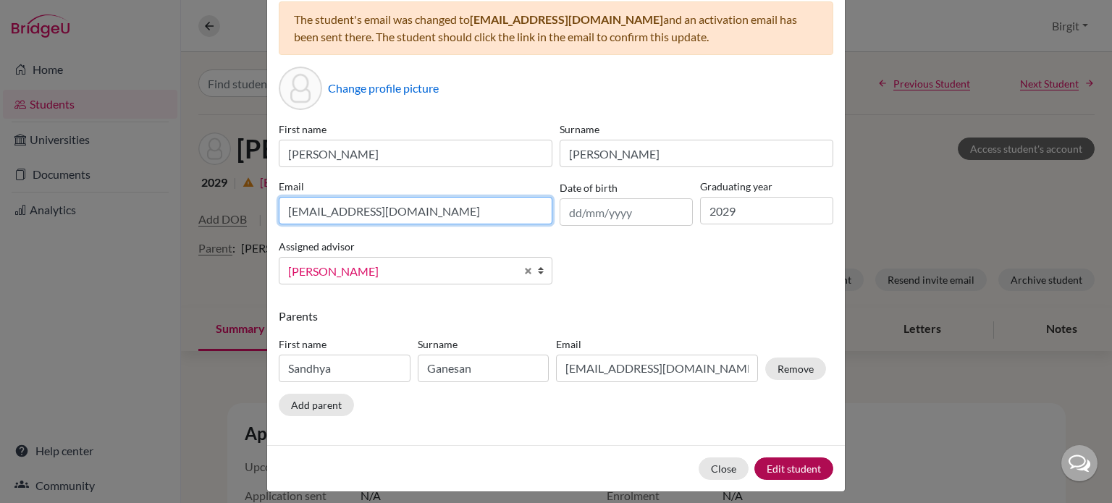
type input "[EMAIL_ADDRESS][DOMAIN_NAME]"
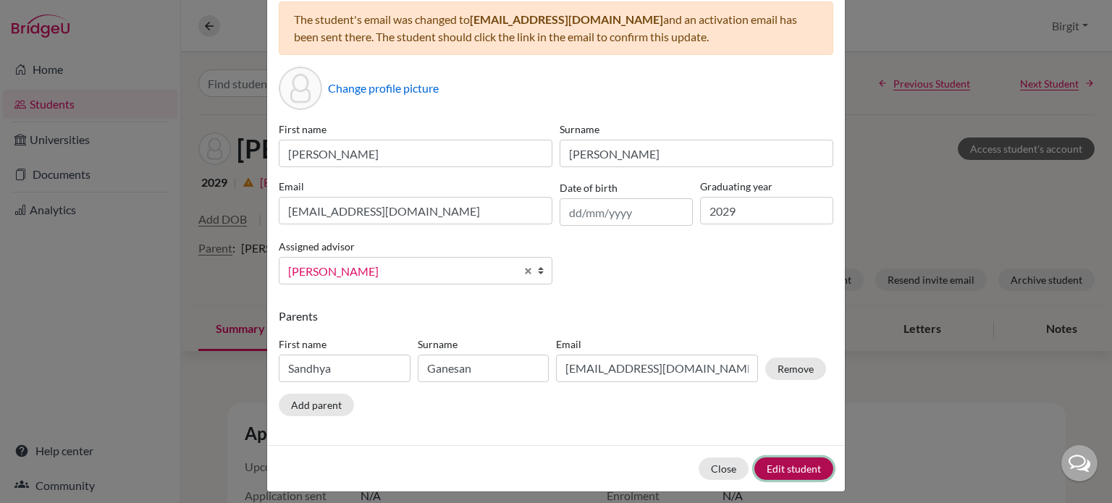
click at [767, 466] on button "Edit student" at bounding box center [793, 469] width 79 height 22
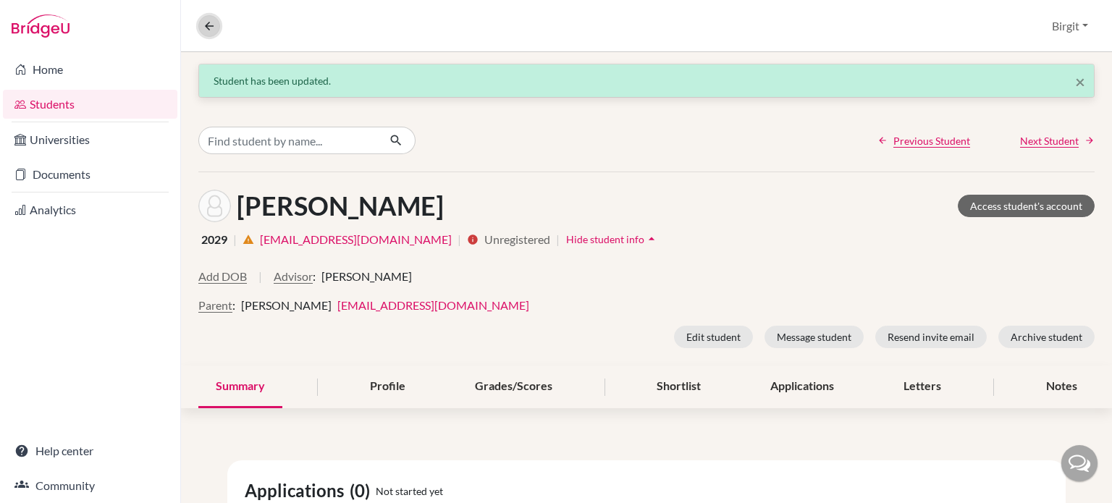
click at [210, 22] on icon at bounding box center [209, 26] width 13 height 13
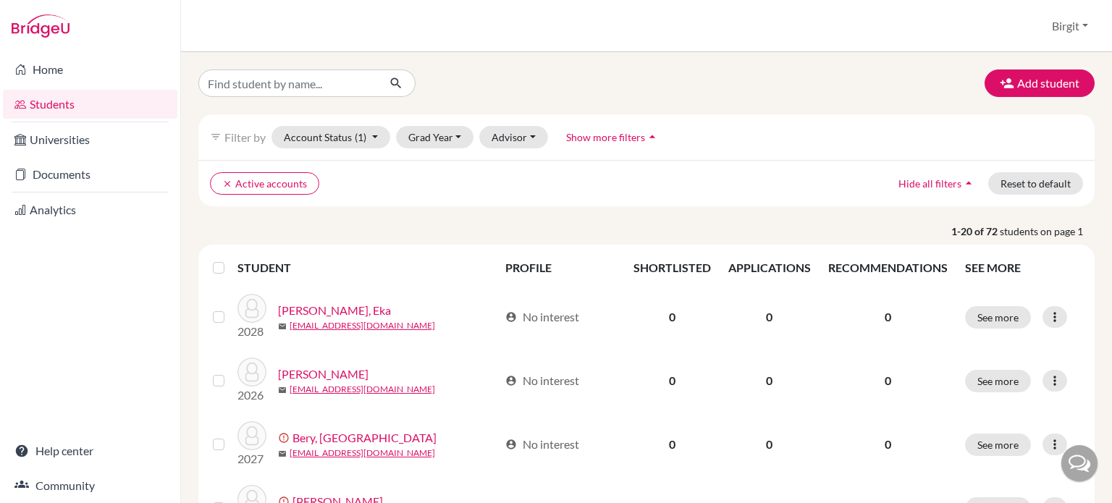
click at [639, 141] on span "Show more filters" at bounding box center [605, 137] width 79 height 12
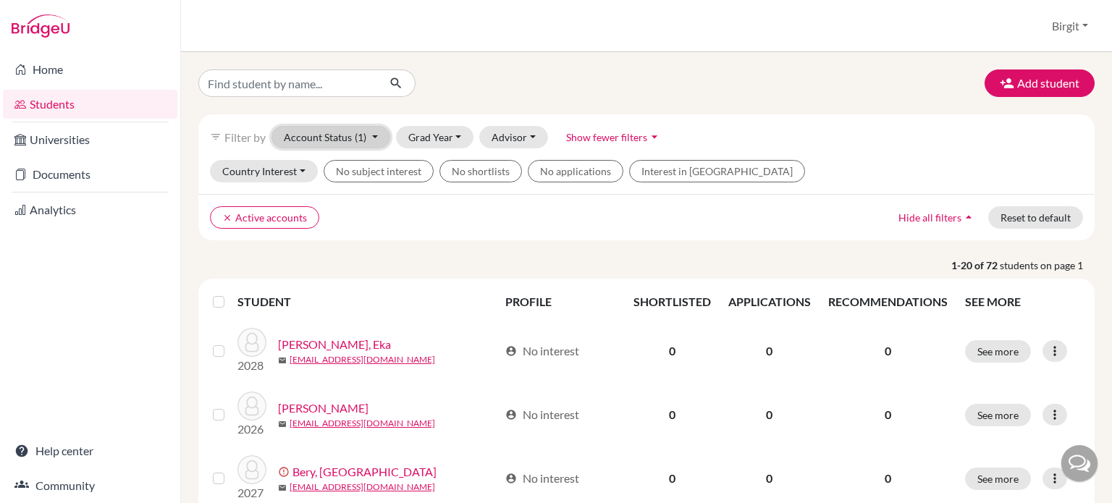
click at [371, 143] on button "Account Status (1)" at bounding box center [330, 137] width 119 height 22
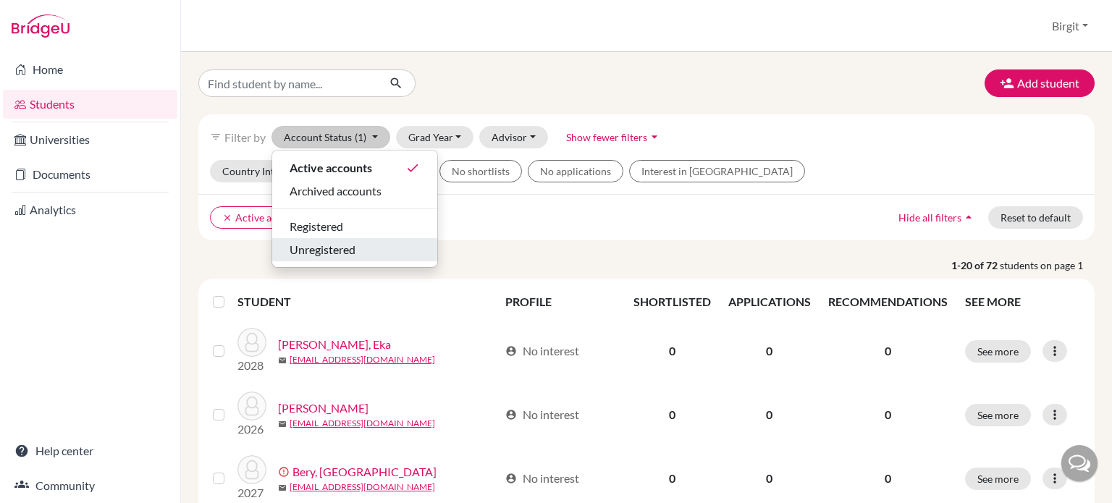
click at [341, 248] on span "Unregistered" at bounding box center [323, 249] width 66 height 17
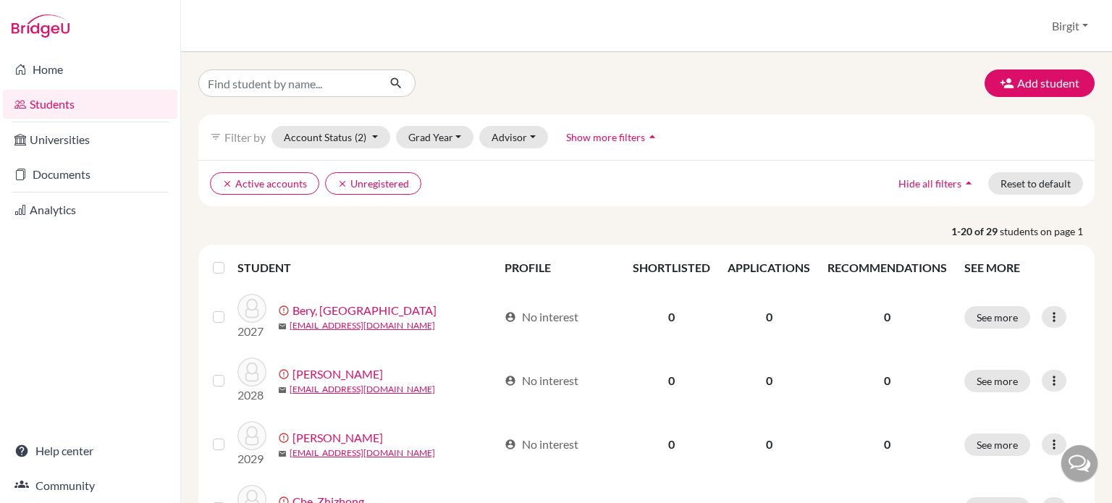
click at [230, 259] on label at bounding box center [230, 259] width 0 height 0
click at [0, 0] on input "checkbox" at bounding box center [0, 0] width 0 height 0
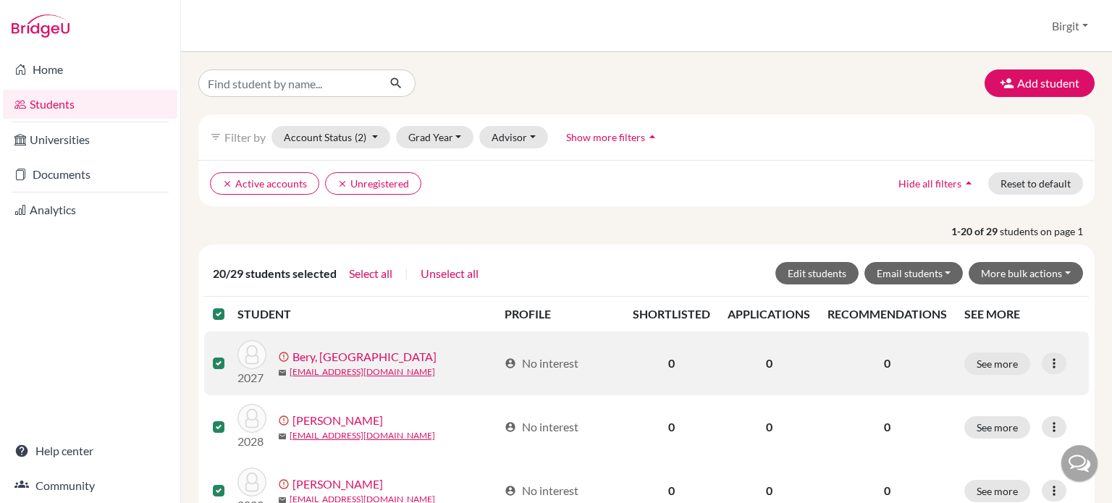
click at [230, 305] on label at bounding box center [230, 305] width 0 height 0
click at [0, 0] on input "checkbox" at bounding box center [0, 0] width 0 height 0
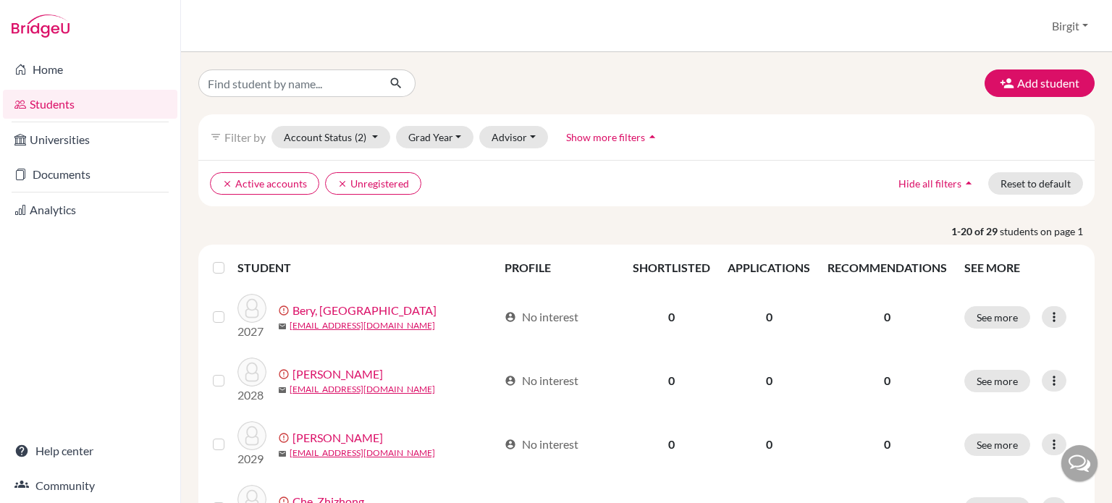
click at [230, 259] on label at bounding box center [230, 259] width 0 height 0
click at [0, 0] on input "checkbox" at bounding box center [0, 0] width 0 height 0
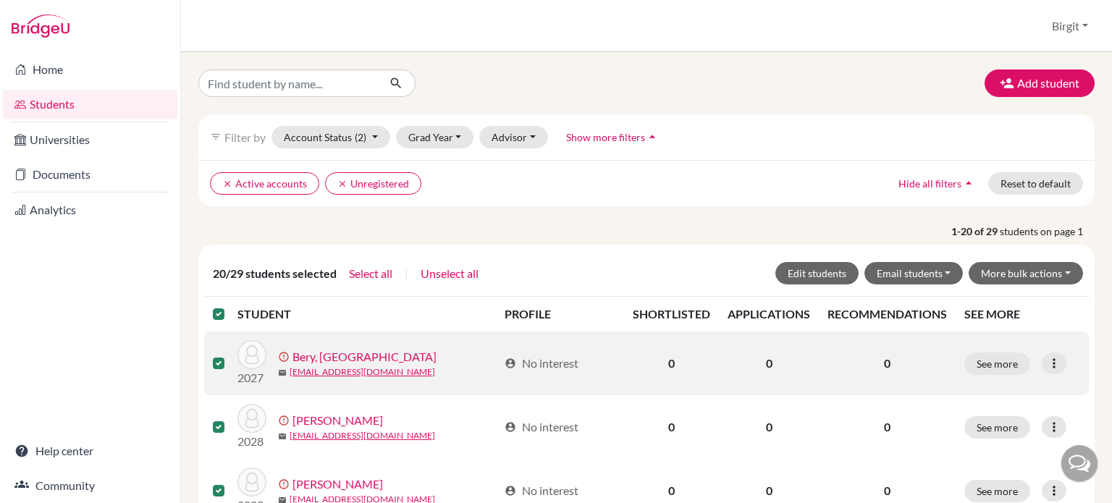
scroll to position [72, 0]
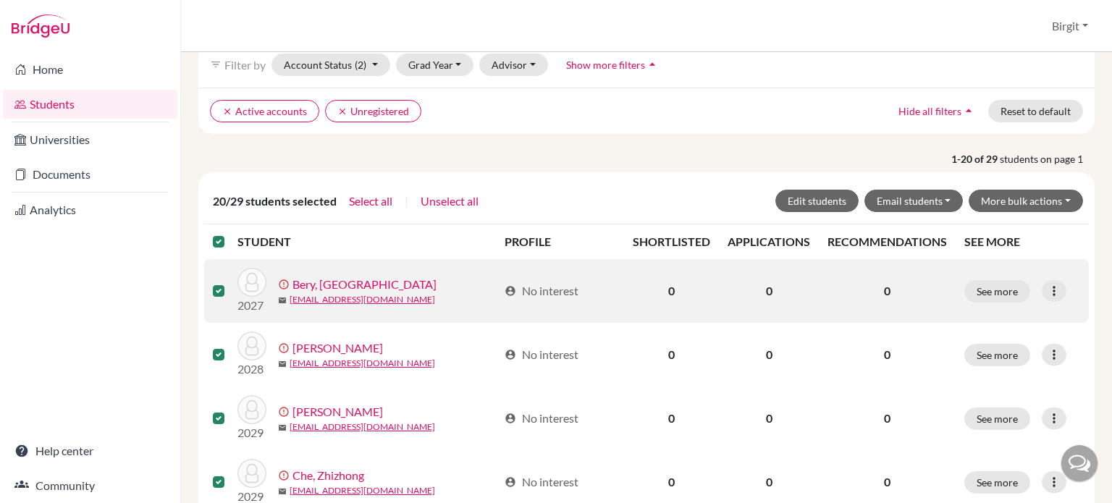
click at [230, 282] on label at bounding box center [230, 282] width 0 height 0
click at [0, 0] on input "checkbox" at bounding box center [0, 0] width 0 height 0
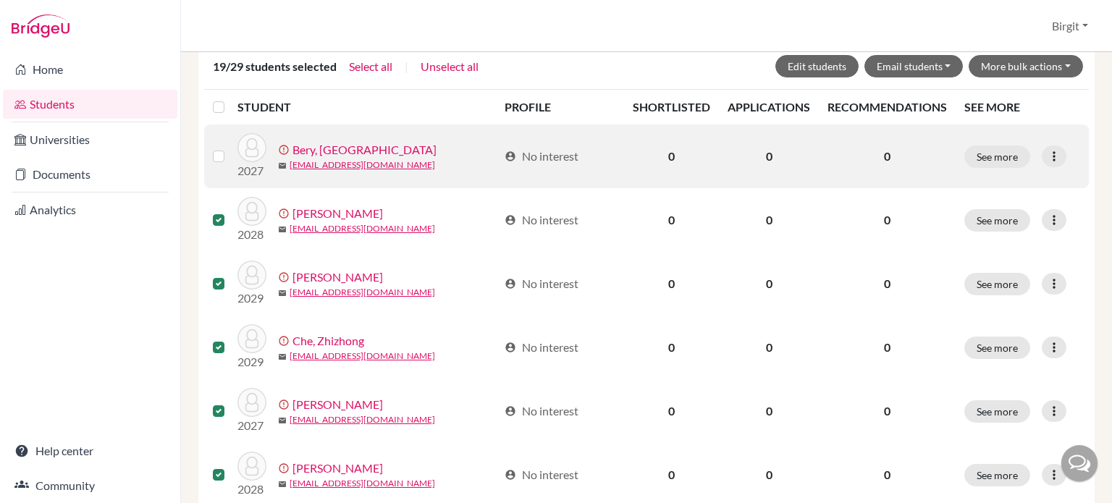
scroll to position [362, 0]
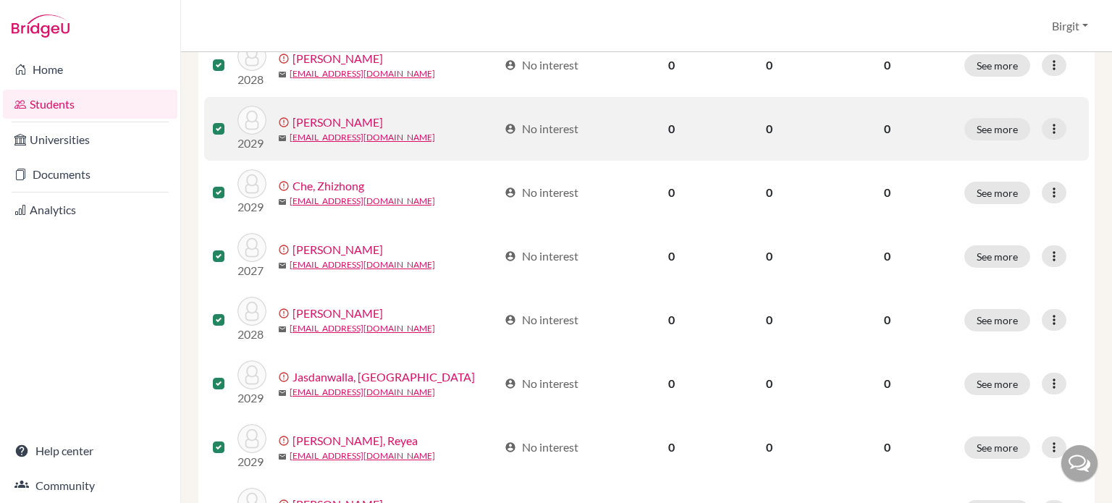
click at [230, 120] on label at bounding box center [230, 120] width 0 height 0
click at [0, 0] on input "checkbox" at bounding box center [0, 0] width 0 height 0
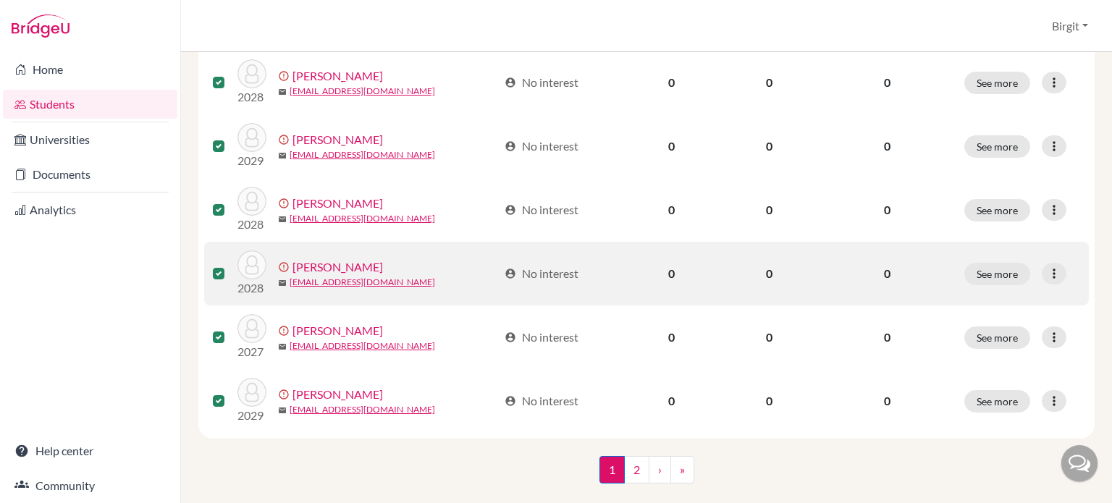
scroll to position [1198, 0]
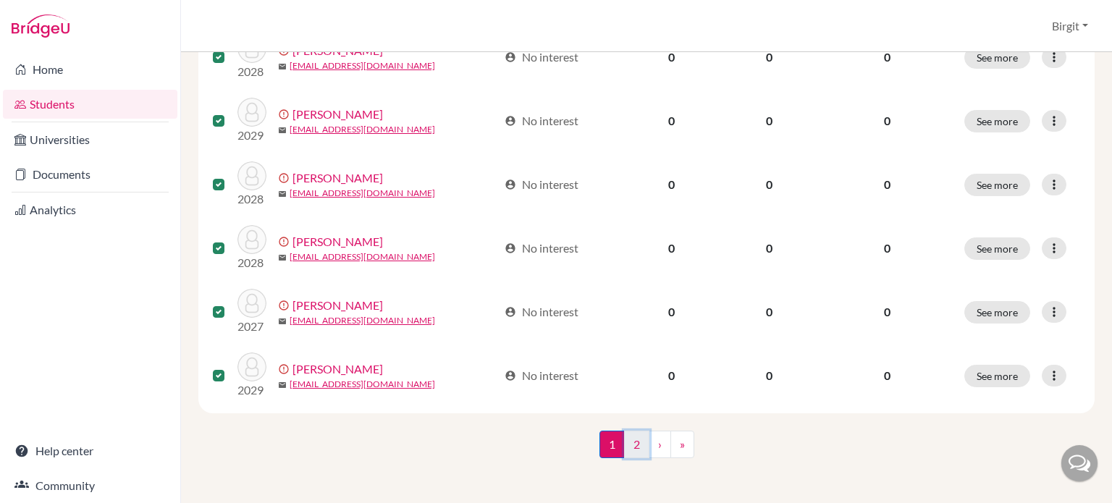
click at [637, 452] on link "2" at bounding box center [636, 445] width 25 height 28
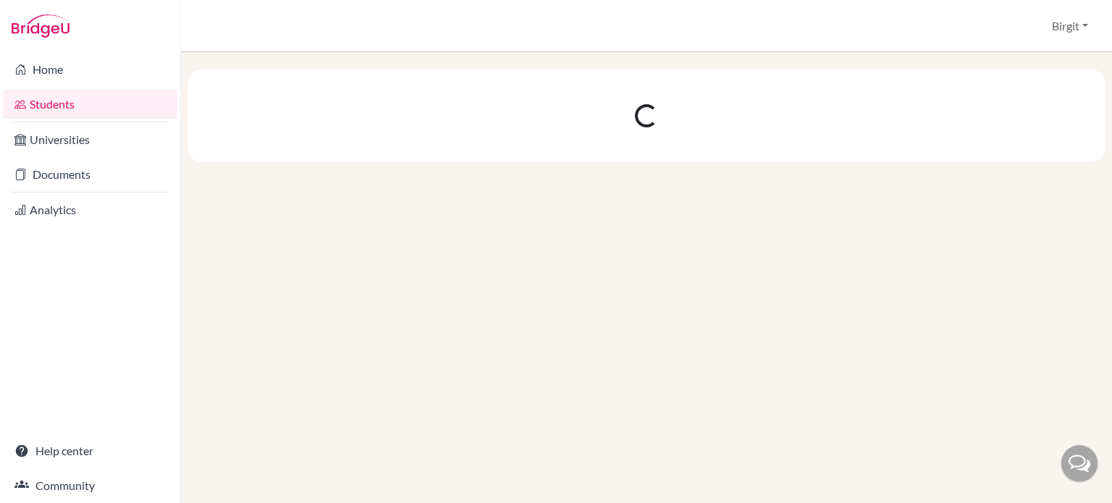
scroll to position [0, 0]
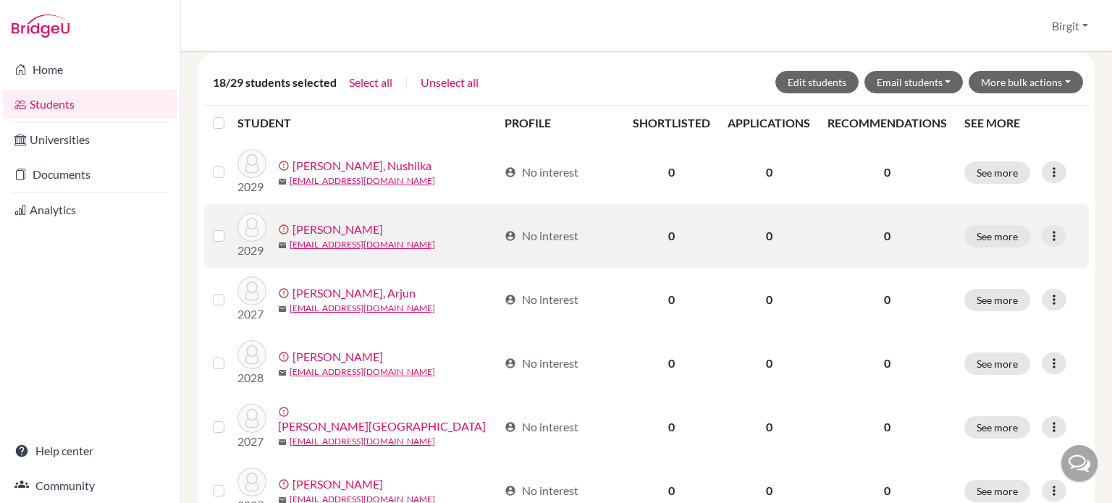
scroll to position [145, 0]
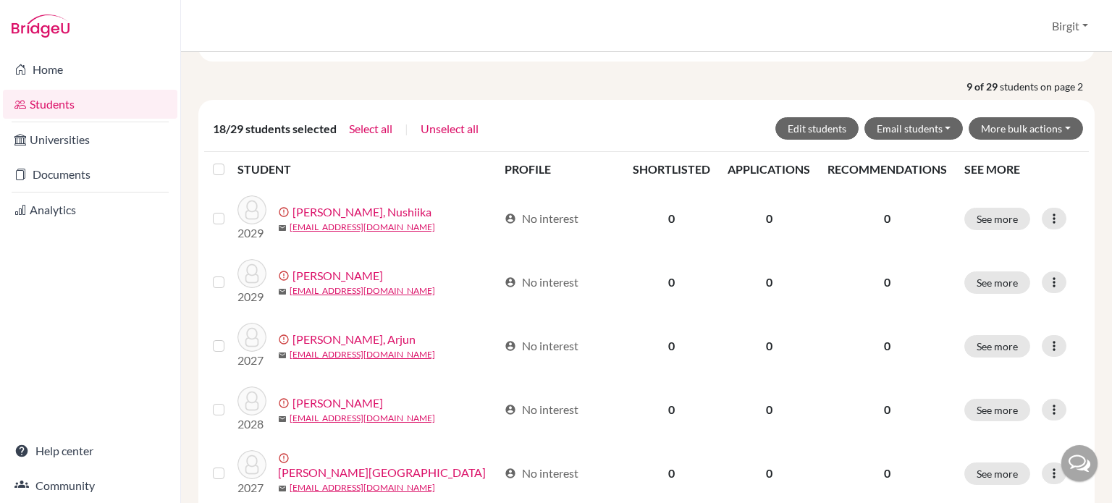
click at [230, 161] on label at bounding box center [230, 161] width 0 height 0
click at [0, 0] on input "checkbox" at bounding box center [0, 0] width 0 height 0
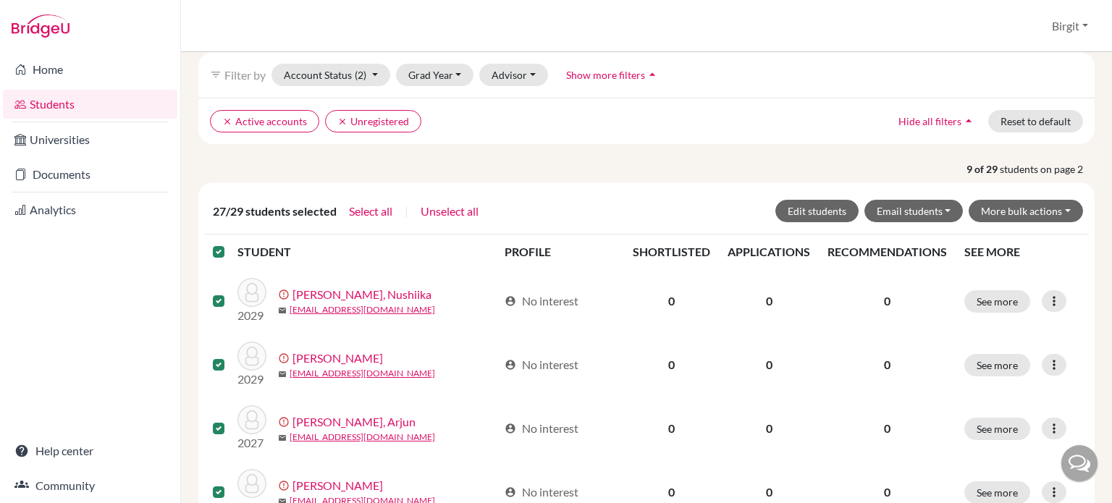
scroll to position [0, 0]
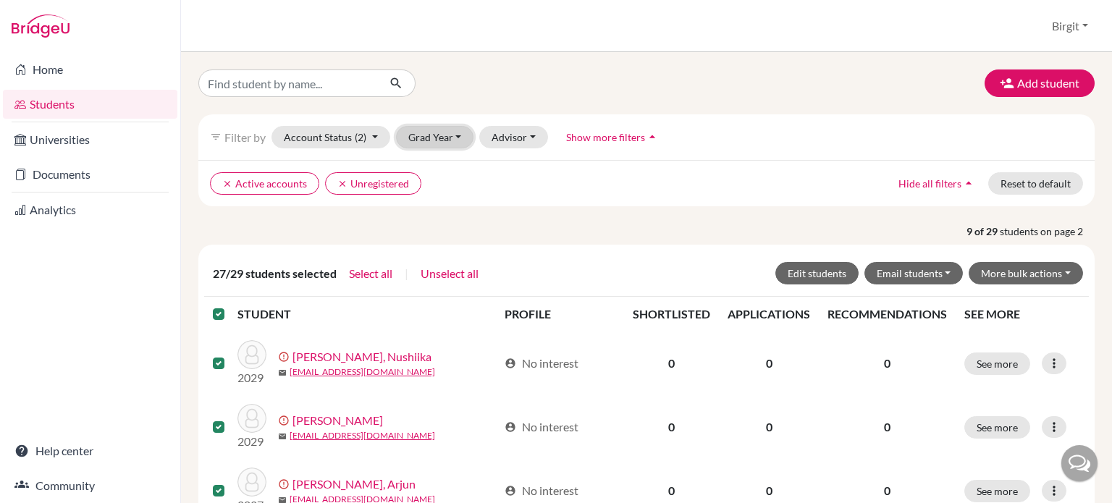
click at [465, 132] on button "Grad Year" at bounding box center [435, 137] width 78 height 22
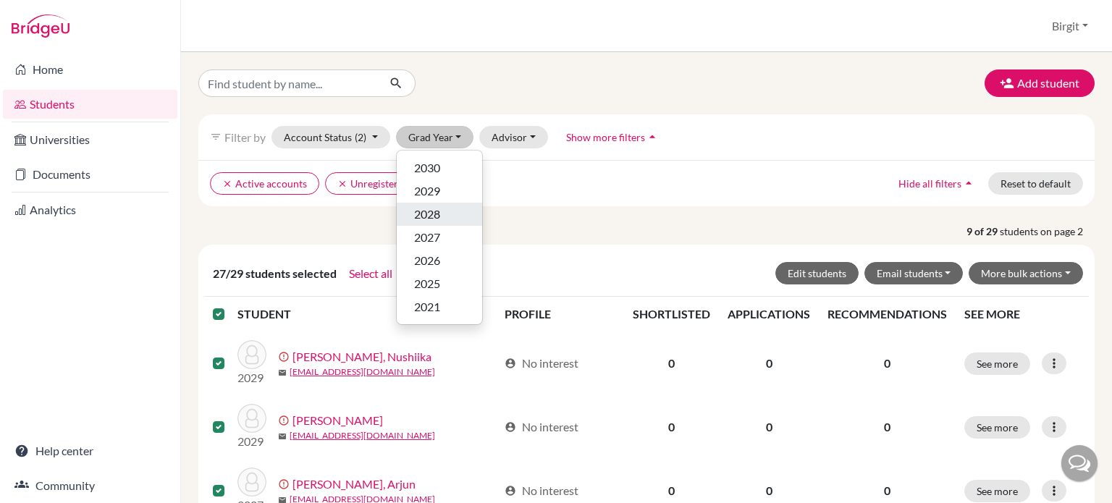
click at [449, 214] on div "2028" at bounding box center [439, 214] width 51 height 17
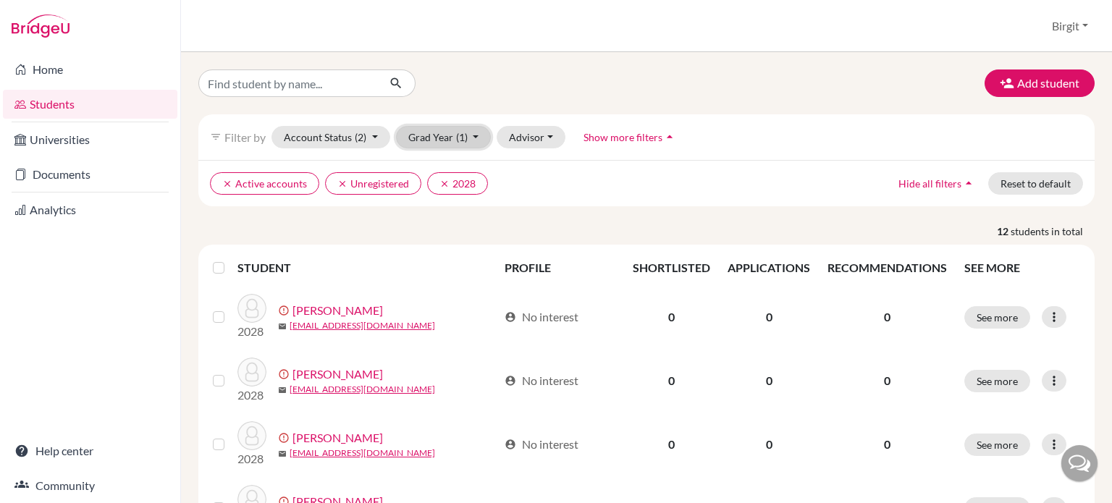
click at [456, 135] on span "(1)" at bounding box center [462, 137] width 12 height 12
click at [452, 240] on div "2027" at bounding box center [439, 237] width 51 height 17
click at [458, 140] on span "(2)" at bounding box center [462, 137] width 12 height 12
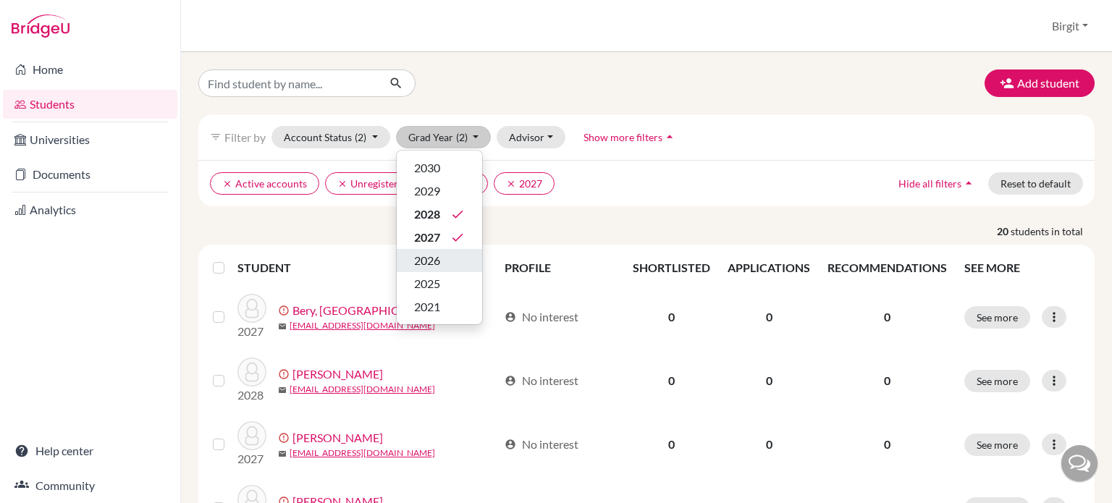
click at [450, 258] on div "2026" at bounding box center [439, 260] width 51 height 17
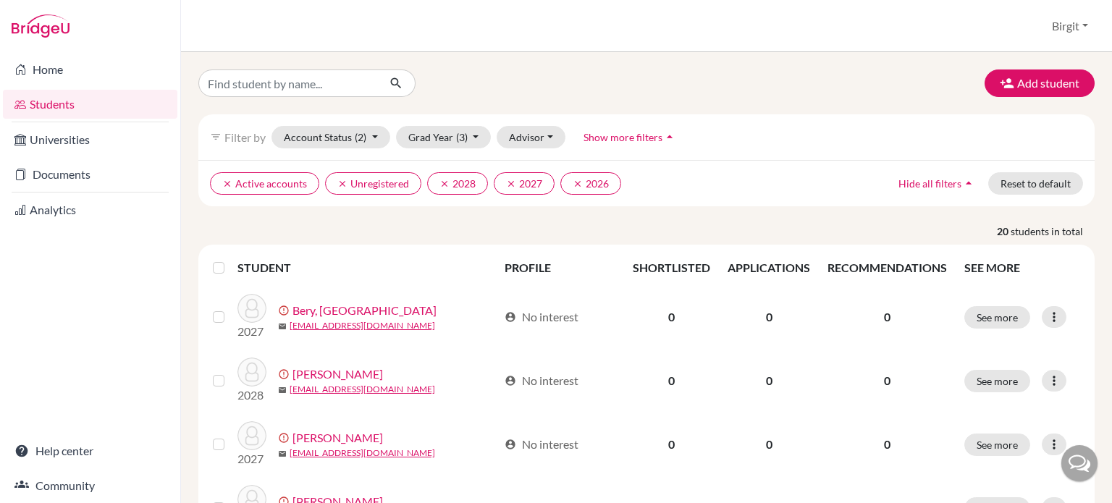
click at [230, 259] on label at bounding box center [230, 259] width 0 height 0
click at [0, 0] on input "checkbox" at bounding box center [0, 0] width 0 height 0
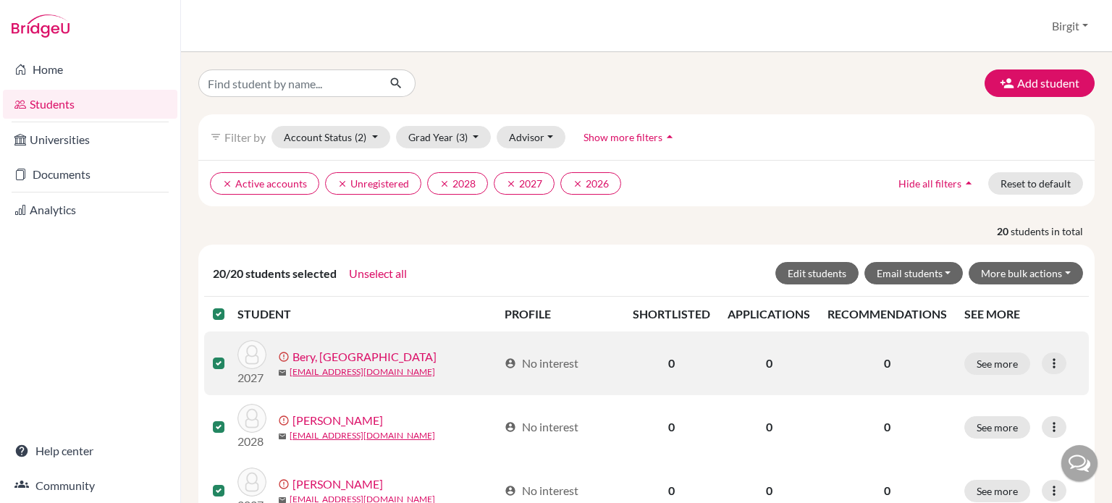
click at [230, 355] on label at bounding box center [230, 355] width 0 height 0
click at [0, 0] on input "checkbox" at bounding box center [0, 0] width 0 height 0
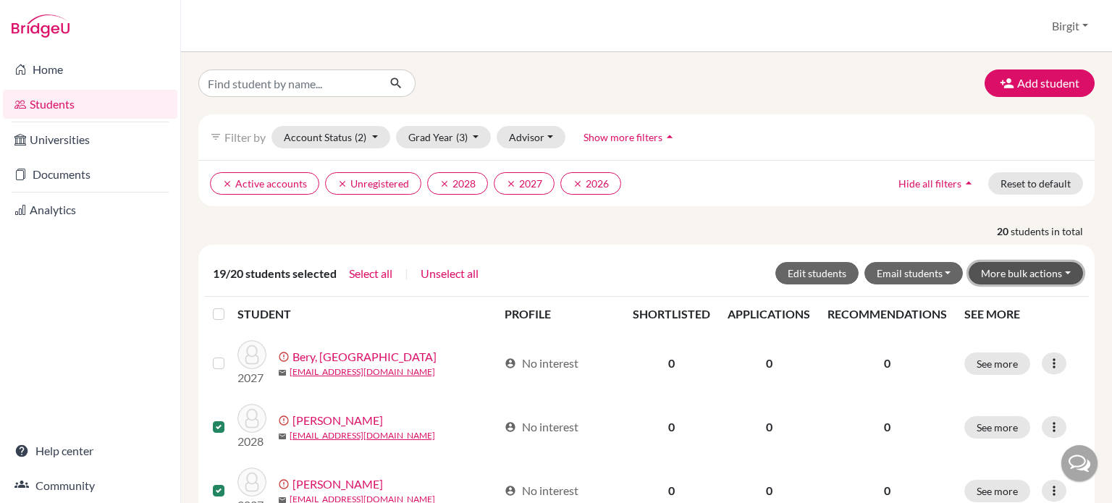
click at [1026, 271] on button "More bulk actions" at bounding box center [1026, 273] width 114 height 22
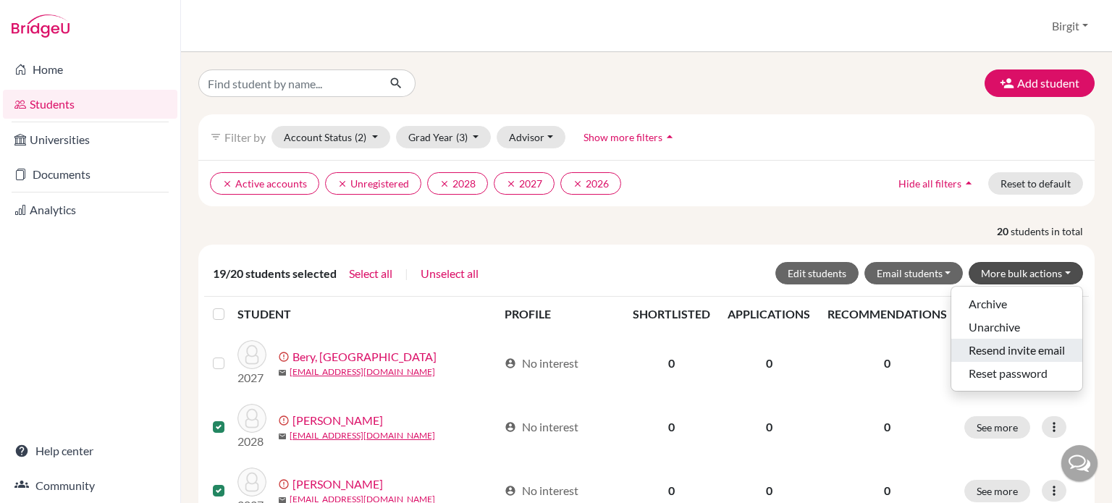
click at [1012, 342] on button "Resend invite email" at bounding box center [1016, 350] width 131 height 23
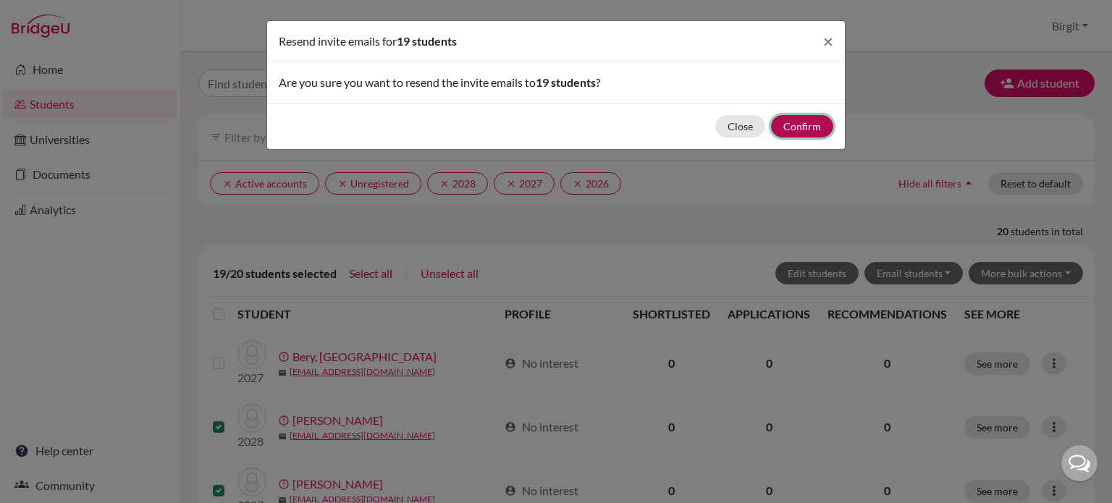
click at [811, 124] on button "Confirm" at bounding box center [802, 126] width 62 height 22
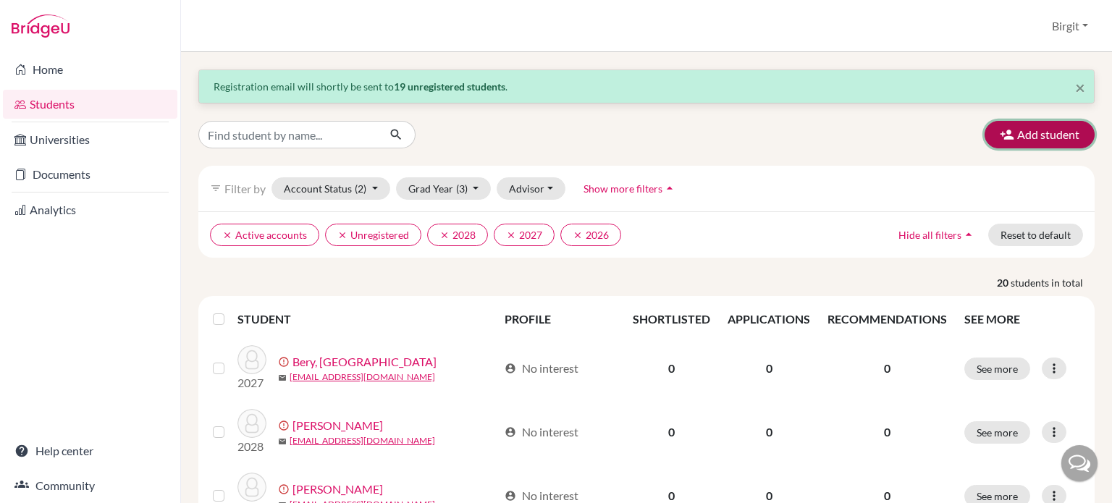
click at [1045, 133] on button "Add student" at bounding box center [1039, 135] width 110 height 28
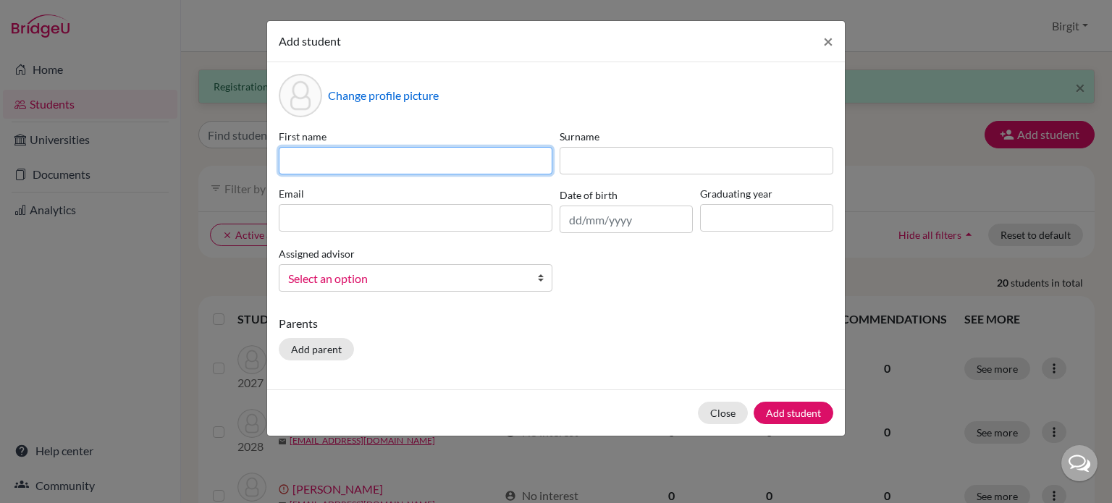
click at [460, 153] on input at bounding box center [416, 161] width 274 height 28
type input "Maryam"
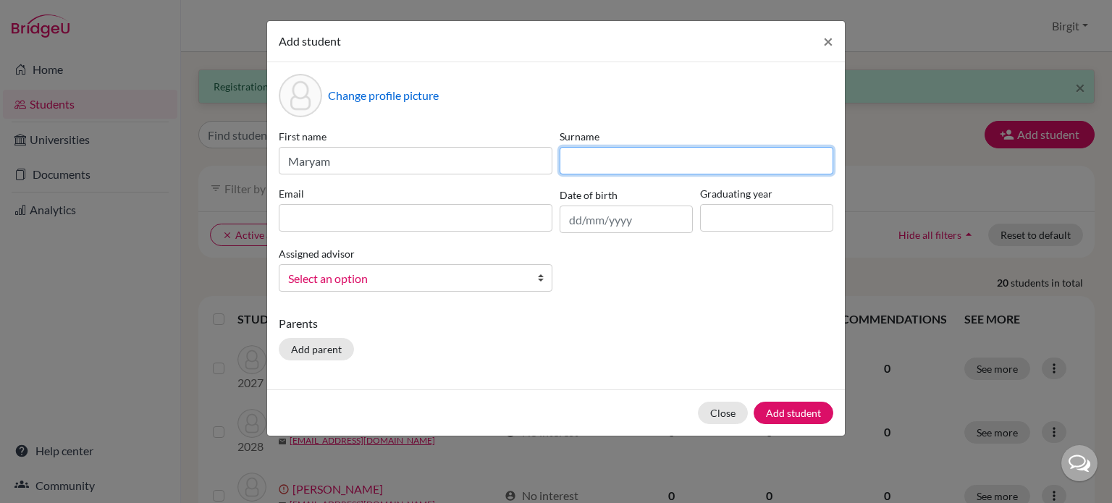
type input "p"
type input "[PERSON_NAME]"
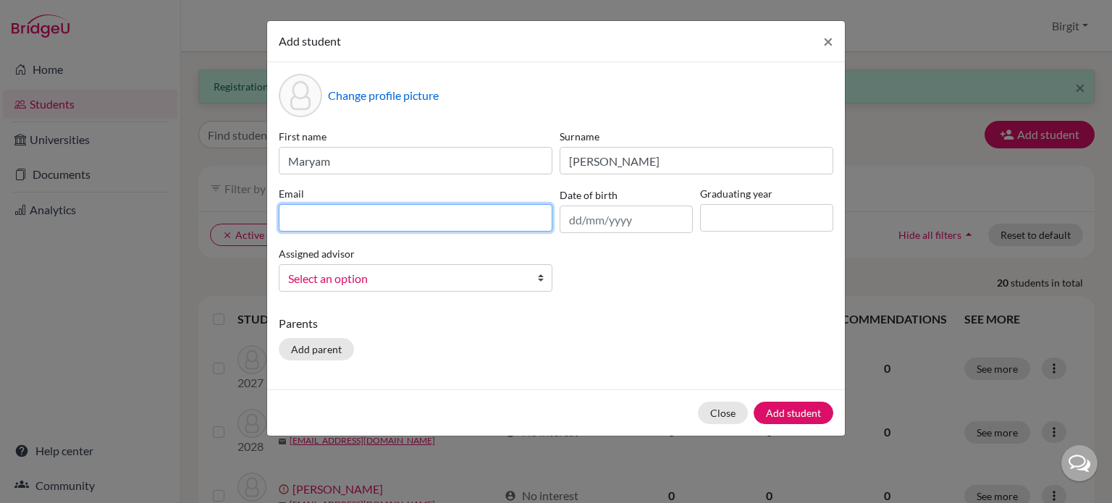
type input "m"
paste input "[EMAIL_ADDRESS][DOMAIN_NAME]"
type input "[EMAIL_ADDRESS][DOMAIN_NAME]"
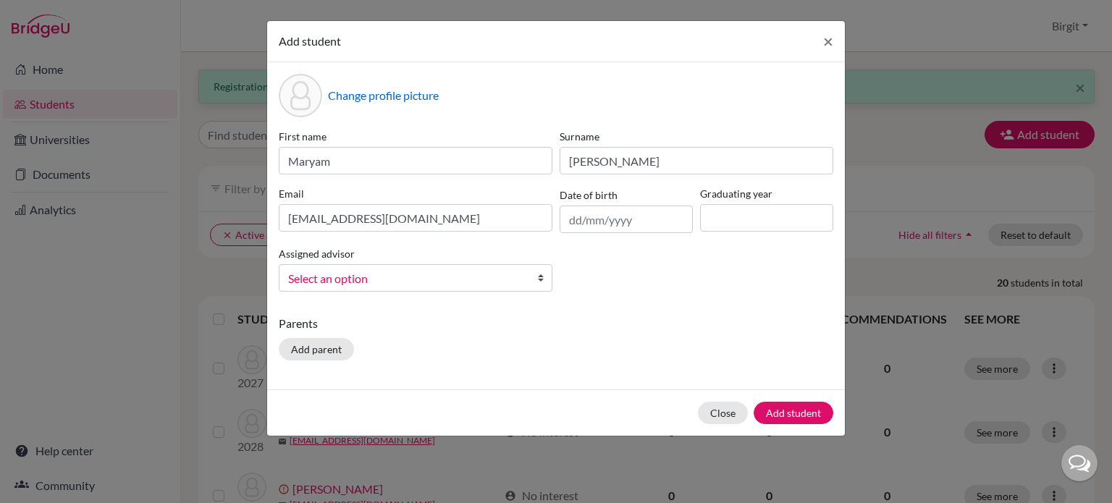
click at [747, 232] on div "Graduating year" at bounding box center [766, 209] width 140 height 47
click at [758, 225] on input at bounding box center [766, 218] width 133 height 28
type input "2027"
click at [423, 267] on link "Select an option" at bounding box center [416, 278] width 274 height 28
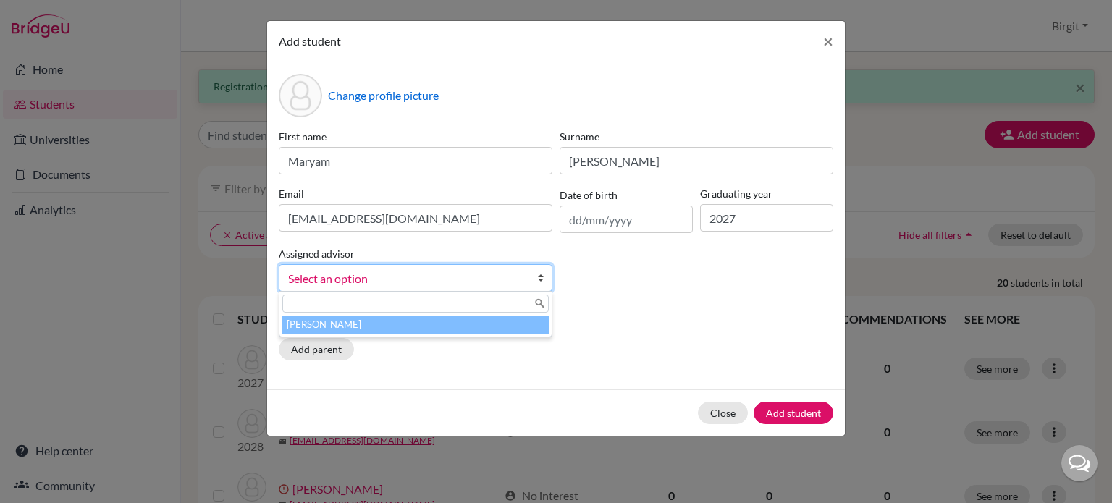
click at [414, 321] on li "[PERSON_NAME]" at bounding box center [415, 325] width 266 height 18
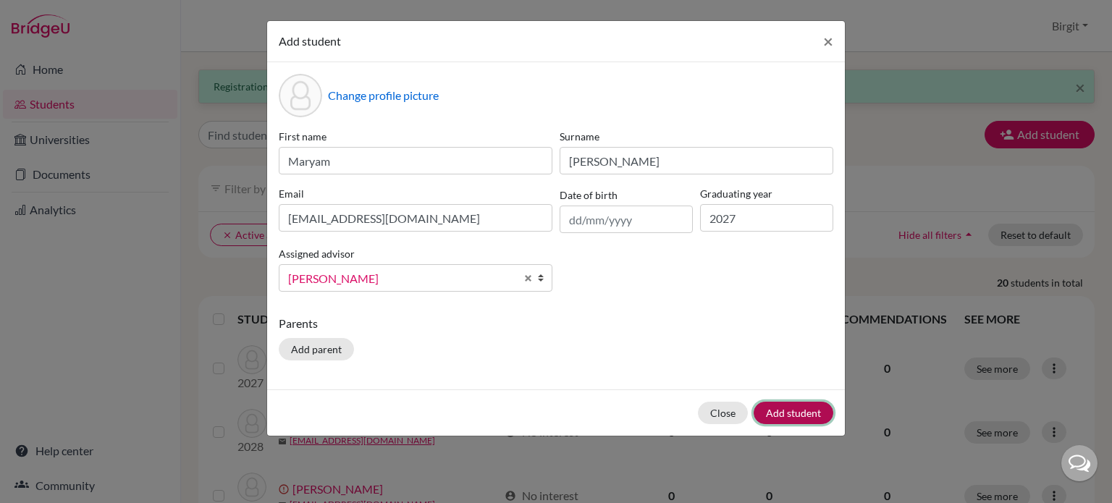
click at [801, 413] on button "Add student" at bounding box center [794, 413] width 80 height 22
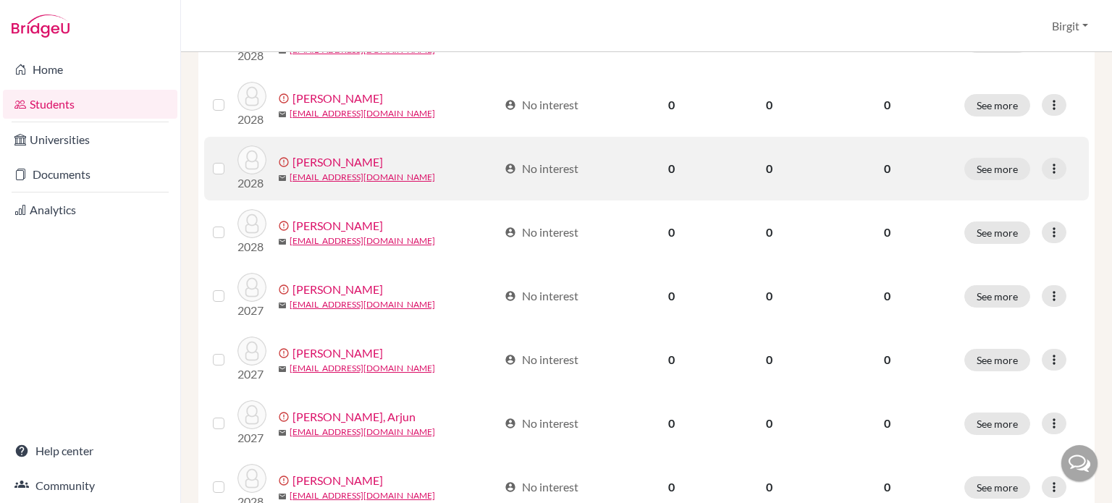
scroll to position [869, 0]
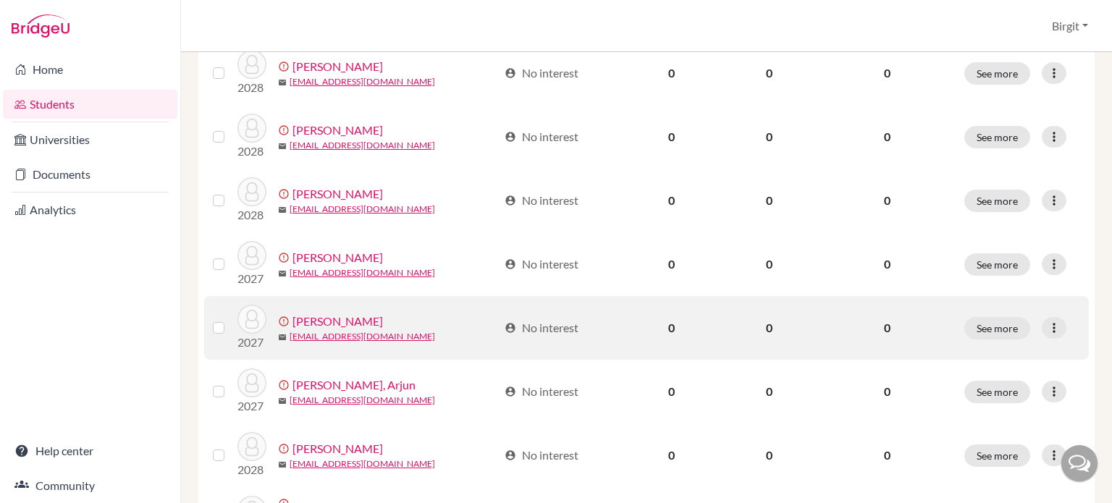
click at [326, 319] on link "[PERSON_NAME]" at bounding box center [337, 321] width 90 height 17
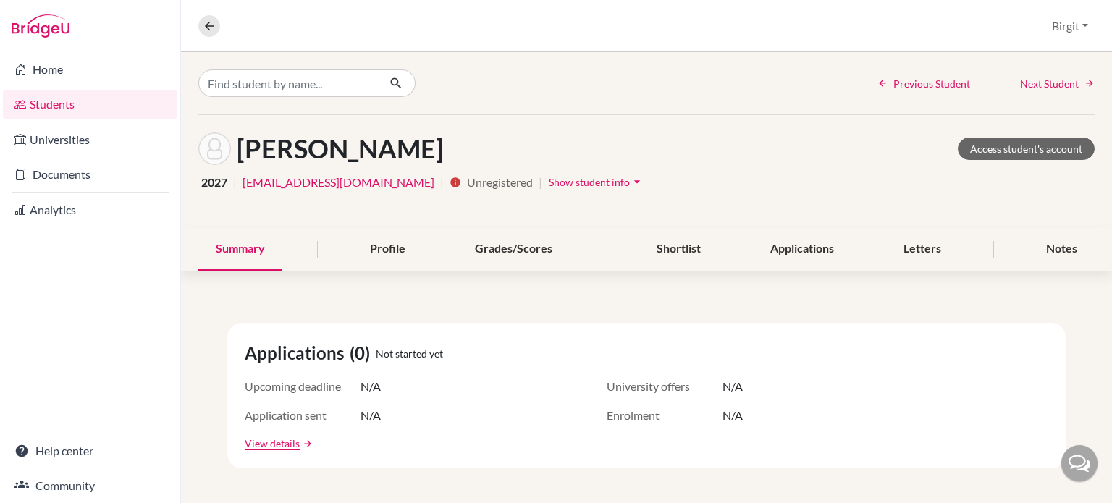
click at [630, 179] on icon "arrow_drop_down" at bounding box center [637, 181] width 14 height 14
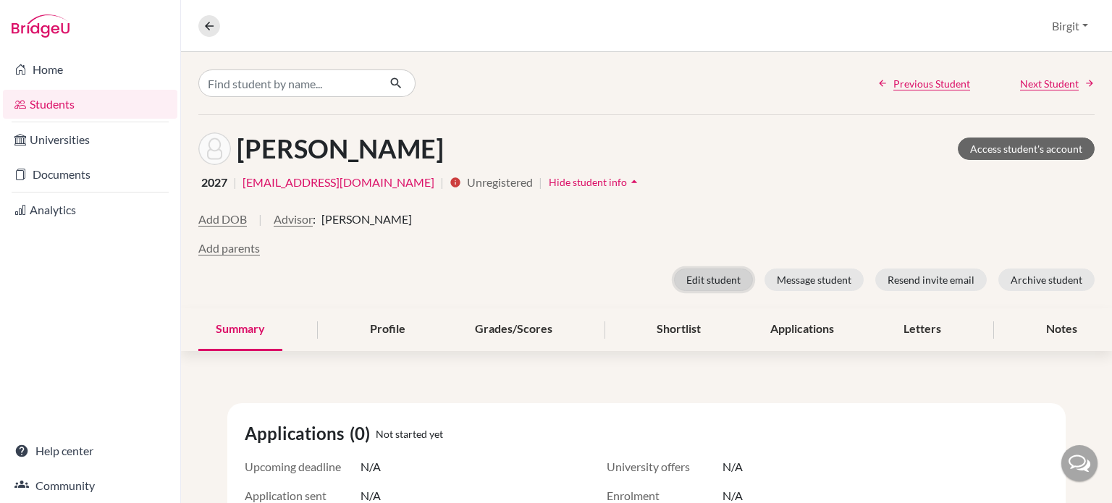
click at [717, 275] on button "Edit student" at bounding box center [713, 280] width 79 height 22
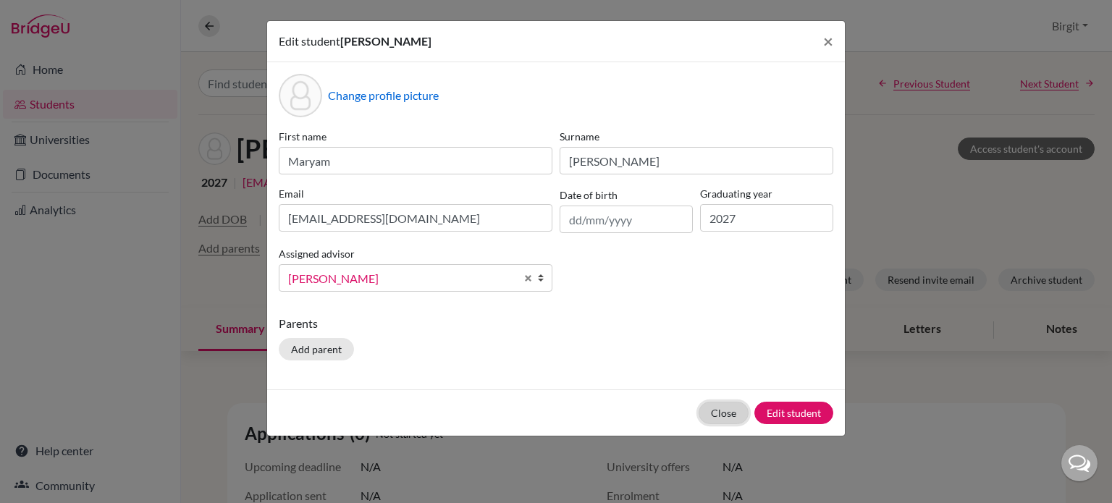
click at [721, 413] on button "Close" at bounding box center [724, 413] width 50 height 22
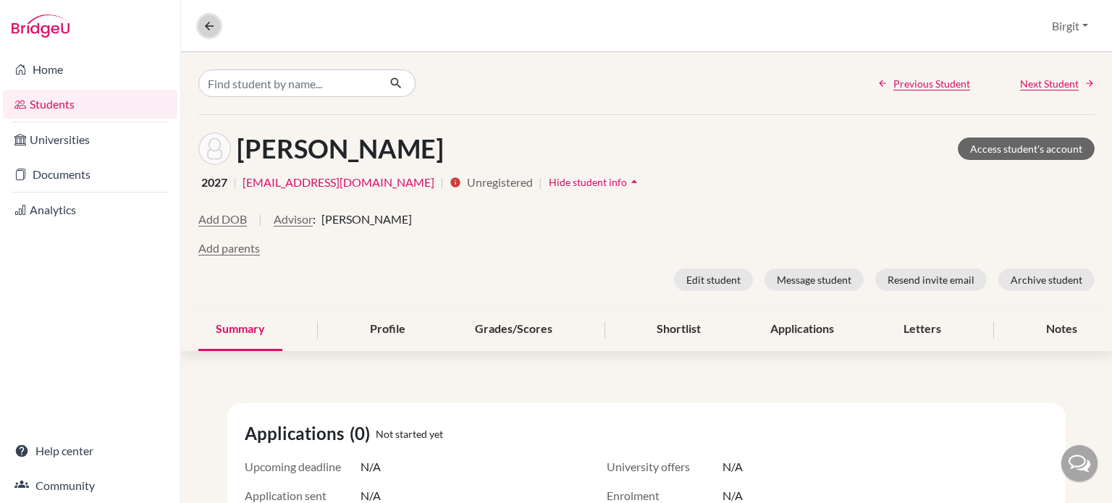
click at [214, 21] on icon at bounding box center [209, 26] width 13 height 13
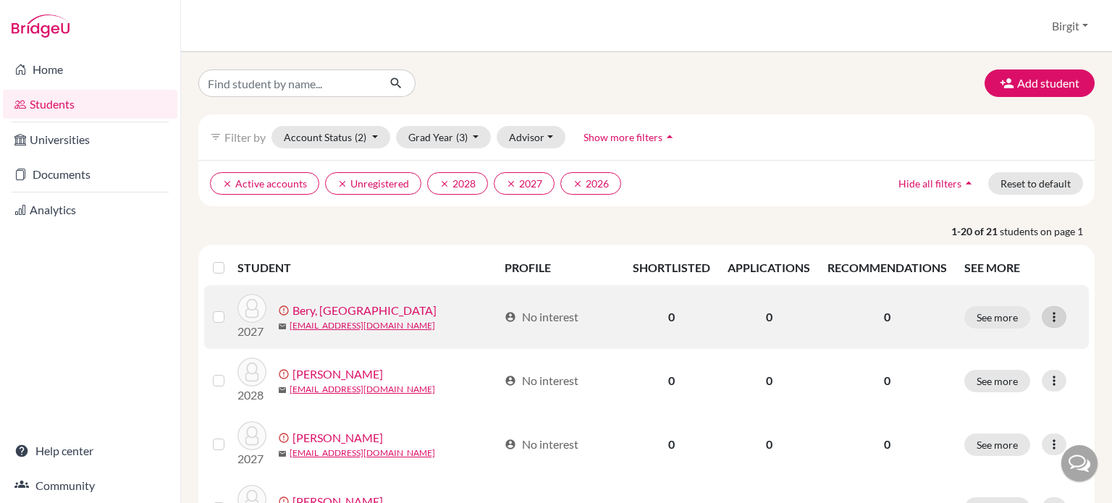
click at [1048, 318] on icon at bounding box center [1054, 317] width 14 height 14
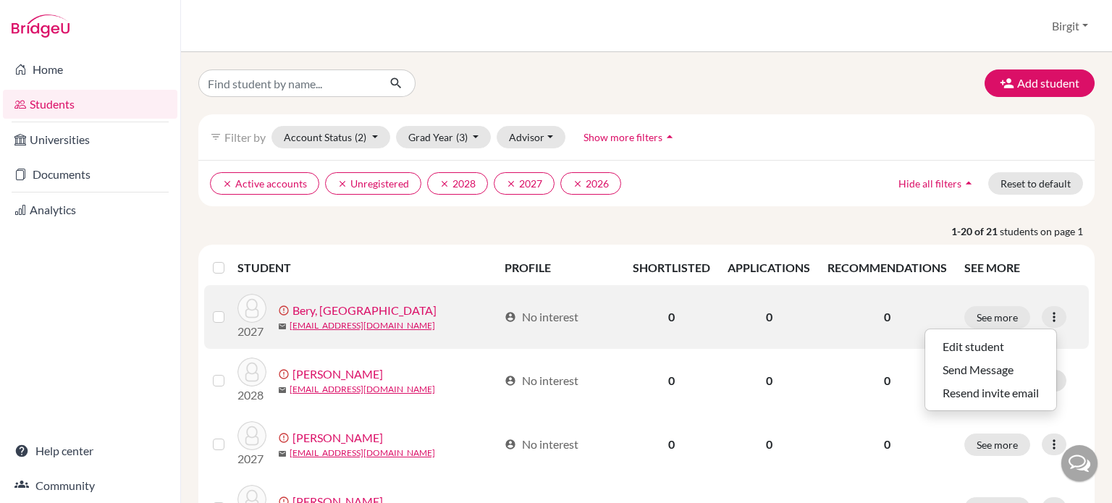
click at [324, 312] on link "Bery, [GEOGRAPHIC_DATA]" at bounding box center [364, 310] width 144 height 17
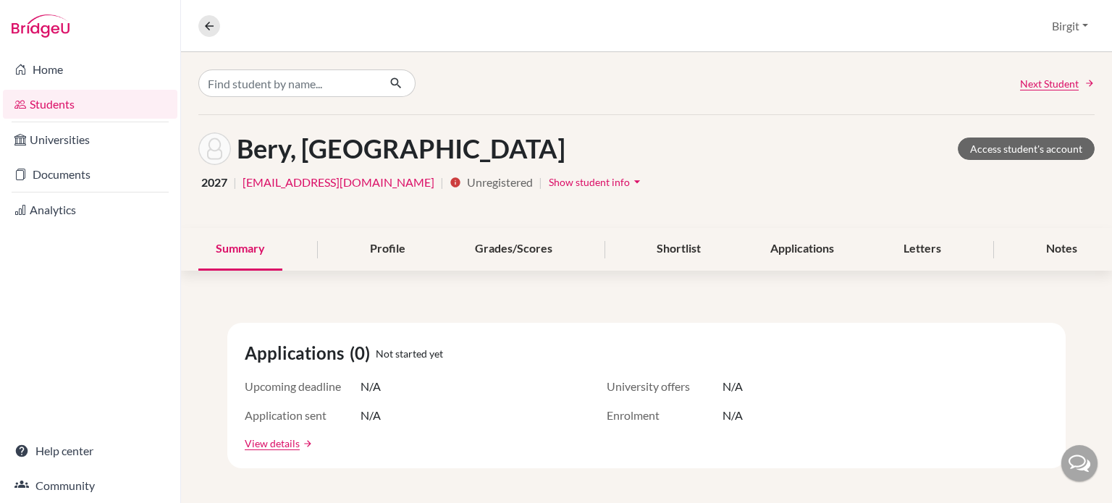
click at [565, 180] on span "Show student info" at bounding box center [589, 182] width 81 height 12
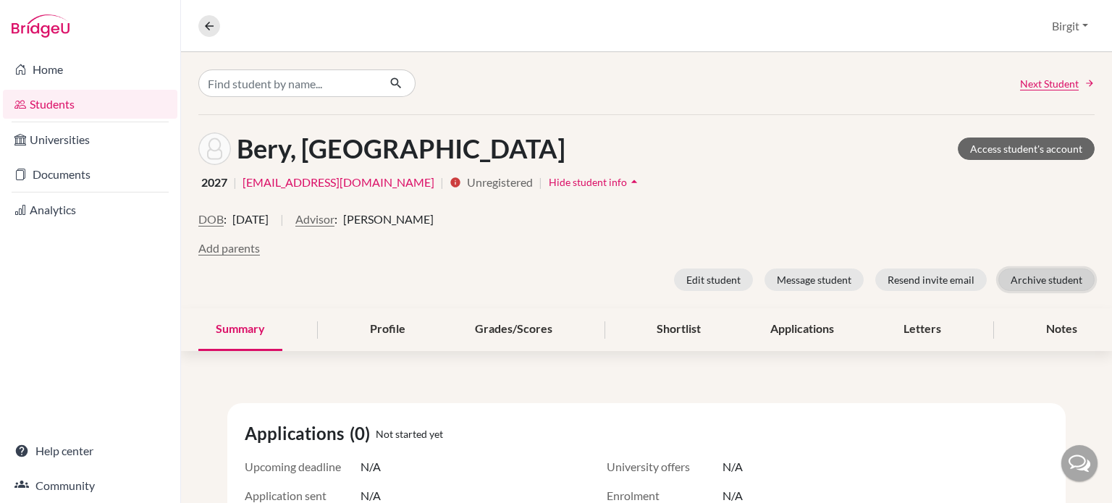
click at [1031, 282] on button "Archive student" at bounding box center [1046, 280] width 96 height 22
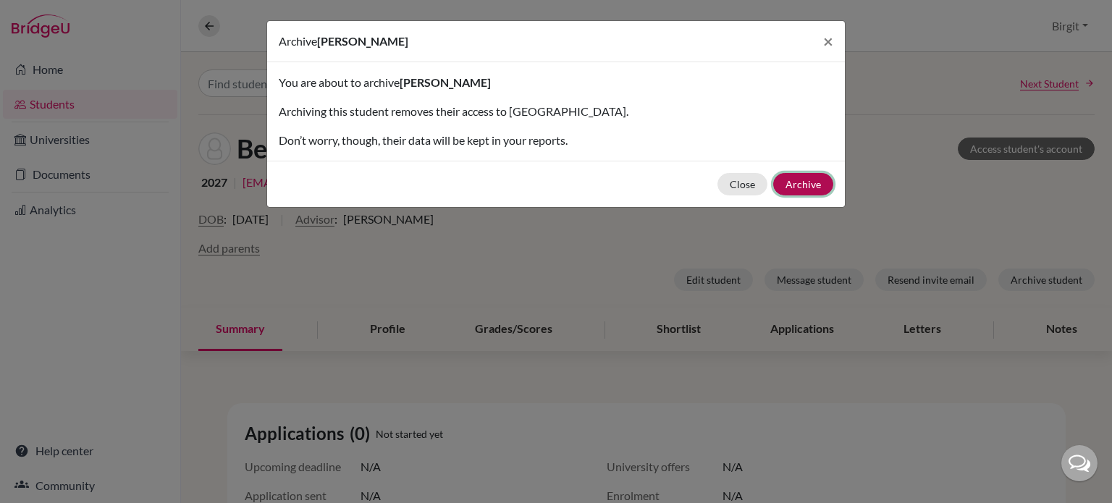
click at [799, 179] on button "Archive" at bounding box center [803, 184] width 60 height 22
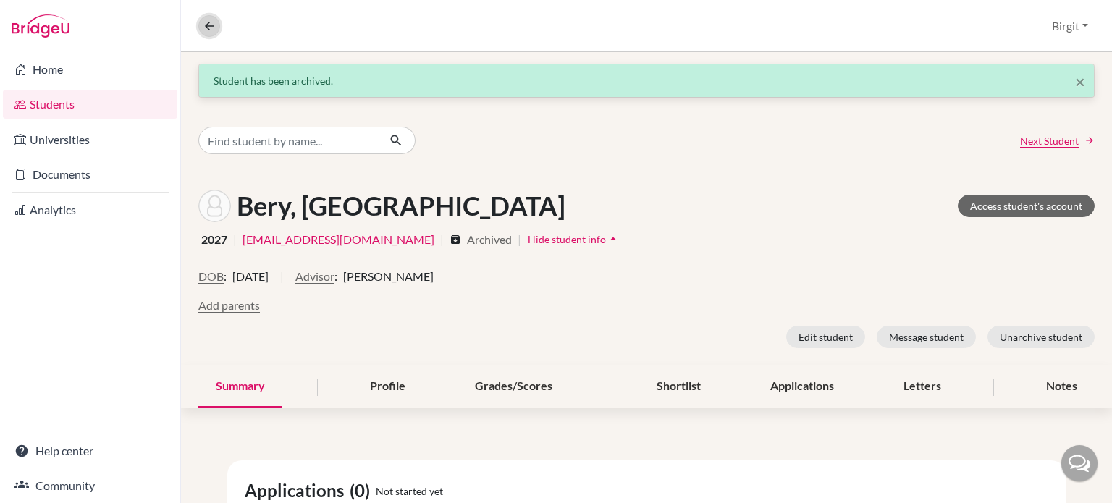
click at [208, 22] on icon at bounding box center [209, 26] width 13 height 13
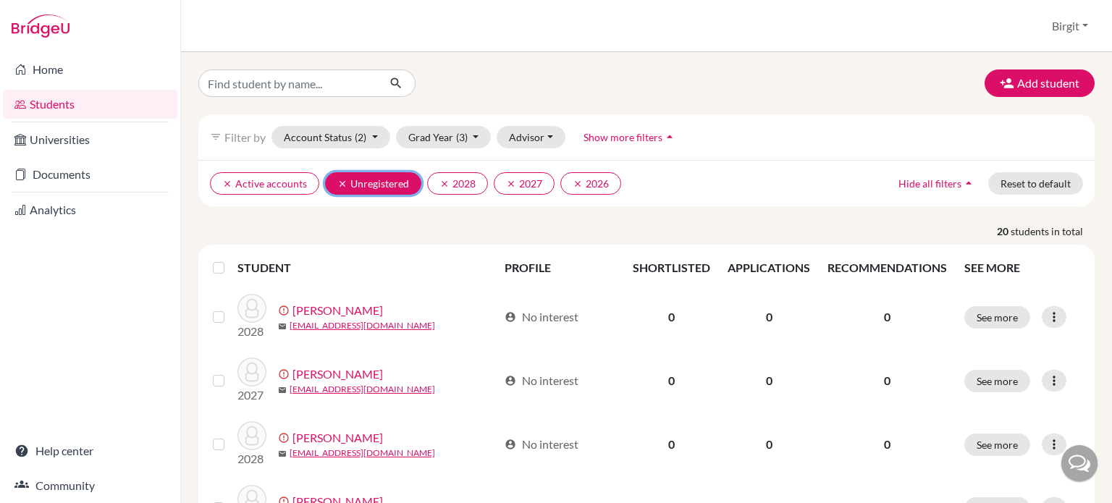
click at [340, 182] on icon "clear" at bounding box center [342, 184] width 10 height 10
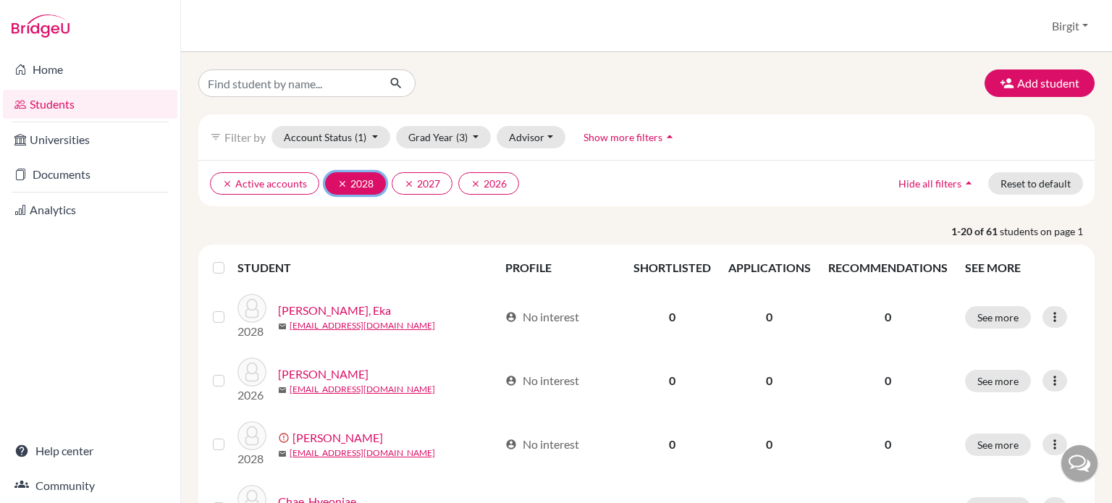
click at [337, 179] on icon "clear" at bounding box center [342, 184] width 10 height 10
click at [338, 179] on icon "clear" at bounding box center [342, 184] width 10 height 10
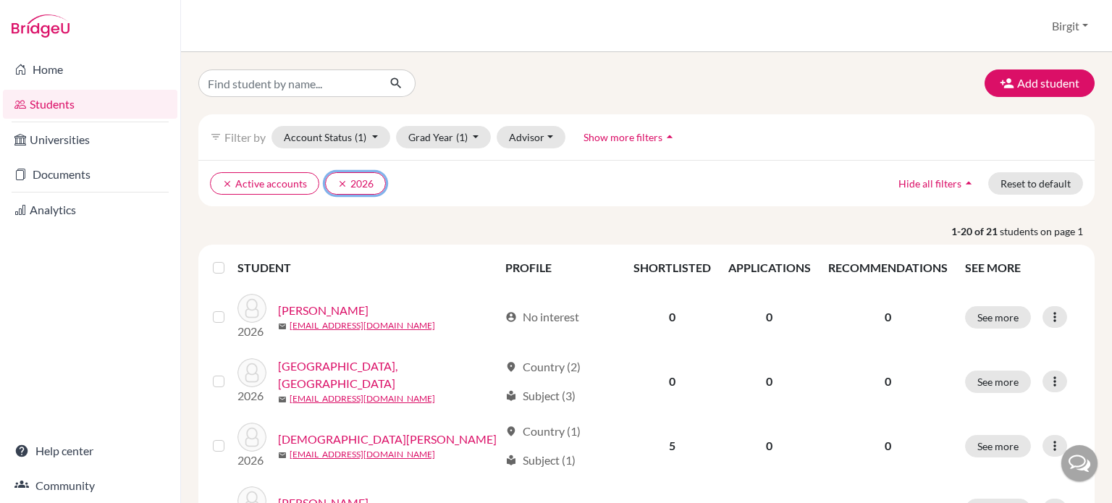
click at [338, 180] on icon "clear" at bounding box center [342, 184] width 10 height 10
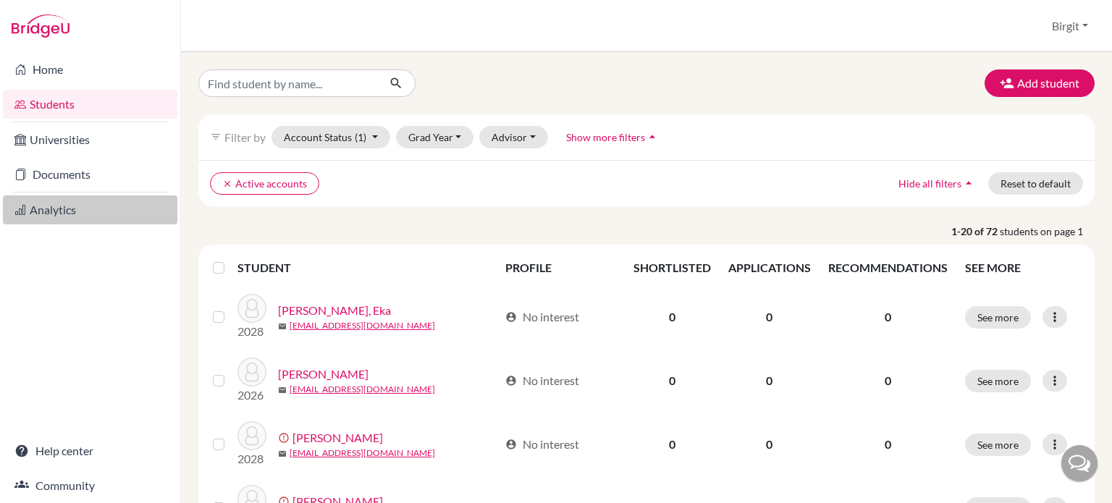
click at [64, 204] on link "Analytics" at bounding box center [90, 209] width 174 height 29
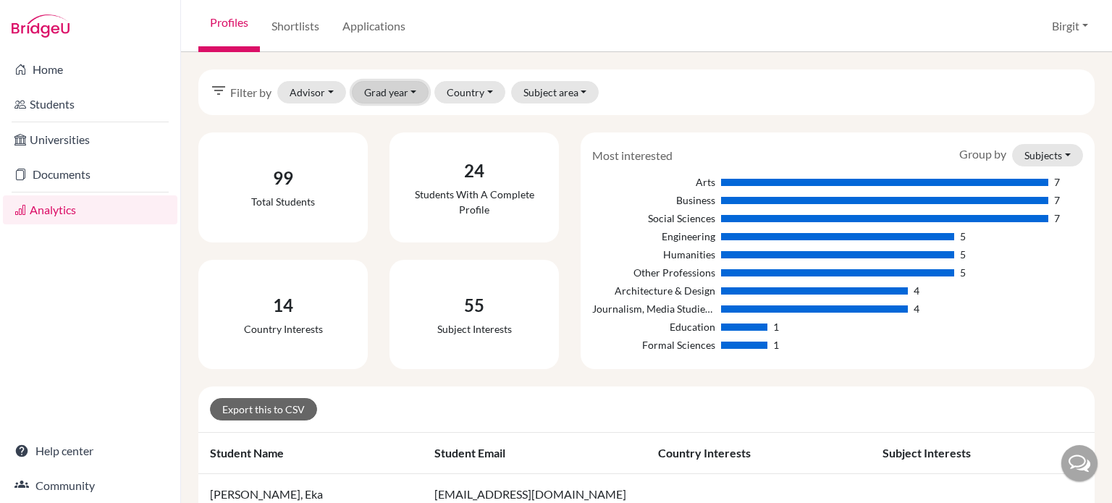
click at [408, 96] on button "Grad year" at bounding box center [390, 92] width 77 height 22
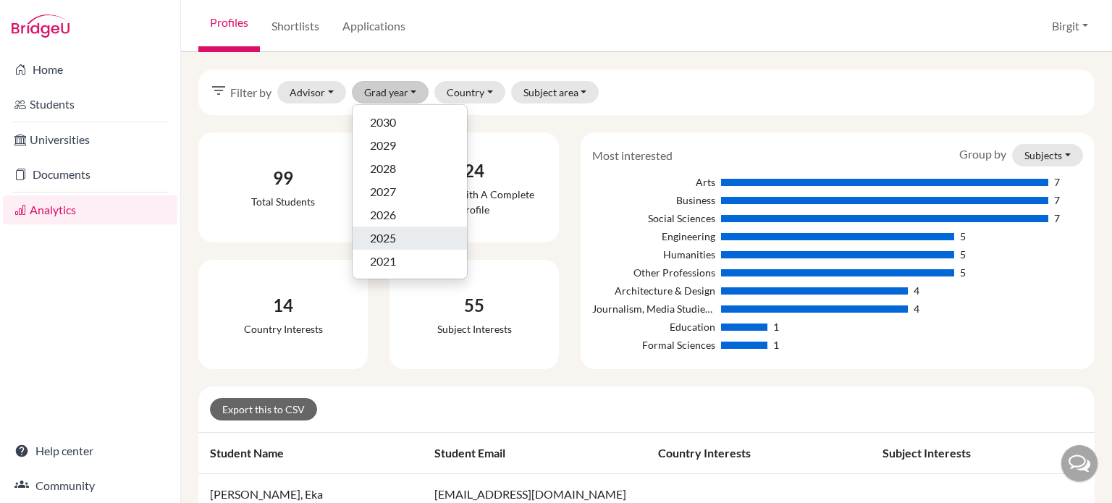
click at [400, 234] on div "2025" at bounding box center [410, 237] width 80 height 17
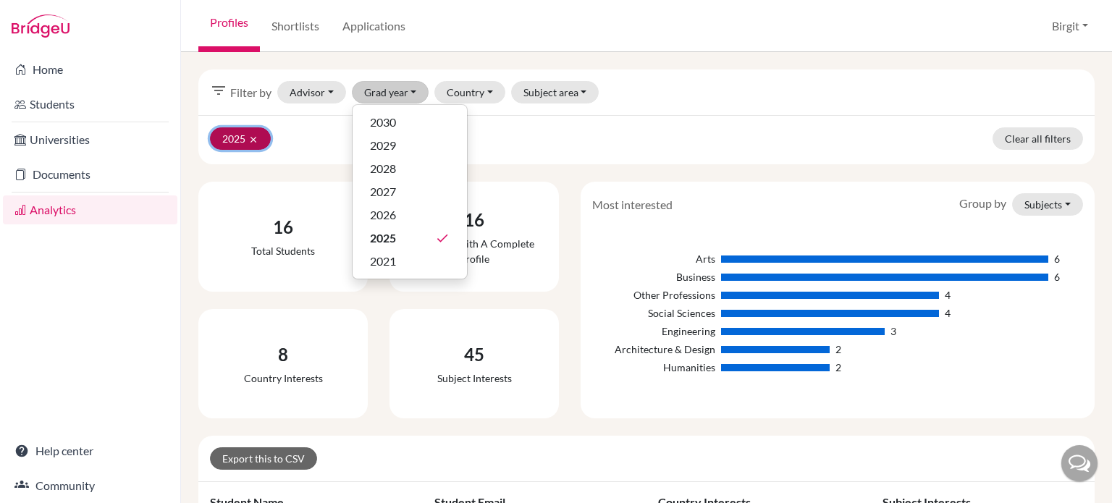
click at [257, 137] on icon "clear" at bounding box center [253, 140] width 10 height 10
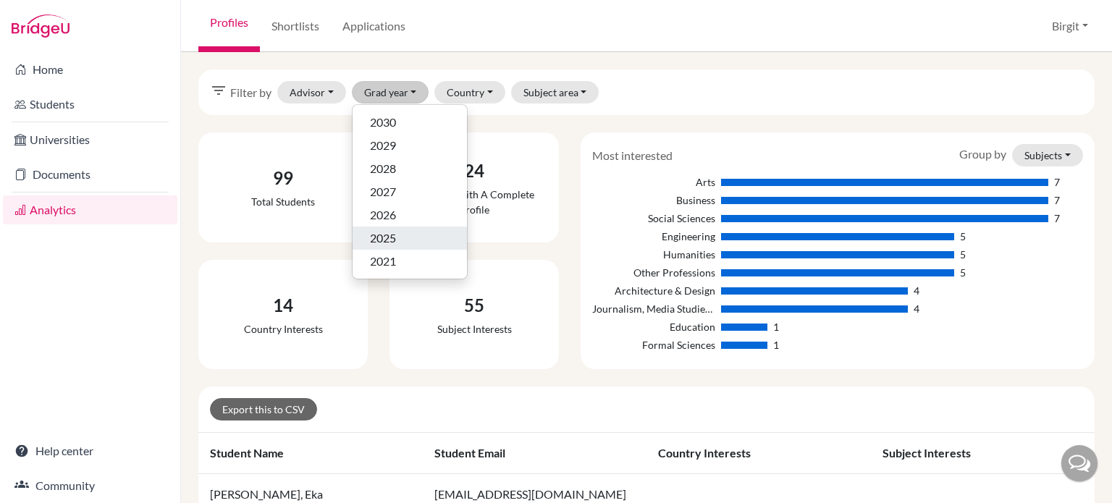
click at [395, 237] on span "2025" at bounding box center [383, 237] width 26 height 17
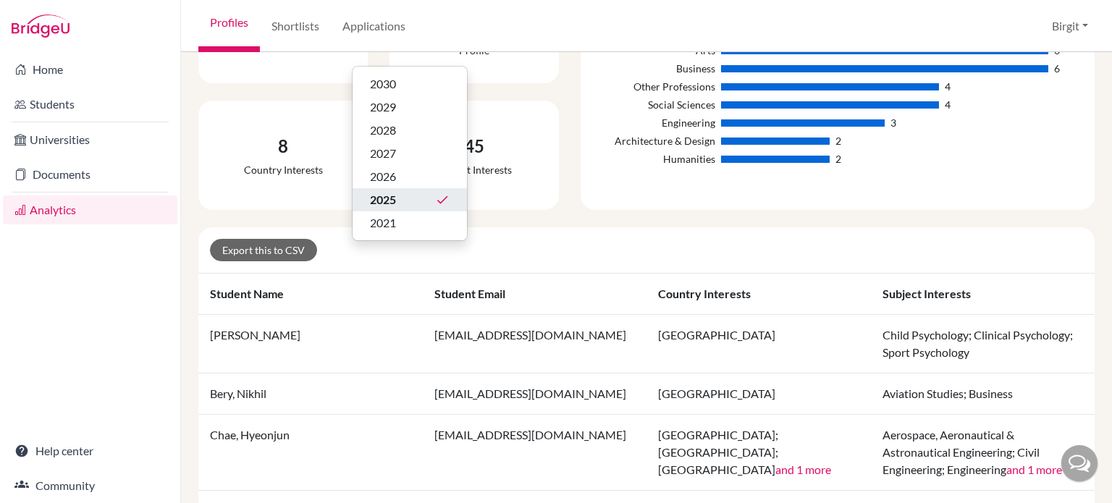
scroll to position [217, 0]
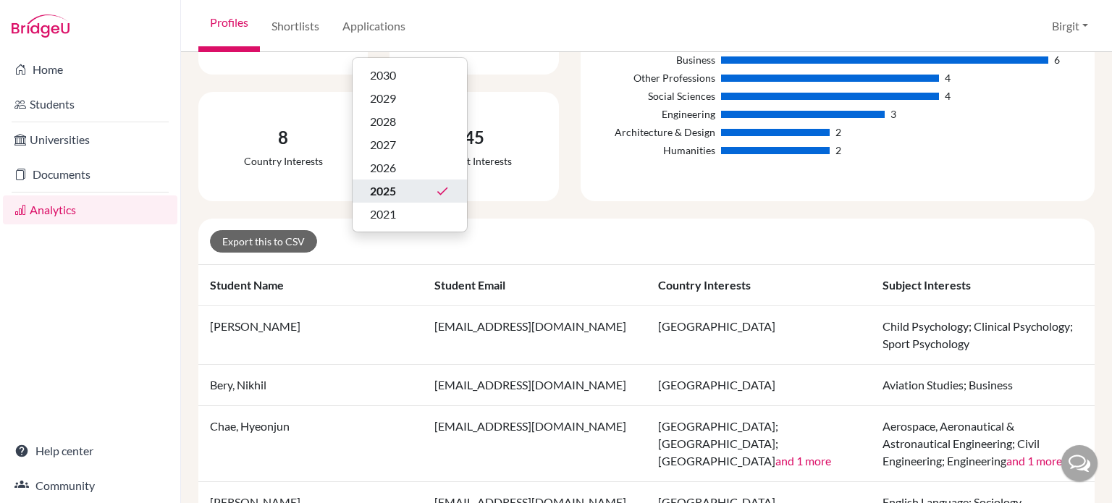
click at [327, 274] on th "Student name" at bounding box center [310, 285] width 224 height 41
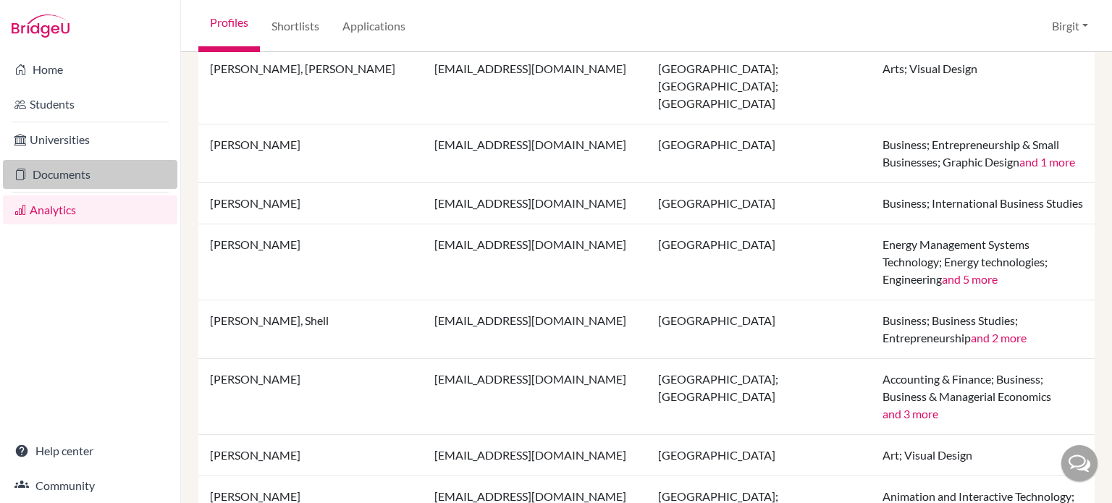
scroll to position [916, 0]
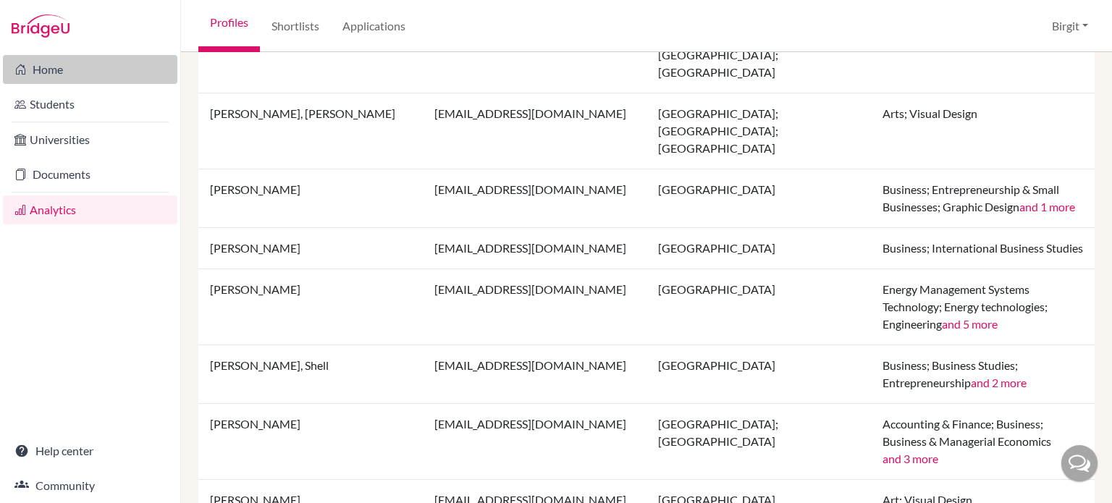
click at [83, 71] on link "Home" at bounding box center [90, 69] width 174 height 29
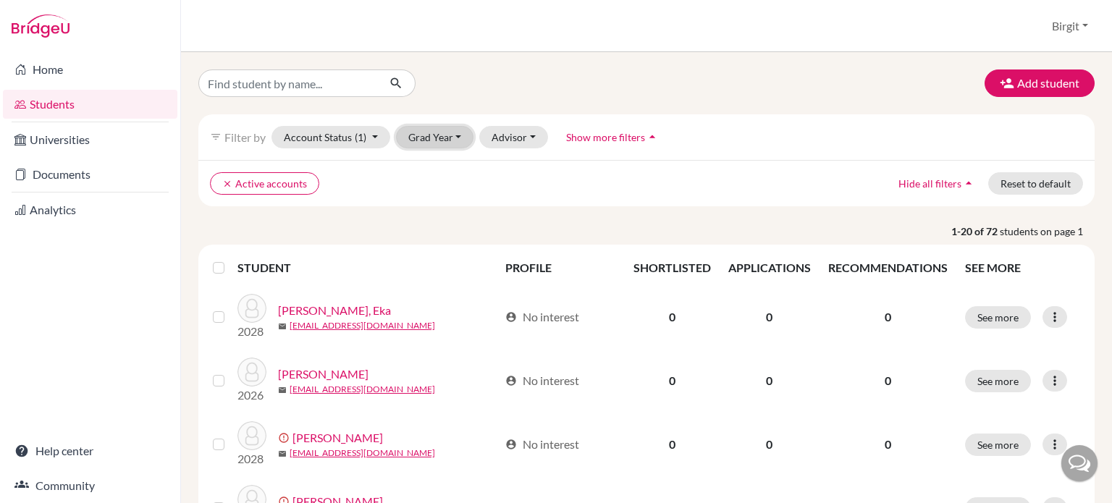
click at [429, 142] on button "Grad Year" at bounding box center [435, 137] width 78 height 22
click at [437, 191] on span "2029" at bounding box center [427, 190] width 26 height 17
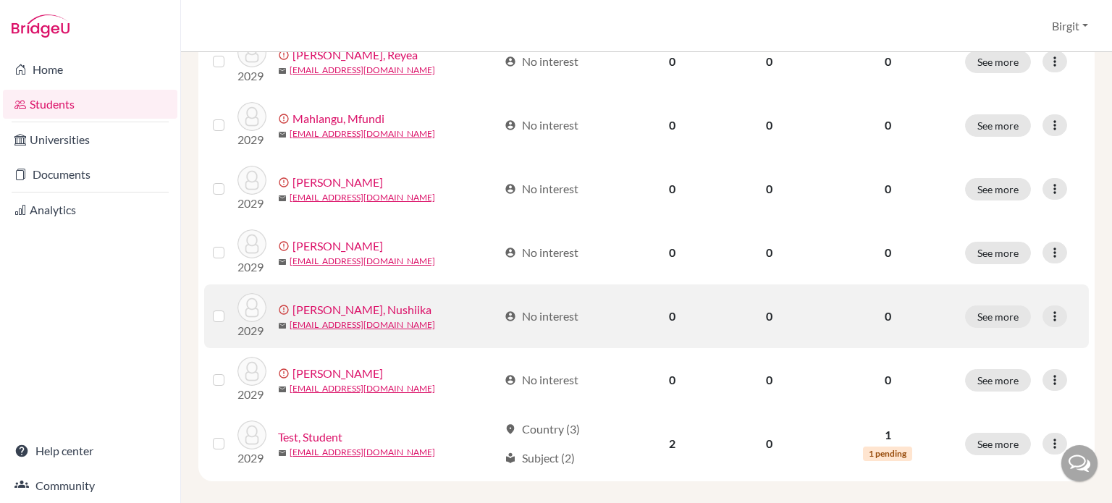
scroll to position [458, 0]
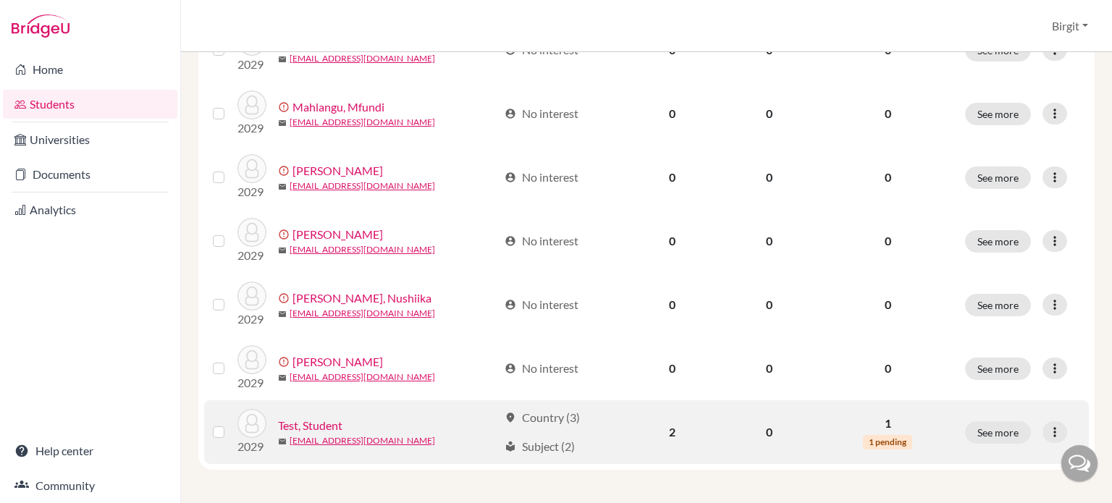
click at [327, 421] on link "Test, Student" at bounding box center [310, 425] width 64 height 17
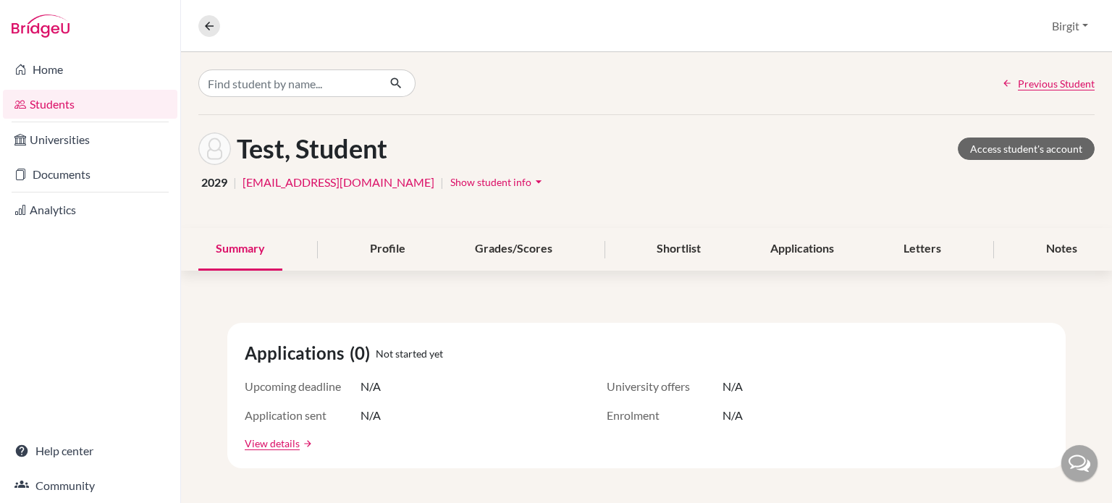
click at [450, 185] on span "Show student info" at bounding box center [490, 182] width 81 height 12
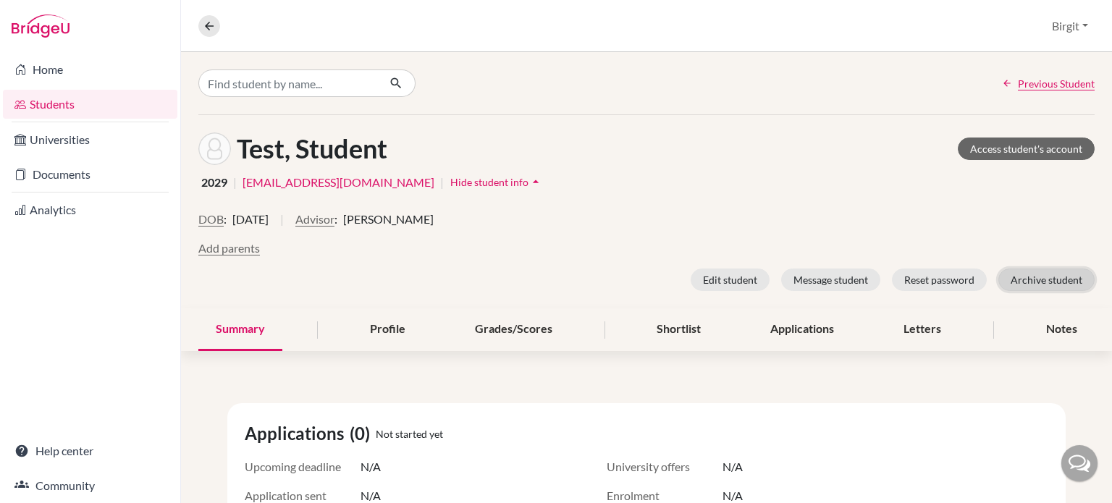
click at [1050, 280] on button "Archive student" at bounding box center [1046, 280] width 96 height 22
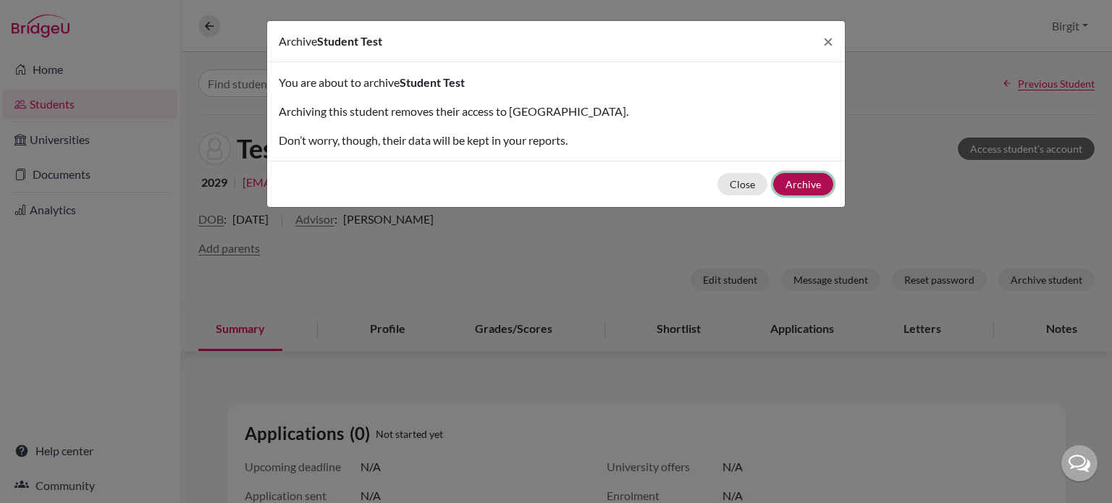
click at [811, 187] on button "Archive" at bounding box center [803, 184] width 60 height 22
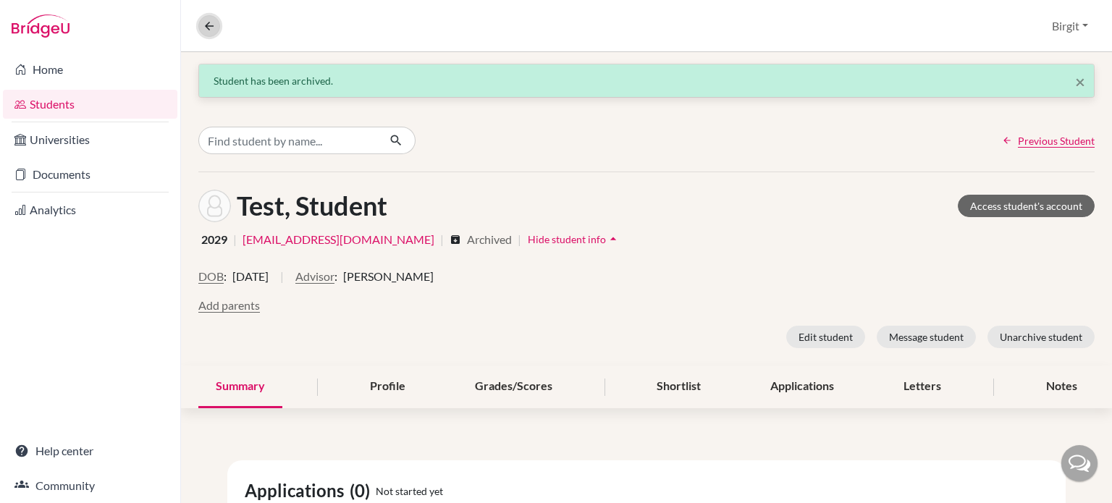
click at [208, 22] on icon at bounding box center [209, 26] width 13 height 13
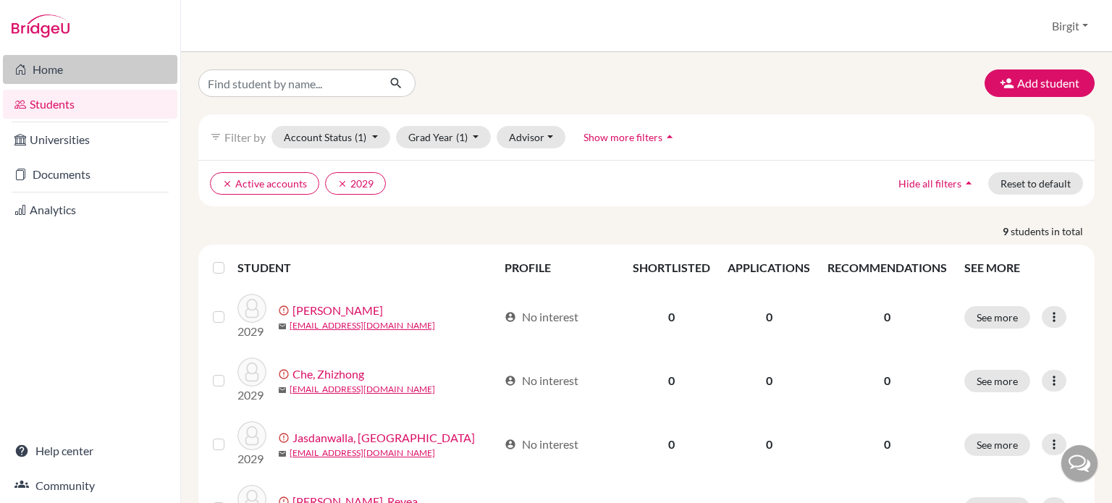
click at [35, 72] on link "Home" at bounding box center [90, 69] width 174 height 29
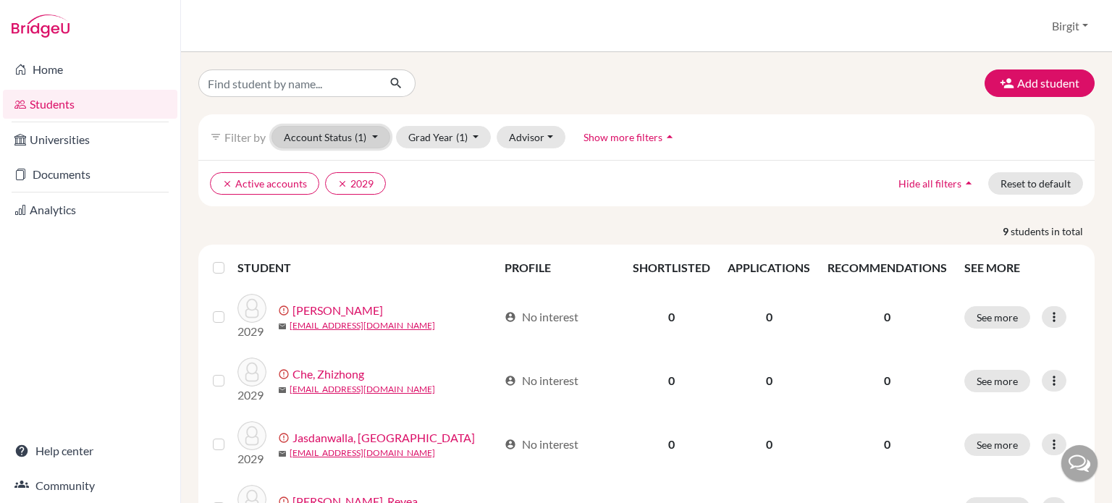
click at [355, 140] on span "(1)" at bounding box center [361, 137] width 12 height 12
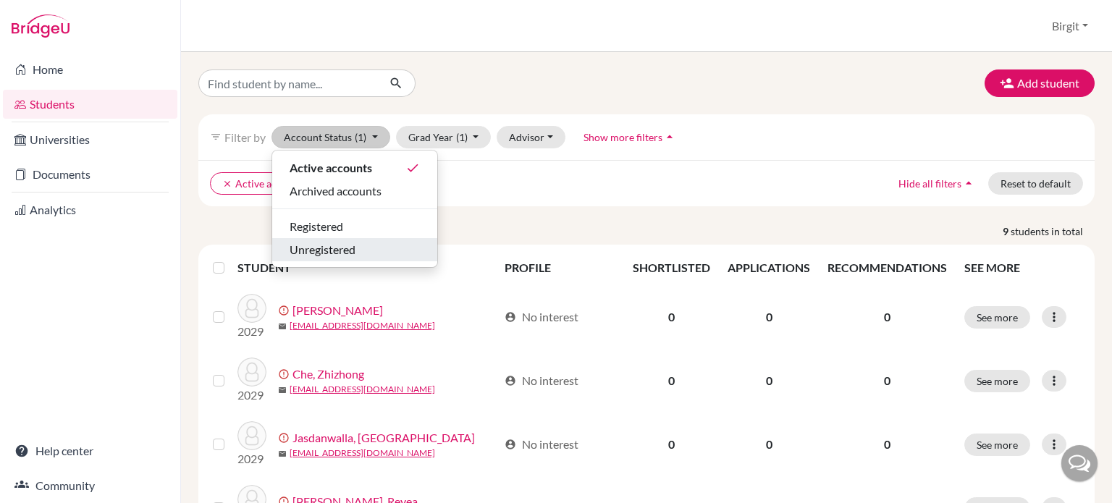
click at [352, 241] on span "Unregistered" at bounding box center [323, 249] width 66 height 17
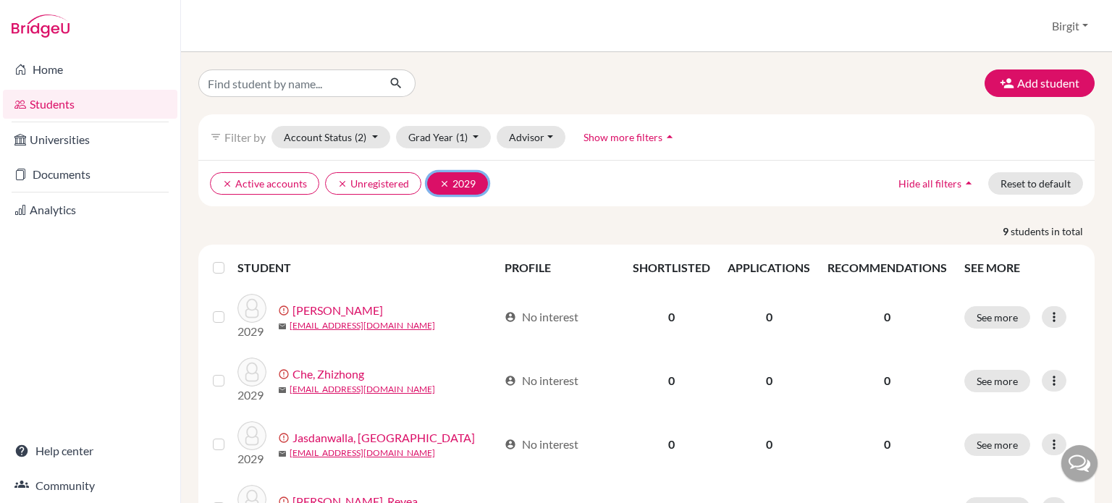
click at [439, 181] on icon "clear" at bounding box center [444, 184] width 10 height 10
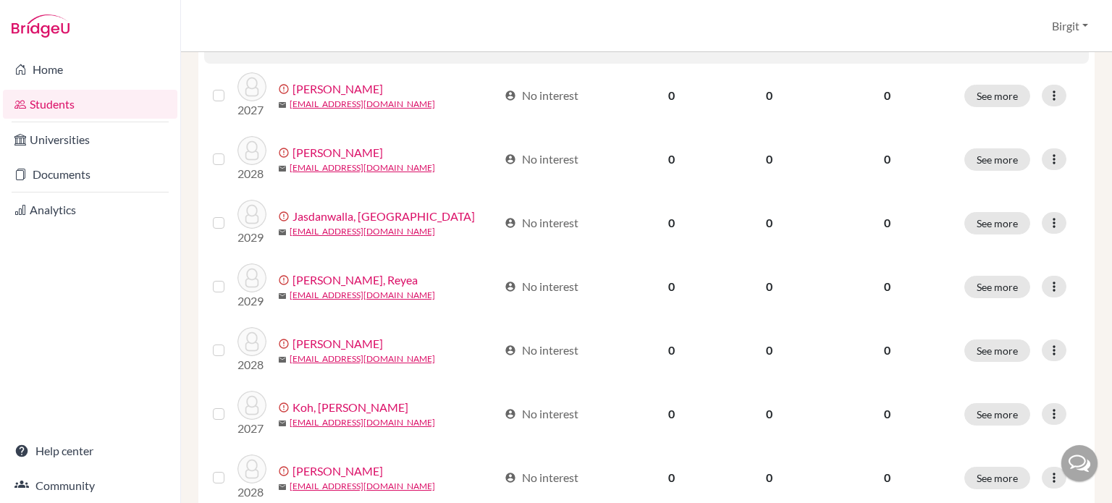
scroll to position [434, 0]
